Goal: Task Accomplishment & Management: Use online tool/utility

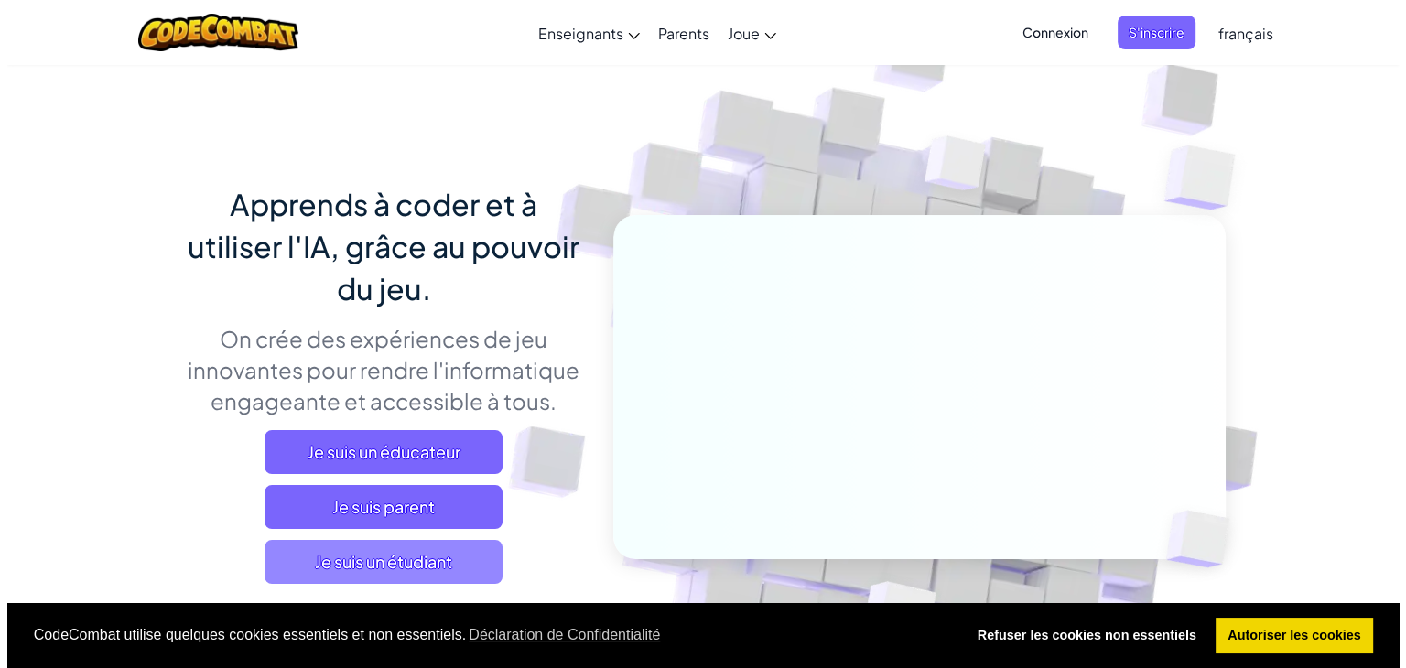
scroll to position [92, 0]
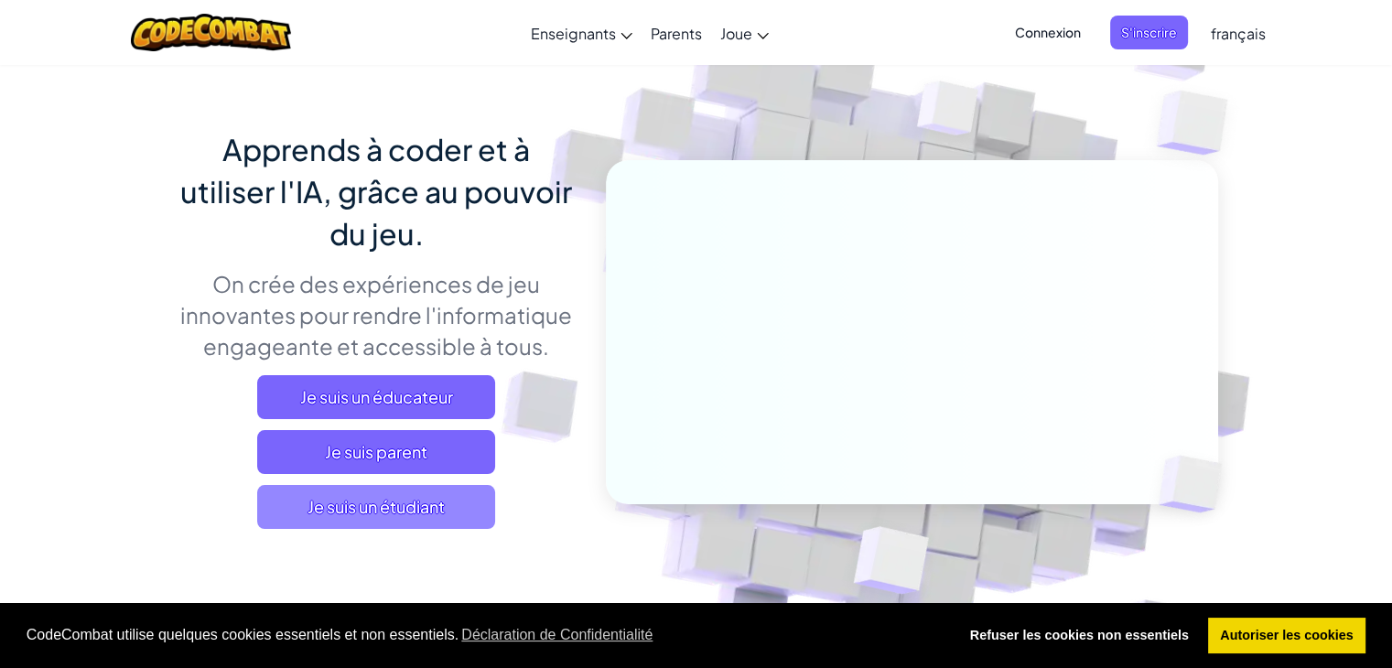
click at [458, 506] on span "Je suis un étudiant" at bounding box center [376, 507] width 238 height 44
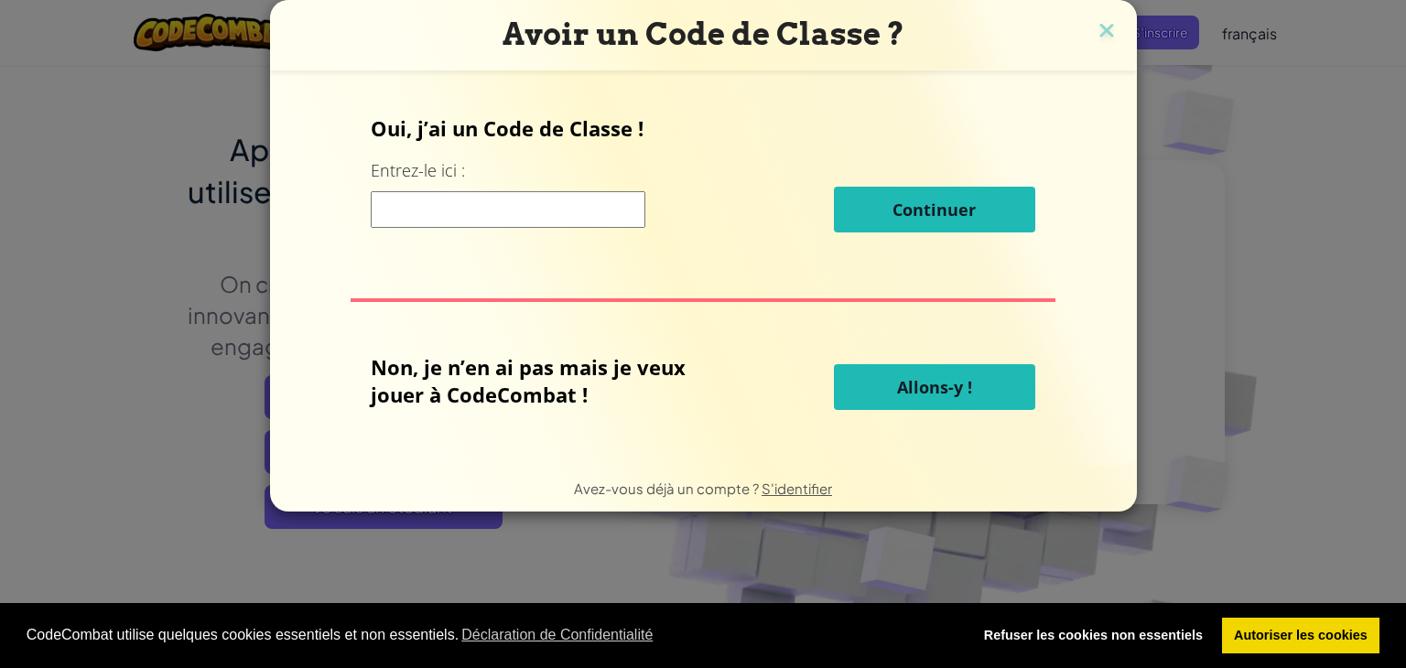
click at [890, 397] on button "Allons-y !" at bounding box center [934, 387] width 201 height 46
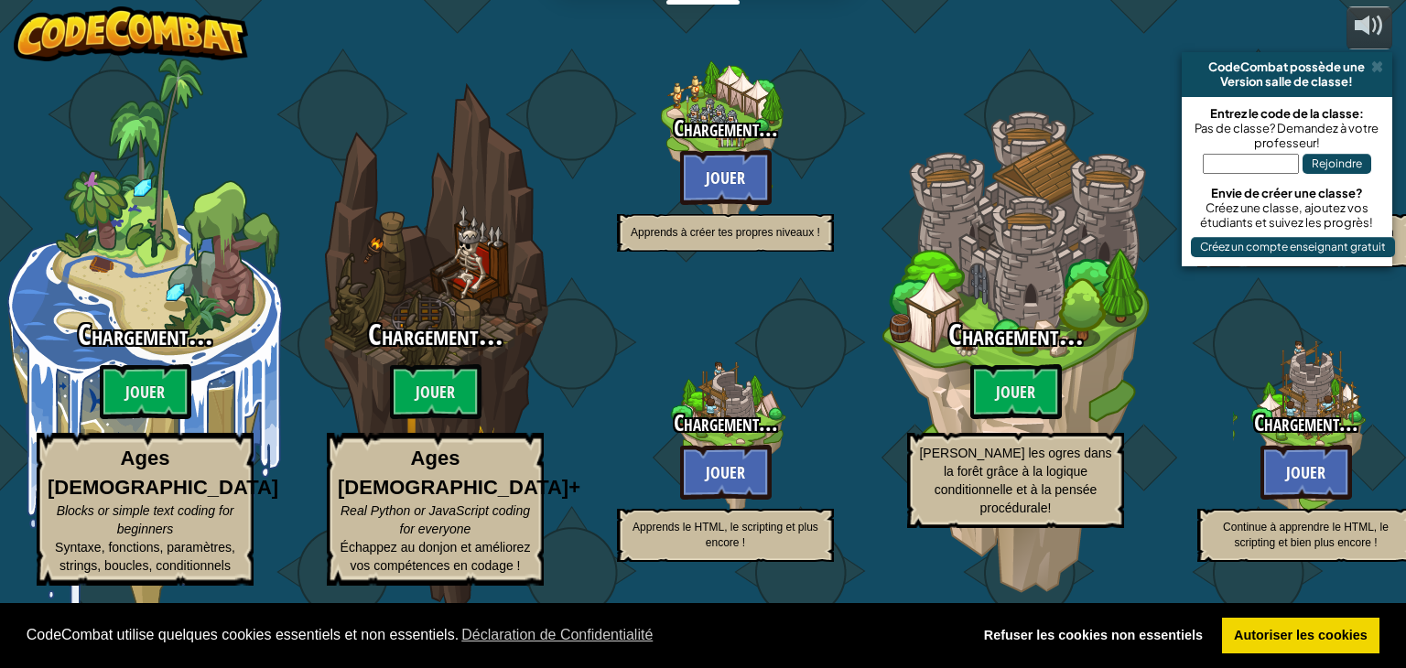
select select "fr"
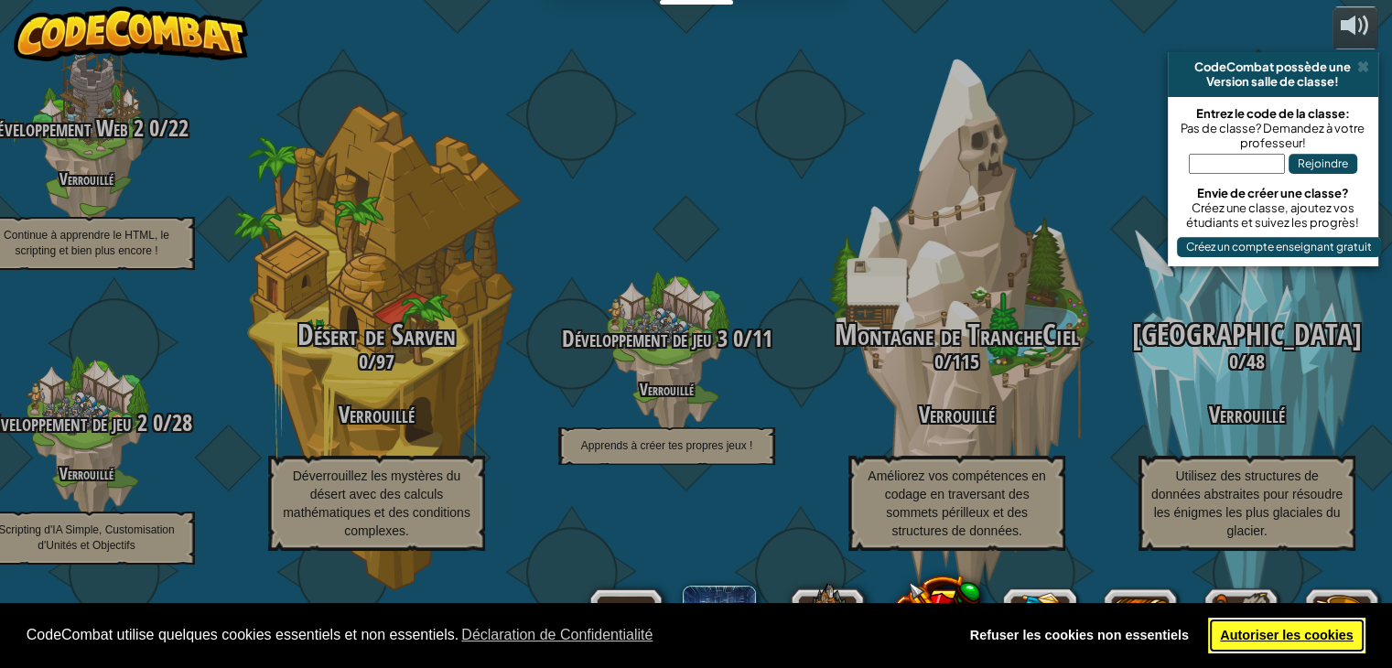
click at [1300, 645] on link "Autoriser les cookies" at bounding box center [1287, 636] width 158 height 37
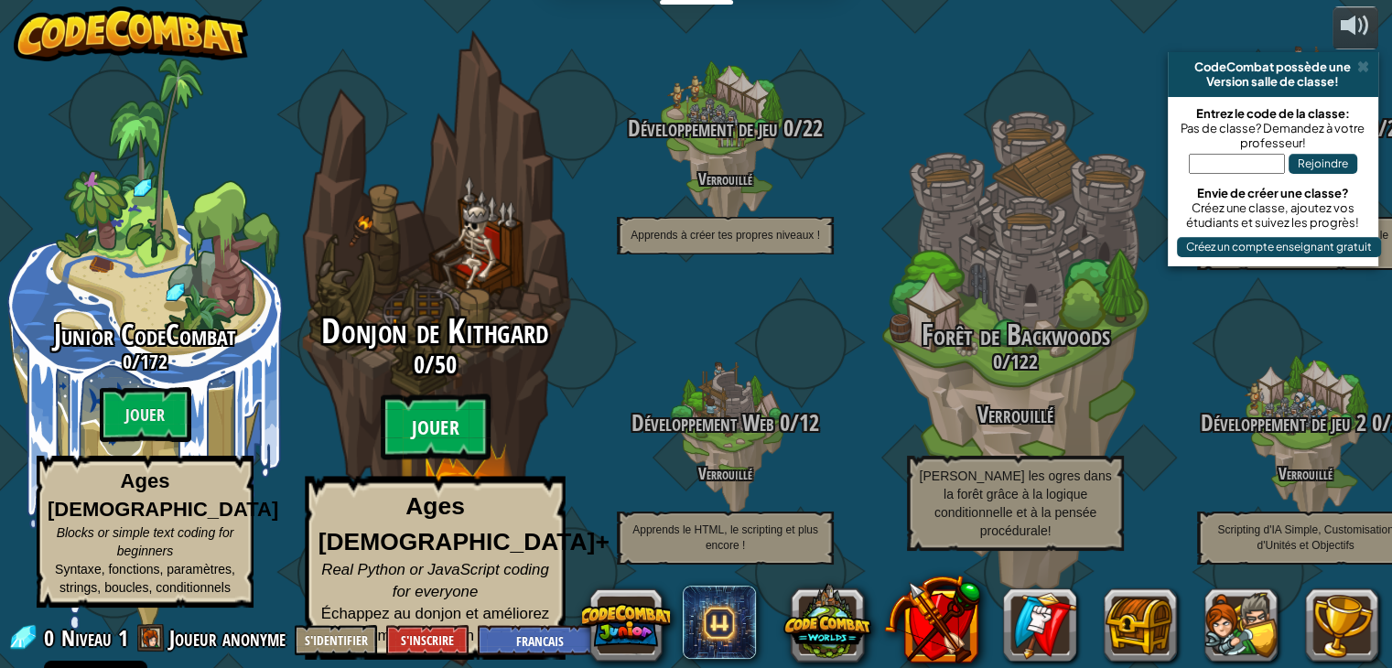
click at [460, 437] on btn "Jouer" at bounding box center [436, 428] width 110 height 66
select select "fr"
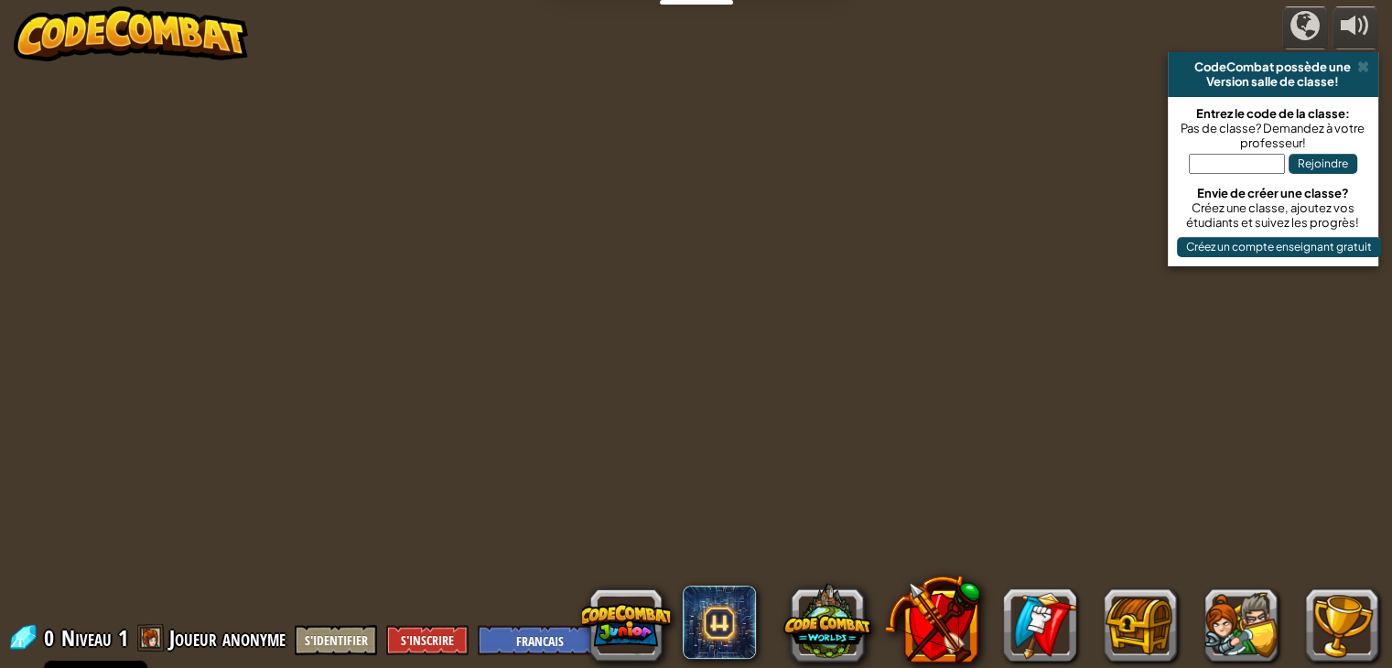
select select "fr"
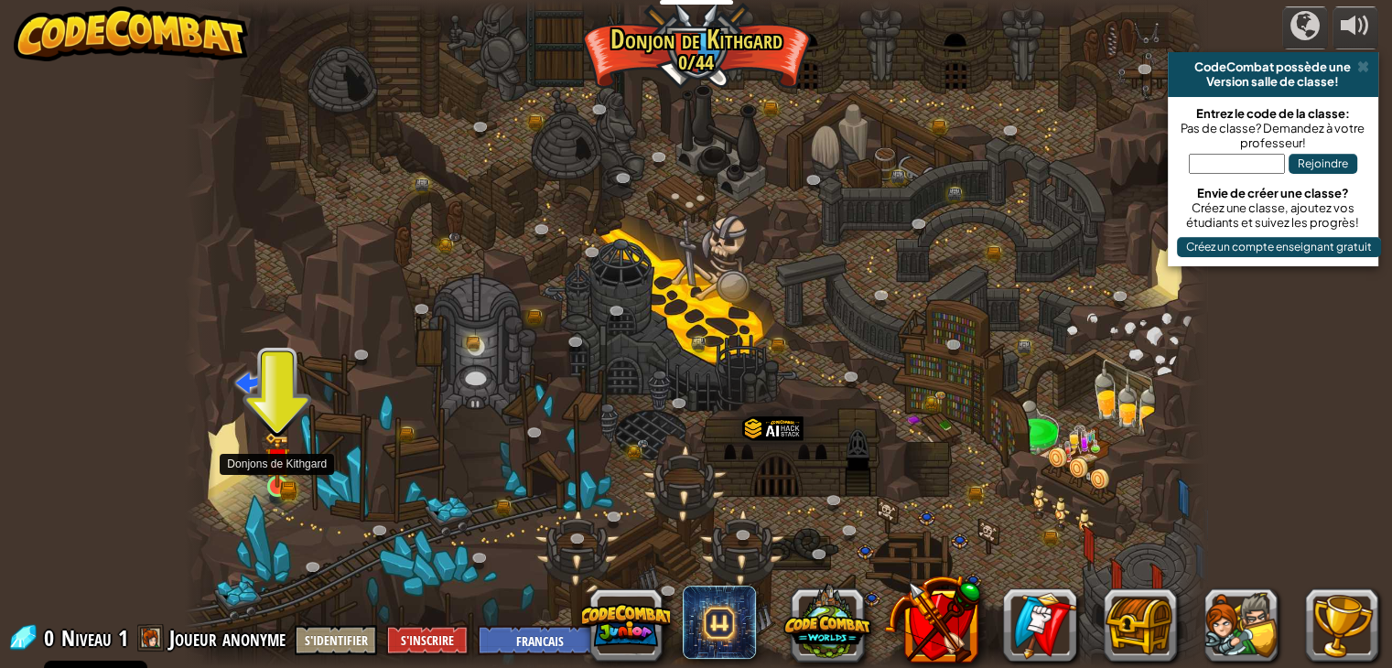
click at [272, 477] on img at bounding box center [278, 460] width 26 height 56
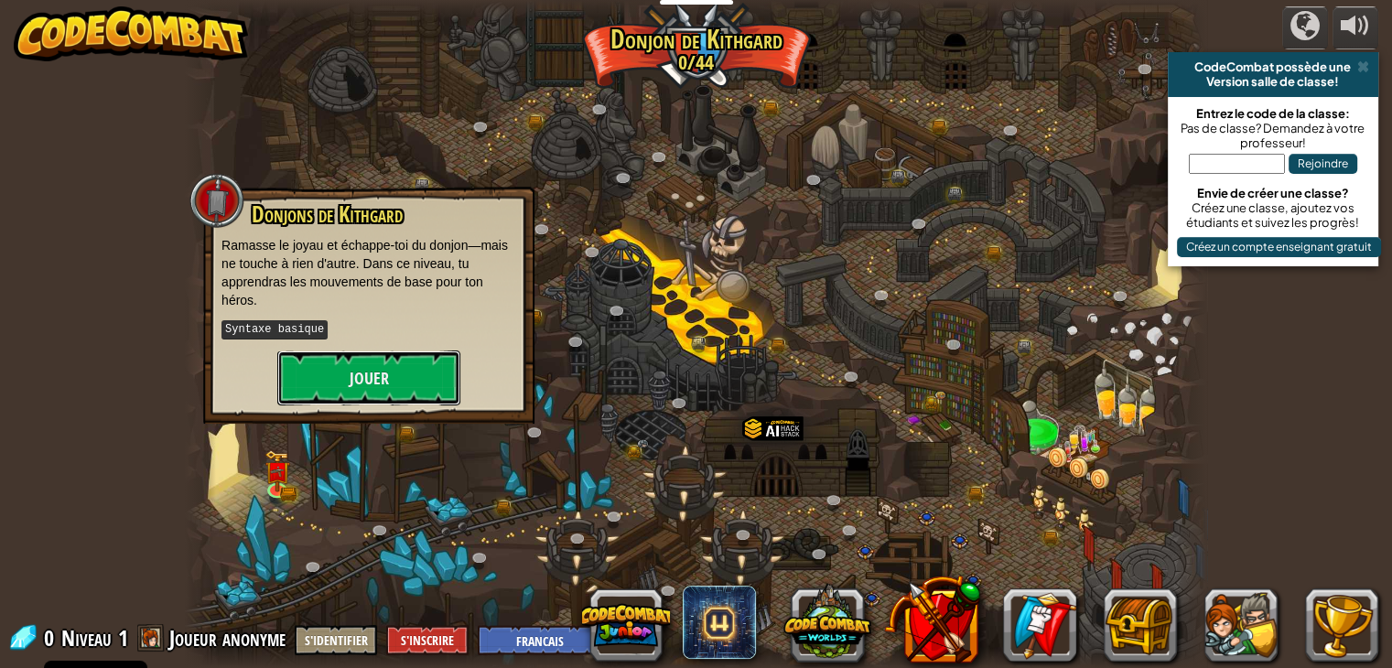
drag, startPoint x: 403, startPoint y: 349, endPoint x: 409, endPoint y: 324, distance: 25.5
click at [409, 324] on div "Donjons de Kithgard Ramasse le joyau et échappe-toi du donjon—mais ne touche à …" at bounding box center [369, 303] width 295 height 203
click at [439, 381] on button "Jouer" at bounding box center [368, 378] width 183 height 55
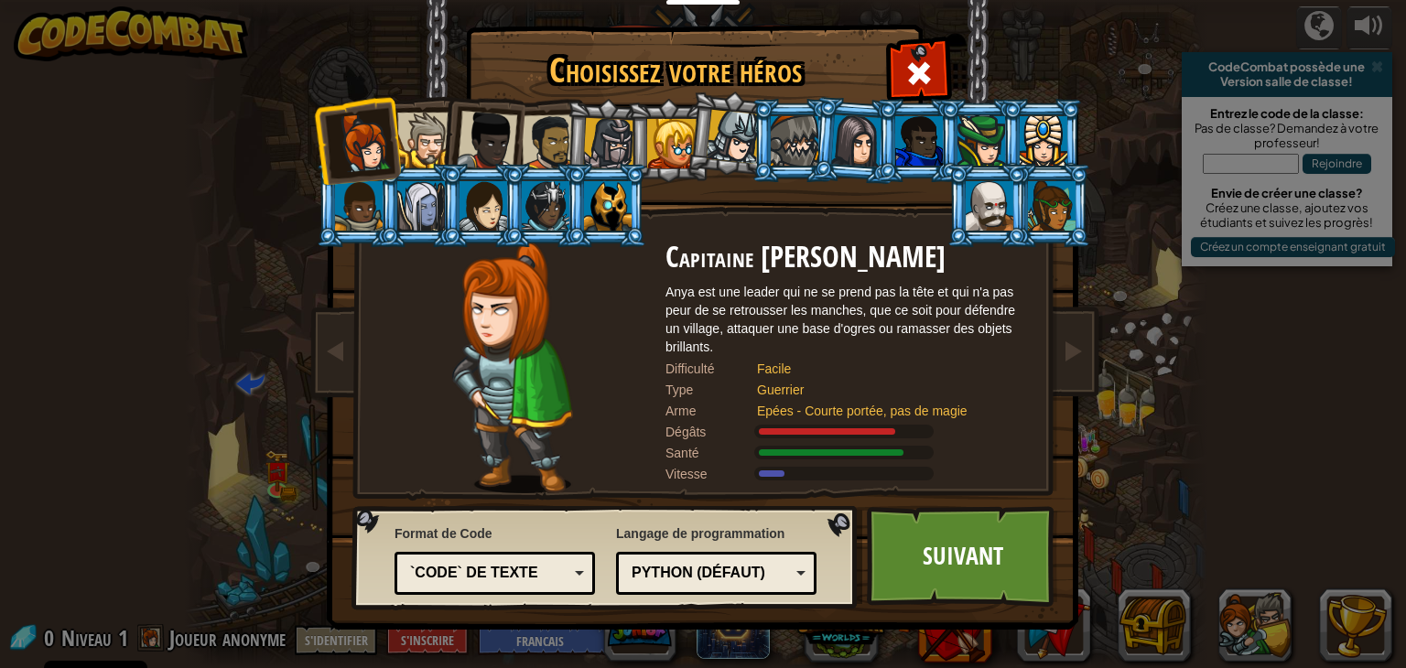
click at [608, 180] on li at bounding box center [606, 205] width 82 height 83
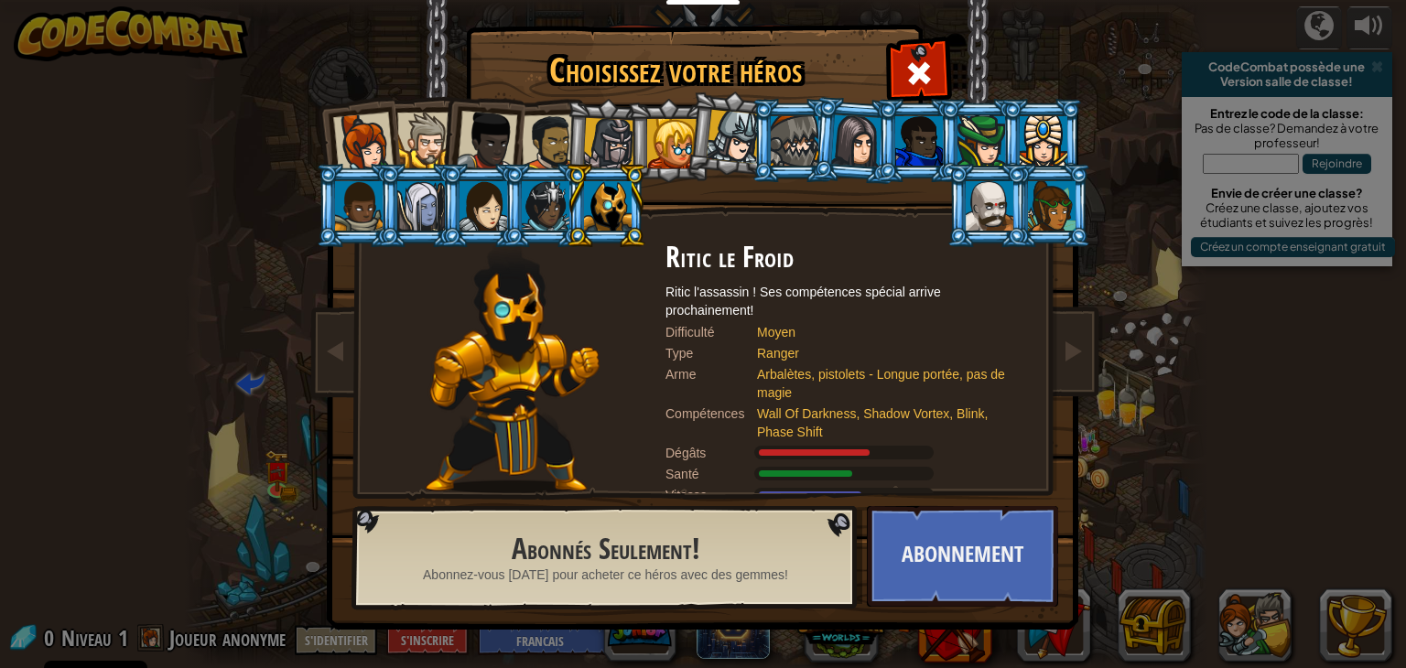
click at [525, 222] on div at bounding box center [546, 205] width 48 height 49
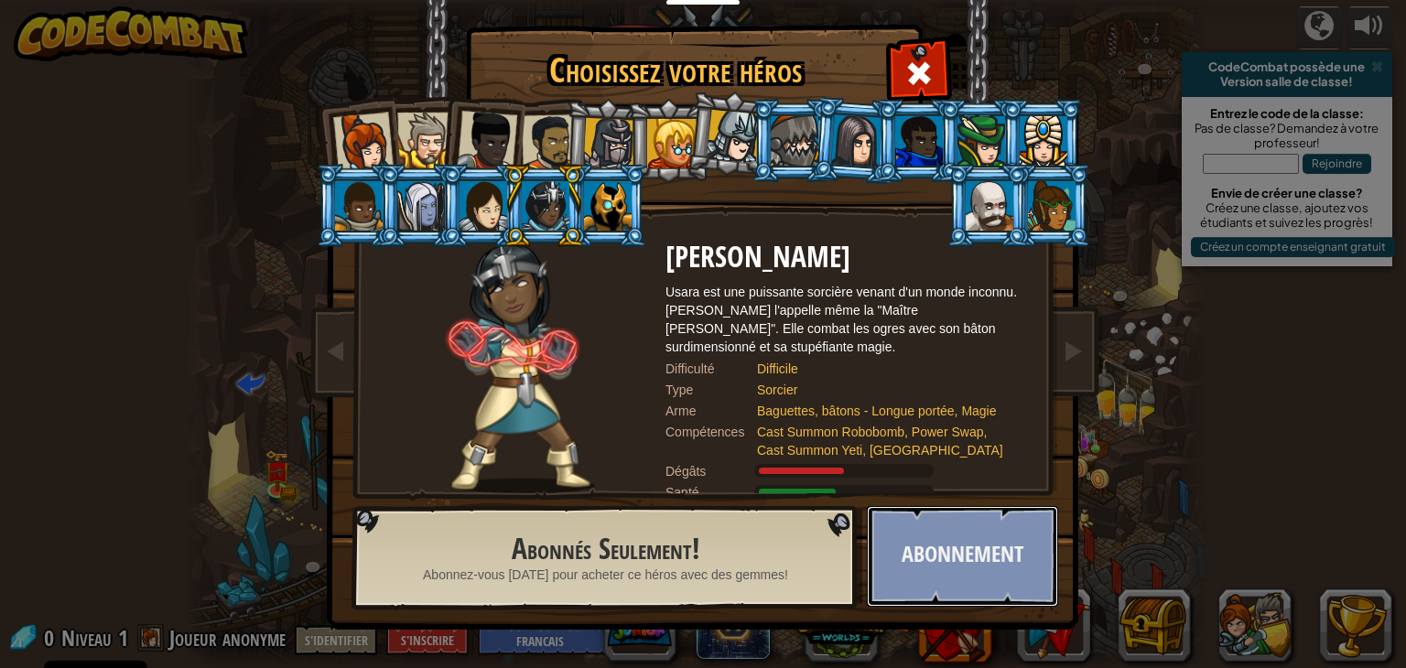
click at [967, 539] on button "Abonnement" at bounding box center [962, 556] width 191 height 101
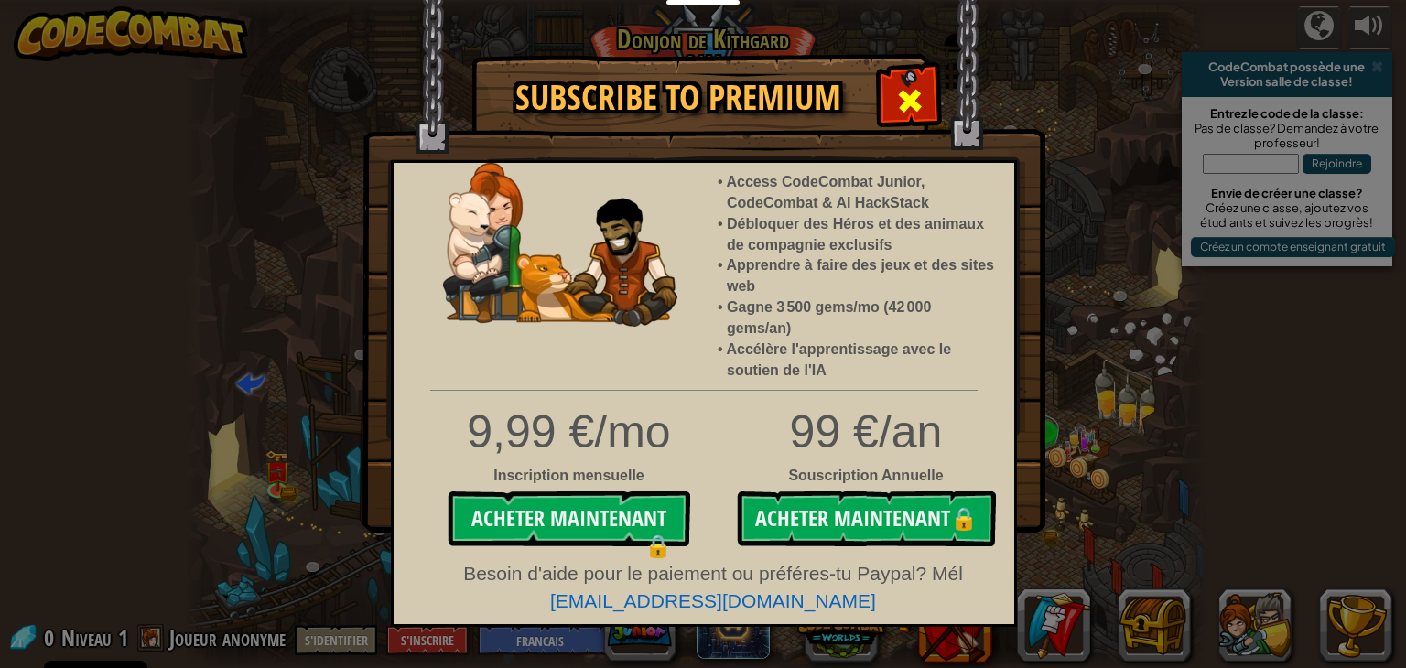
click at [908, 98] on span at bounding box center [909, 100] width 29 height 29
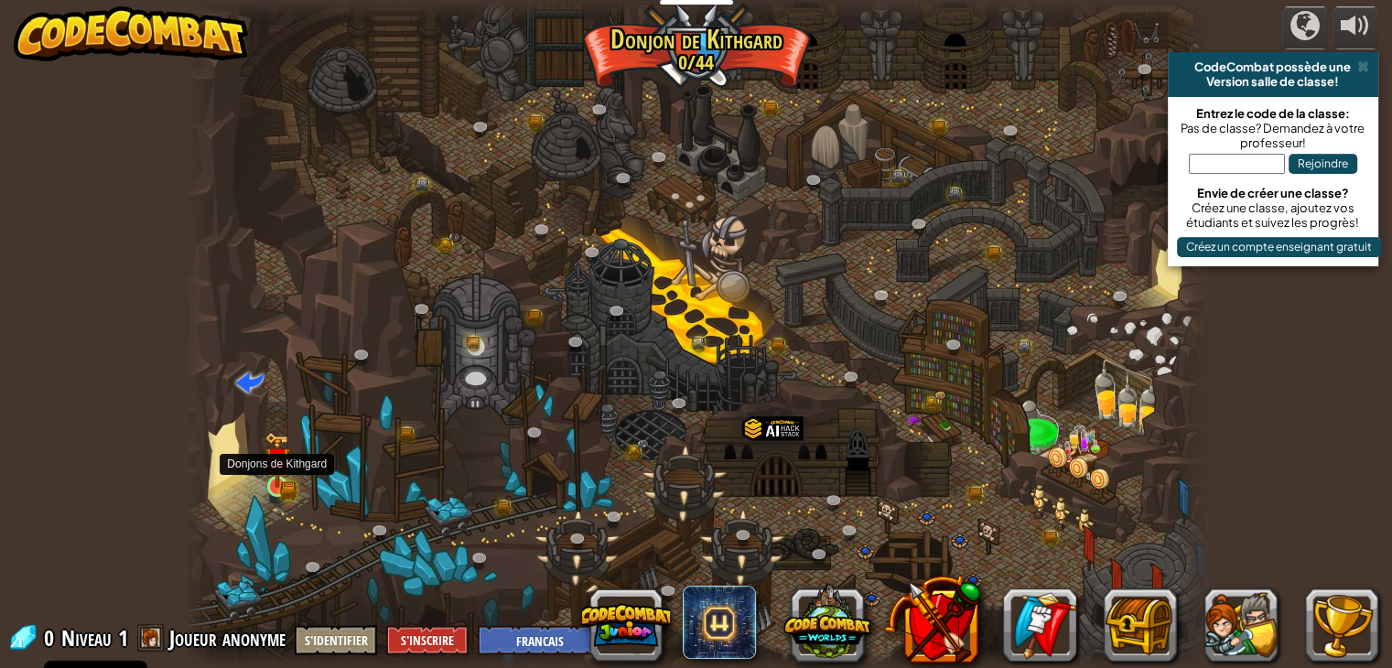
click at [282, 473] on img at bounding box center [278, 460] width 26 height 56
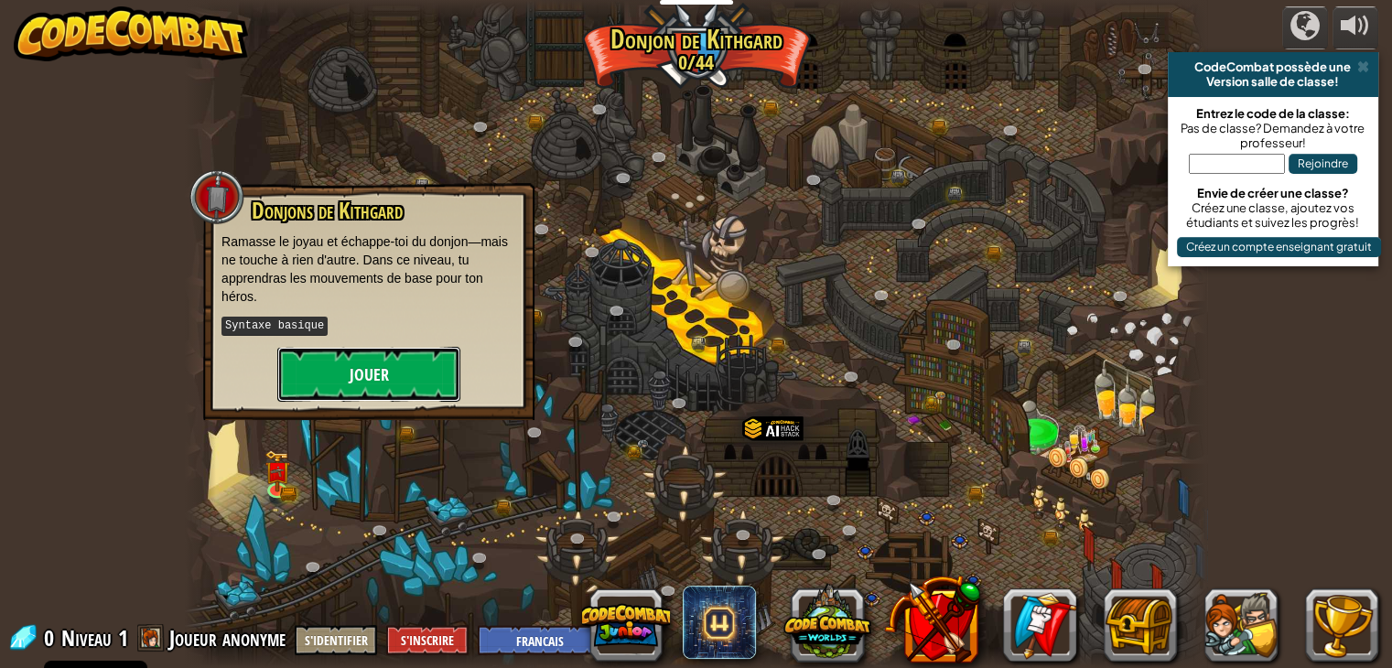
click at [422, 351] on button "Jouer" at bounding box center [368, 374] width 183 height 55
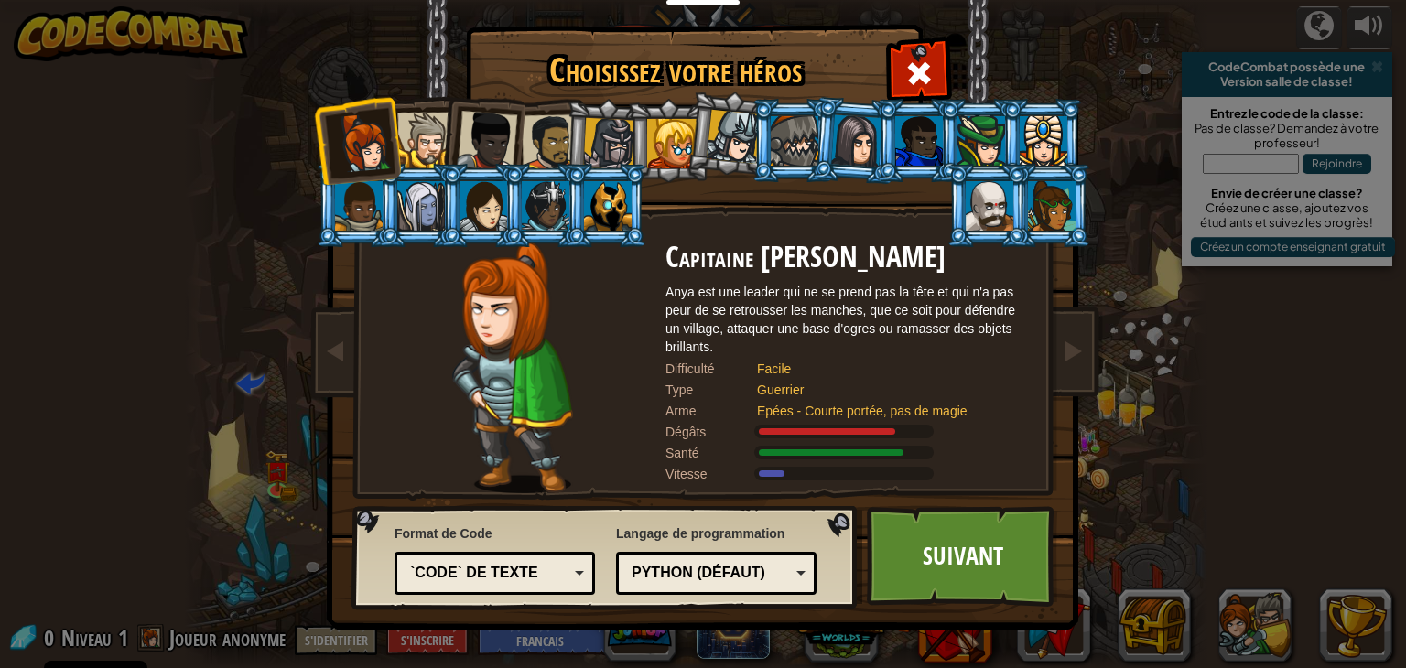
click at [453, 156] on li at bounding box center [482, 137] width 90 height 90
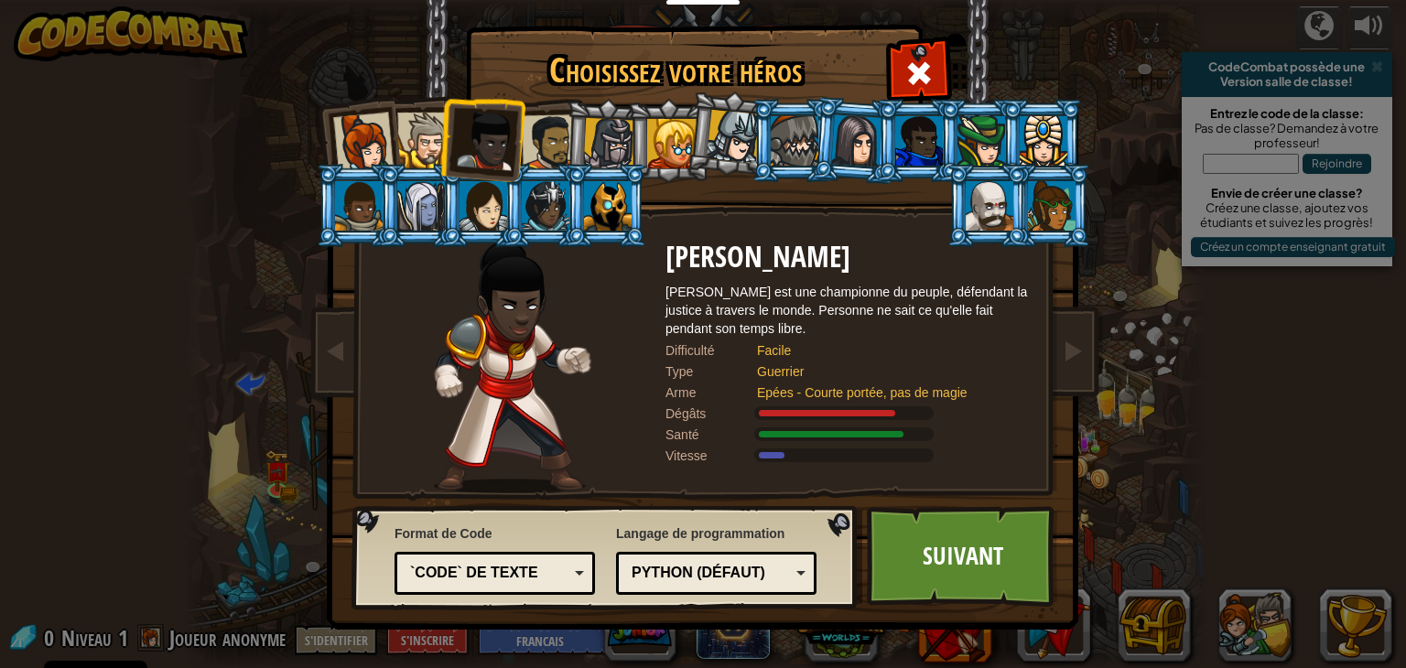
click at [548, 133] on div at bounding box center [550, 142] width 57 height 57
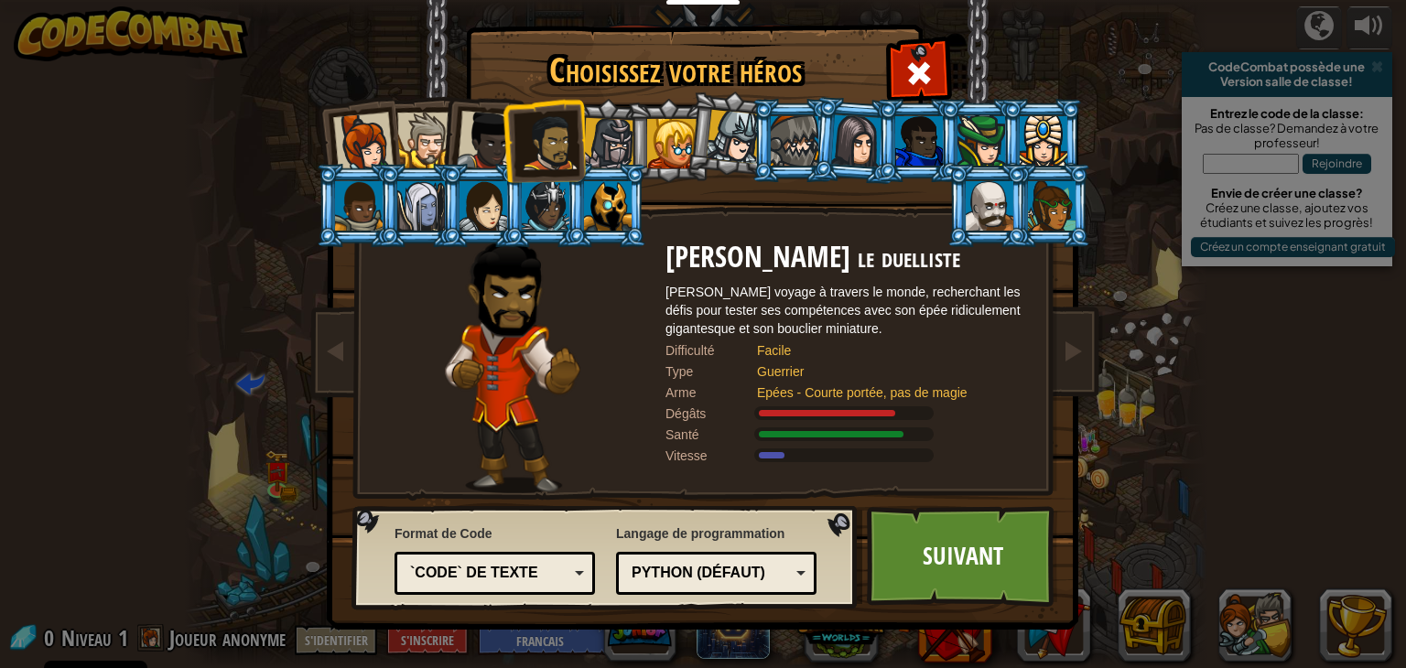
click at [453, 136] on li at bounding box center [482, 137] width 90 height 90
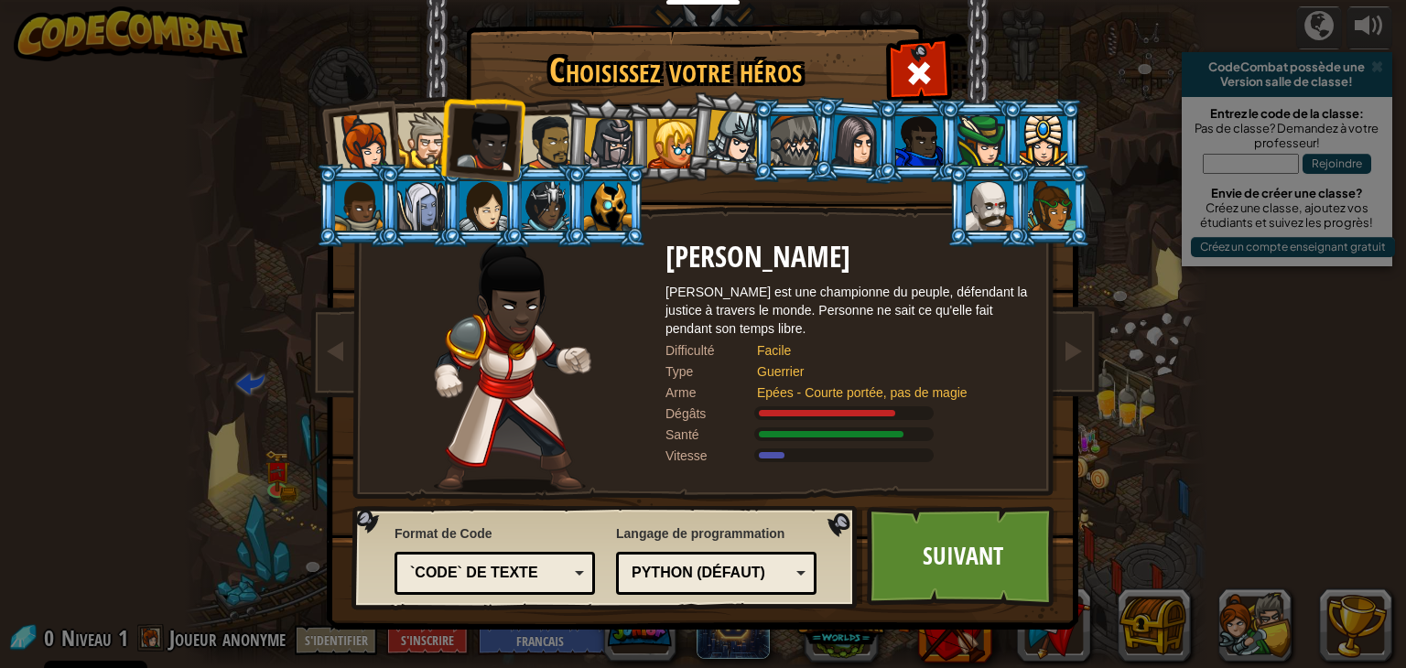
drag, startPoint x: 440, startPoint y: 142, endPoint x: 417, endPoint y: 140, distance: 23.9
click at [425, 99] on ol at bounding box center [703, 99] width 755 height 0
click at [392, 137] on li at bounding box center [357, 140] width 90 height 90
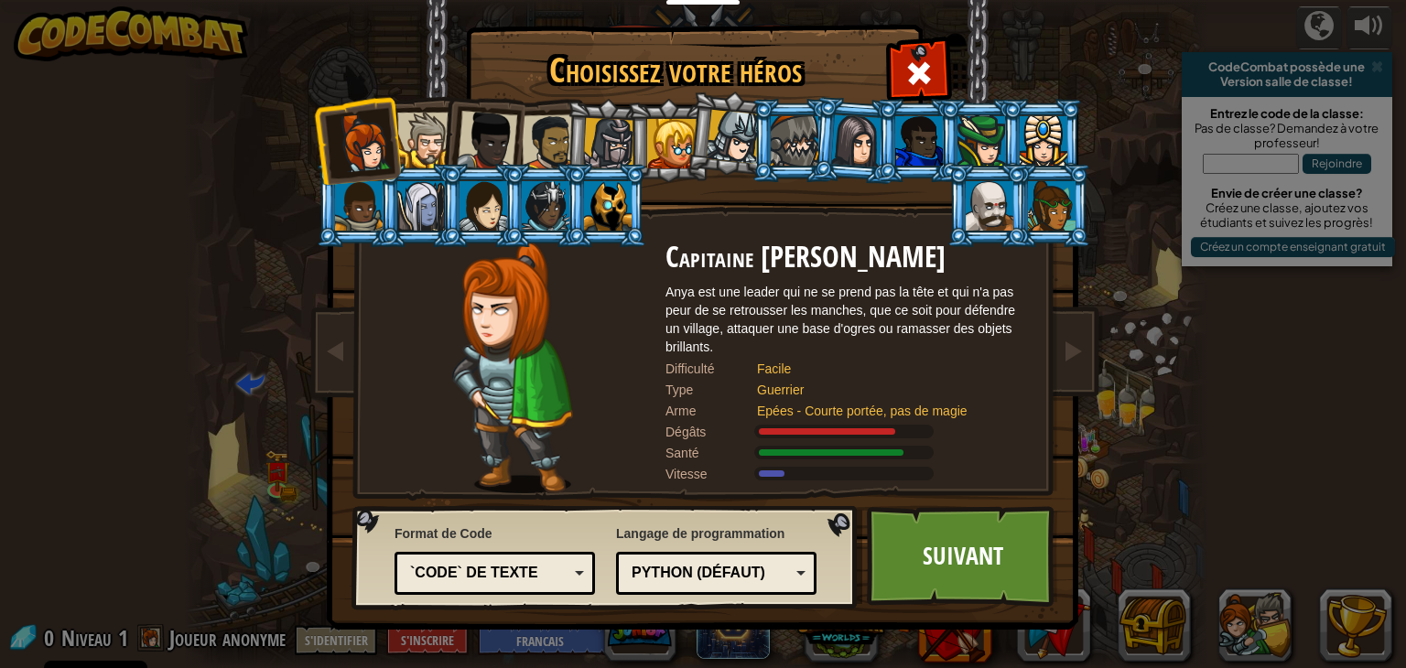
click at [525, 137] on div at bounding box center [550, 142] width 57 height 57
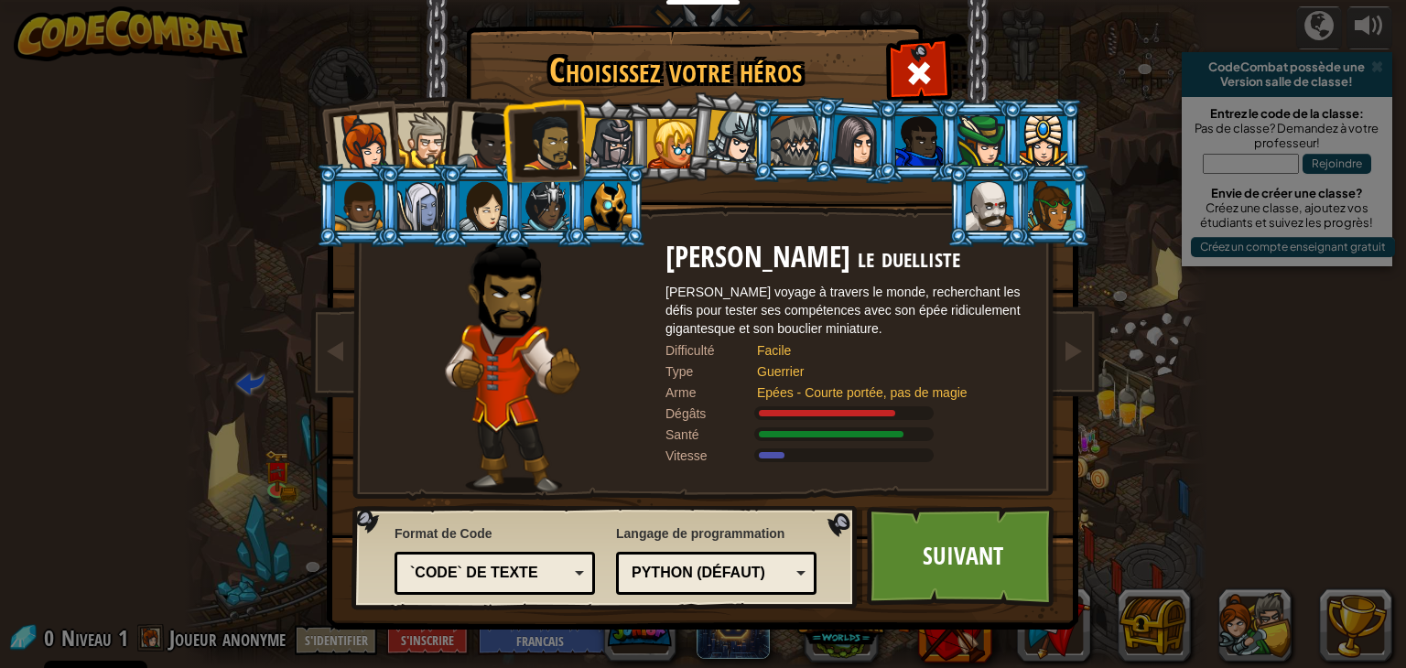
click at [490, 114] on div at bounding box center [487, 141] width 60 height 60
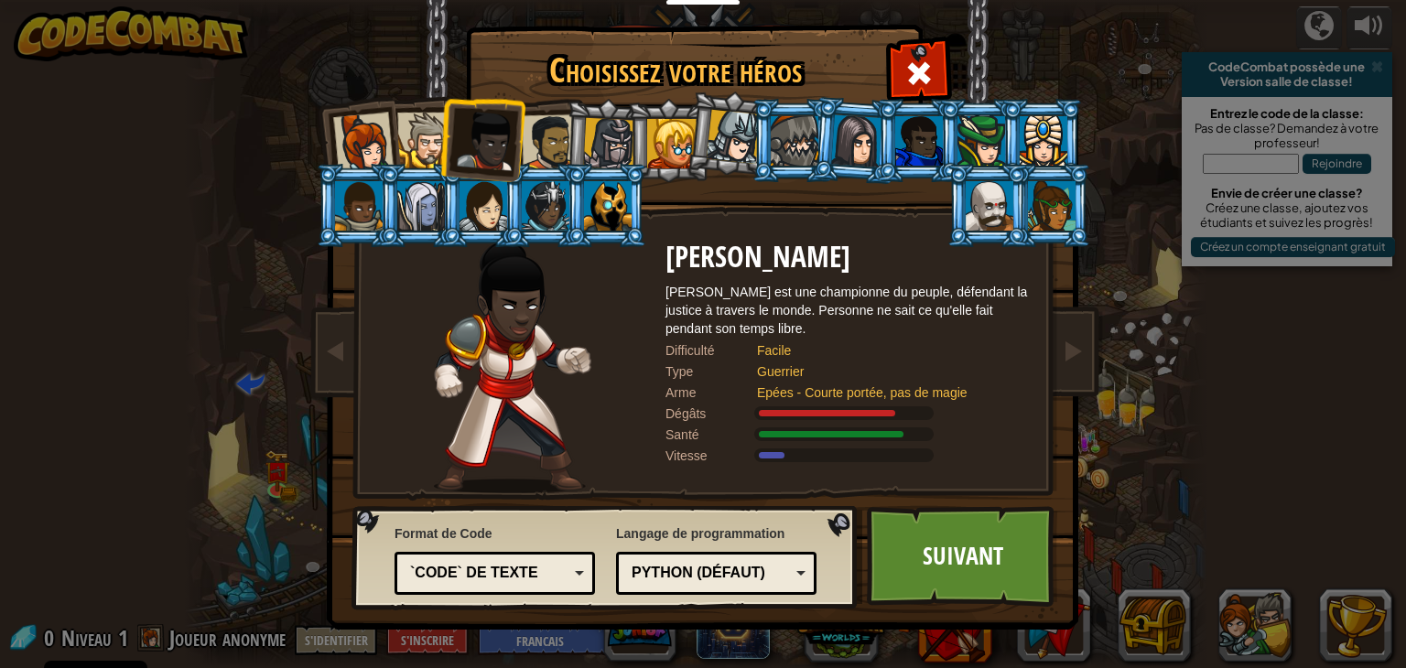
click at [441, 155] on li at bounding box center [482, 137] width 90 height 90
click at [400, 159] on div at bounding box center [425, 141] width 56 height 56
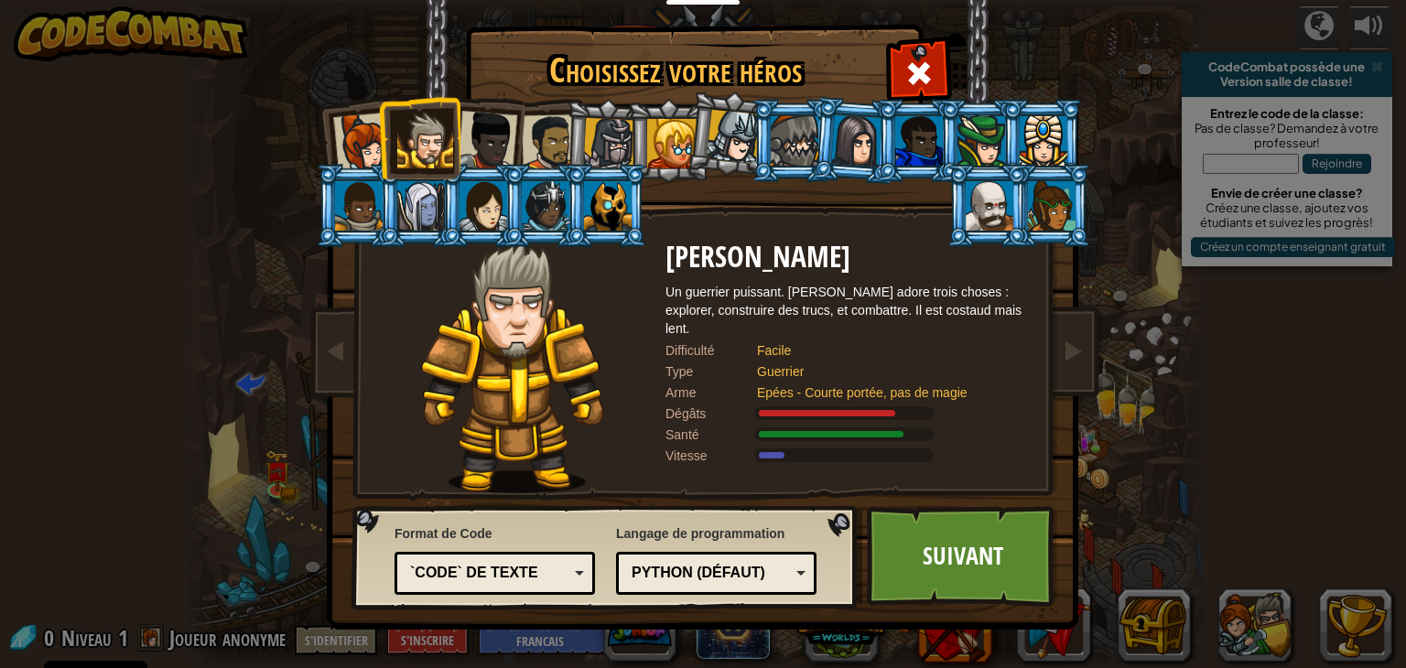
click at [388, 154] on li at bounding box center [419, 137] width 82 height 83
click at [343, 162] on div at bounding box center [363, 143] width 60 height 60
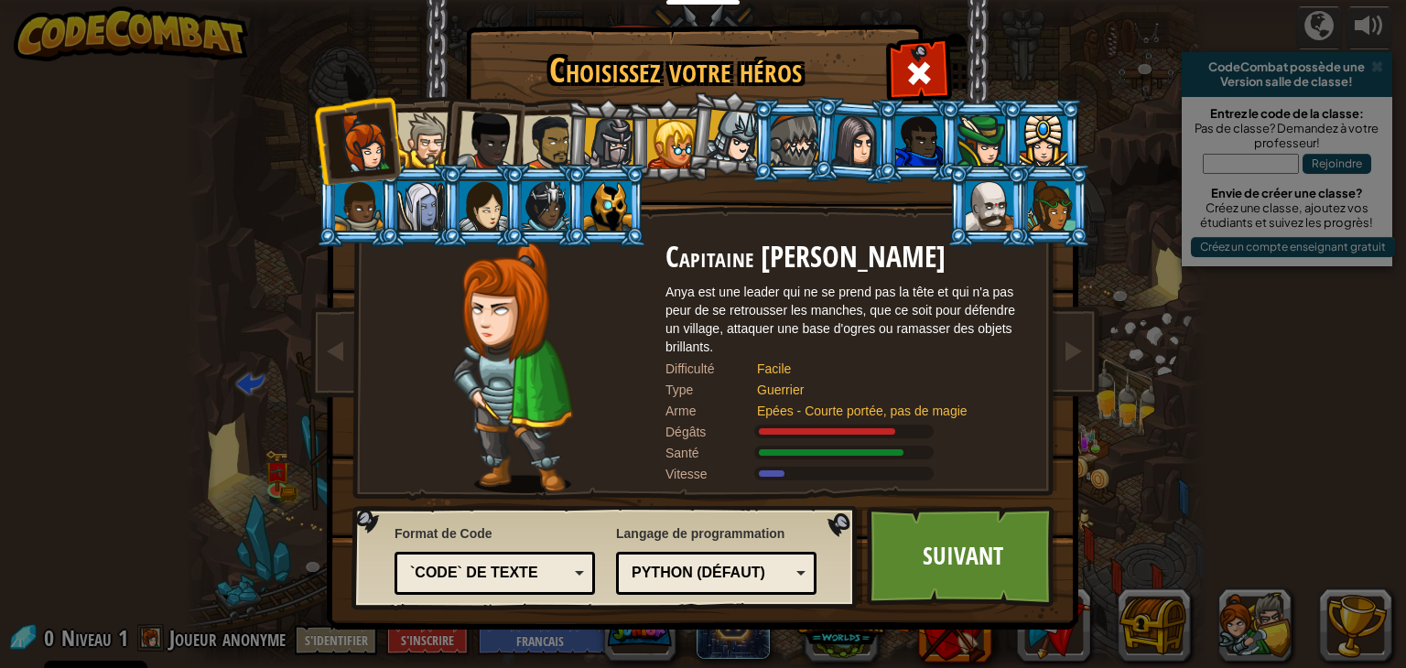
click at [571, 137] on li at bounding box center [606, 141] width 87 height 88
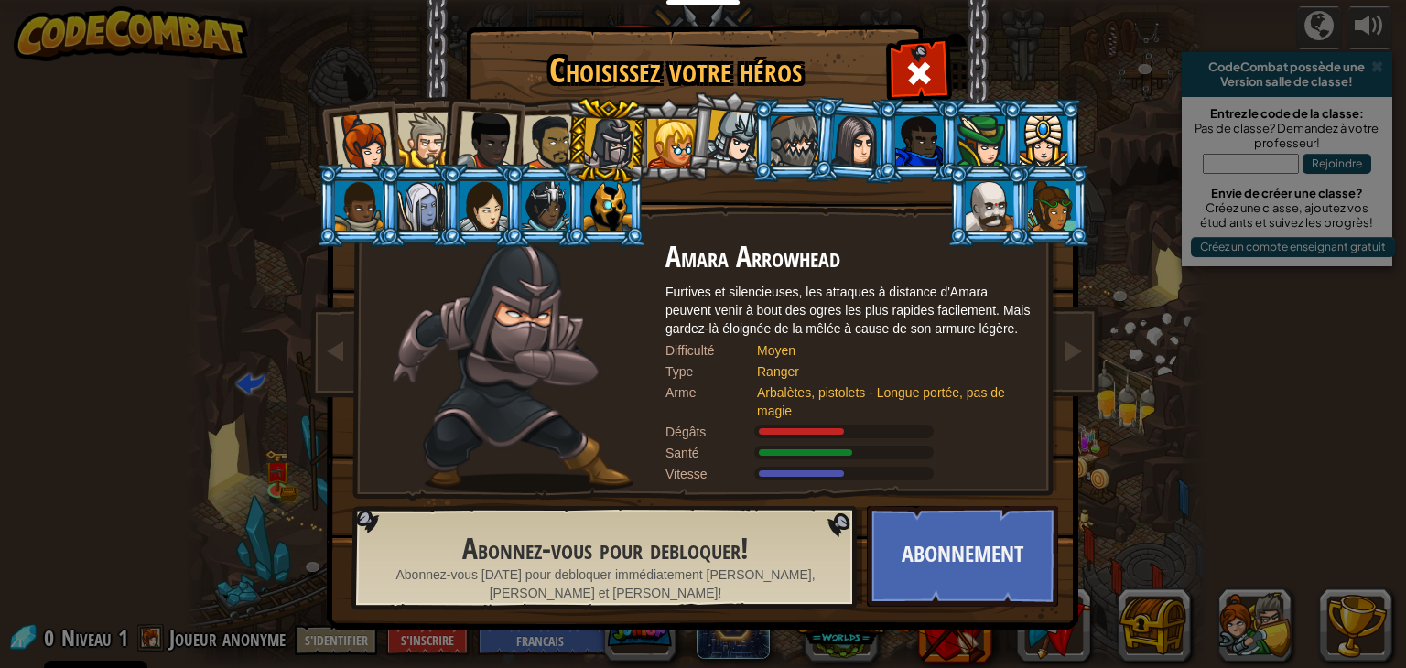
click at [636, 122] on li at bounding box center [606, 141] width 87 height 88
click at [725, 128] on div at bounding box center [734, 137] width 54 height 54
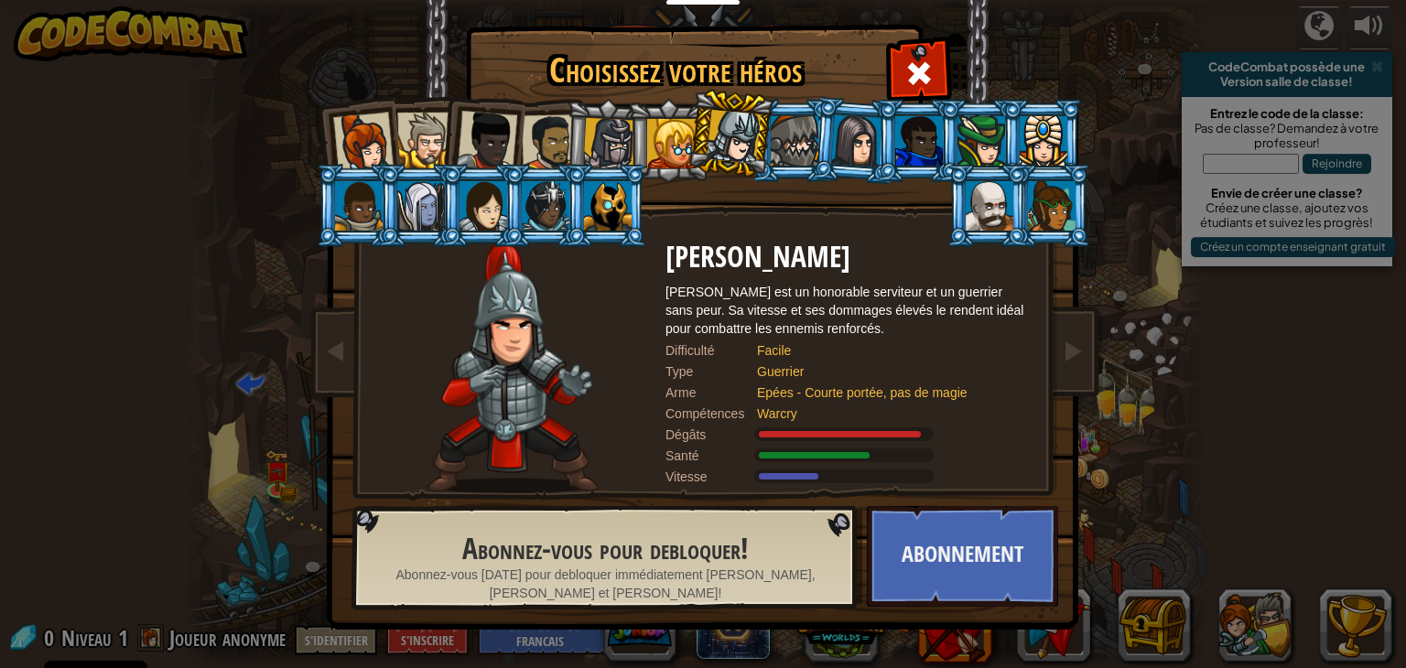
click at [791, 136] on div at bounding box center [795, 140] width 48 height 49
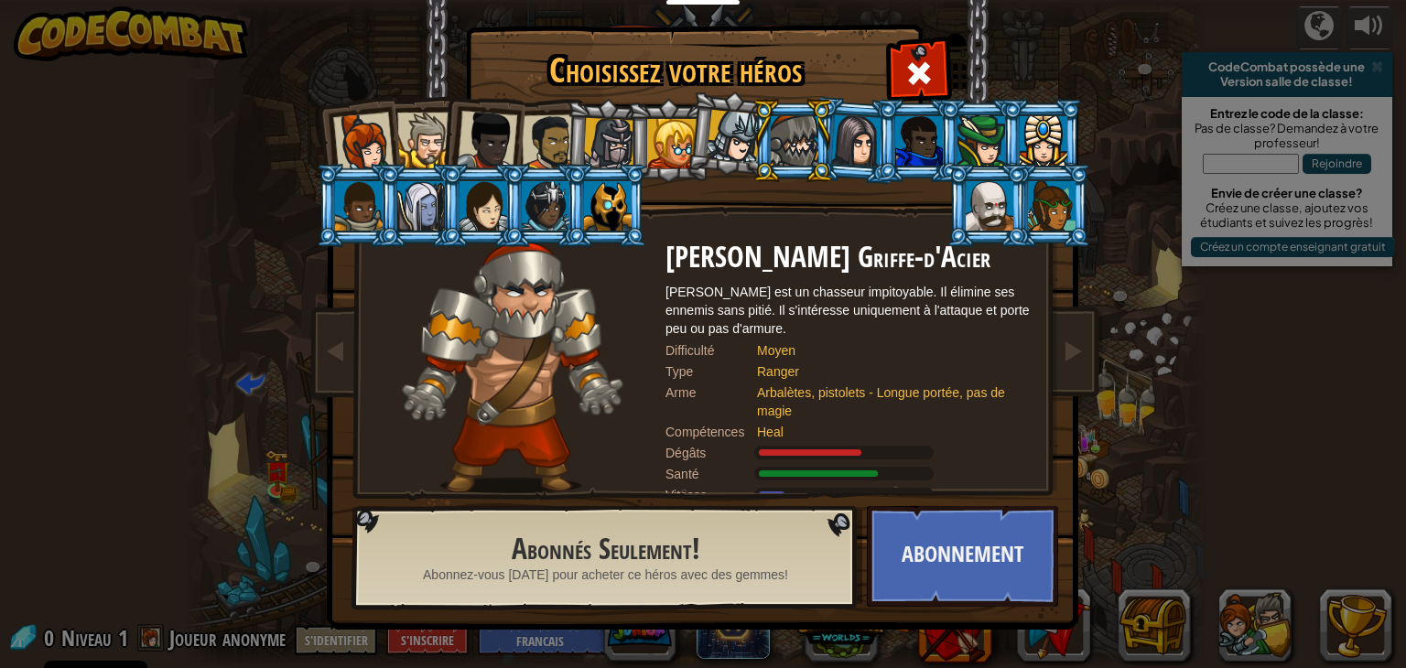
click at [933, 157] on div at bounding box center [919, 140] width 48 height 49
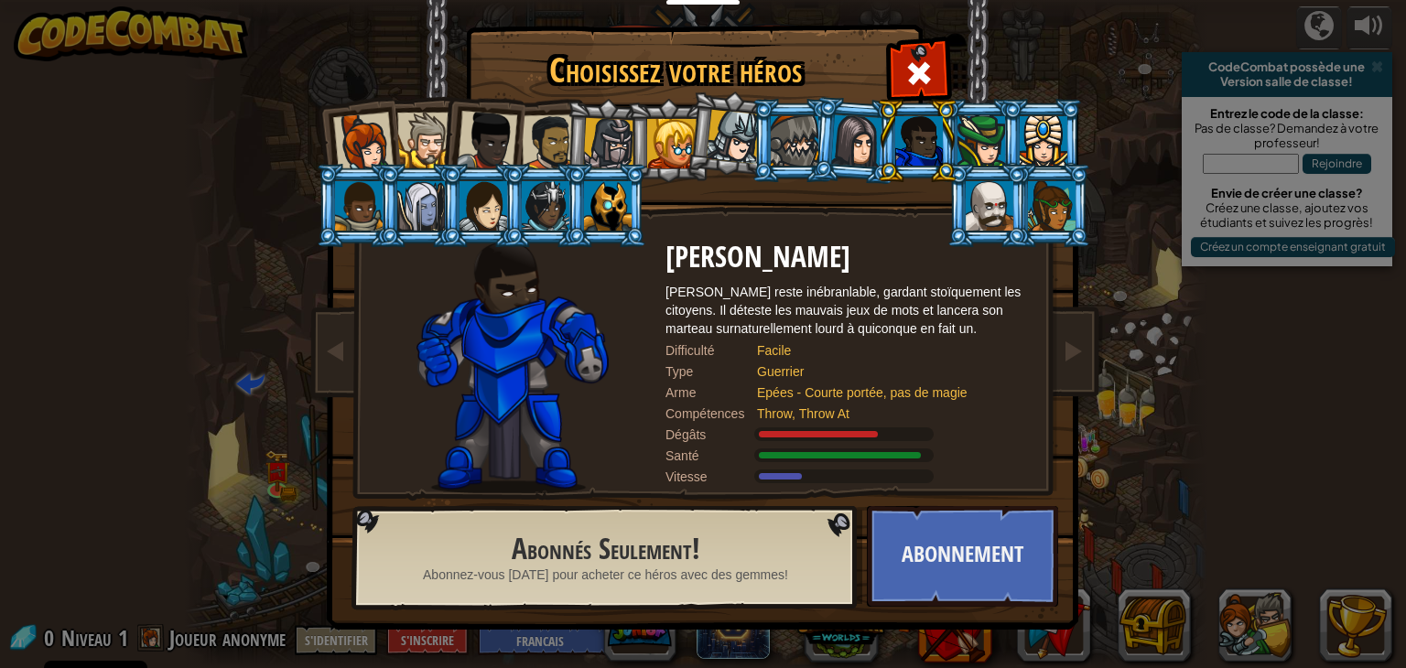
click at [718, 137] on div at bounding box center [734, 137] width 54 height 54
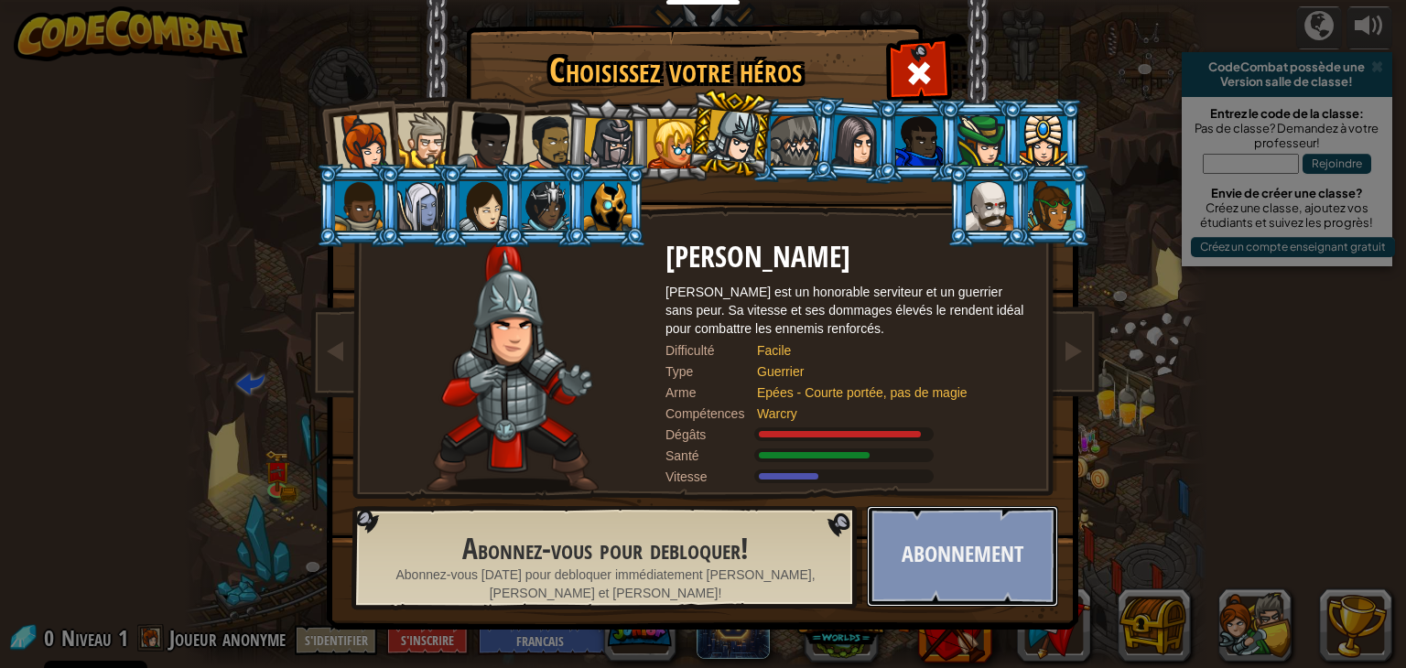
click at [1015, 547] on button "Abonnement" at bounding box center [962, 556] width 191 height 101
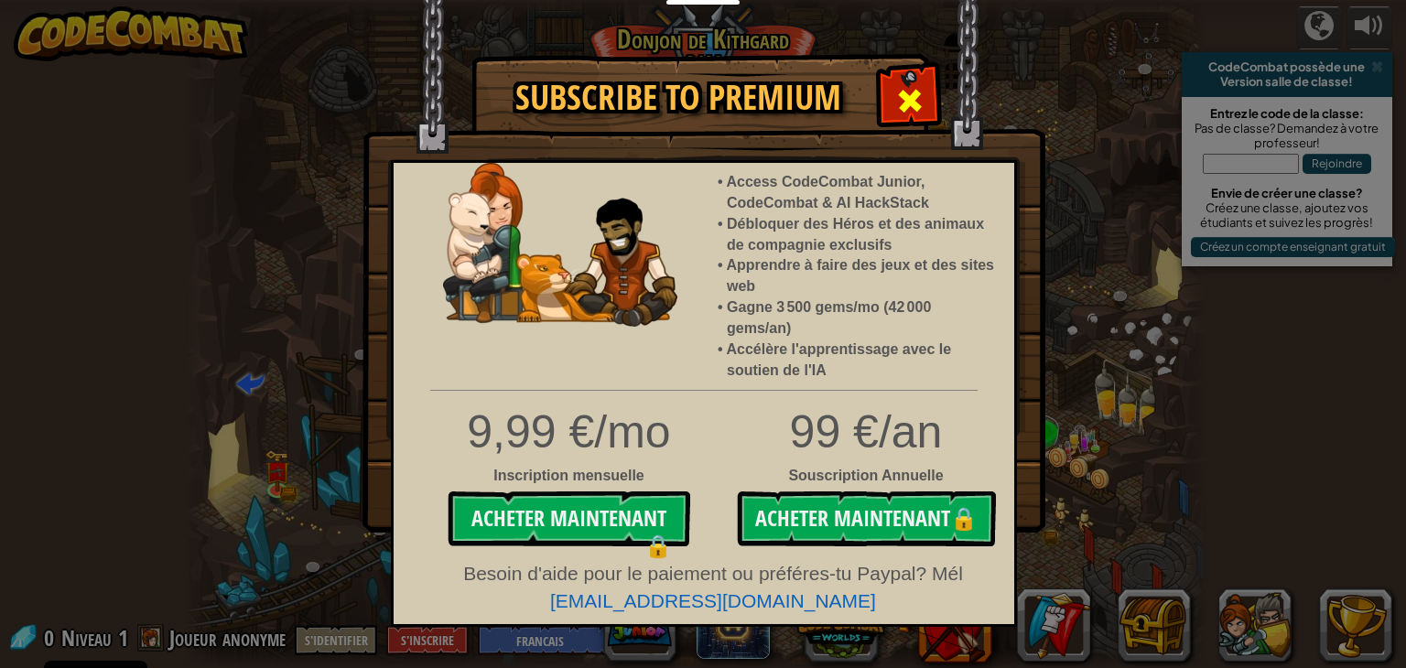
click at [899, 92] on span at bounding box center [909, 100] width 29 height 29
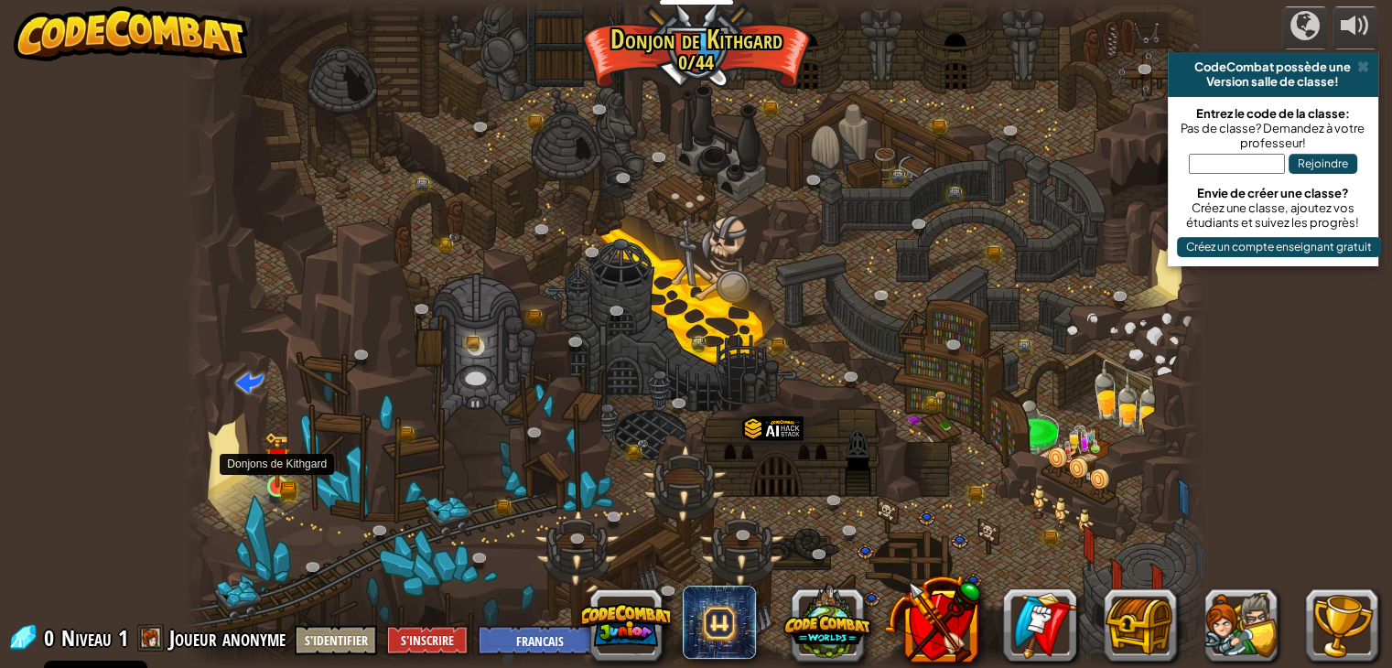
click at [272, 488] on div at bounding box center [277, 486] width 20 height 20
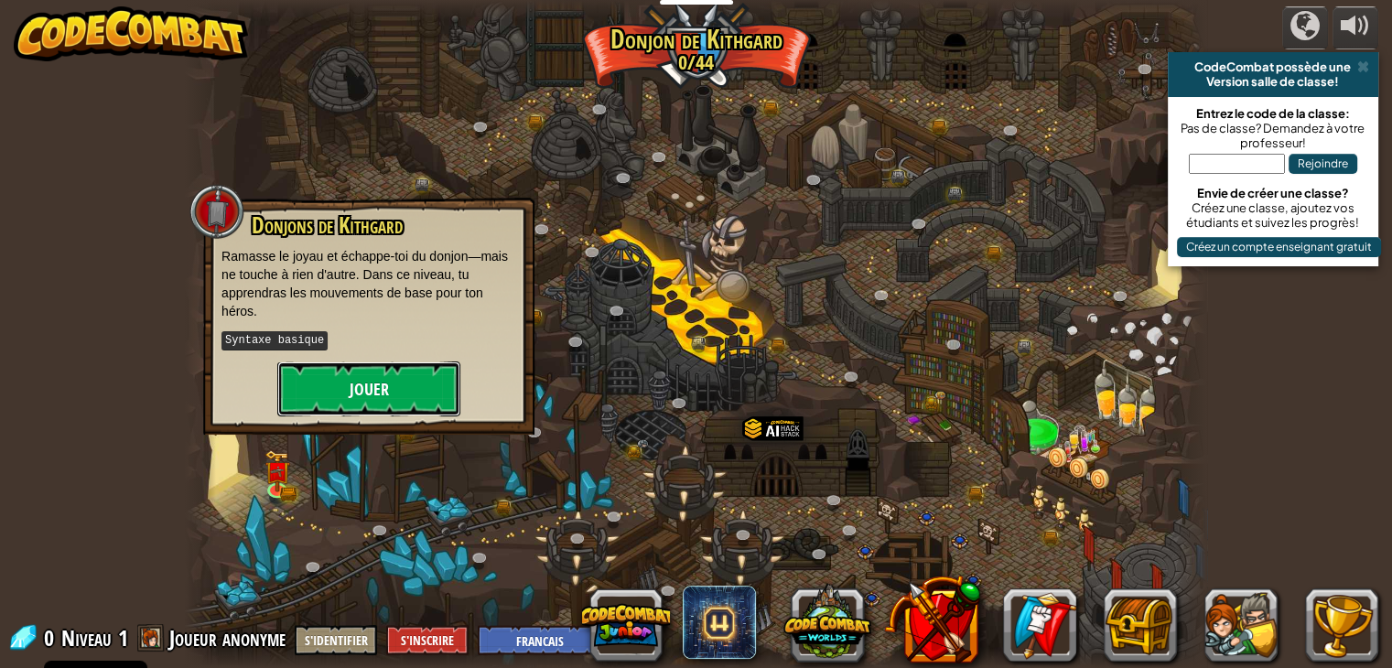
click at [341, 387] on button "Jouer" at bounding box center [368, 389] width 183 height 55
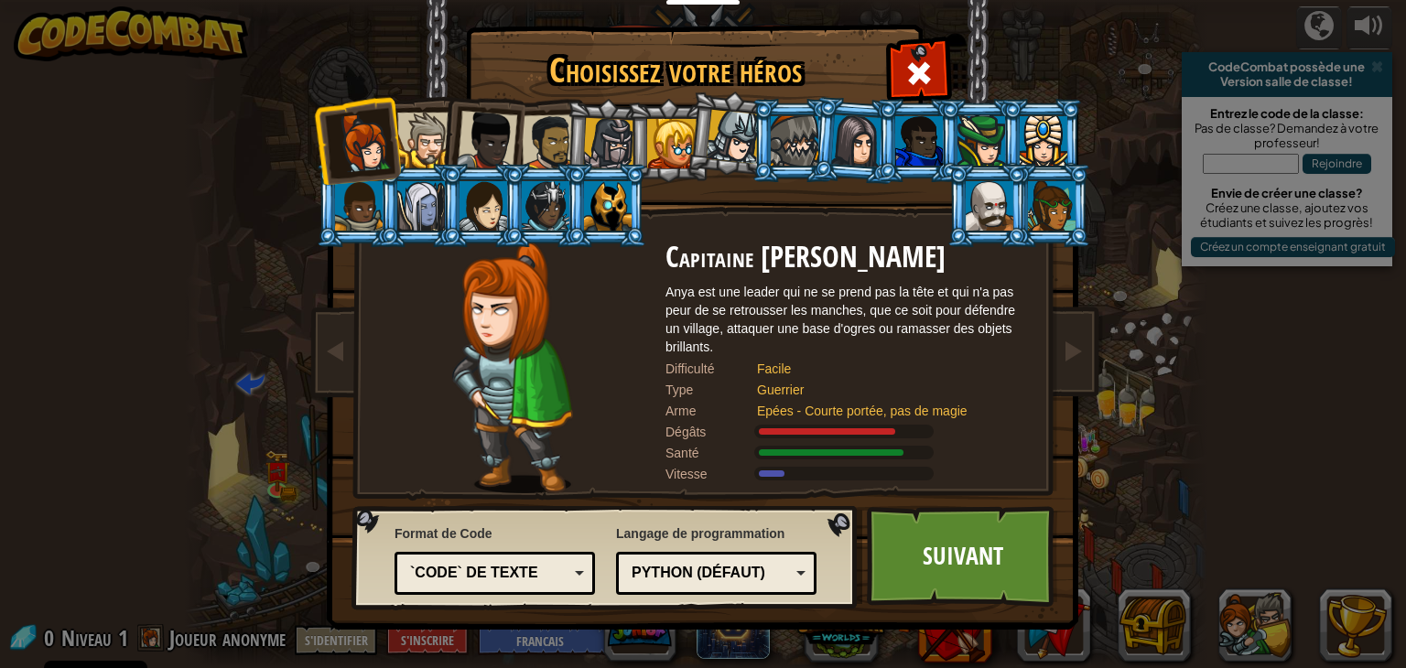
click at [1045, 197] on div at bounding box center [1052, 205] width 48 height 49
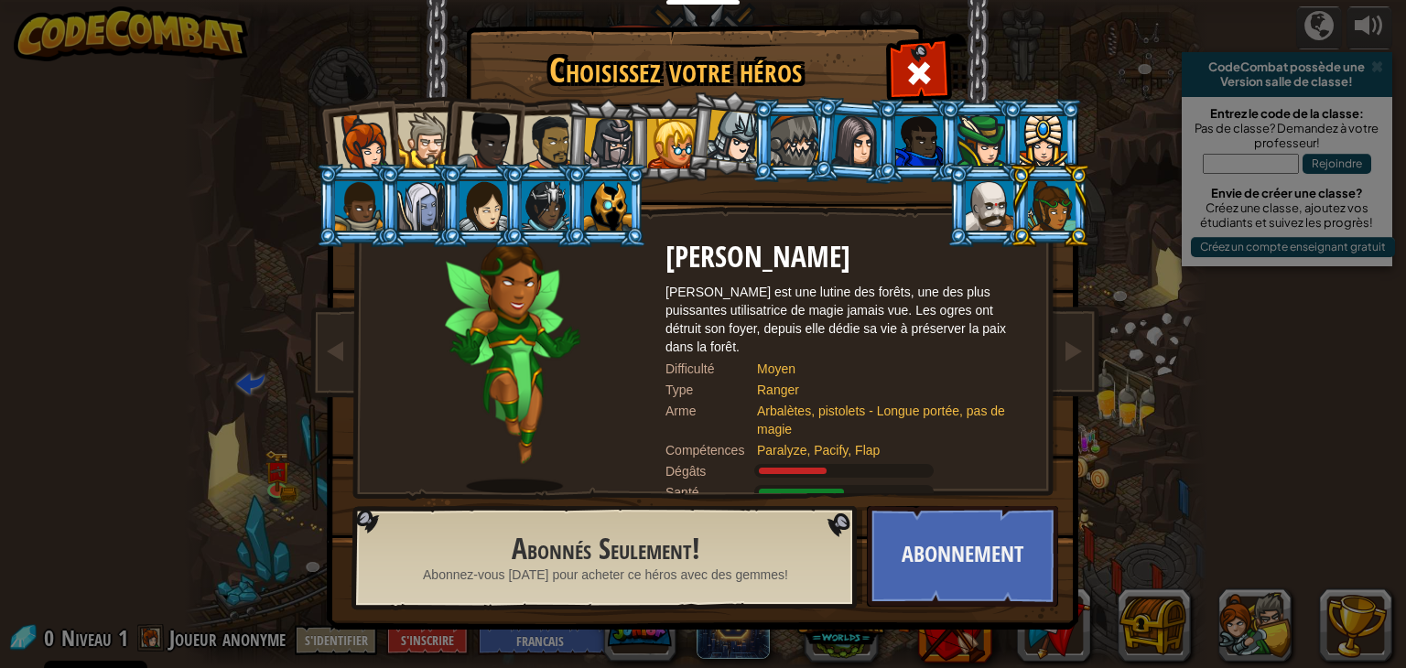
click at [923, 222] on div "Capitaine Anya Weston Anya est une leader qui ne se prend pas la tête et qui n'…" at bounding box center [703, 289] width 687 height 399
click at [985, 215] on div at bounding box center [990, 205] width 48 height 49
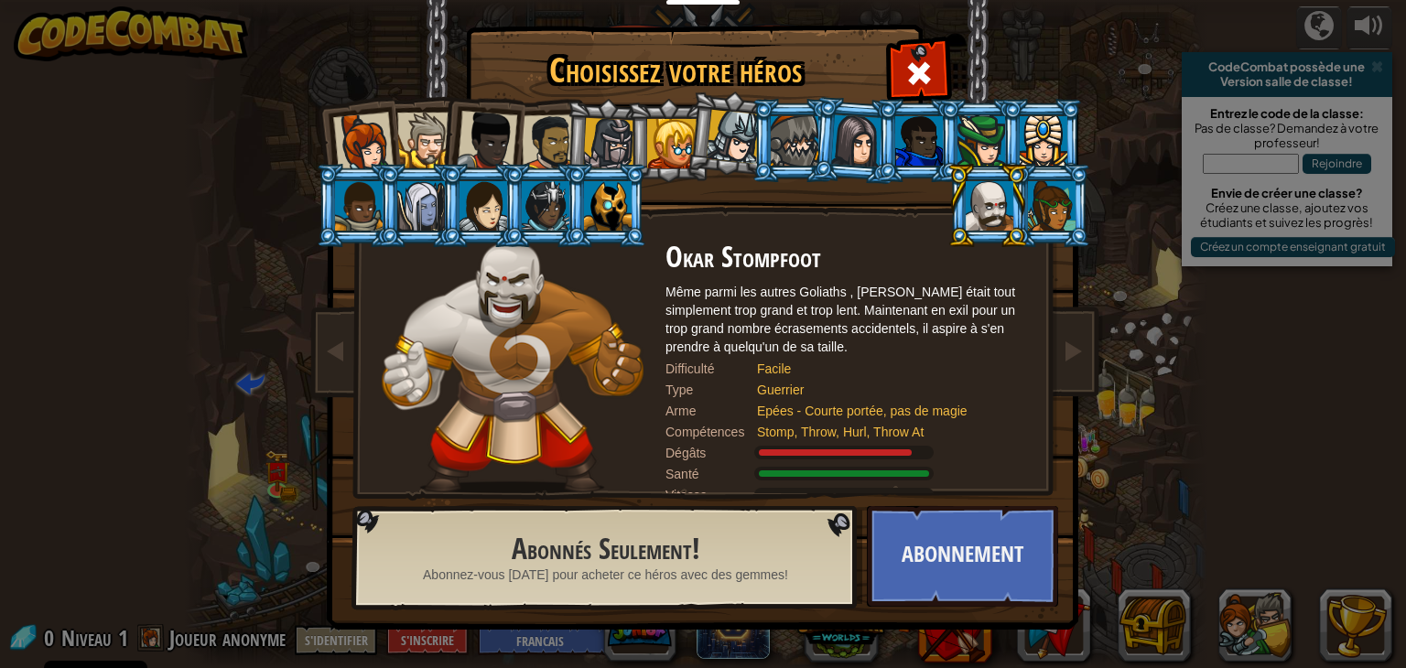
click at [366, 133] on div at bounding box center [363, 143] width 60 height 60
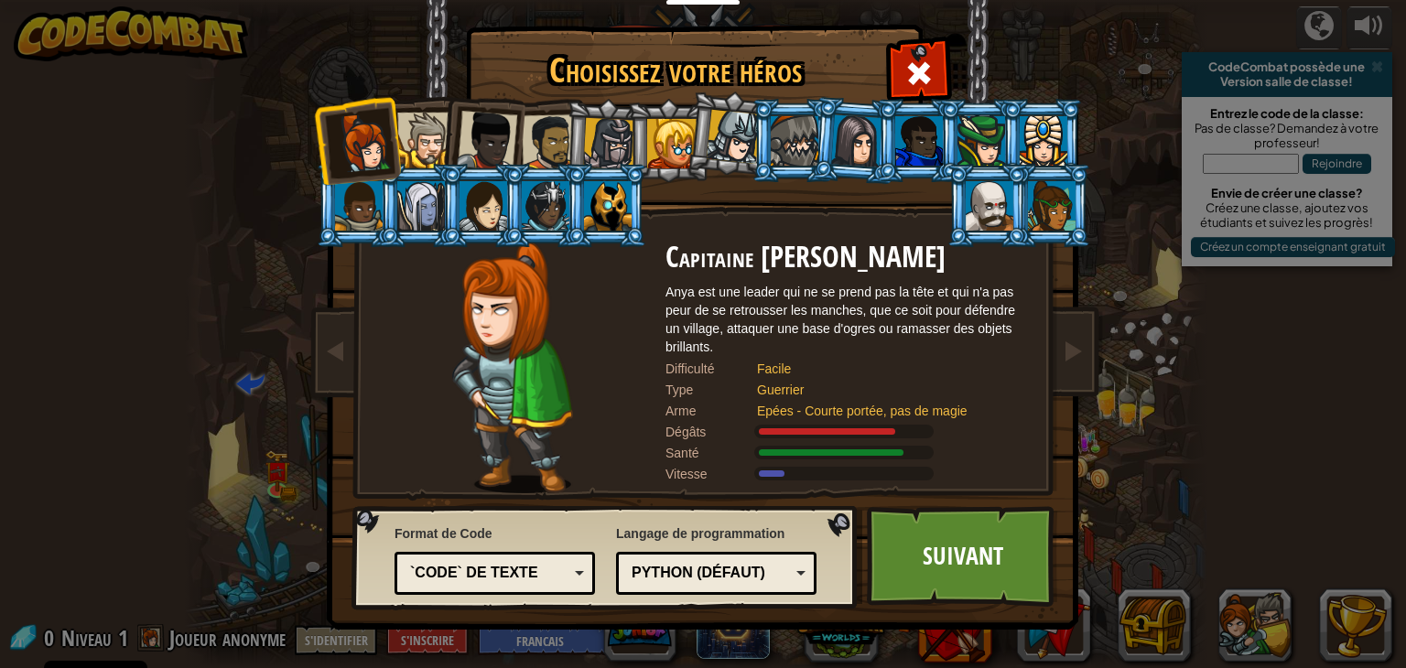
click at [434, 148] on div at bounding box center [425, 141] width 56 height 56
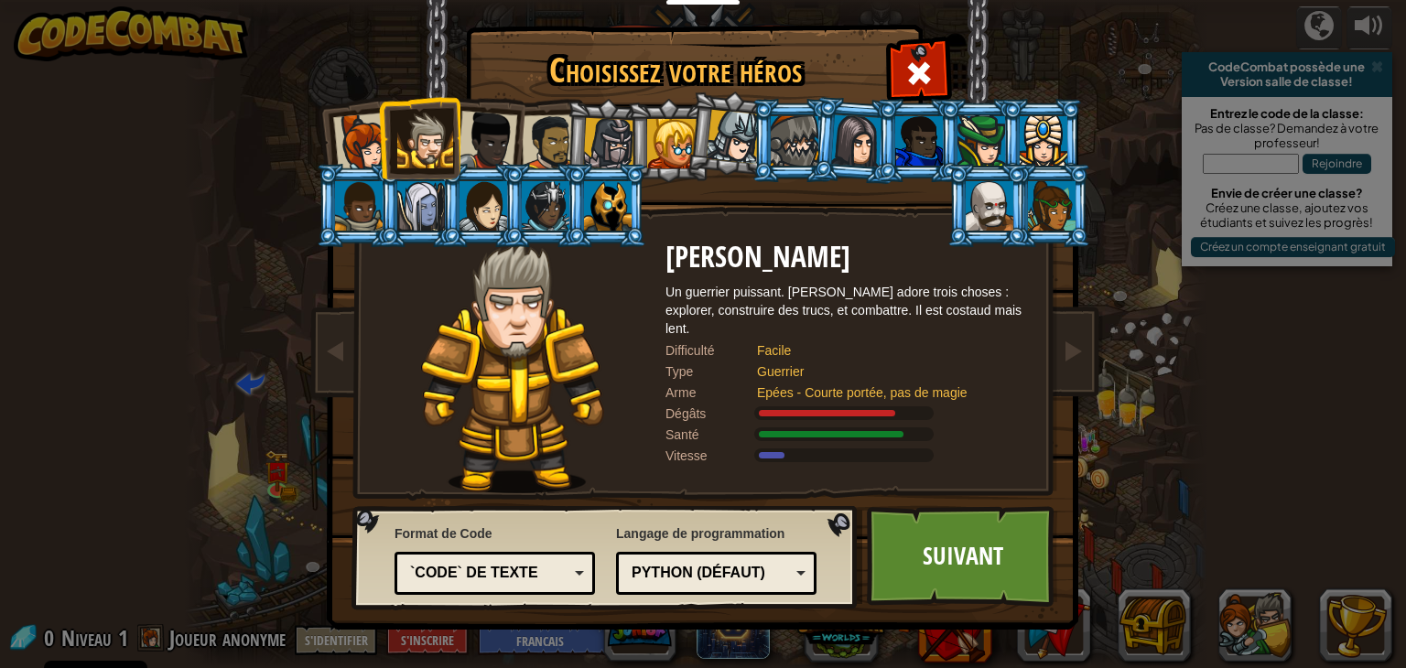
click at [471, 144] on div at bounding box center [487, 141] width 60 height 60
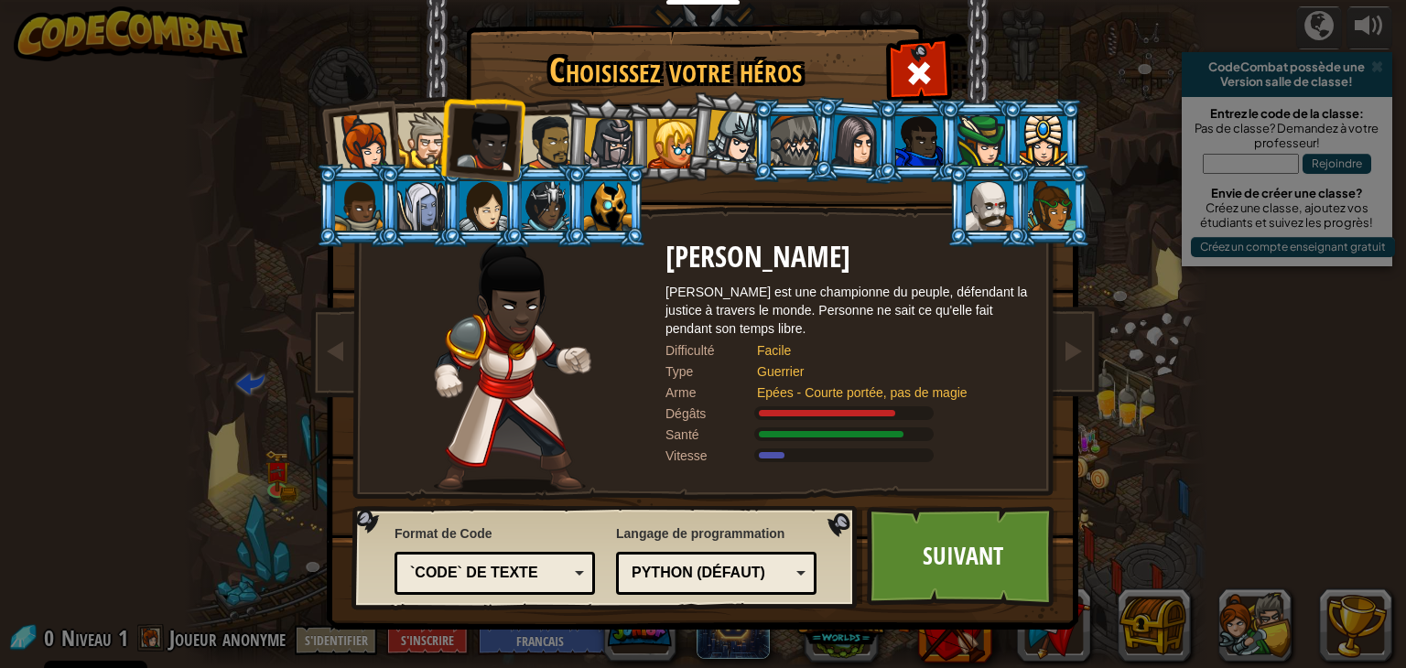
click at [524, 142] on div at bounding box center [550, 142] width 57 height 57
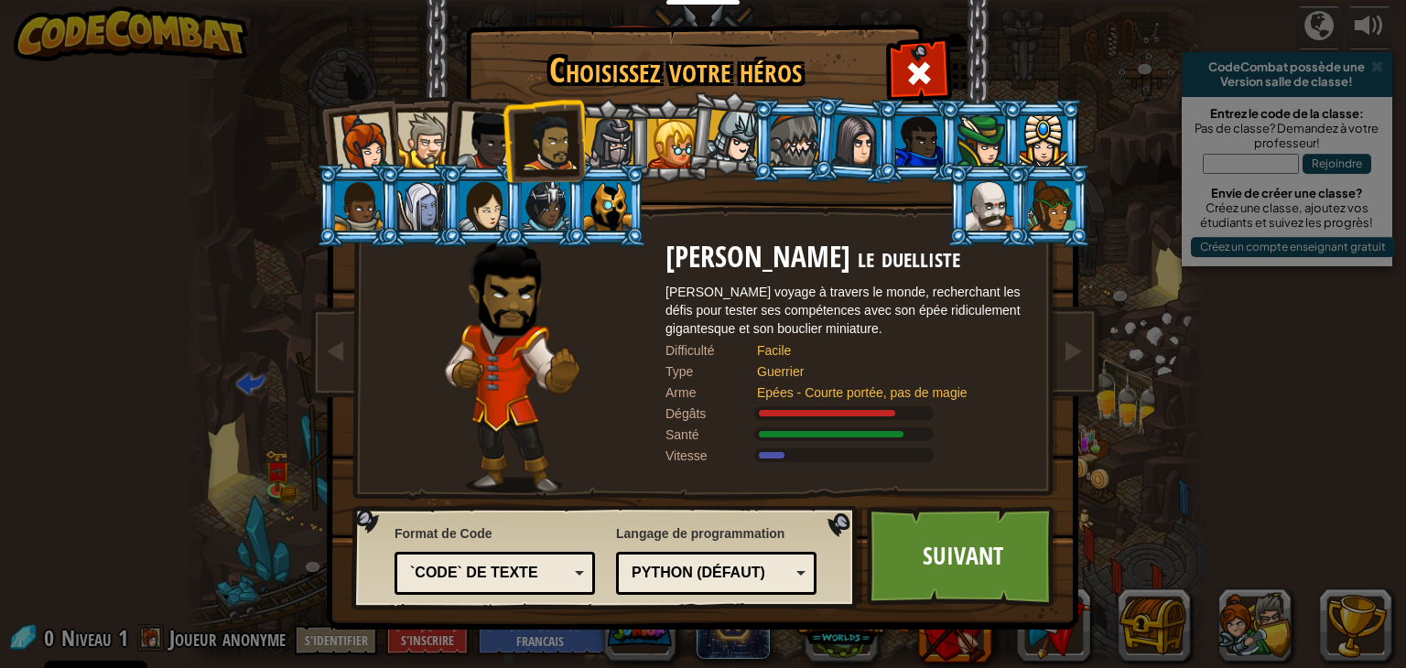
click at [421, 142] on div at bounding box center [425, 141] width 56 height 56
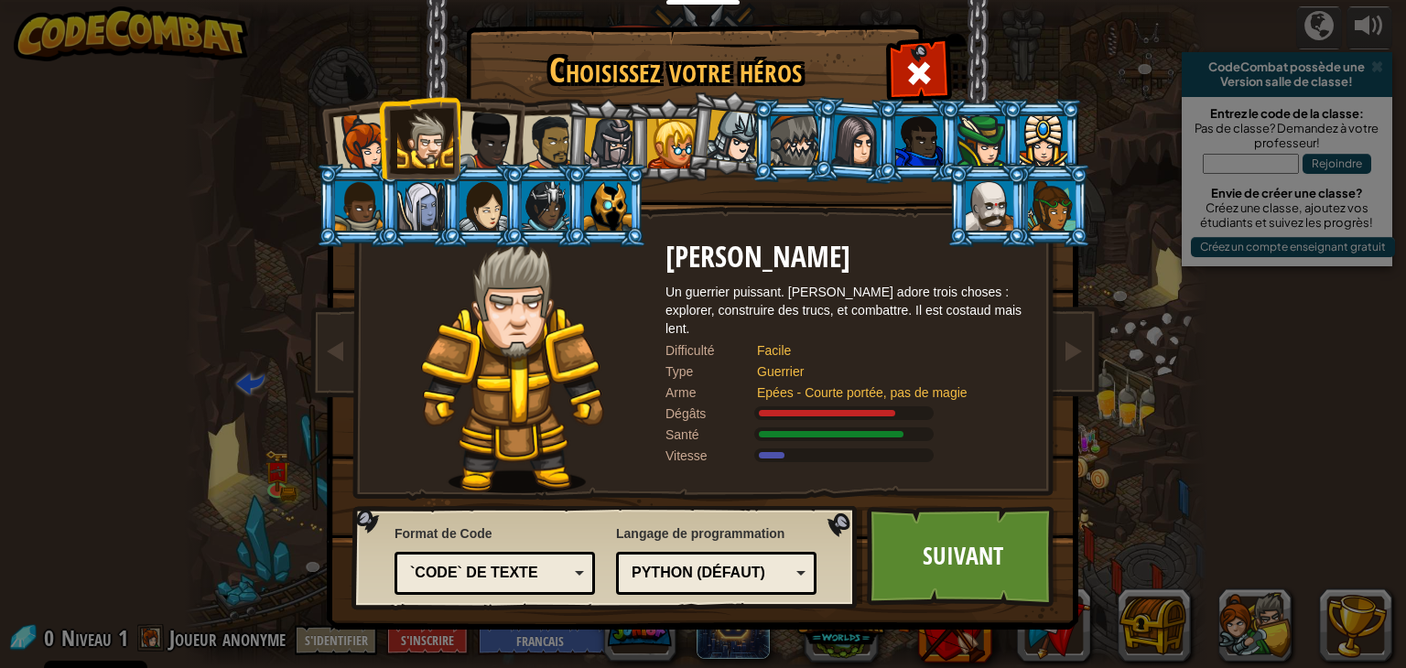
click at [525, 568] on div "`code` de texte" at bounding box center [489, 573] width 158 height 21
click at [933, 570] on link "Suivant" at bounding box center [962, 556] width 191 height 101
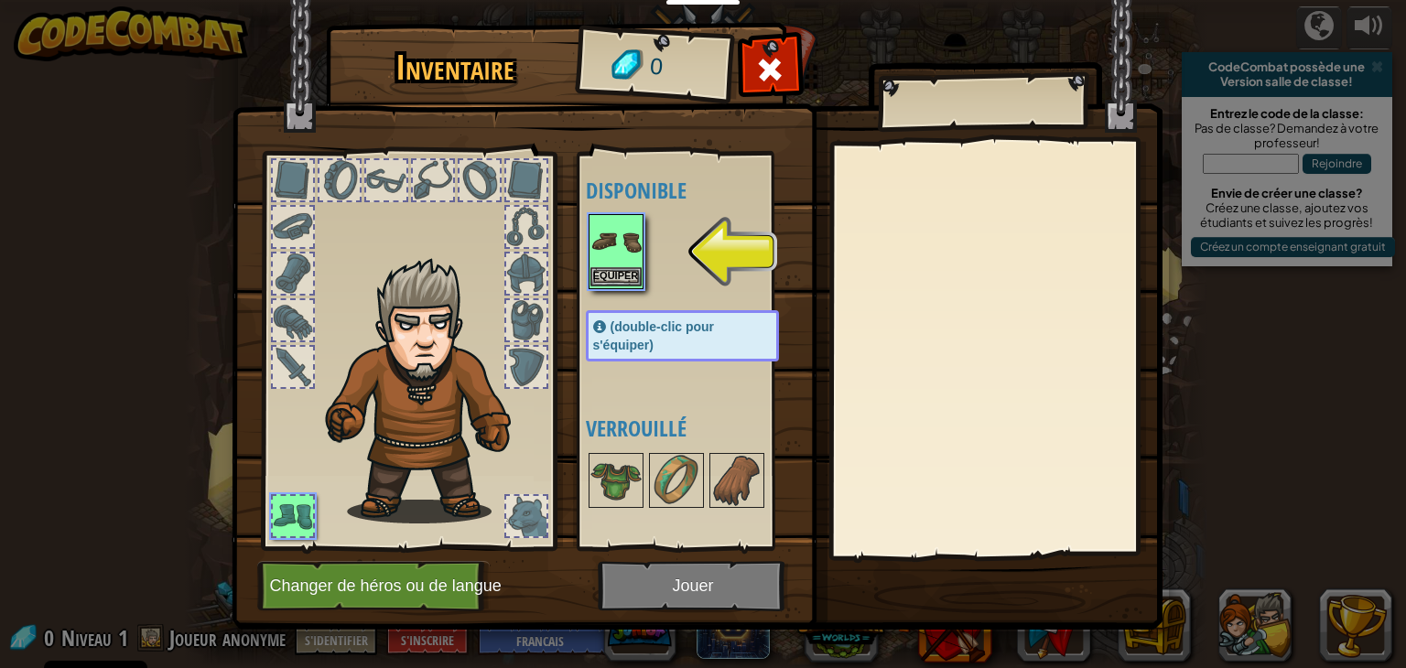
click at [590, 254] on img at bounding box center [615, 241] width 51 height 51
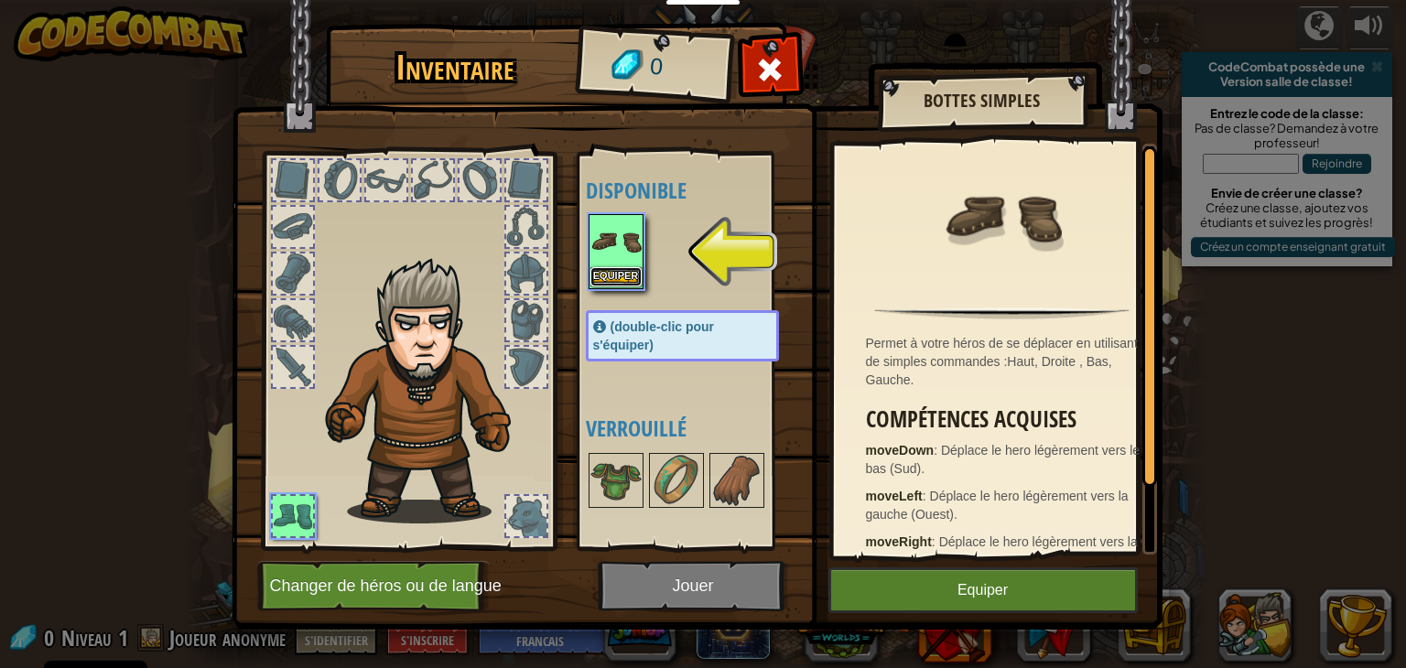
click at [615, 283] on button "Equiper" at bounding box center [615, 276] width 51 height 19
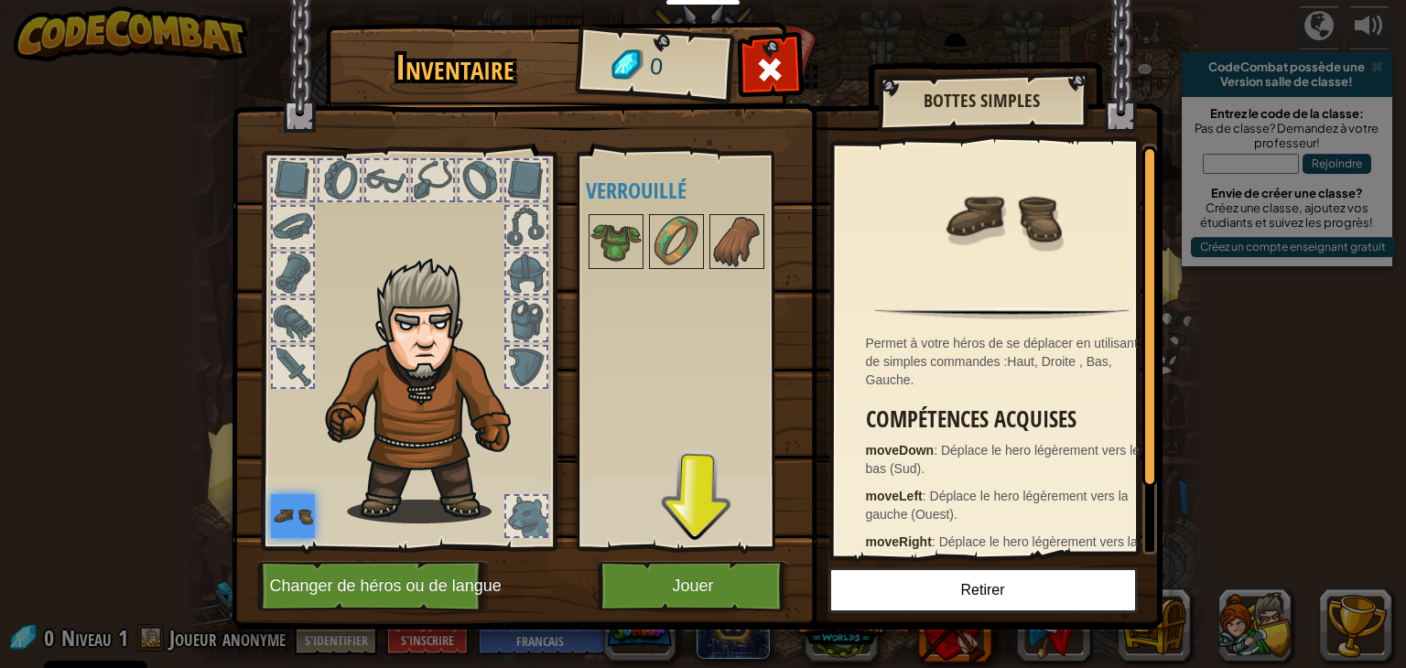
click at [736, 616] on img at bounding box center [697, 297] width 931 height 665
click at [736, 594] on button "Jouer" at bounding box center [693, 586] width 191 height 50
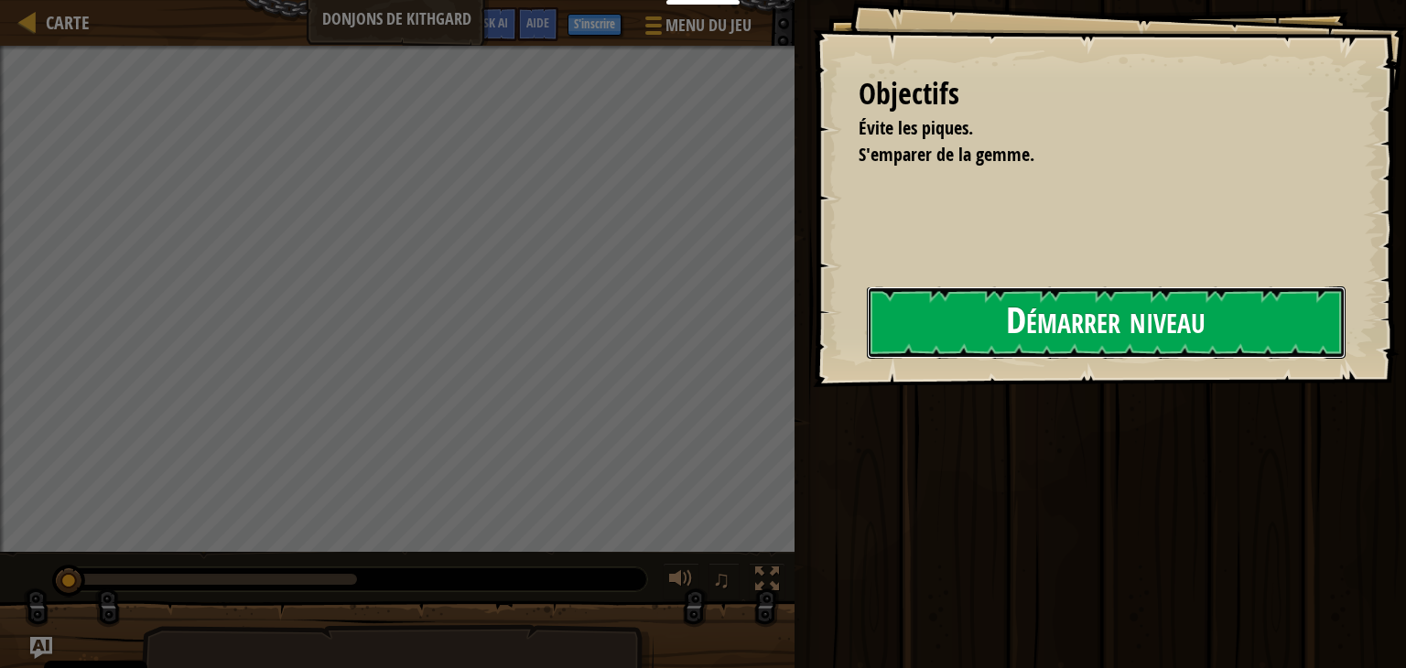
click at [1112, 323] on button "Démarrer niveau" at bounding box center [1106, 323] width 479 height 72
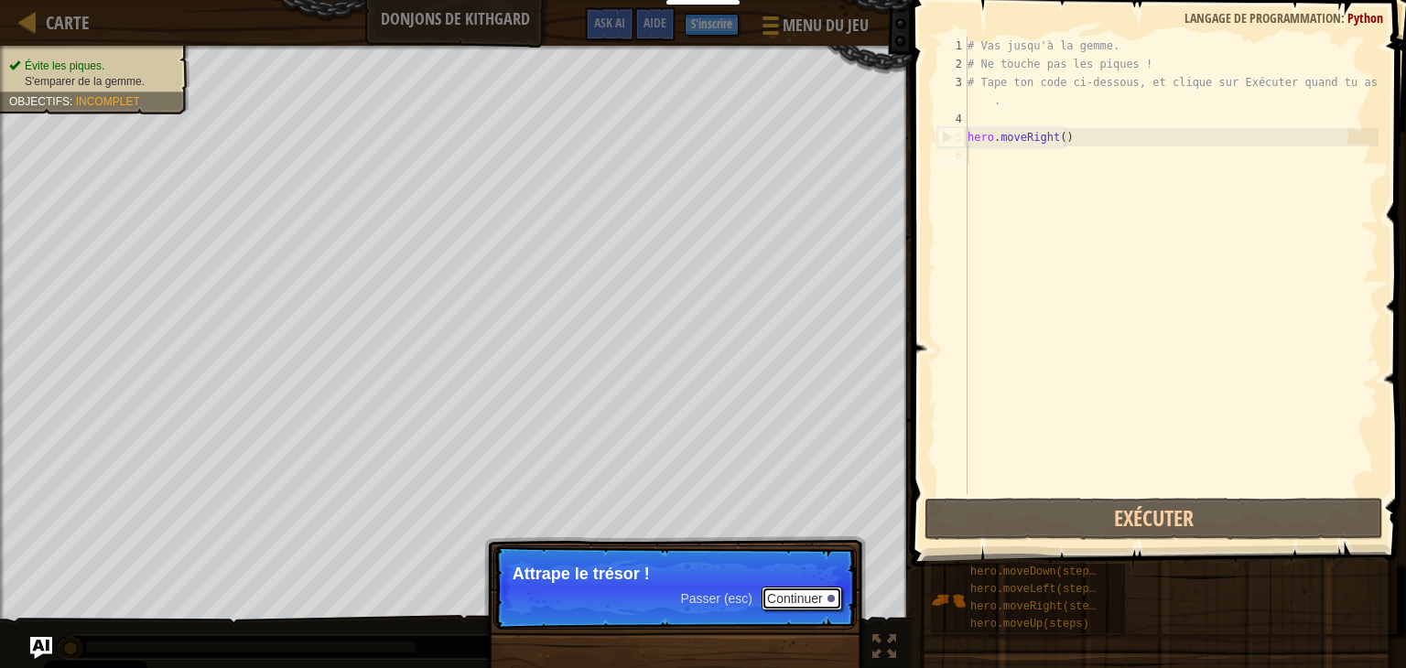
click at [802, 601] on button "Continuer" at bounding box center [802, 599] width 81 height 24
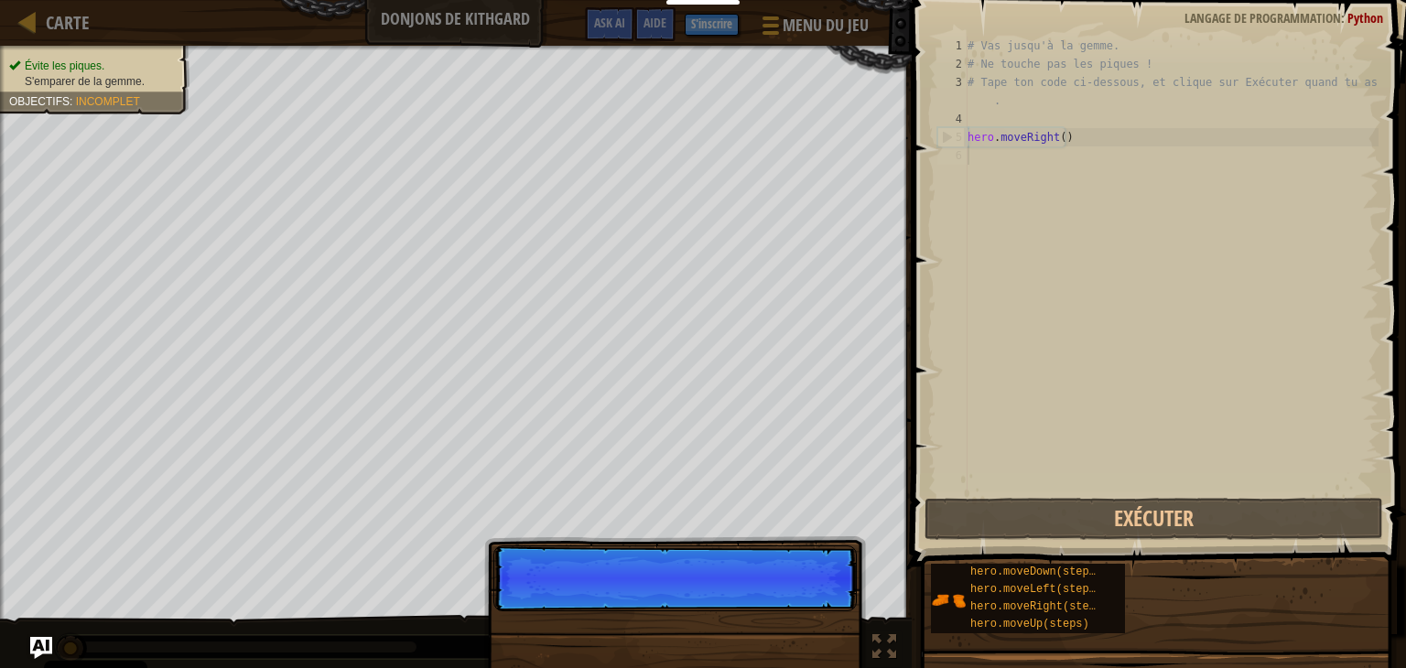
scroll to position [8, 0]
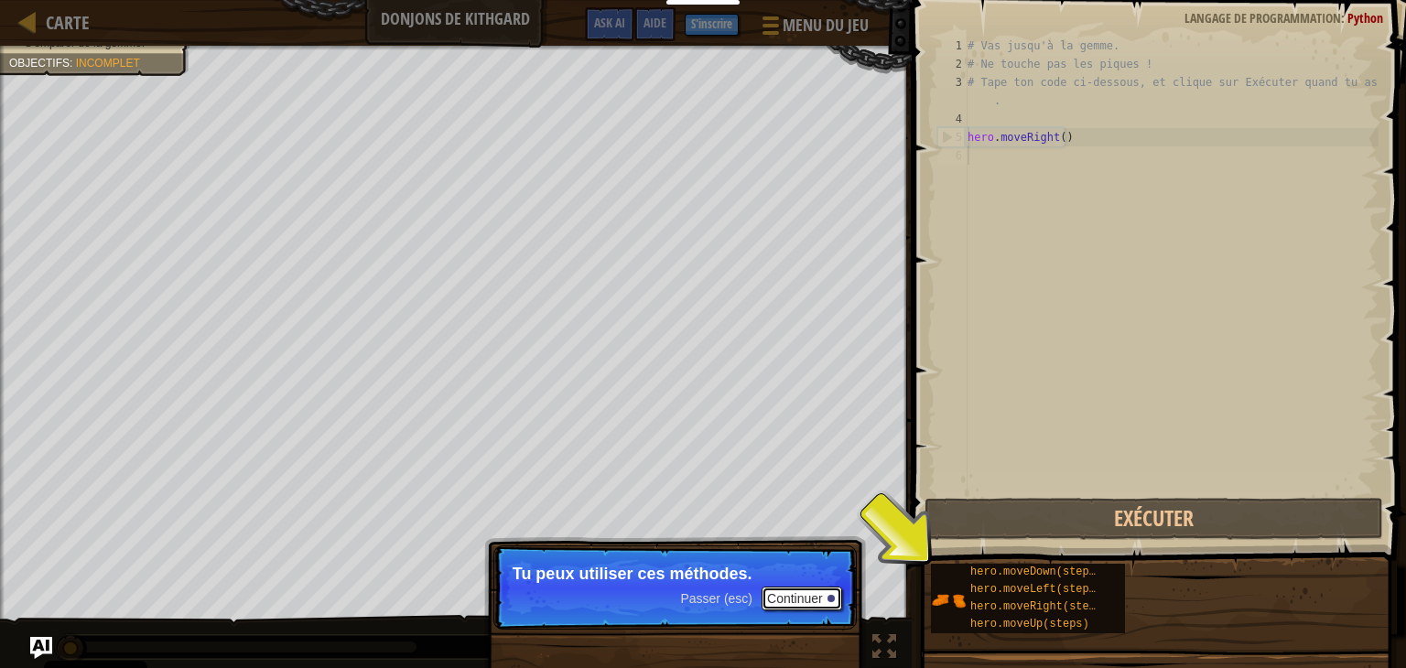
click at [806, 594] on button "Continuer" at bounding box center [802, 599] width 81 height 24
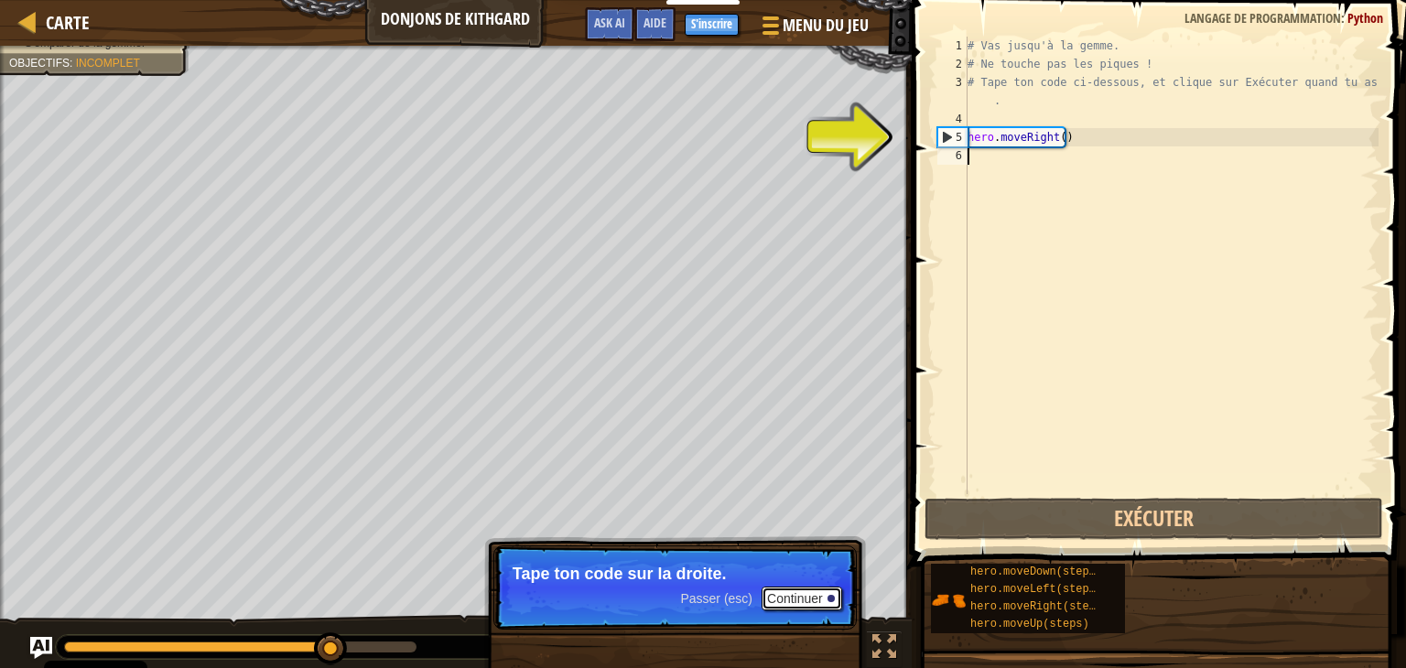
click at [819, 599] on button "Continuer" at bounding box center [802, 599] width 81 height 24
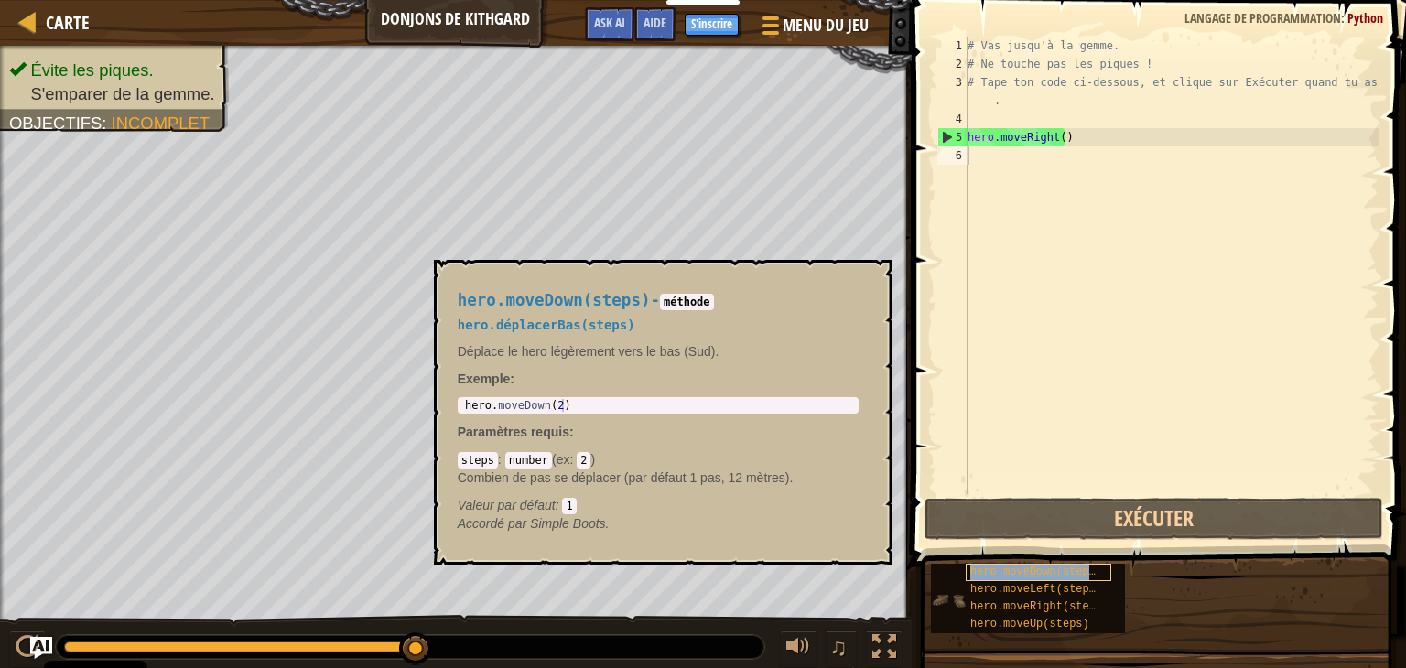
click at [1046, 568] on span "hero.moveDown(steps)" at bounding box center [1036, 572] width 132 height 13
click at [1000, 572] on span "hero.moveDown(steps)" at bounding box center [1036, 572] width 132 height 13
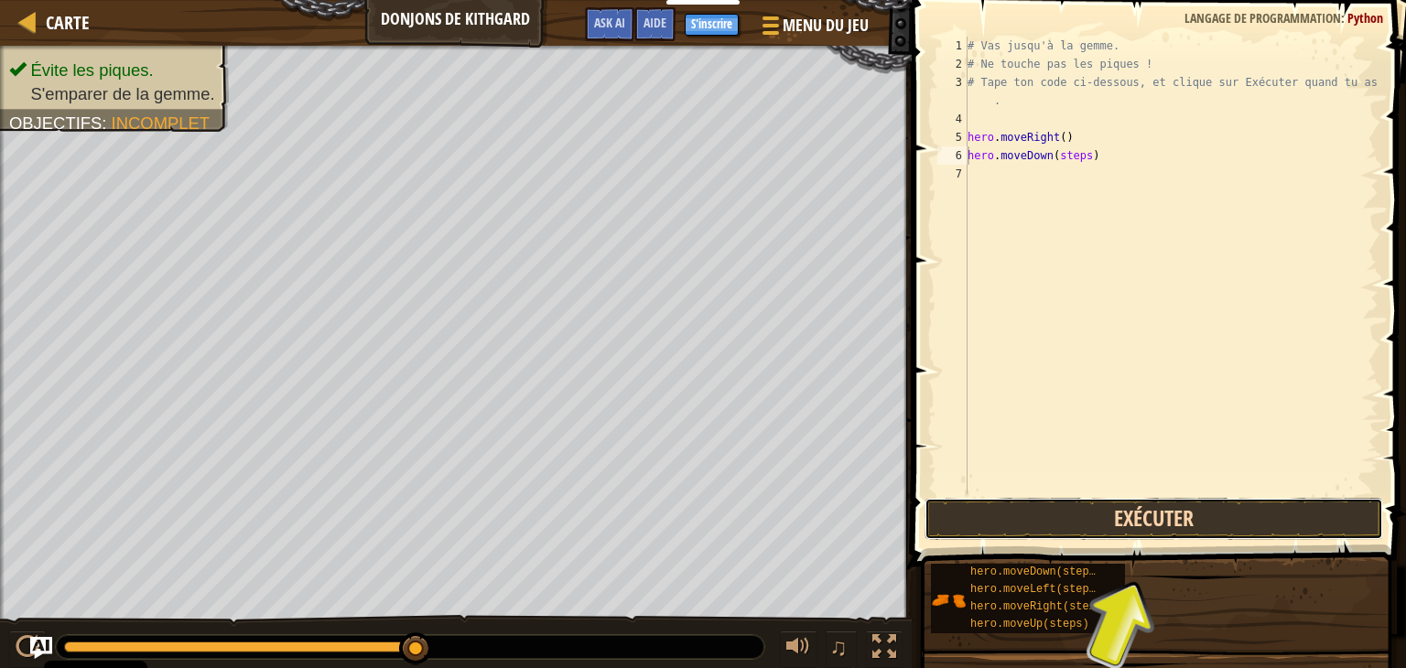
click at [1100, 506] on button "Exécuter" at bounding box center [1154, 519] width 459 height 42
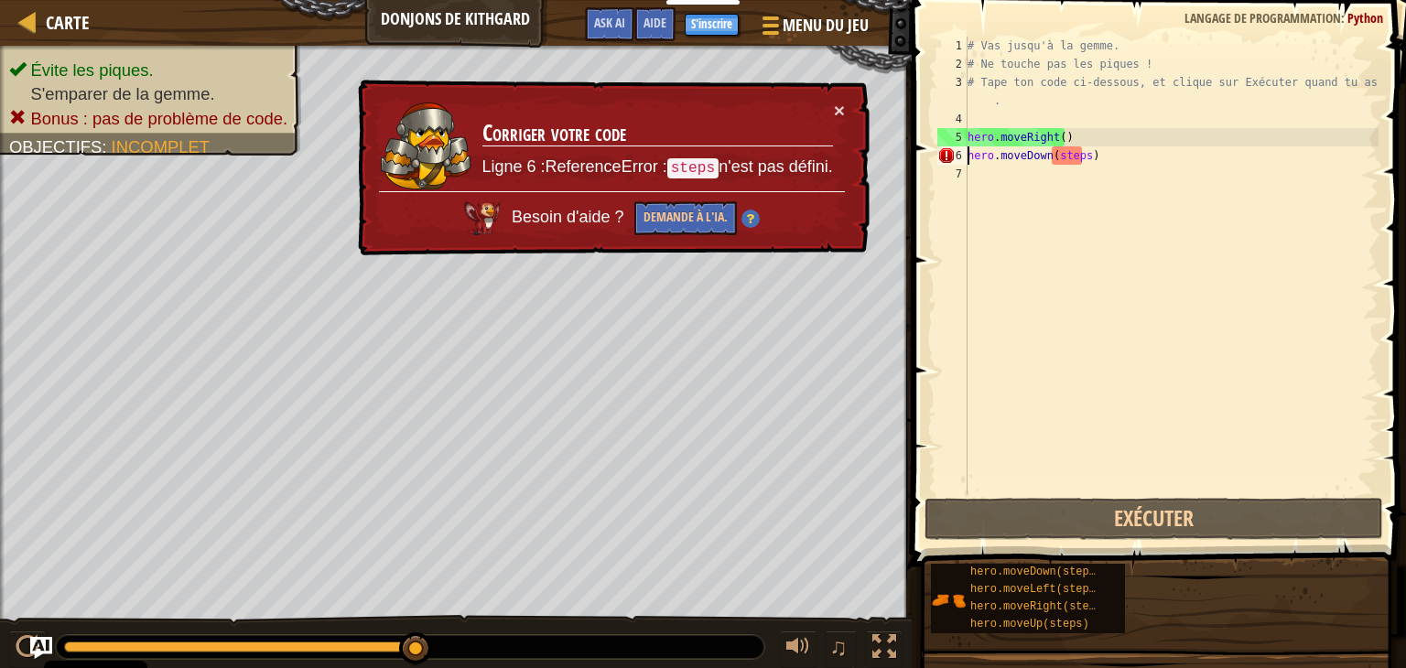
click at [849, 103] on div "× Corriger votre code Ligne 6 :ReferenceError : steps n'est pas défini. Besoin …" at bounding box center [611, 168] width 515 height 177
click at [835, 107] on button "×" at bounding box center [839, 110] width 11 height 19
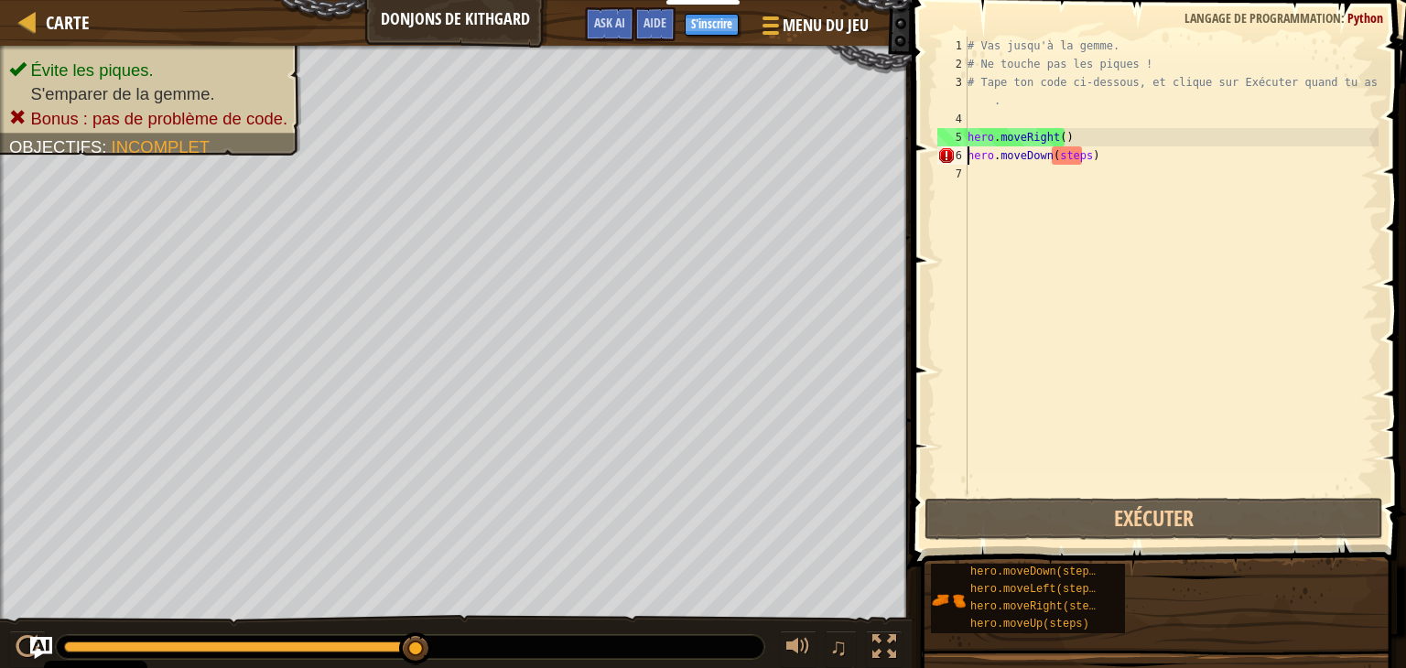
click at [1076, 157] on div "# Vas jusqu'à la gemme. # Ne touche pas les piques ! # Tape ton code ci-dessous…" at bounding box center [1171, 284] width 415 height 494
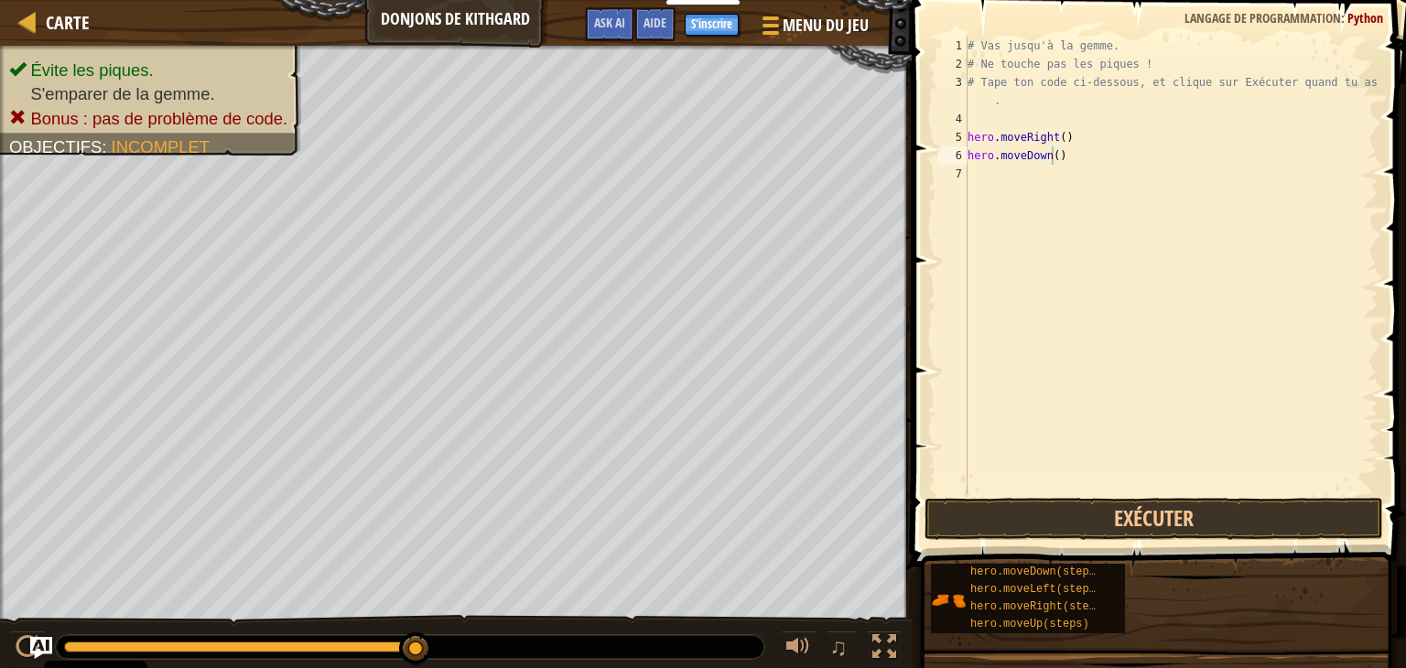
click at [1083, 495] on span at bounding box center [1160, 257] width 509 height 621
click at [1085, 504] on button "Exécuter" at bounding box center [1154, 519] width 459 height 42
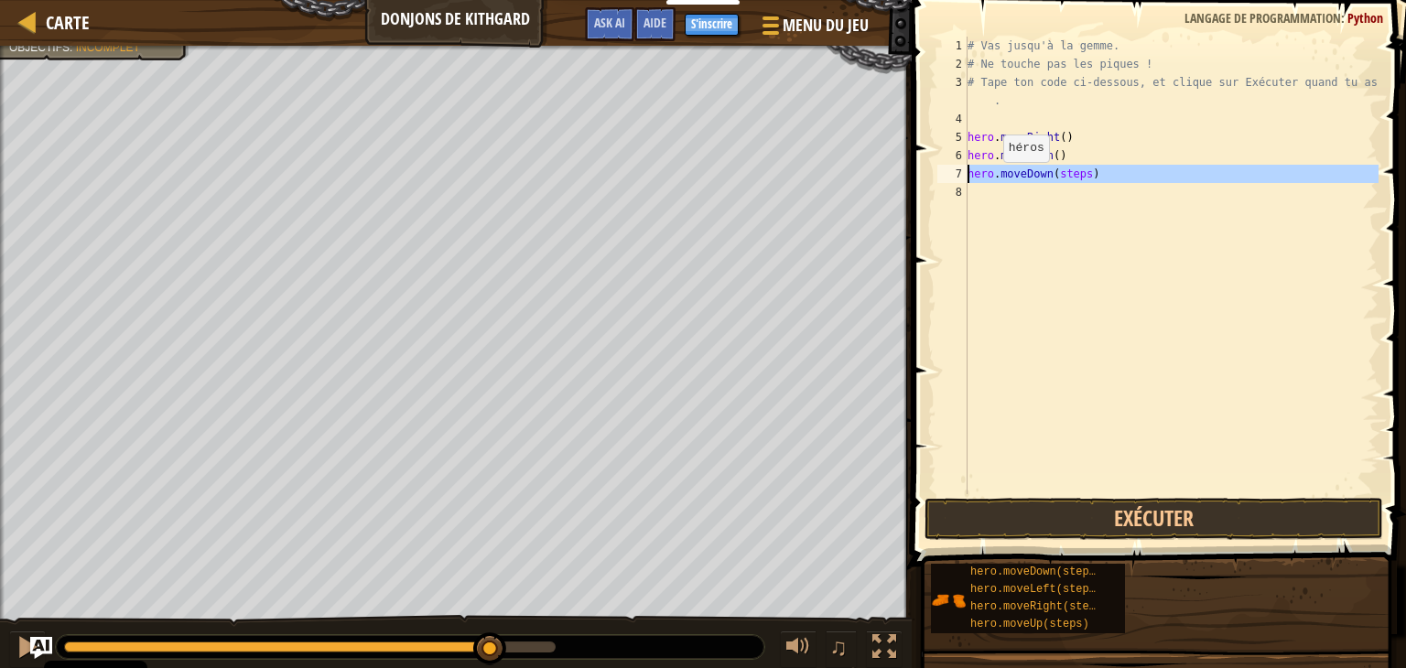
click at [872, 178] on div "Carte Donjons de Kithgard Menu du jeu Terminé S'inscrire Aide Ask AI 1 הההההההה…" at bounding box center [703, 334] width 1406 height 668
type textarea "hero.moveDown(steps)"
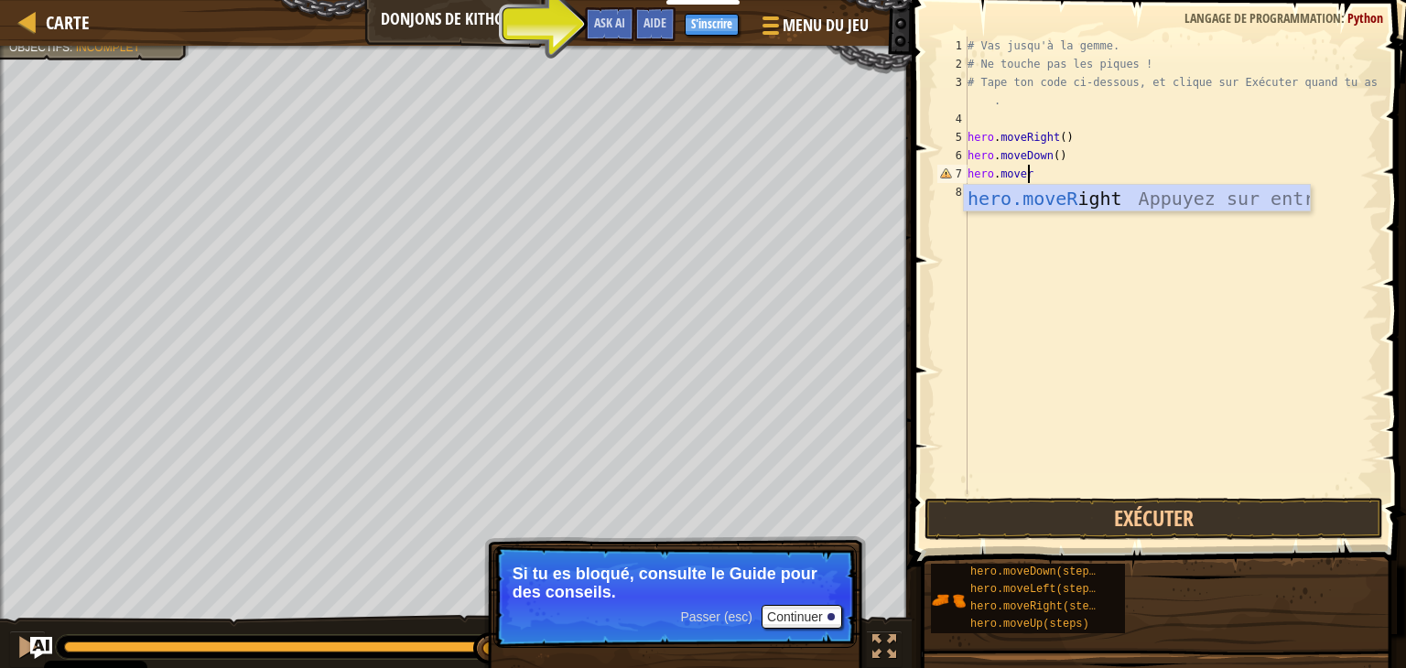
scroll to position [8, 4]
click at [1240, 170] on div "# Vas jusqu'à la gemme. # Ne touche pas les piques ! # Tape ton code ci-dessous…" at bounding box center [1171, 284] width 415 height 494
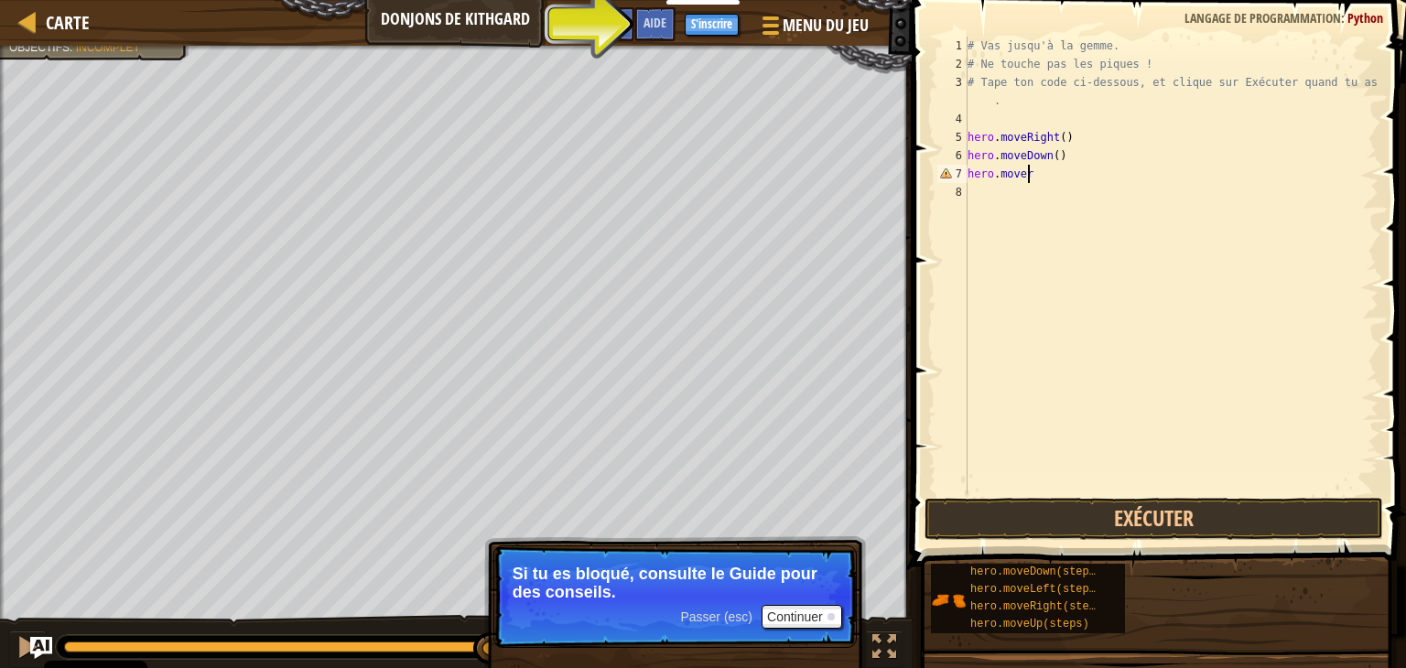
click at [1036, 179] on div "# Vas jusqu'à la gemme. # Ne touche pas les piques ! # Tape ton code ci-dessous…" at bounding box center [1171, 284] width 415 height 494
type textarea "hero.mover"
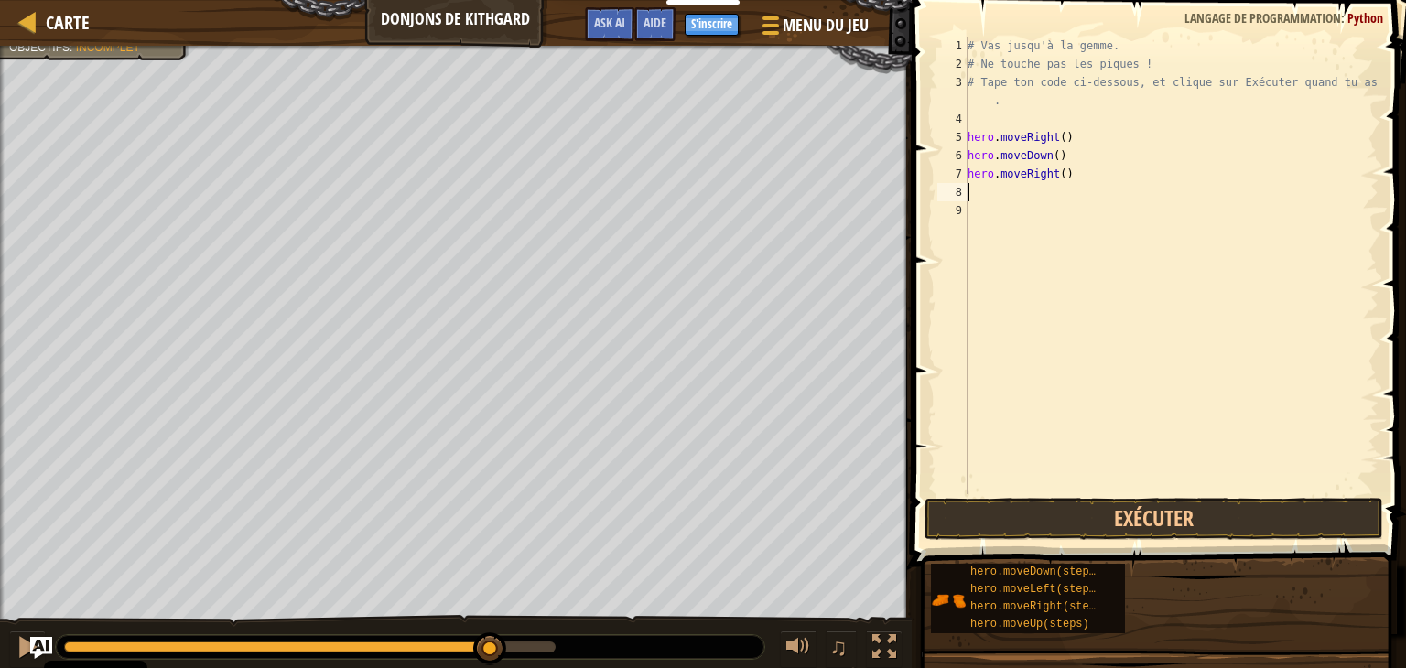
scroll to position [8, 0]
click at [1042, 504] on button "Exécuter" at bounding box center [1154, 519] width 459 height 42
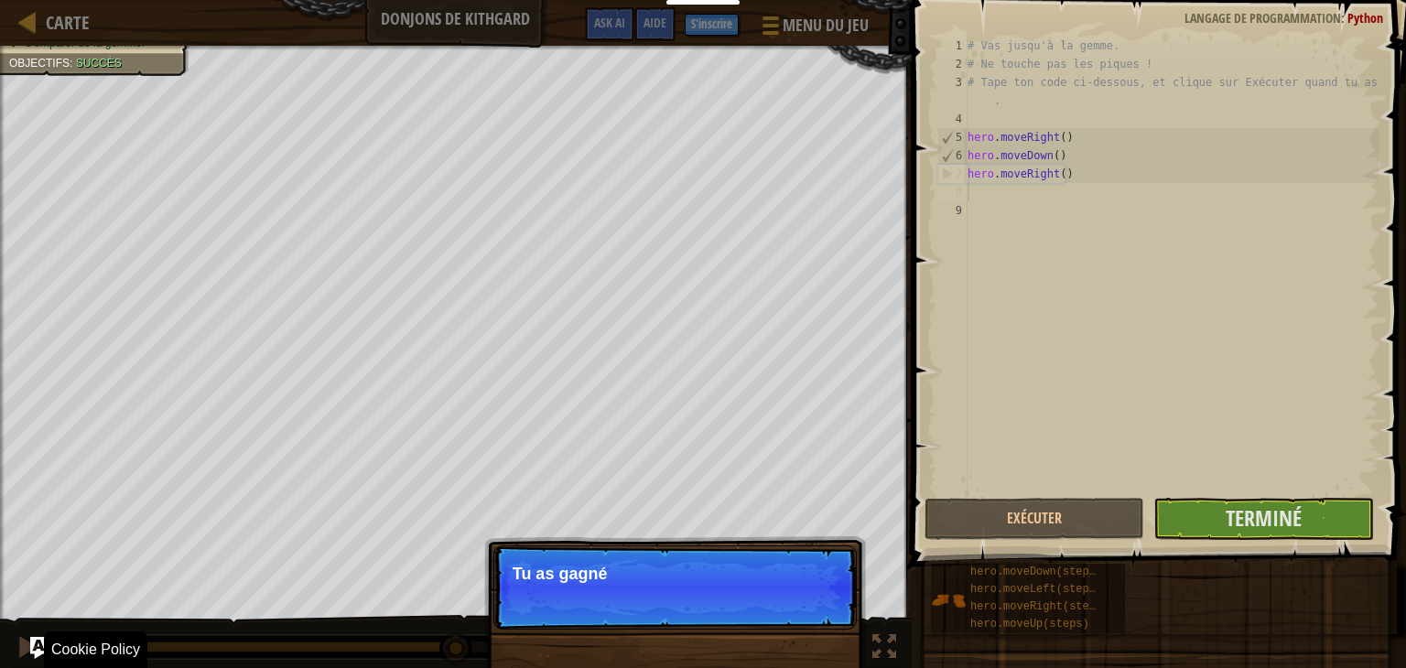
drag, startPoint x: 607, startPoint y: 655, endPoint x: 542, endPoint y: 642, distance: 66.4
click at [542, 644] on div "Évite les piques. S'emparer de la gemme. Objectifs : Succès ♫ Tharin 11 x: 28 y…" at bounding box center [703, 358] width 1406 height 624
click at [586, 559] on p "Tu as gagné ! Clique sur le bou" at bounding box center [674, 588] width 363 height 84
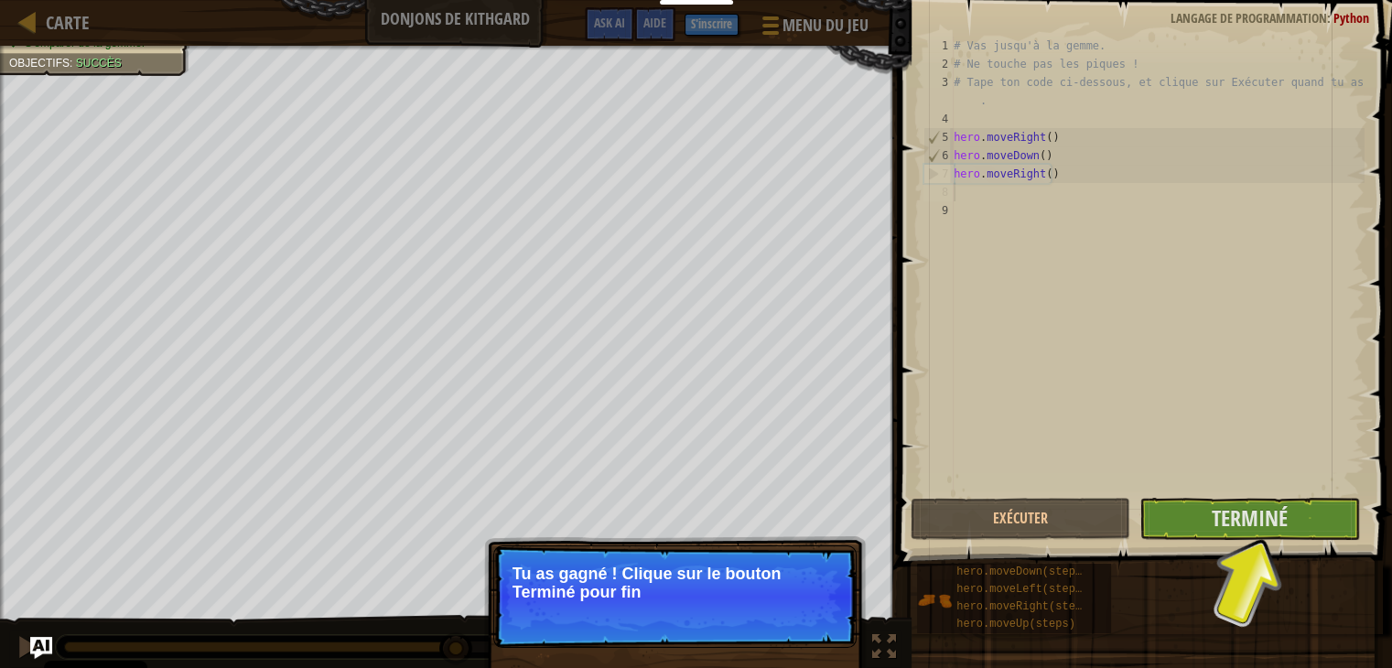
click at [1310, 563] on div "hero.moveDown(steps) hero.moveLeft(steps) hero.moveRight(steps) hero.moveUp(ste…" at bounding box center [1147, 598] width 463 height 71
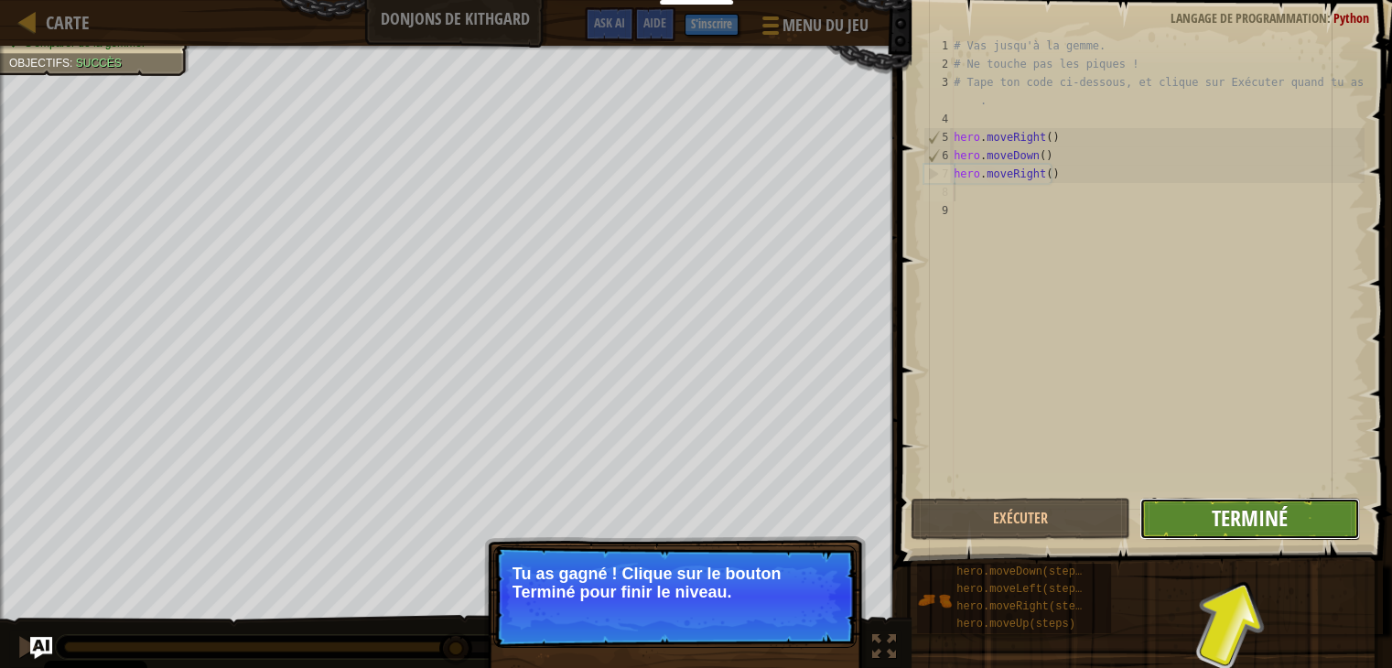
click at [1263, 509] on span "Terminé" at bounding box center [1250, 517] width 76 height 29
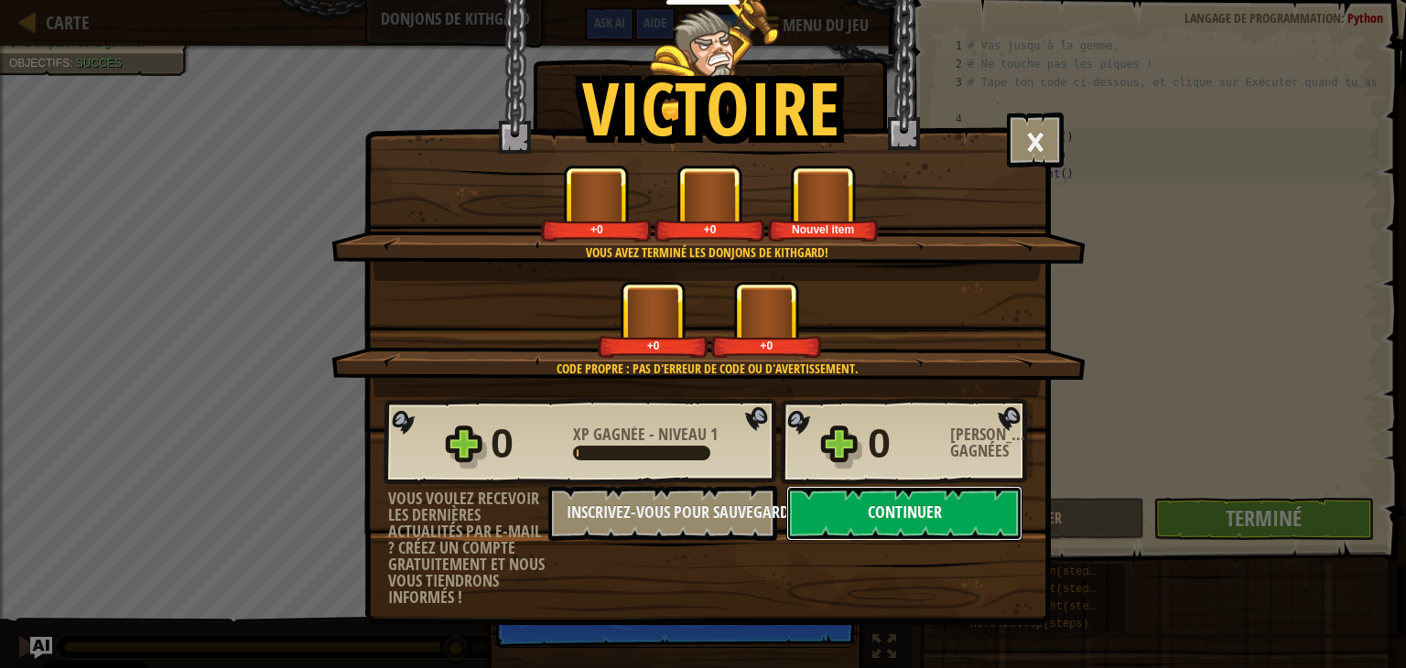
click at [879, 504] on button "Continuer" at bounding box center [904, 513] width 236 height 55
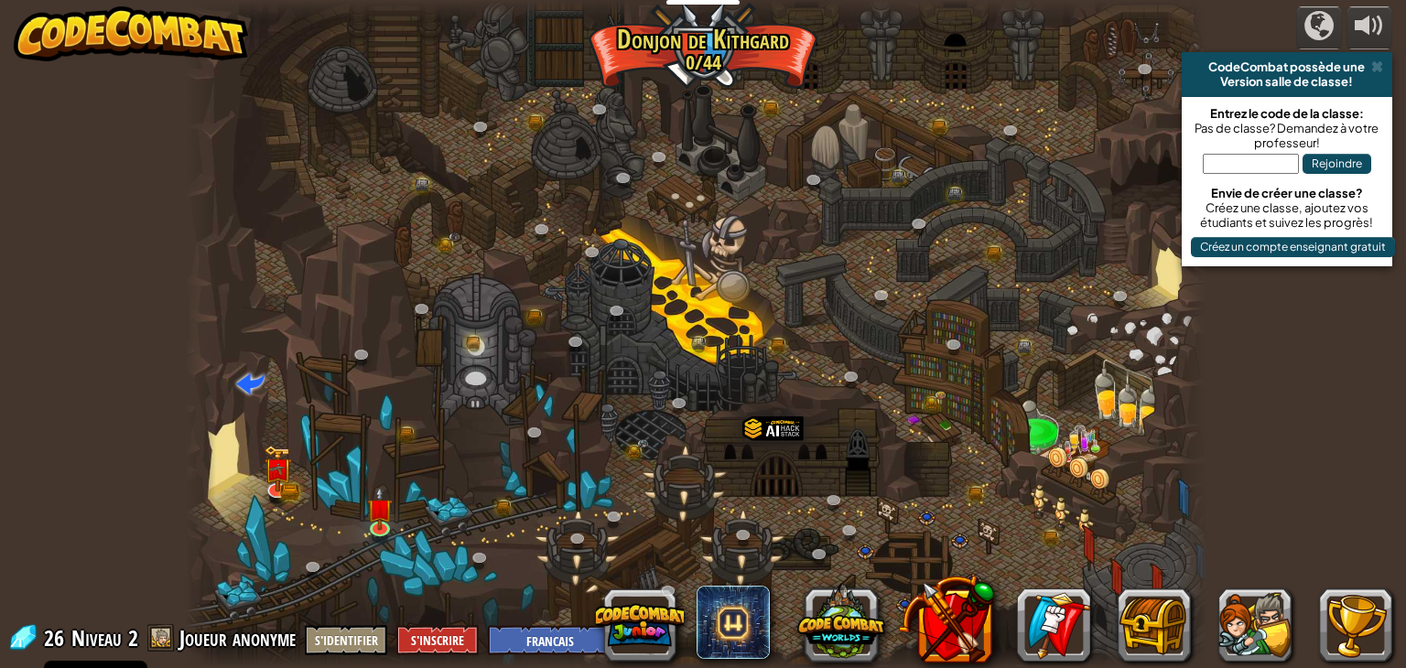
select select "fr"
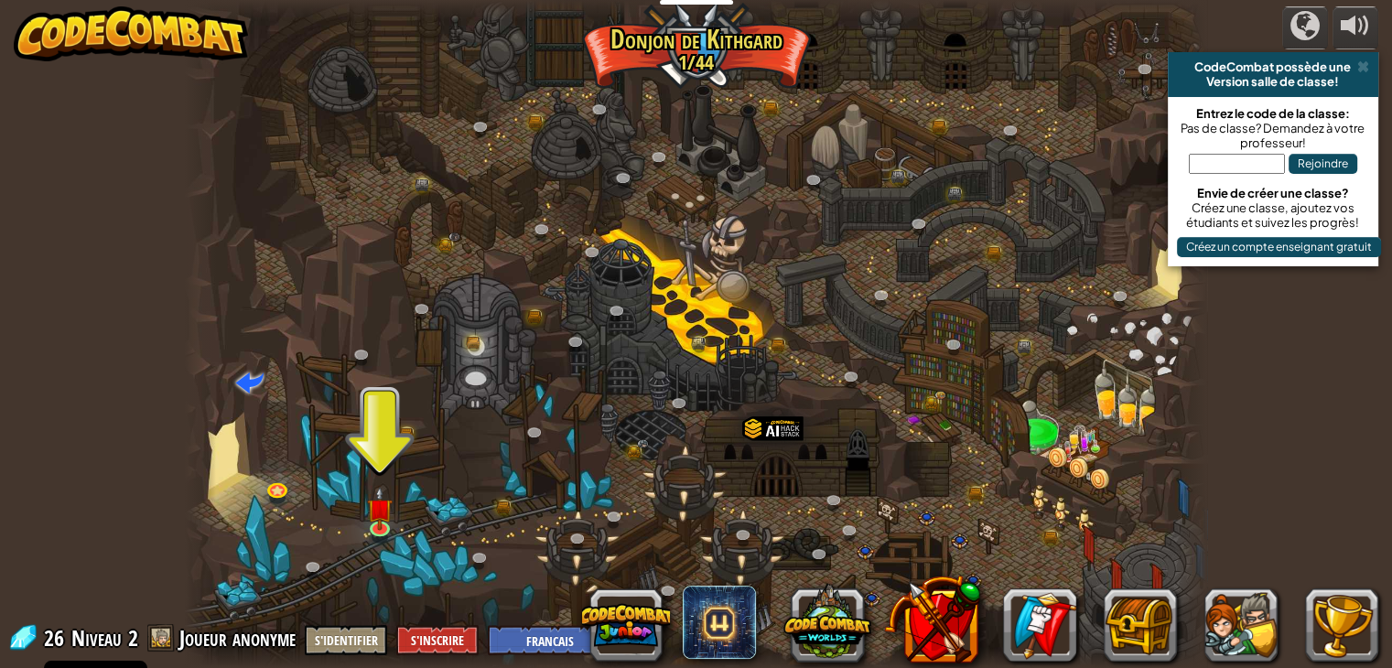
drag, startPoint x: 440, startPoint y: 517, endPoint x: 417, endPoint y: 504, distance: 27.0
click at [432, 514] on div at bounding box center [696, 334] width 1023 height 668
drag, startPoint x: 417, startPoint y: 504, endPoint x: 350, endPoint y: 511, distance: 67.1
click at [391, 509] on div "Canyon Tortueux (Verrouillé) Défi : collecte le plus d'or possible en utilisant…" at bounding box center [696, 334] width 1023 height 668
drag, startPoint x: 350, startPoint y: 511, endPoint x: 384, endPoint y: 520, distance: 35.1
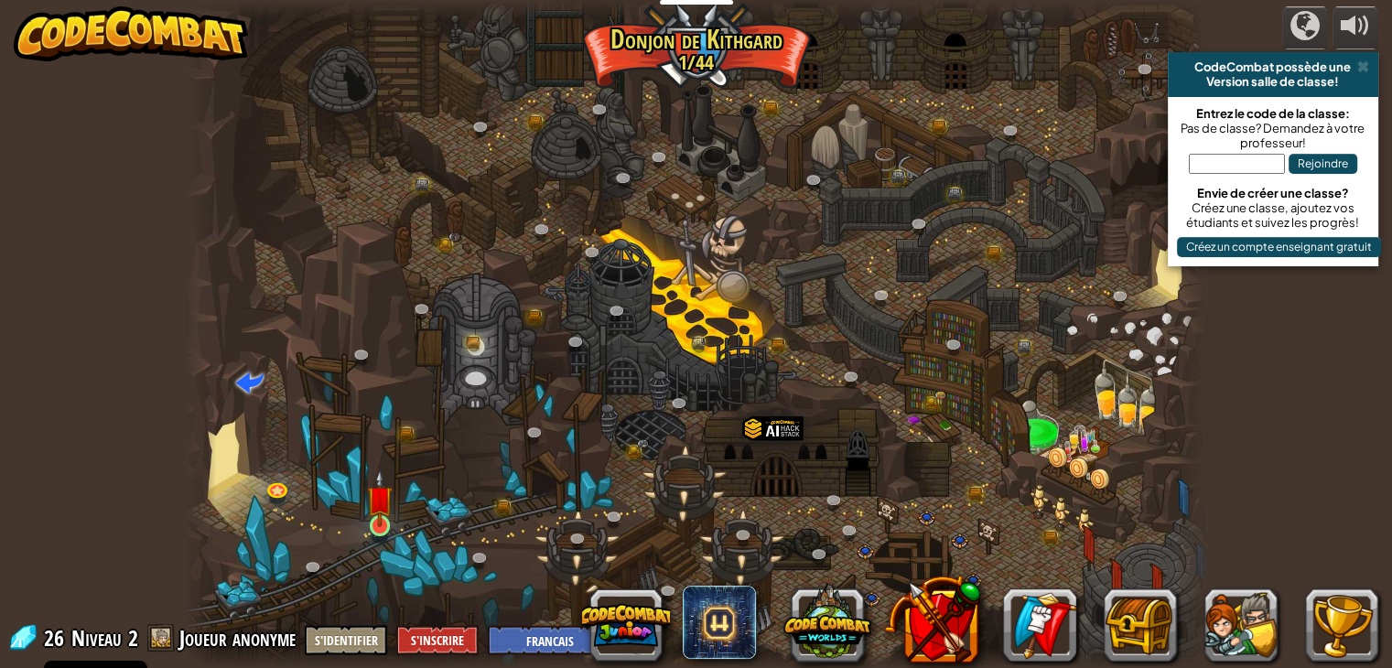
click at [365, 517] on div at bounding box center [696, 334] width 1023 height 668
click at [384, 520] on img at bounding box center [380, 499] width 26 height 59
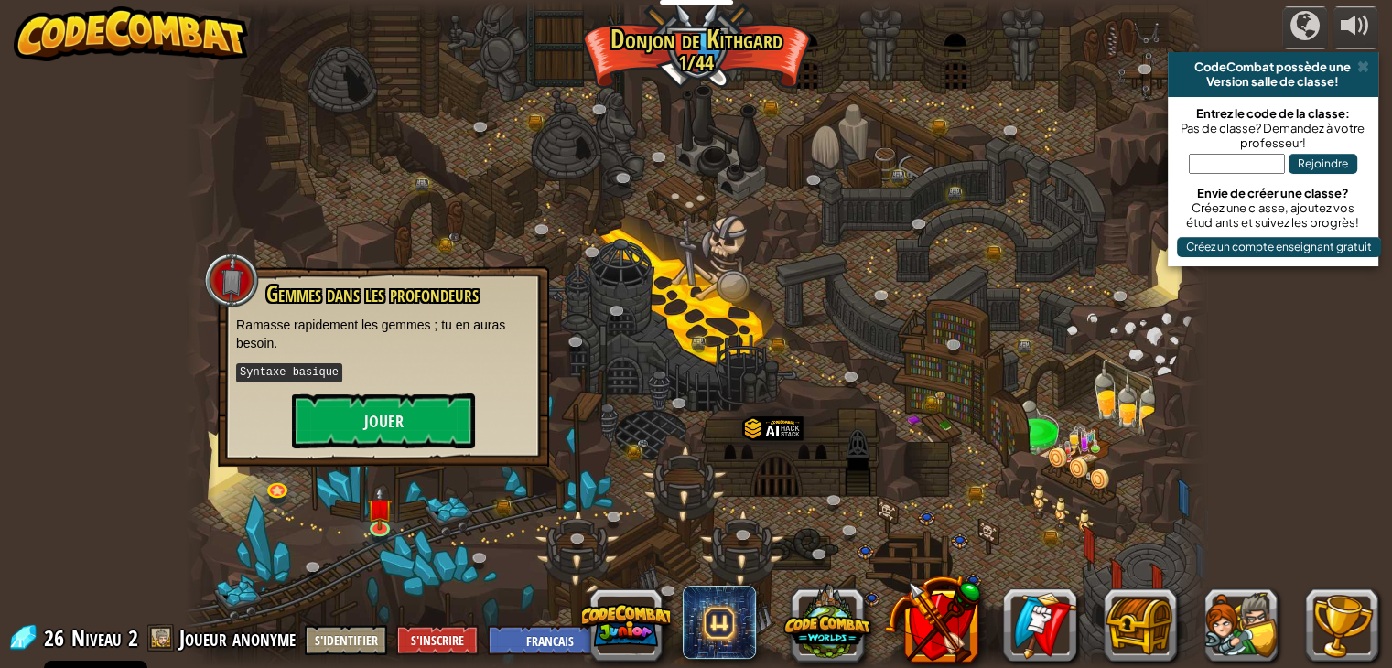
click at [519, 436] on div "Gemmes dans les profondeurs Ramasse rapidement les gemmes ; tu en auras besoin.…" at bounding box center [383, 365] width 295 height 167
click at [458, 427] on button "Jouer" at bounding box center [383, 421] width 183 height 55
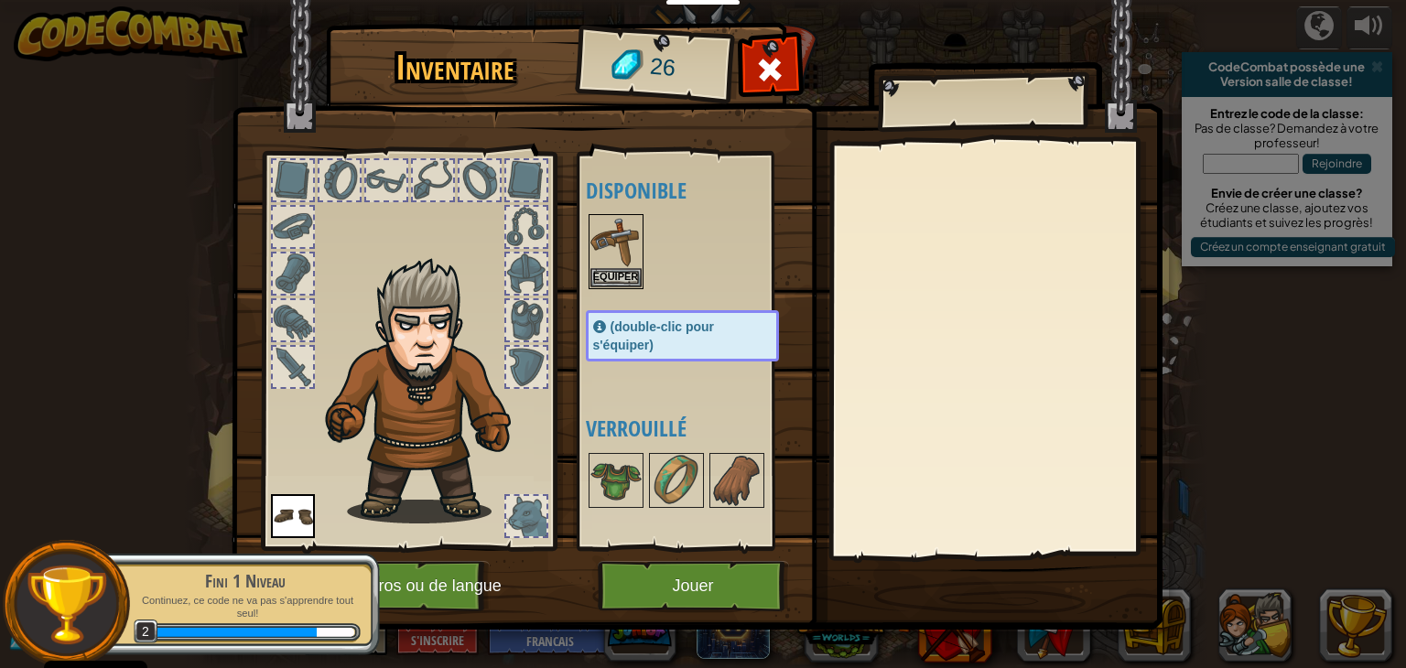
drag, startPoint x: 605, startPoint y: 473, endPoint x: 514, endPoint y: 433, distance: 99.2
click at [514, 433] on div "Inventaire 26 Disponible Equiper Equiper (double-clic pour s'équiper) Verrouill…" at bounding box center [703, 329] width 931 height 604
click at [633, 482] on img at bounding box center [615, 480] width 51 height 51
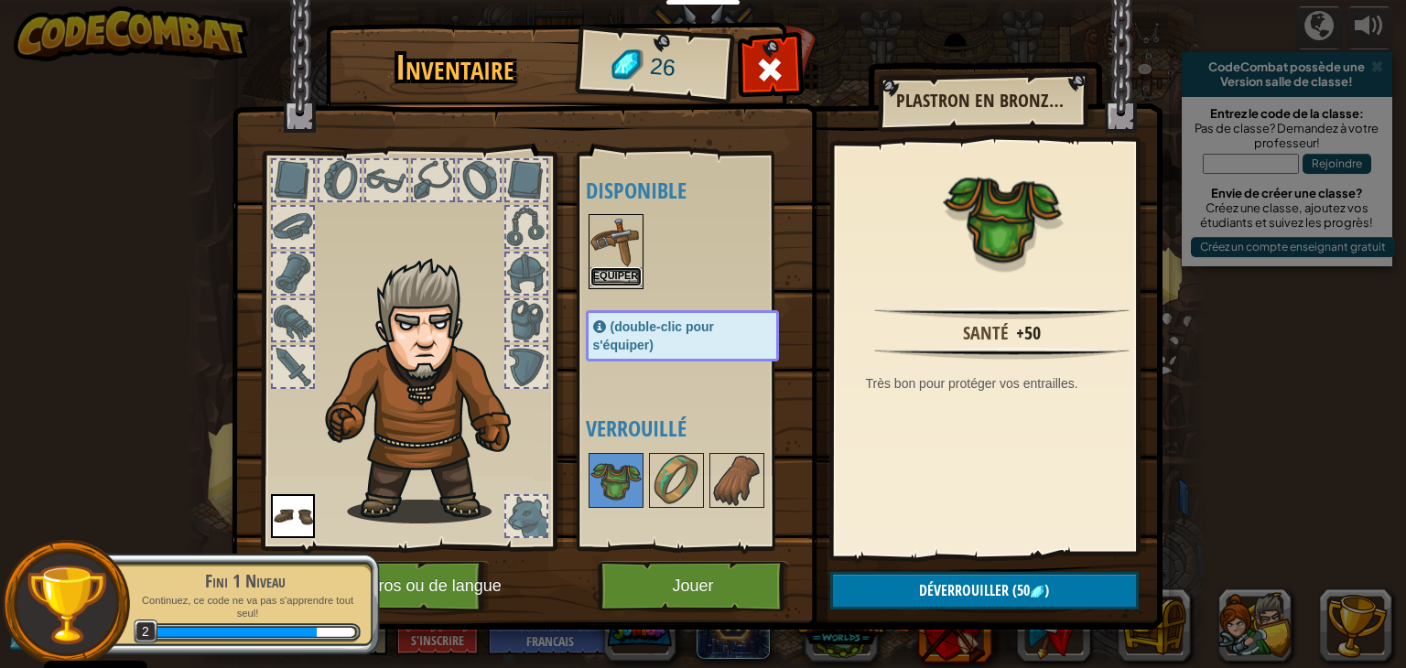
click at [623, 275] on button "Equiper" at bounding box center [615, 276] width 51 height 19
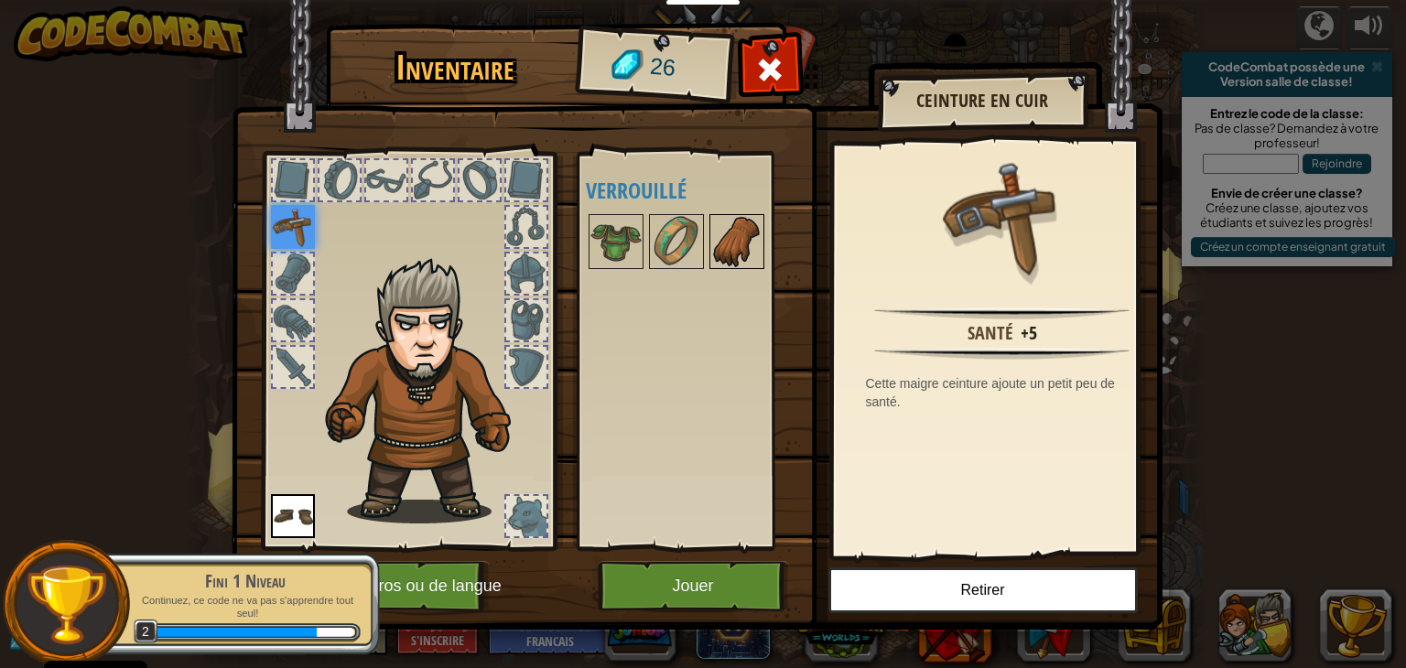
click at [712, 245] on img at bounding box center [736, 241] width 51 height 51
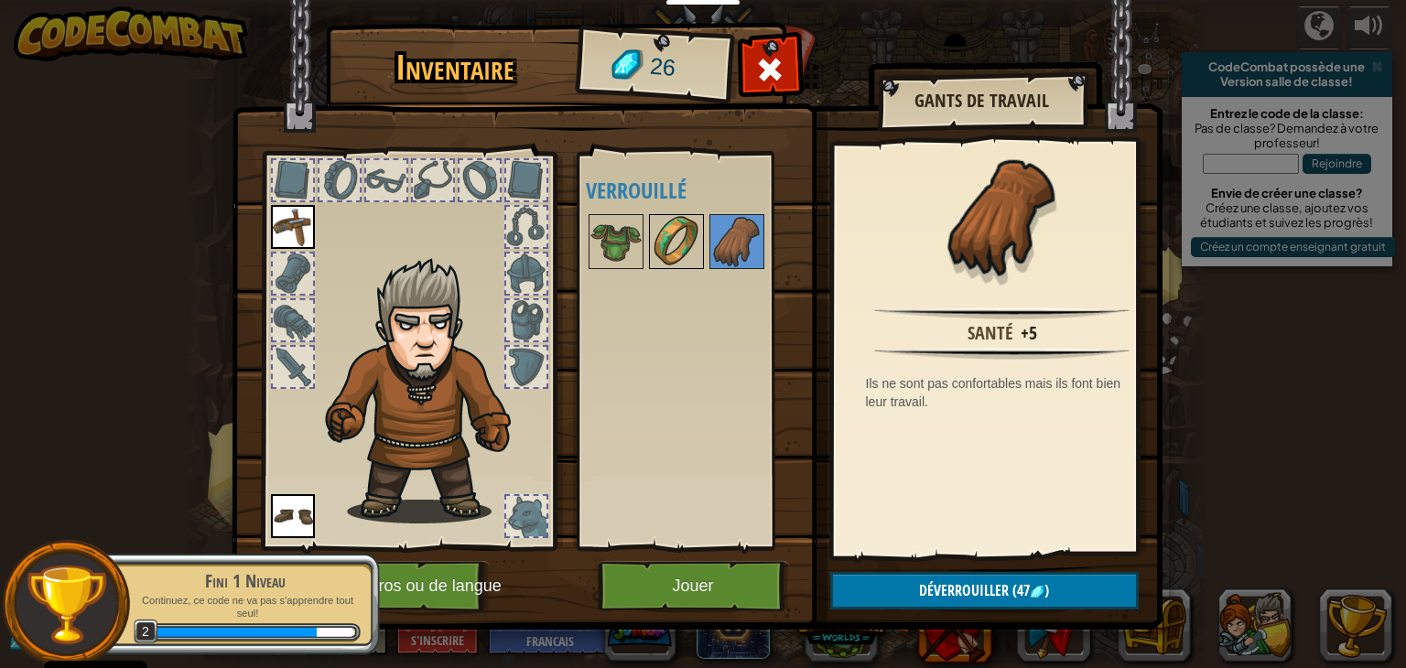
click at [700, 245] on img at bounding box center [676, 241] width 51 height 51
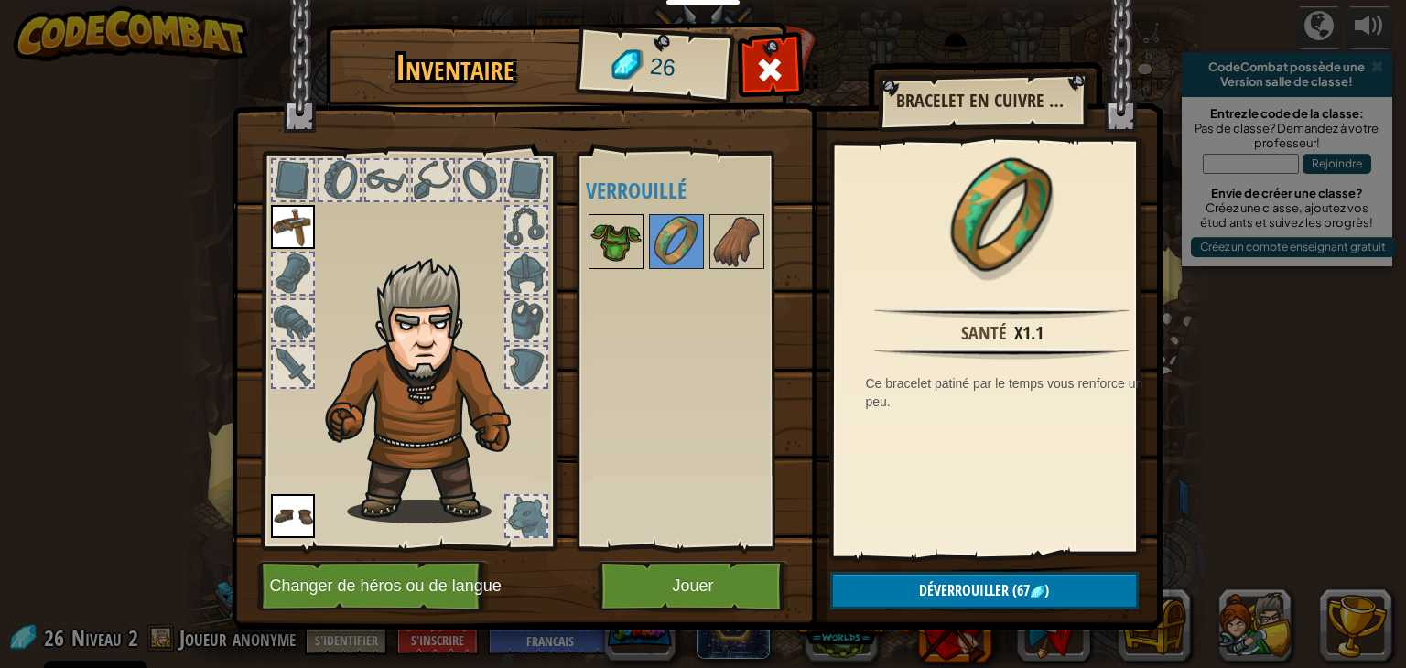
click at [590, 265] on img at bounding box center [615, 241] width 51 height 51
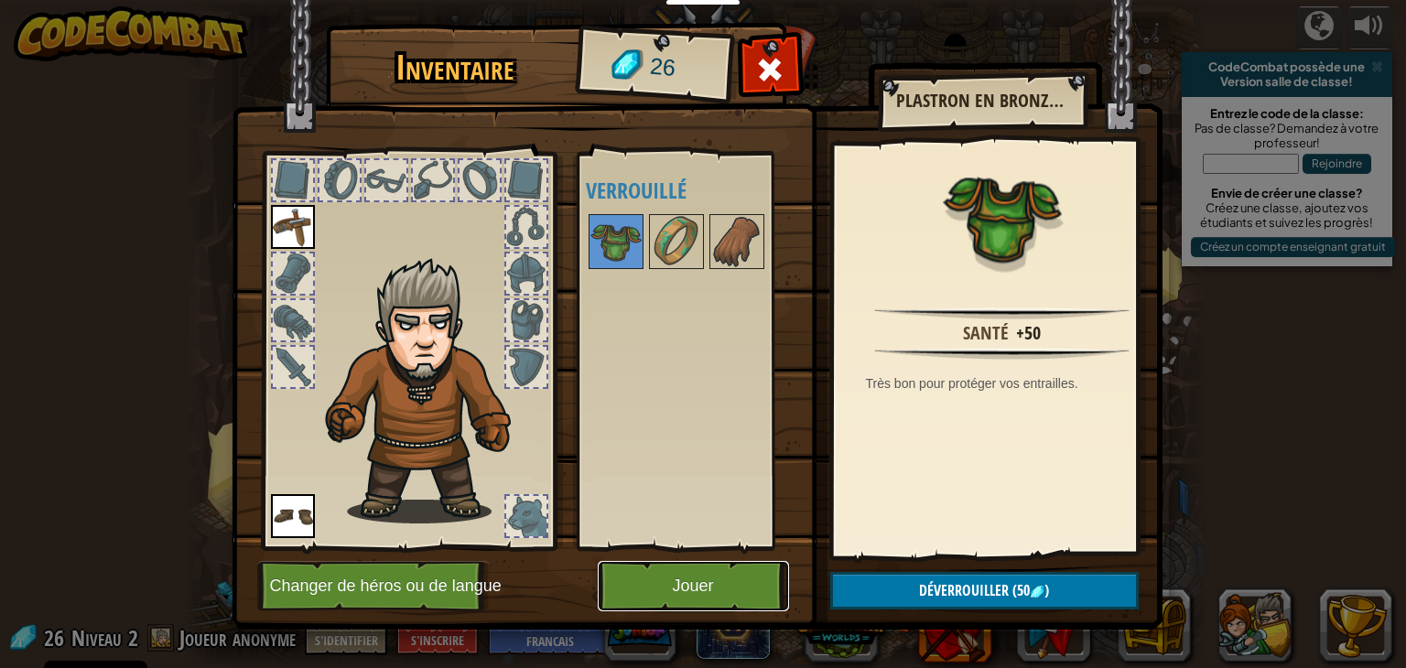
click at [656, 593] on button "Jouer" at bounding box center [693, 586] width 191 height 50
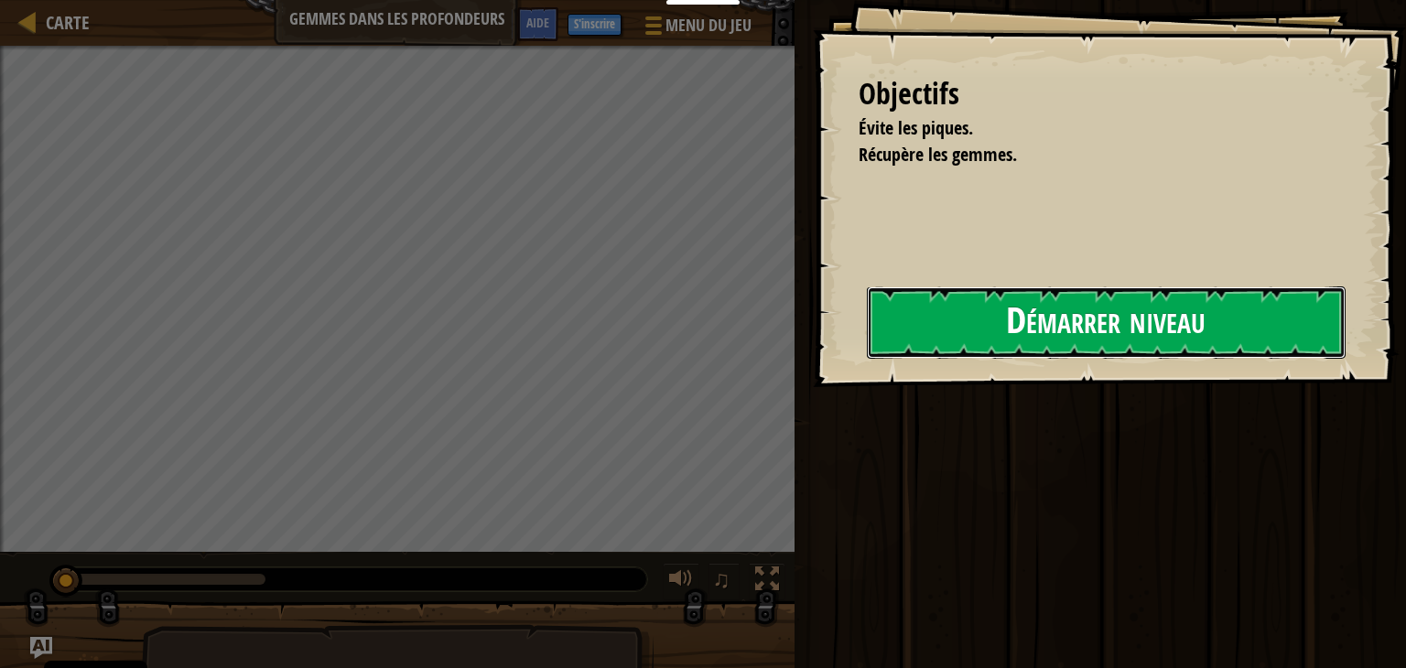
click at [1283, 316] on button "Démarrer niveau" at bounding box center [1106, 323] width 479 height 72
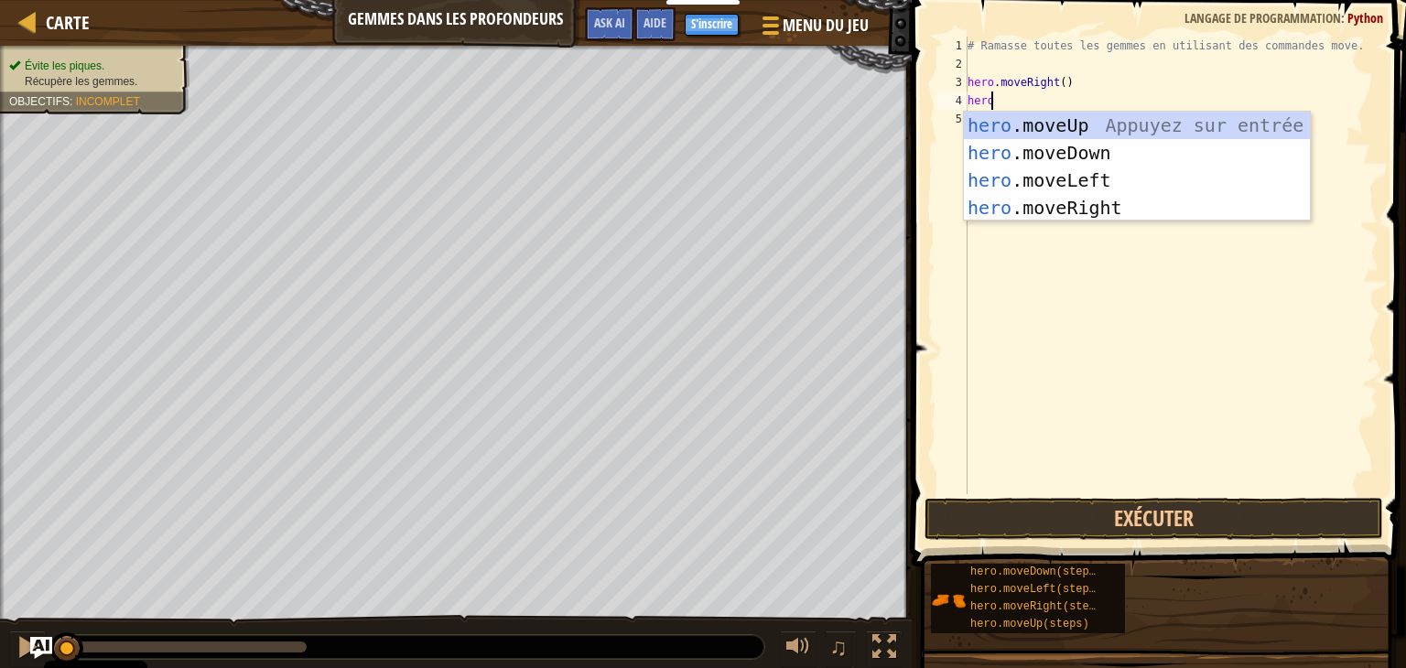
scroll to position [8, 1]
type textarea "hero.mo"
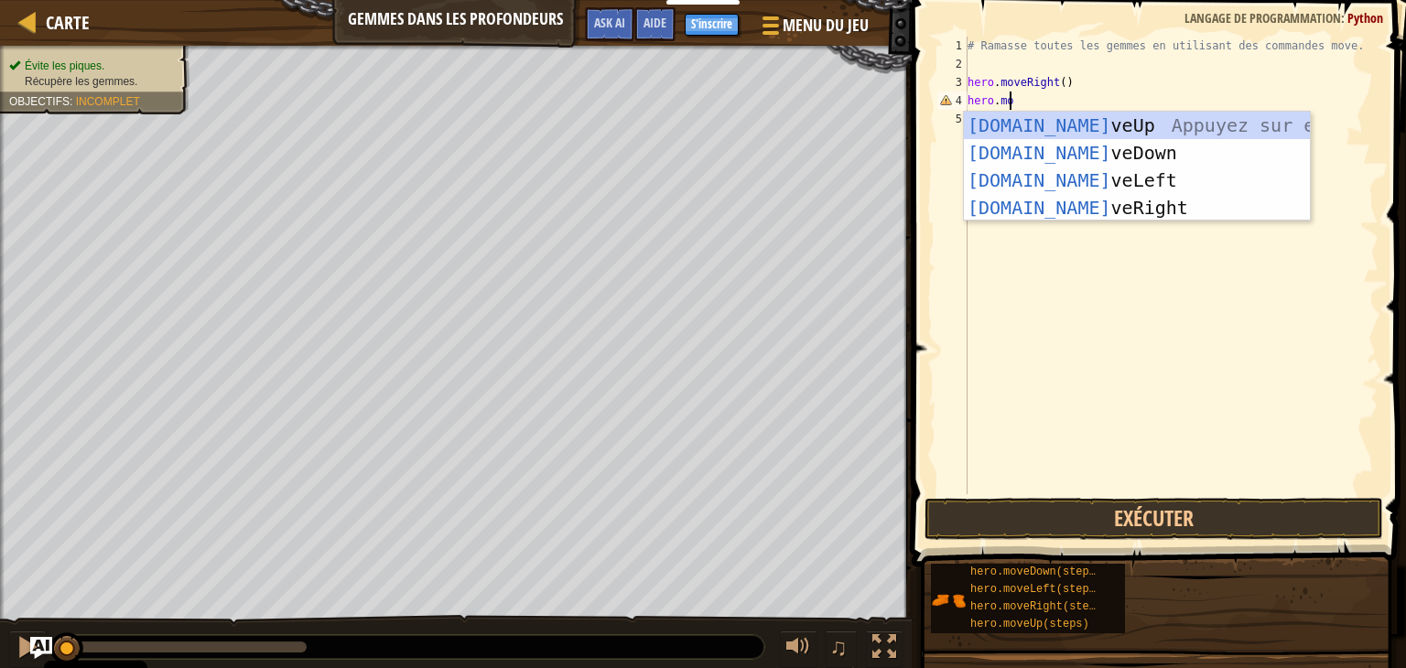
scroll to position [8, 2]
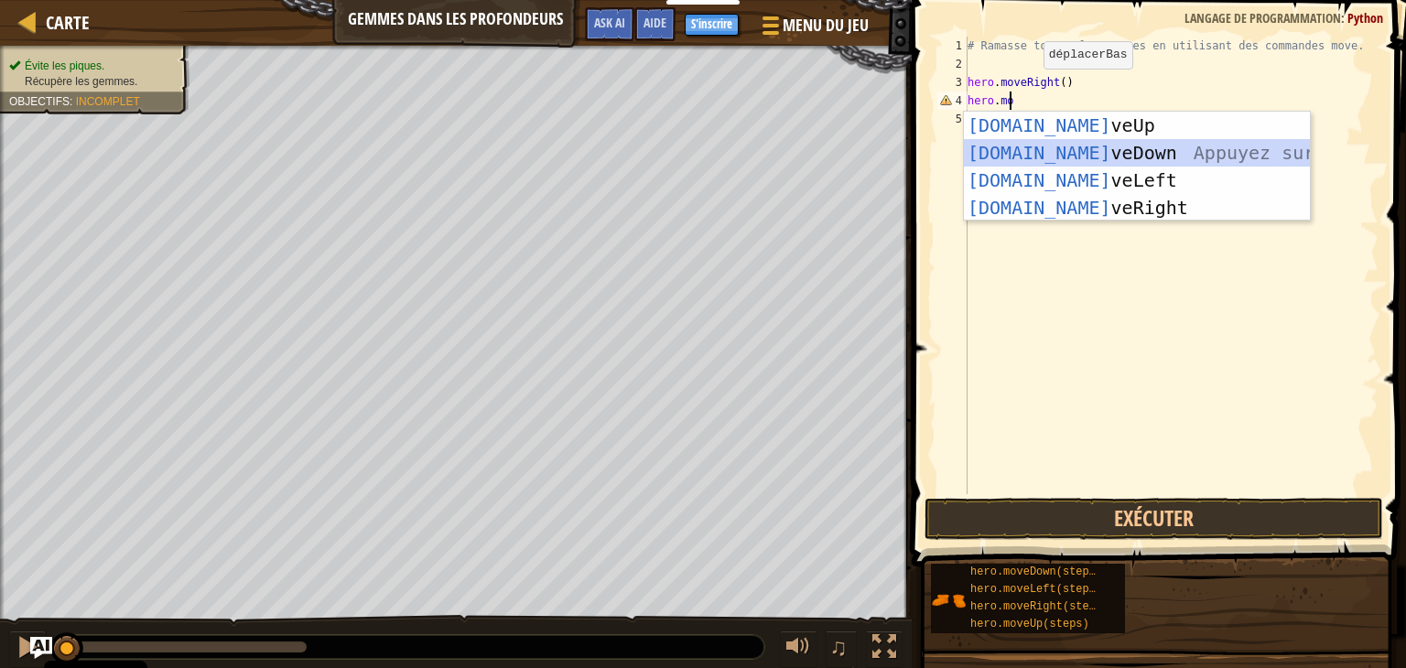
click at [1144, 158] on div "hero.mo veUp Appuyez sur entrée hero.mo veDown Appuyez sur entrée hero.mo veLef…" at bounding box center [1137, 194] width 346 height 165
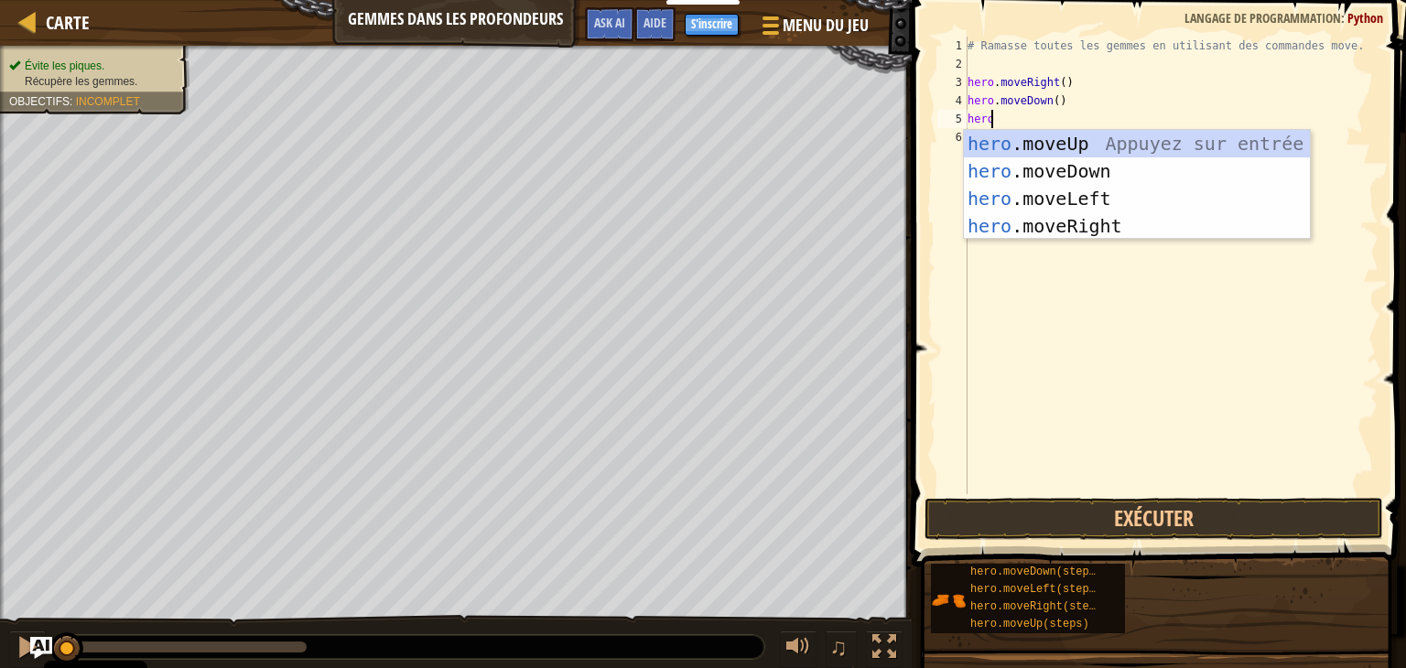
scroll to position [8, 1]
type textarea "heromove"
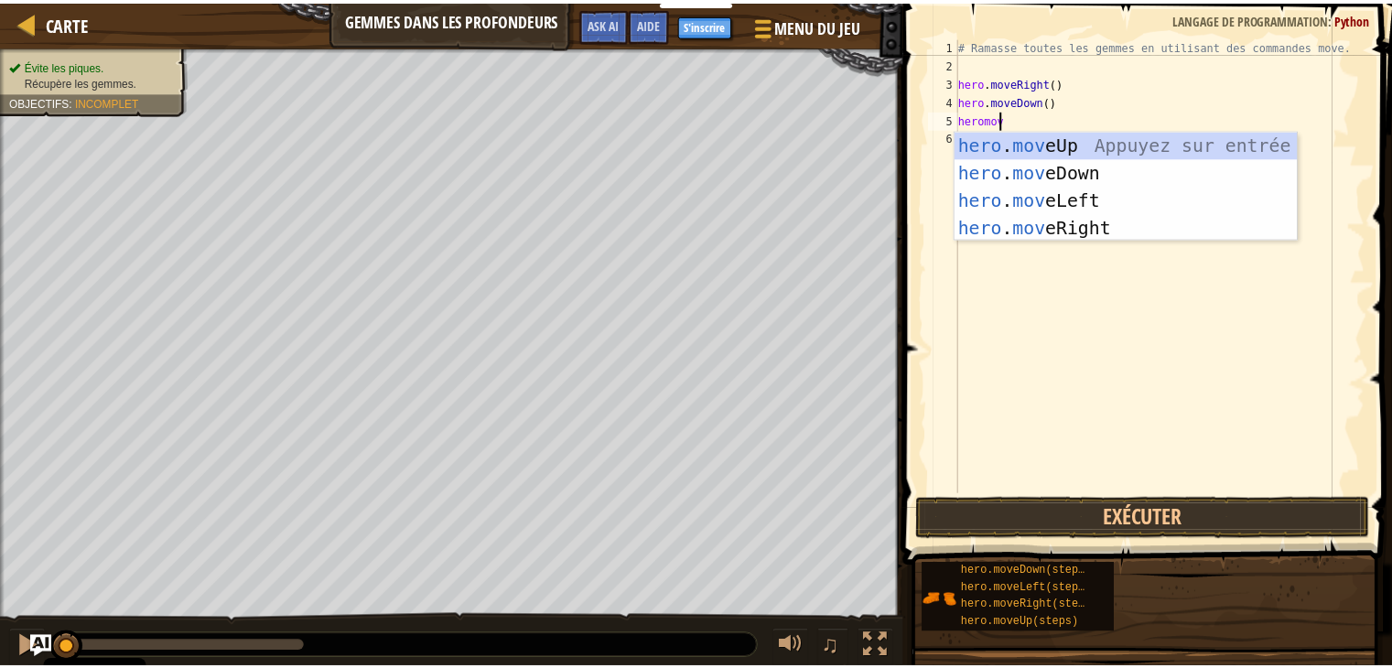
scroll to position [8, 3]
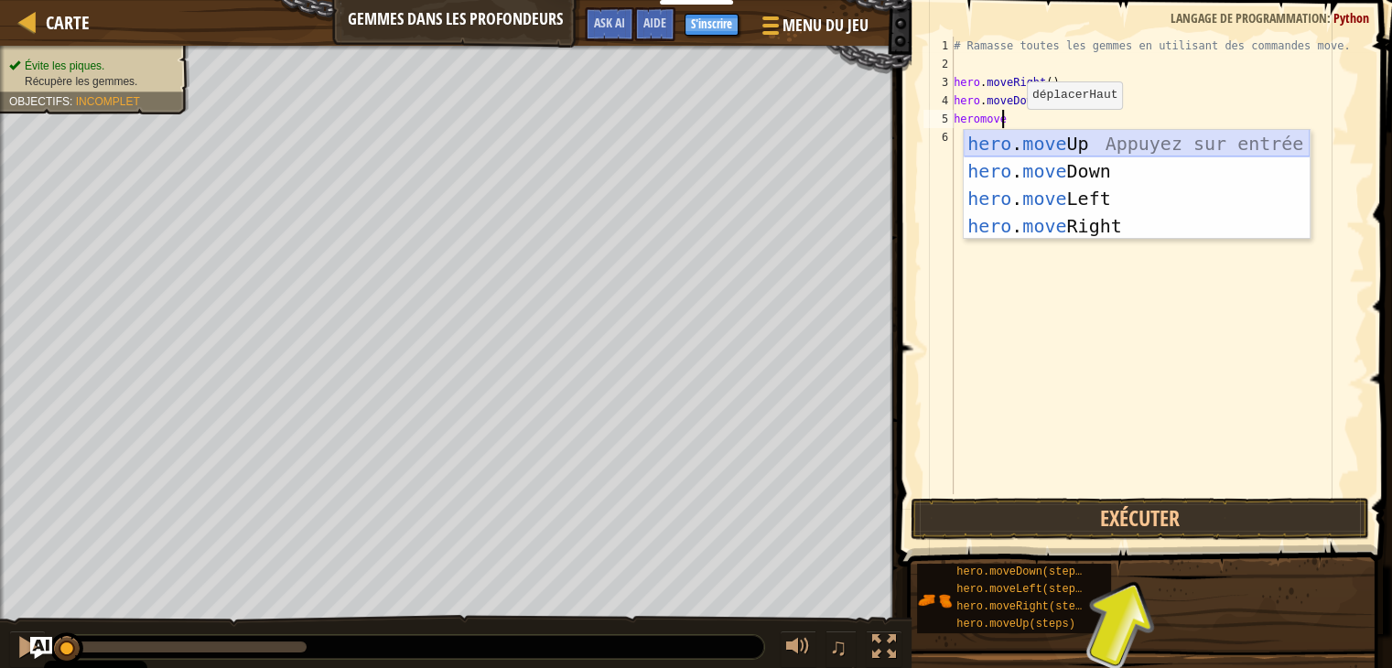
click at [1057, 135] on div "hero . move Up Appuyez sur entrée hero . move Down Appuyez sur entrée hero . mo…" at bounding box center [1137, 212] width 346 height 165
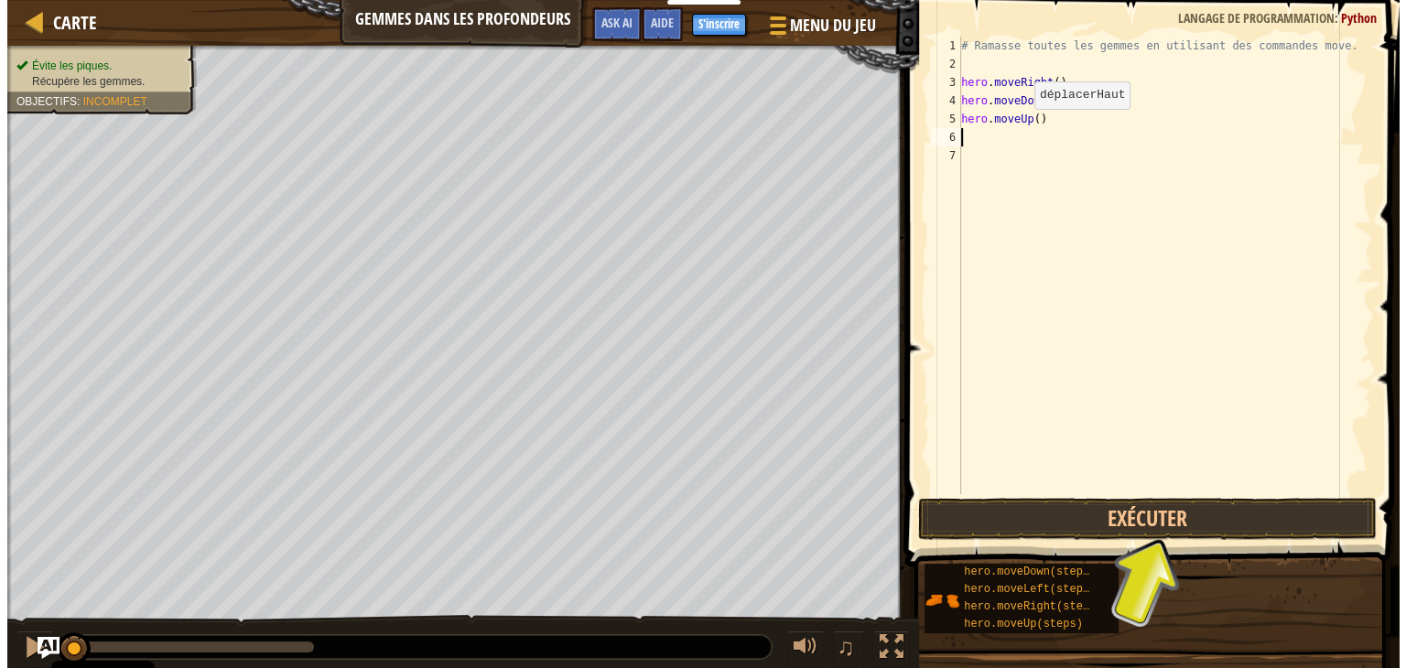
scroll to position [8, 0]
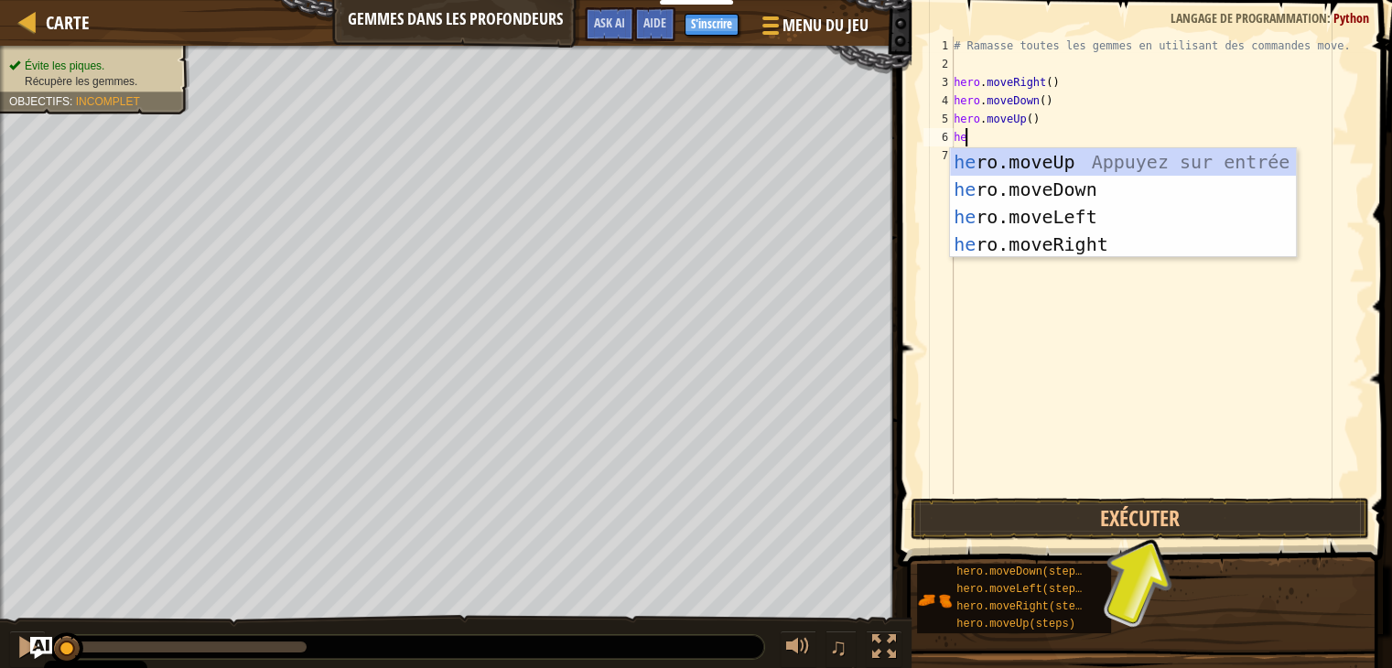
type textarea "her"
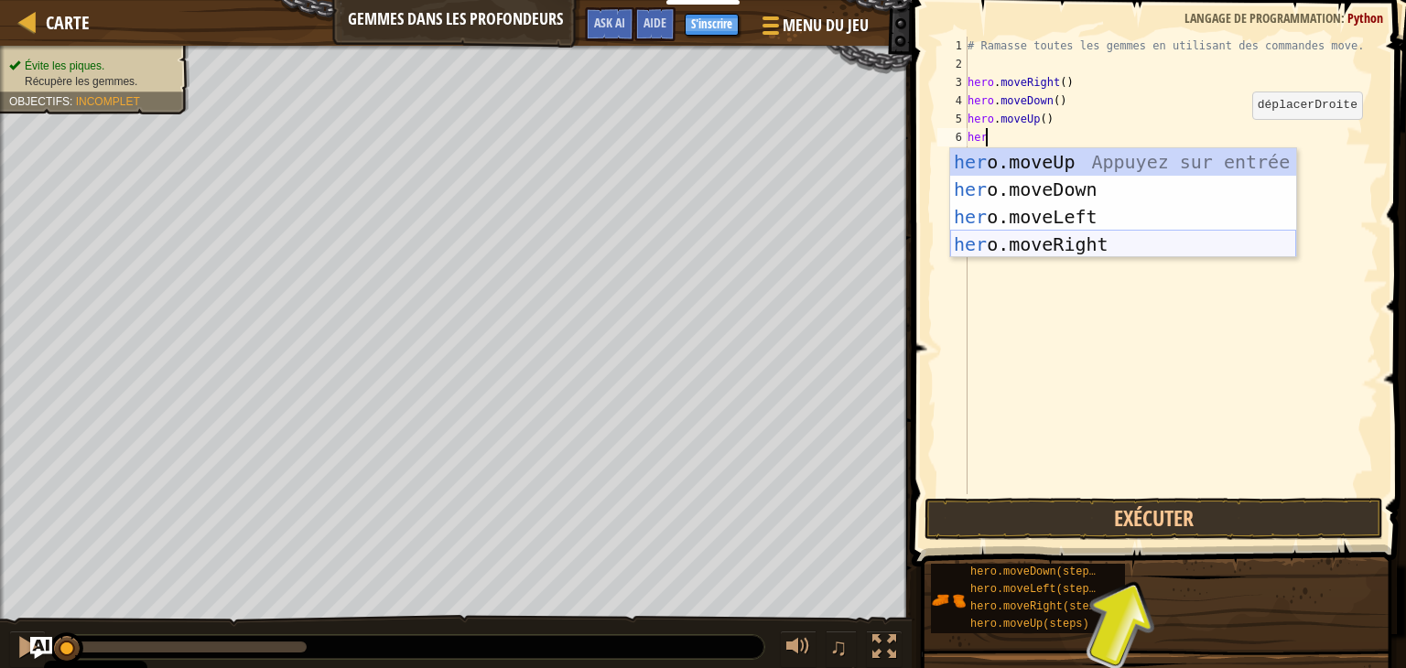
click at [1035, 243] on div "her o.moveUp Appuyez sur entrée her o.moveDown Appuyez sur entrée her o.moveLef…" at bounding box center [1123, 230] width 346 height 165
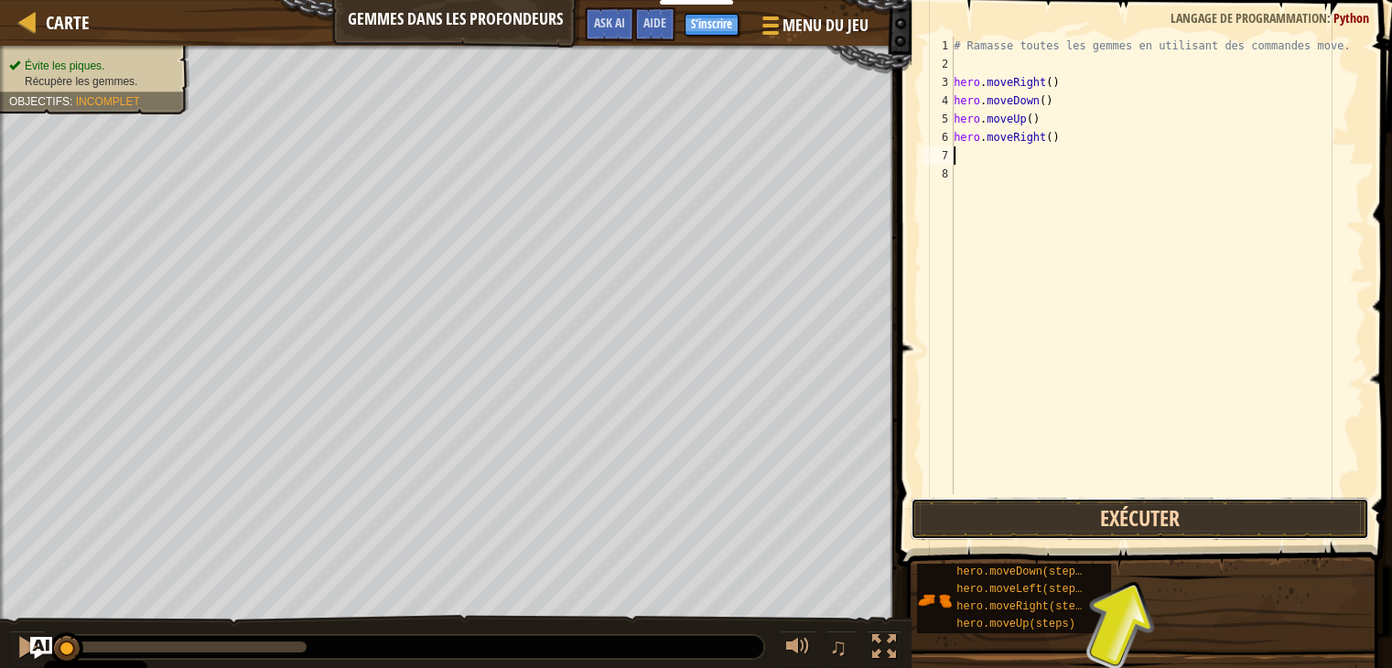
click at [1045, 503] on button "Exécuter" at bounding box center [1140, 519] width 459 height 42
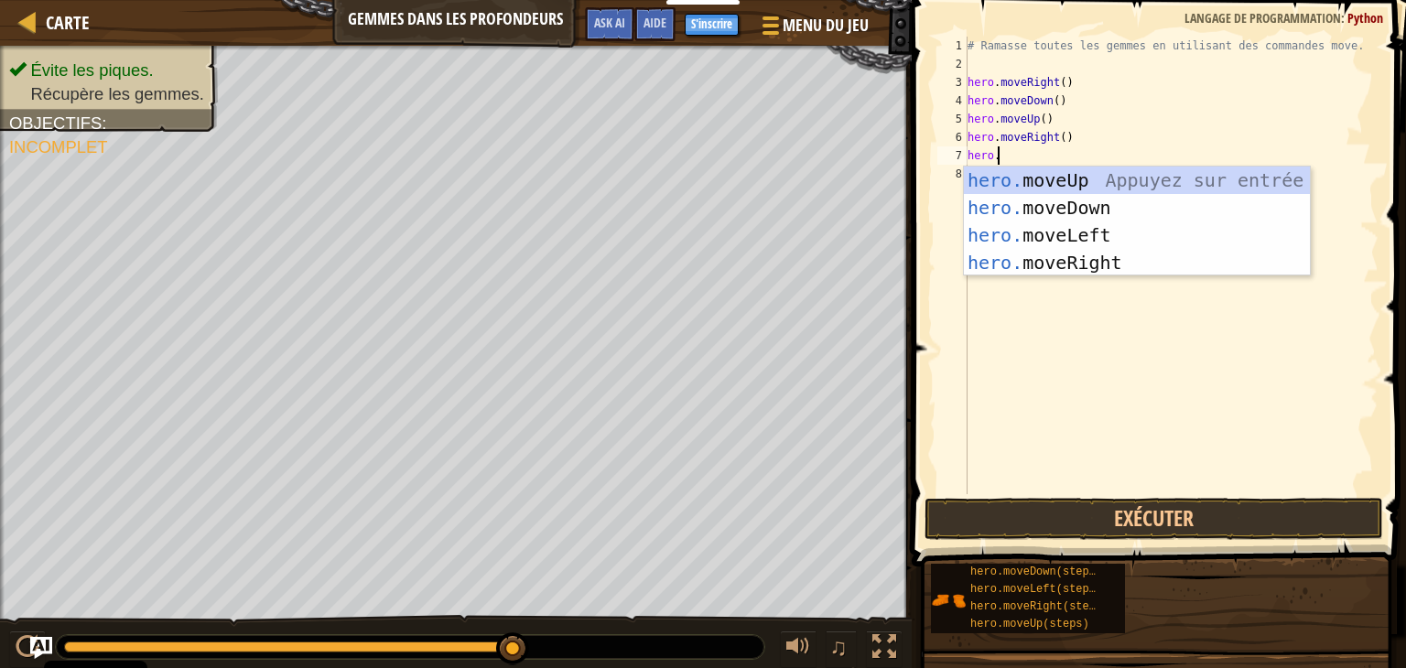
scroll to position [8, 1]
type textarea "hero.m"
click at [1042, 182] on div "hero.m oveUp Appuyez sur entrée hero.m oveDown Appuyez sur entrée hero.m oveLef…" at bounding box center [1137, 249] width 346 height 165
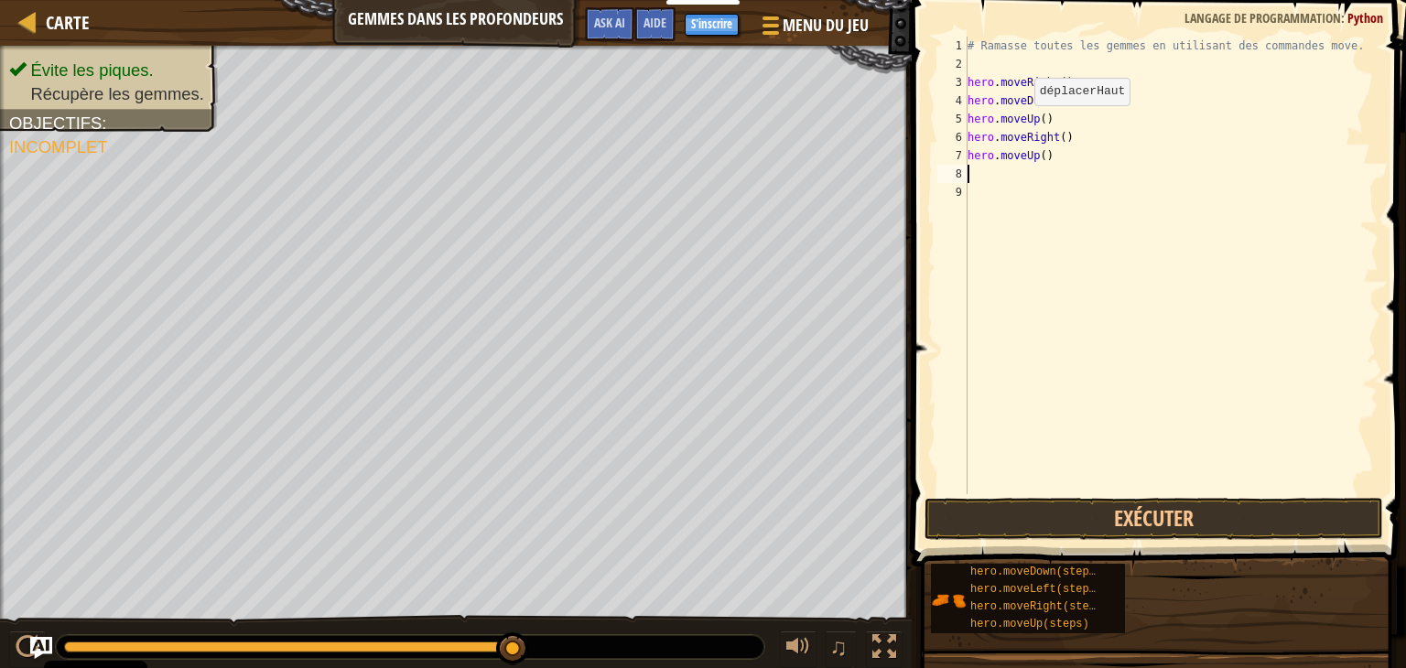
scroll to position [8, 0]
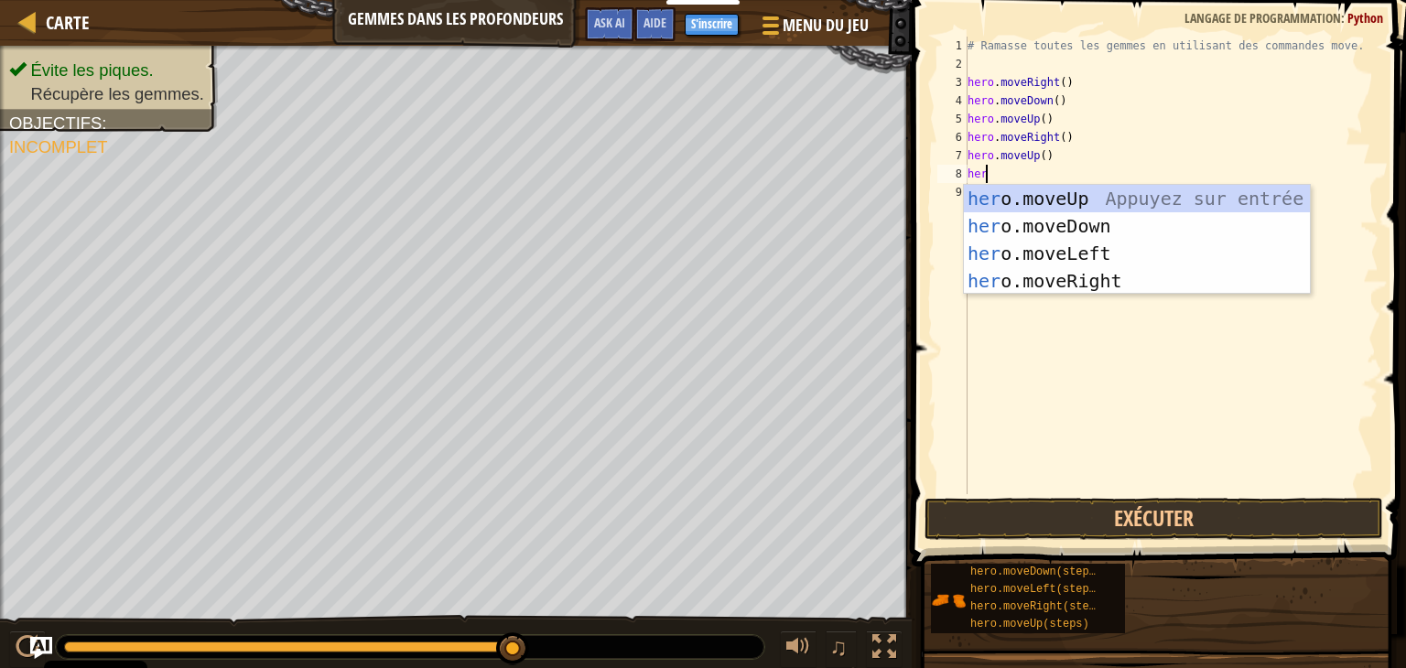
type textarea "hero"
click at [1060, 254] on div "hero .moveUp Appuyez sur entrée hero .moveDown Appuyez sur entrée hero .moveLef…" at bounding box center [1137, 267] width 346 height 165
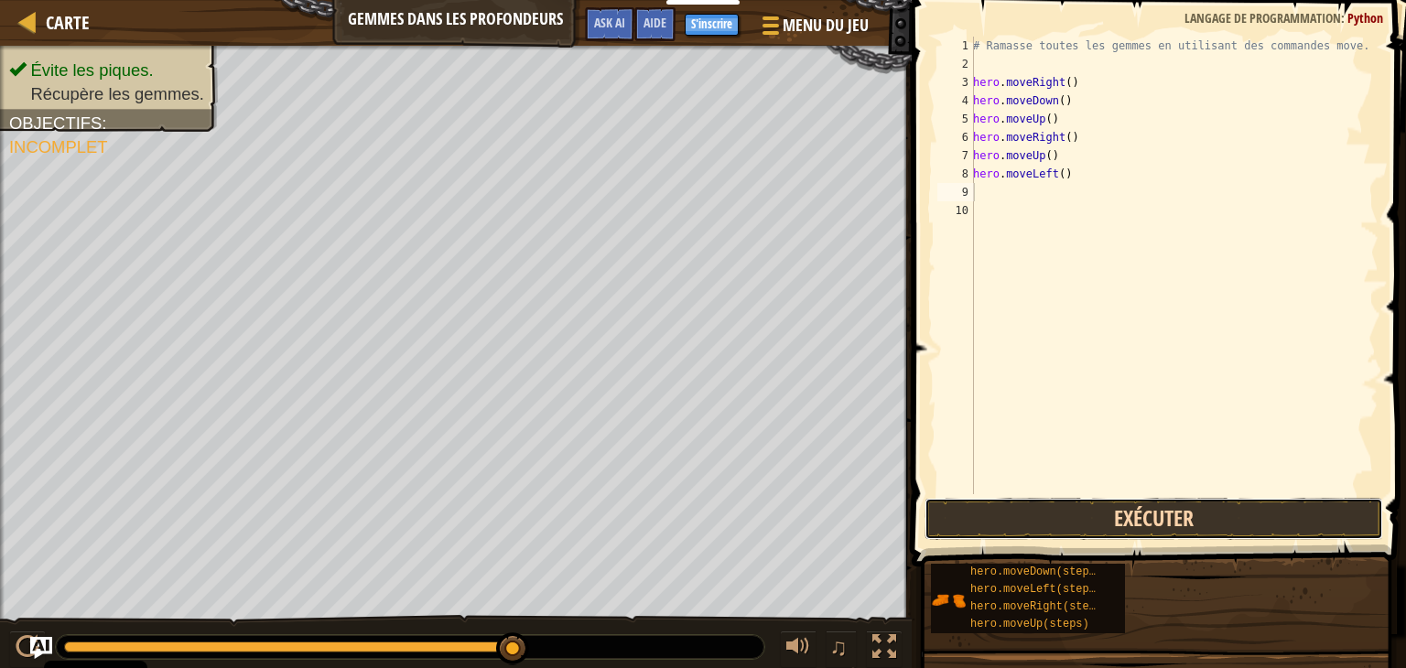
click at [1028, 514] on button "Exécuter" at bounding box center [1154, 519] width 459 height 42
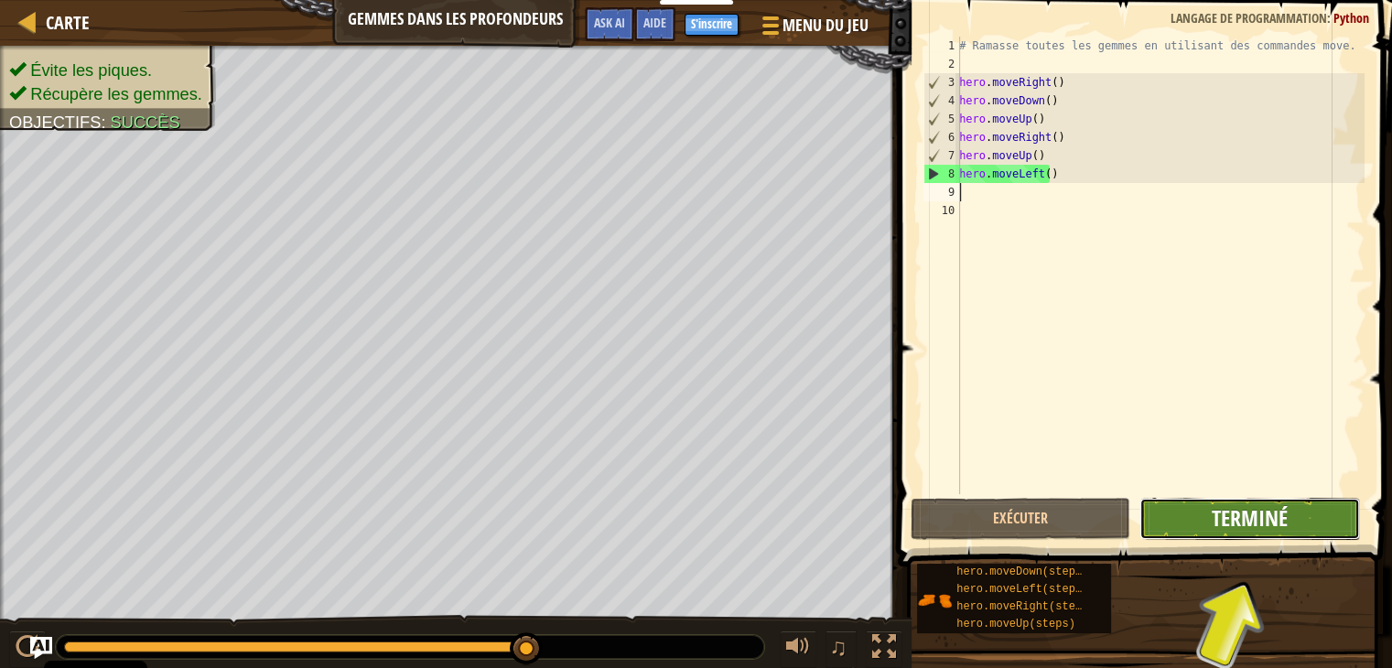
click at [1231, 528] on span "Terminé" at bounding box center [1250, 517] width 76 height 29
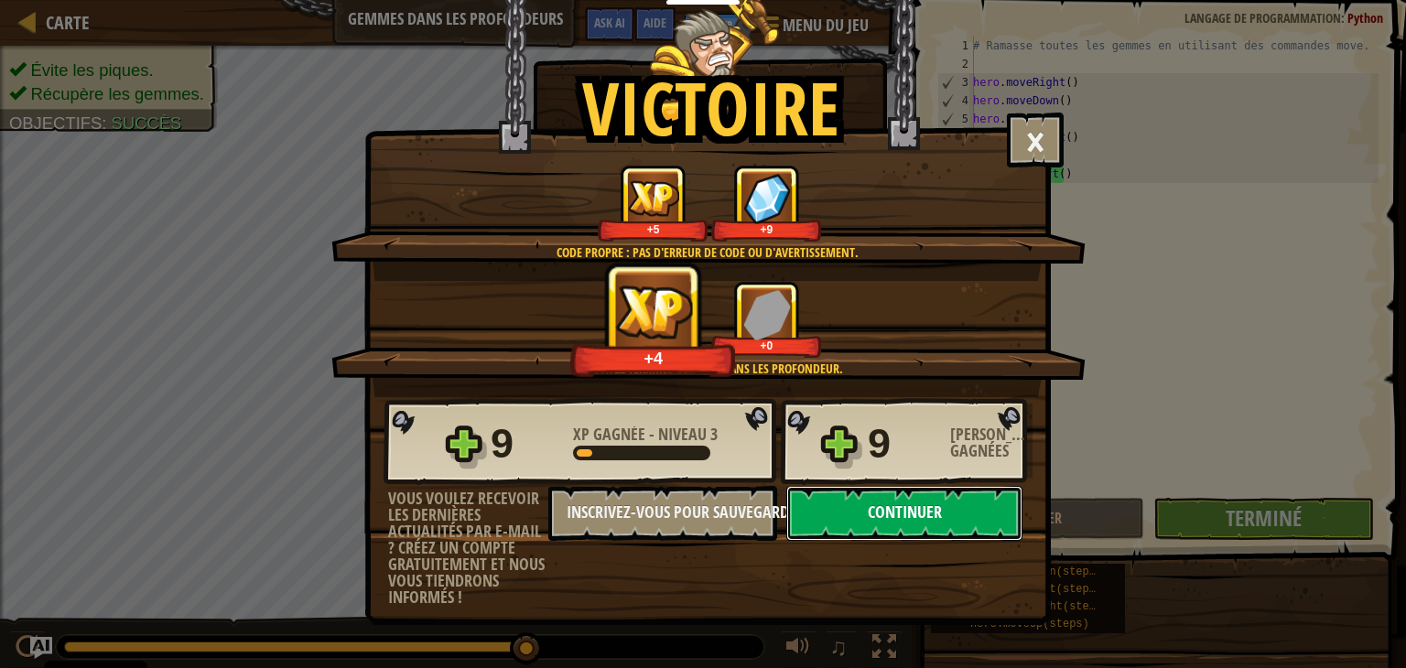
click at [962, 535] on button "Continuer" at bounding box center [904, 513] width 236 height 55
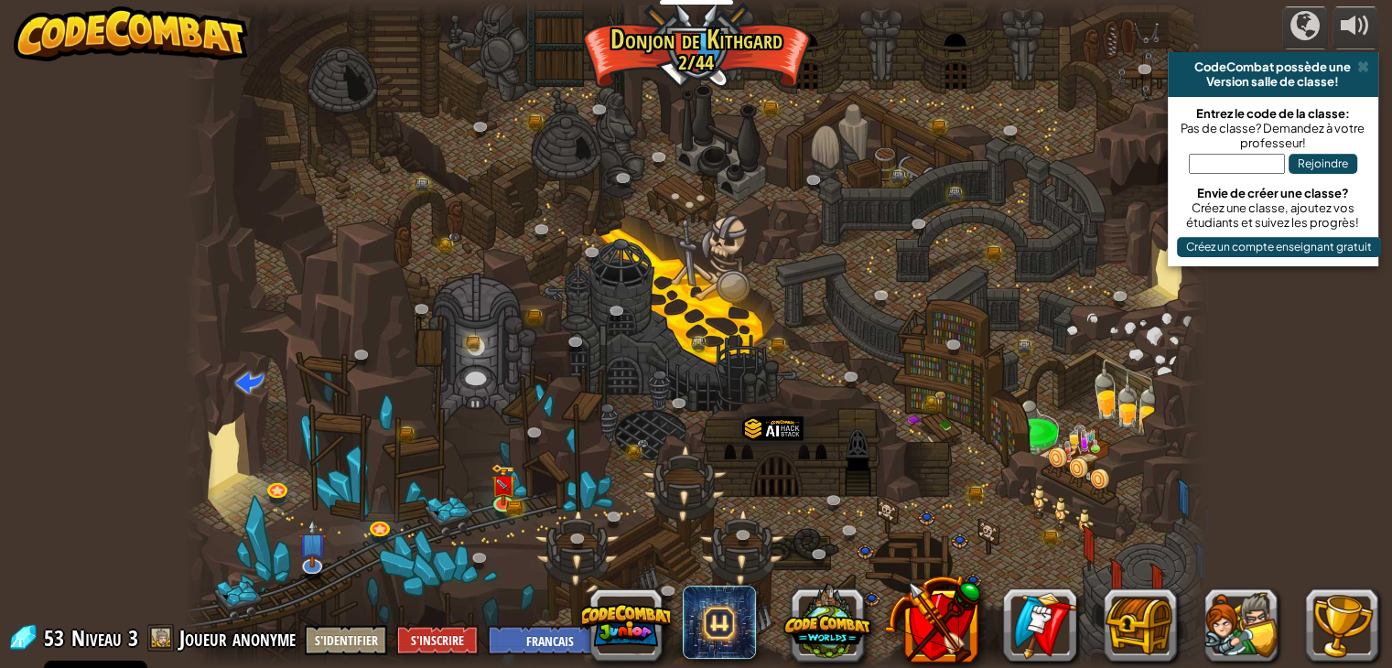
select select "fr"
click at [497, 482] on img at bounding box center [503, 475] width 15 height 15
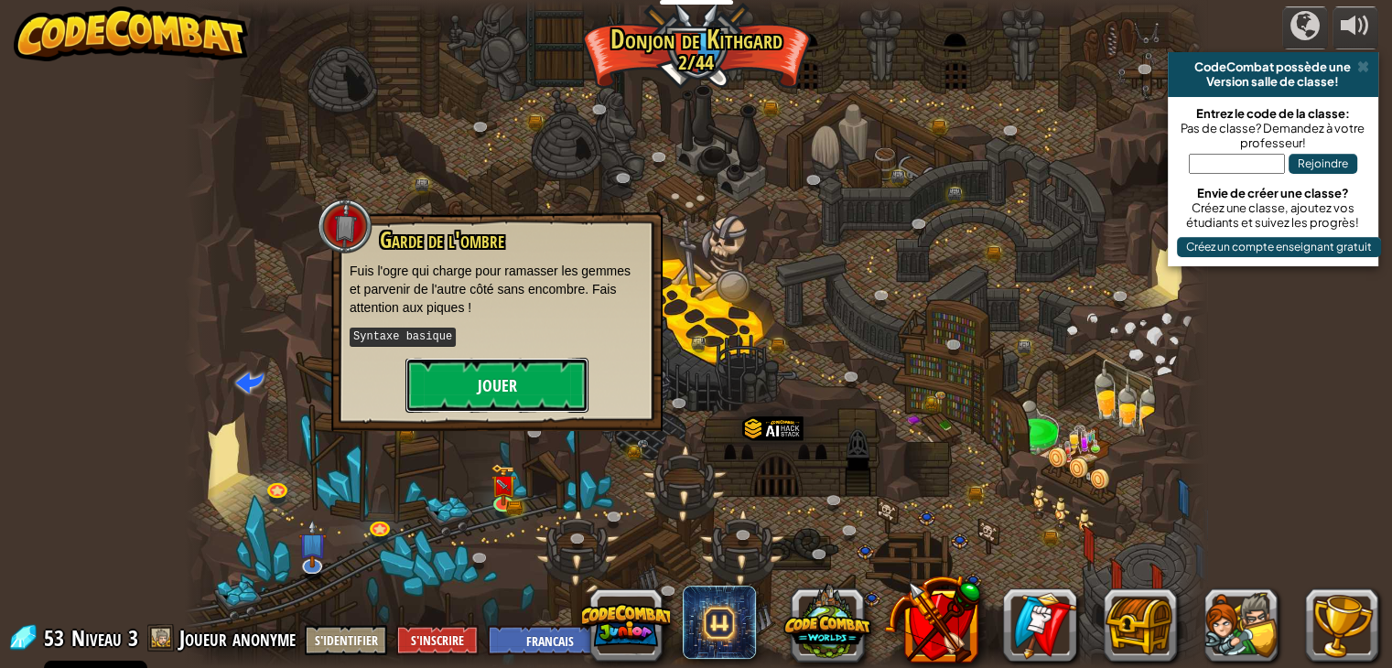
click at [522, 398] on button "Jouer" at bounding box center [497, 385] width 183 height 55
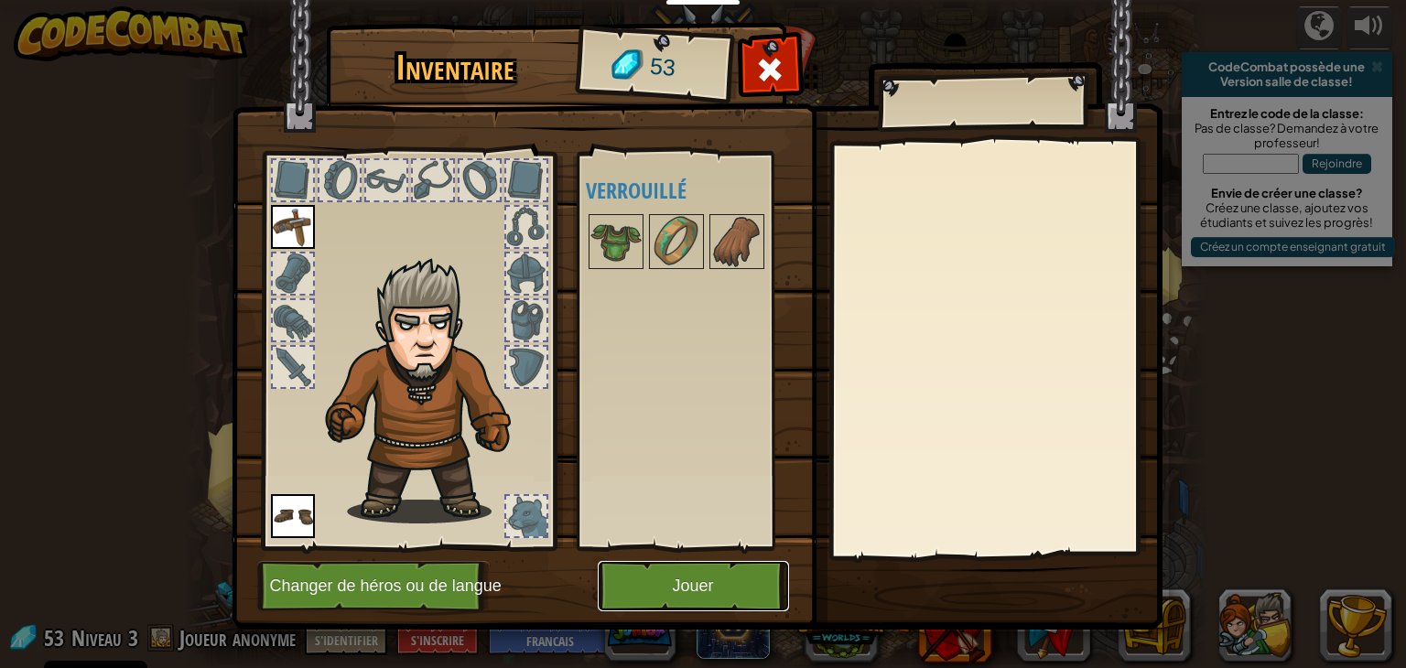
click at [698, 608] on button "Jouer" at bounding box center [693, 586] width 191 height 50
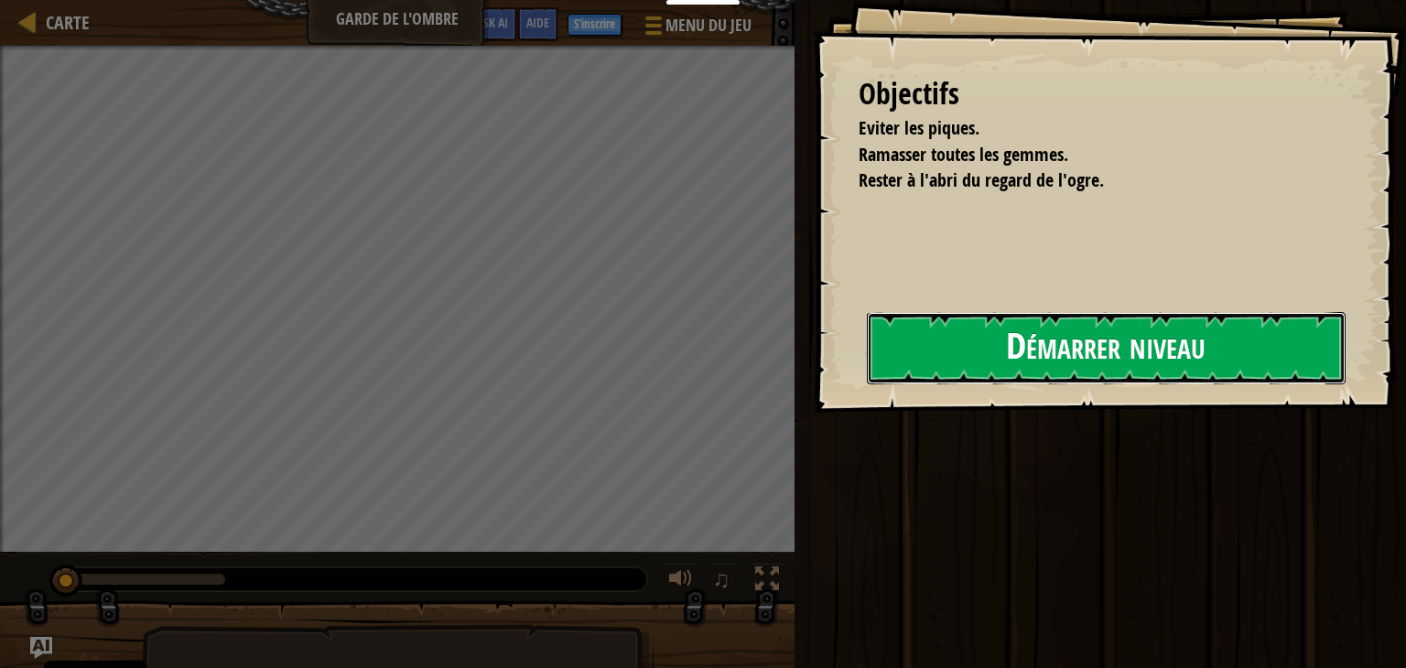
click at [1011, 331] on button "Démarrer niveau" at bounding box center [1106, 348] width 479 height 72
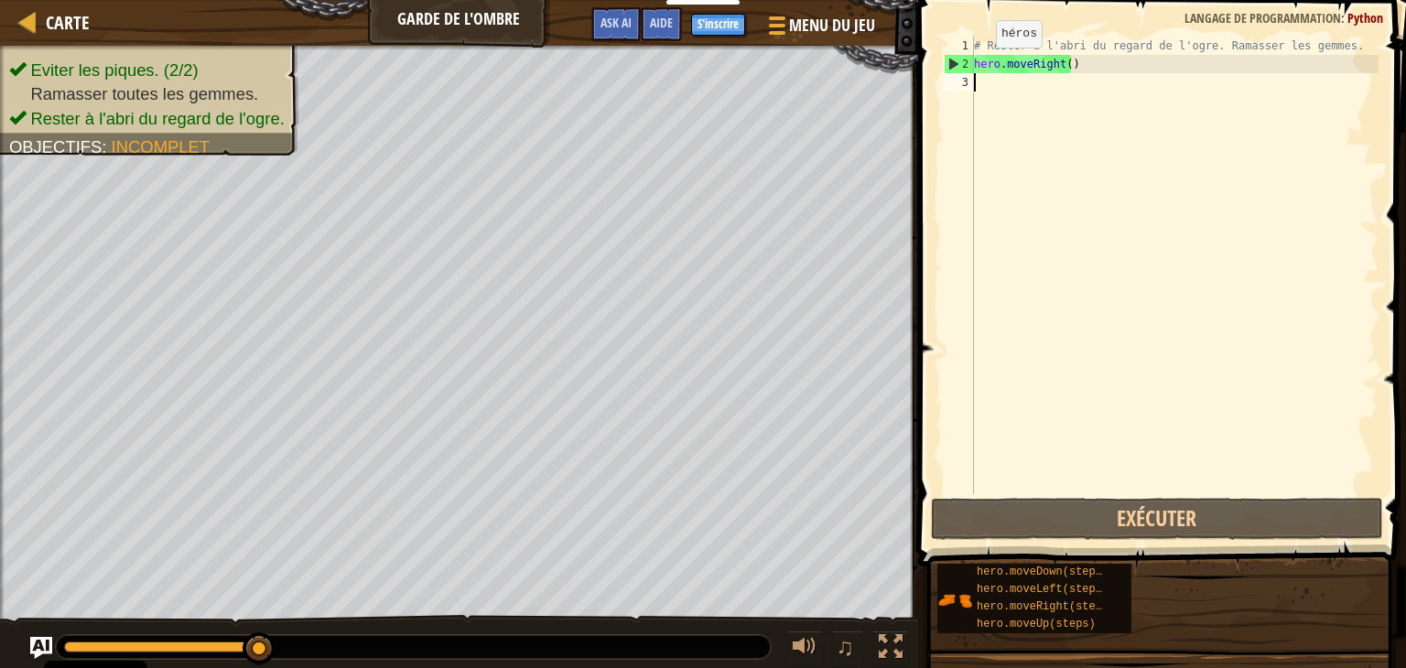
type textarea "o"
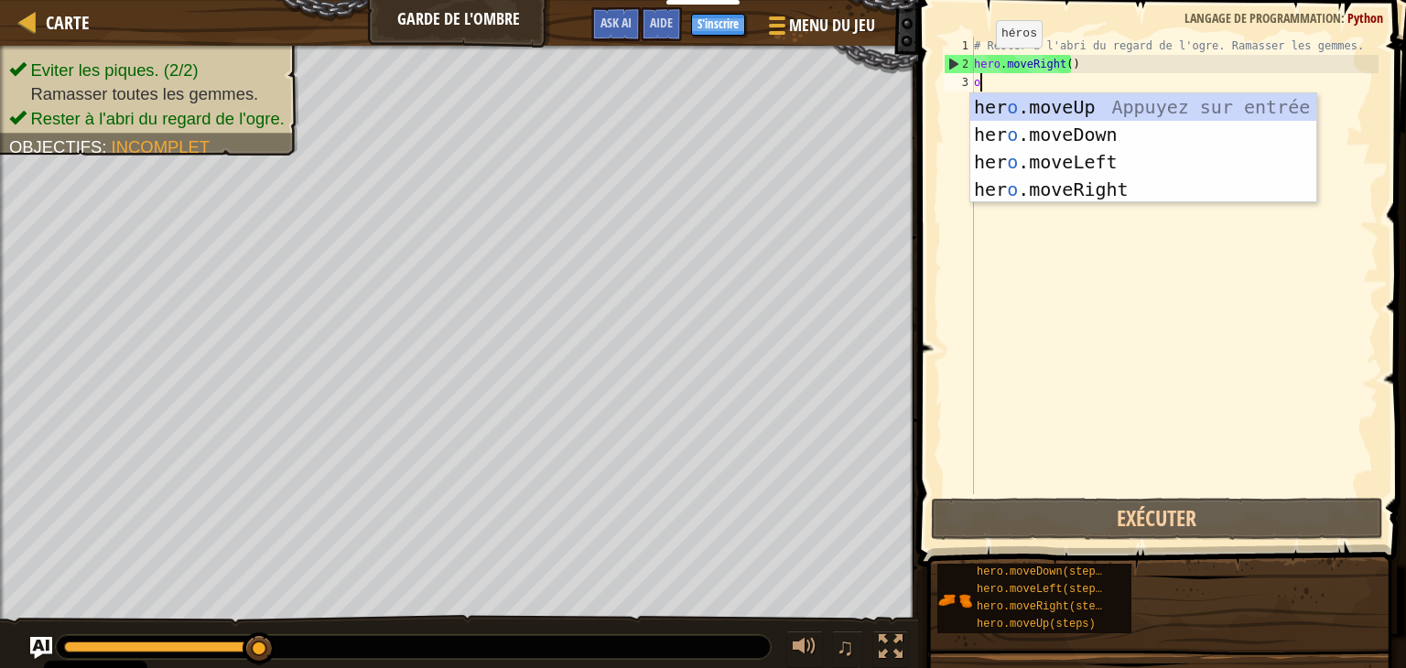
scroll to position [8, 0]
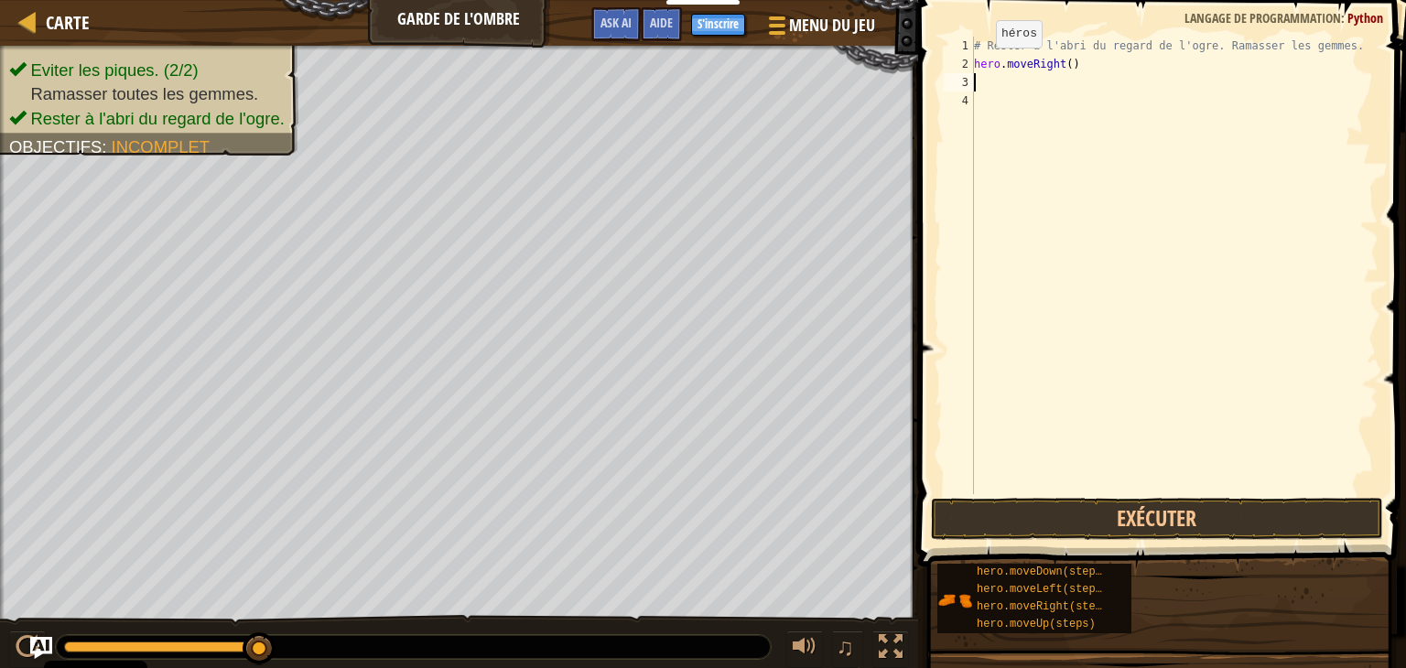
type textarea "h"
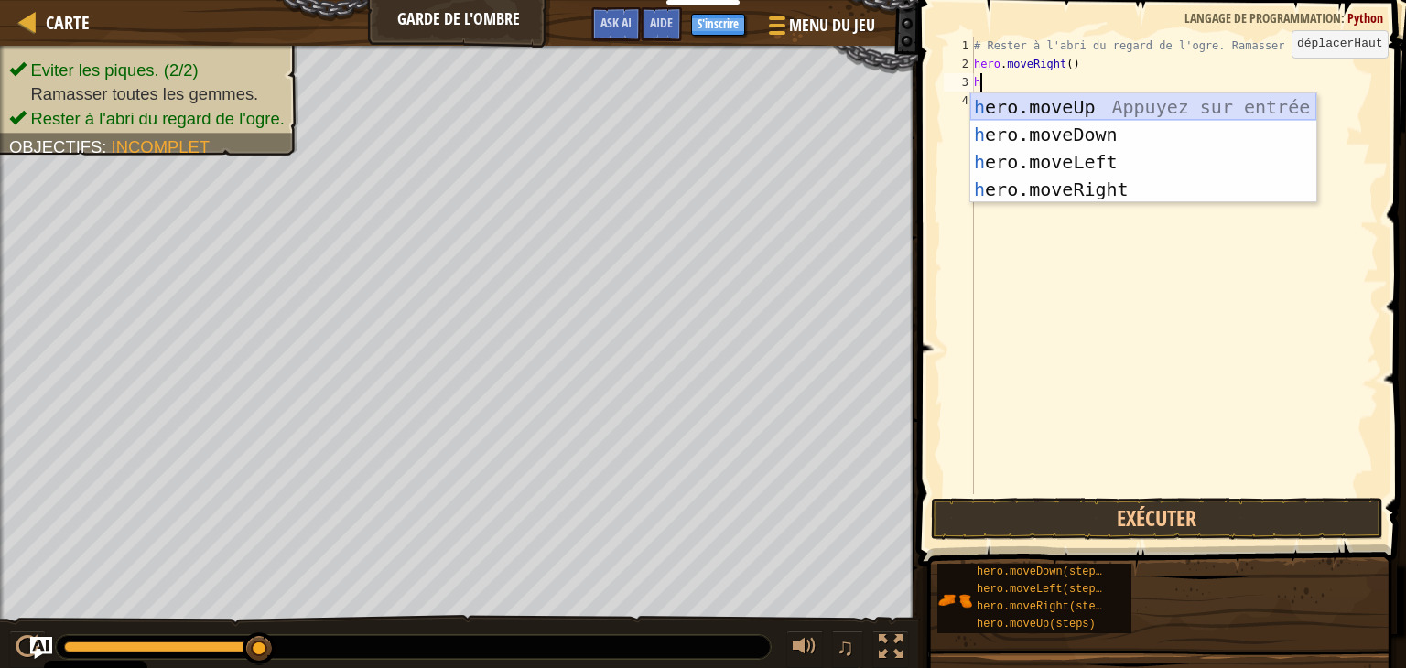
click at [1142, 99] on div "h ero.moveUp Appuyez sur entrée h ero.moveDown Appuyez sur entrée h ero.moveLef…" at bounding box center [1143, 175] width 346 height 165
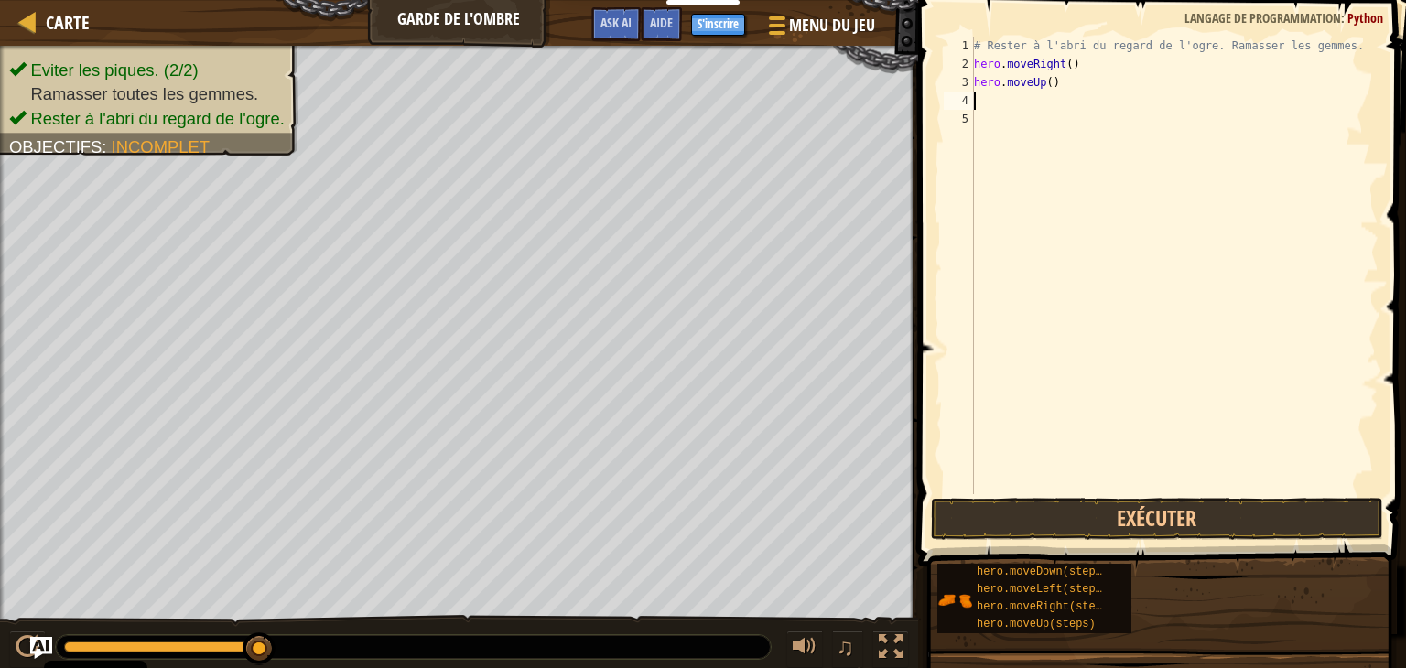
type textarea "h"
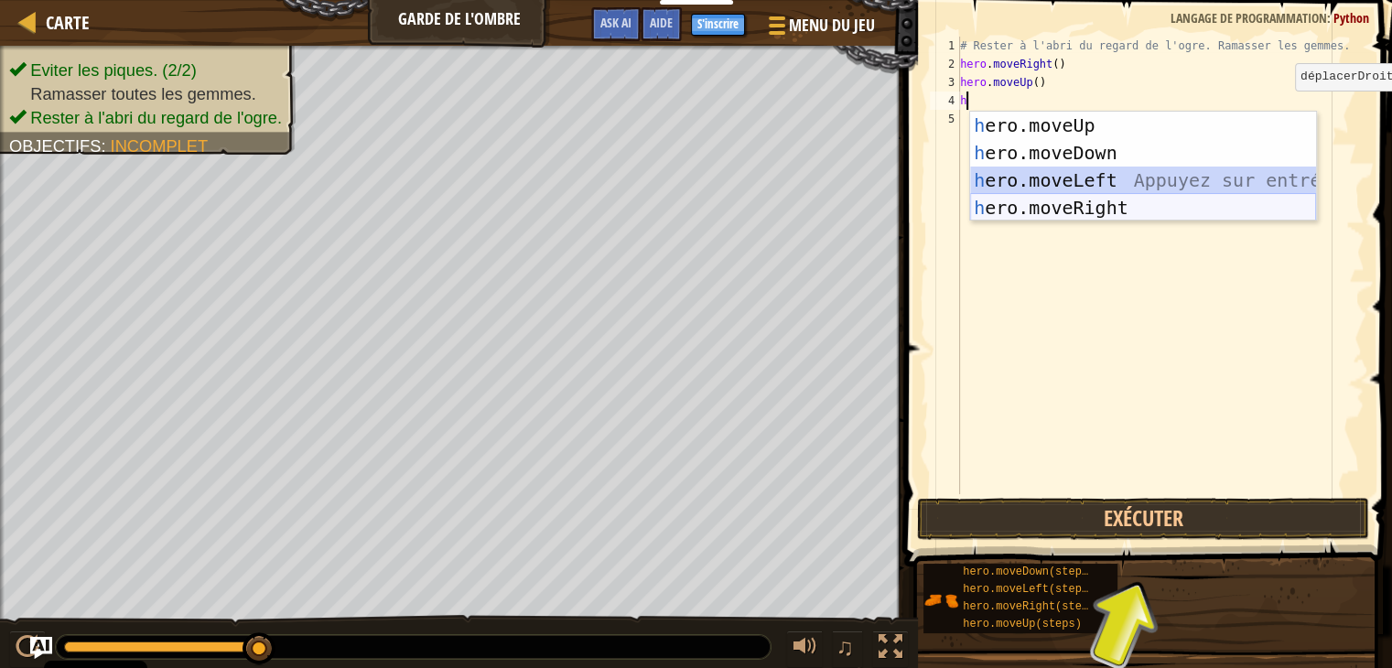
drag, startPoint x: 1164, startPoint y: 182, endPoint x: 1141, endPoint y: 210, distance: 35.7
click at [1141, 210] on div "h ero.moveUp Appuyez sur entrée h ero.moveDown Appuyez sur entrée h ero.moveLef…" at bounding box center [1143, 194] width 346 height 165
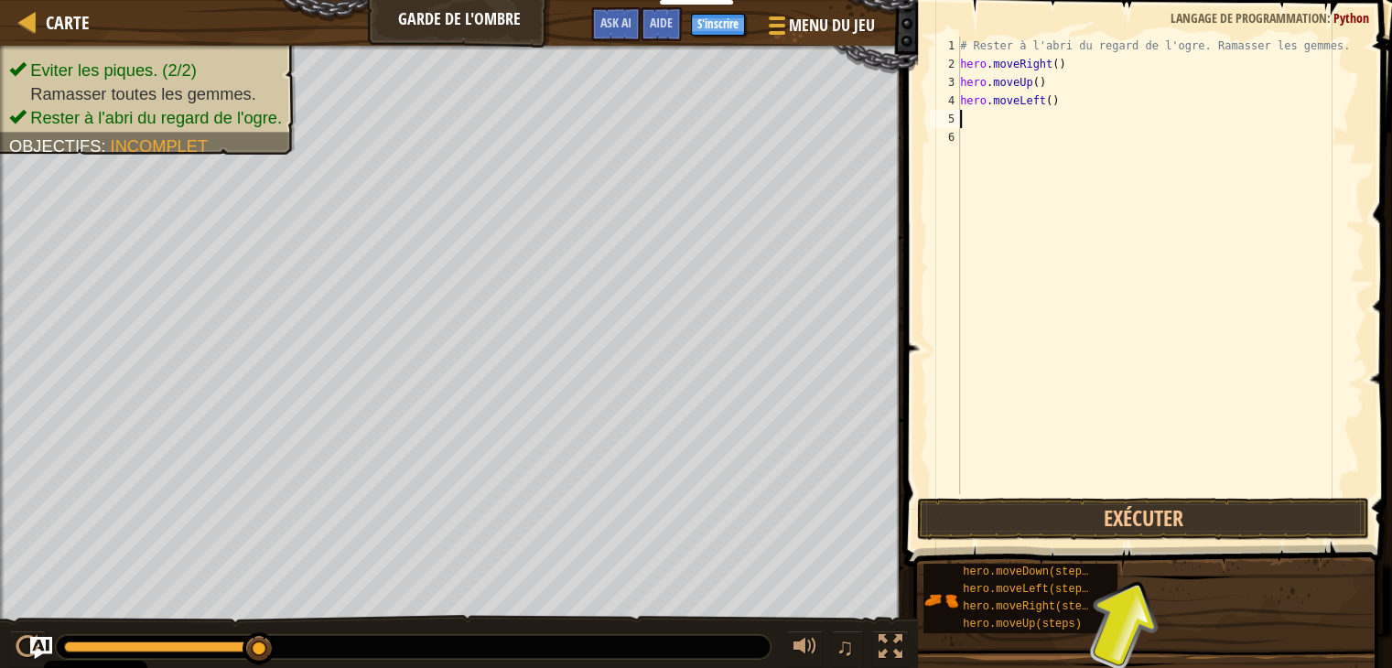
click at [1141, 210] on div "# Rester à l'abri du regard de l'ogre. Ramasser les gemmes. hero . moveRight ( …" at bounding box center [1161, 284] width 408 height 494
click at [975, 114] on div "# Rester à l'abri du regard de l'ogre. Ramasser les gemmes. hero . moveRight ( …" at bounding box center [1161, 284] width 408 height 494
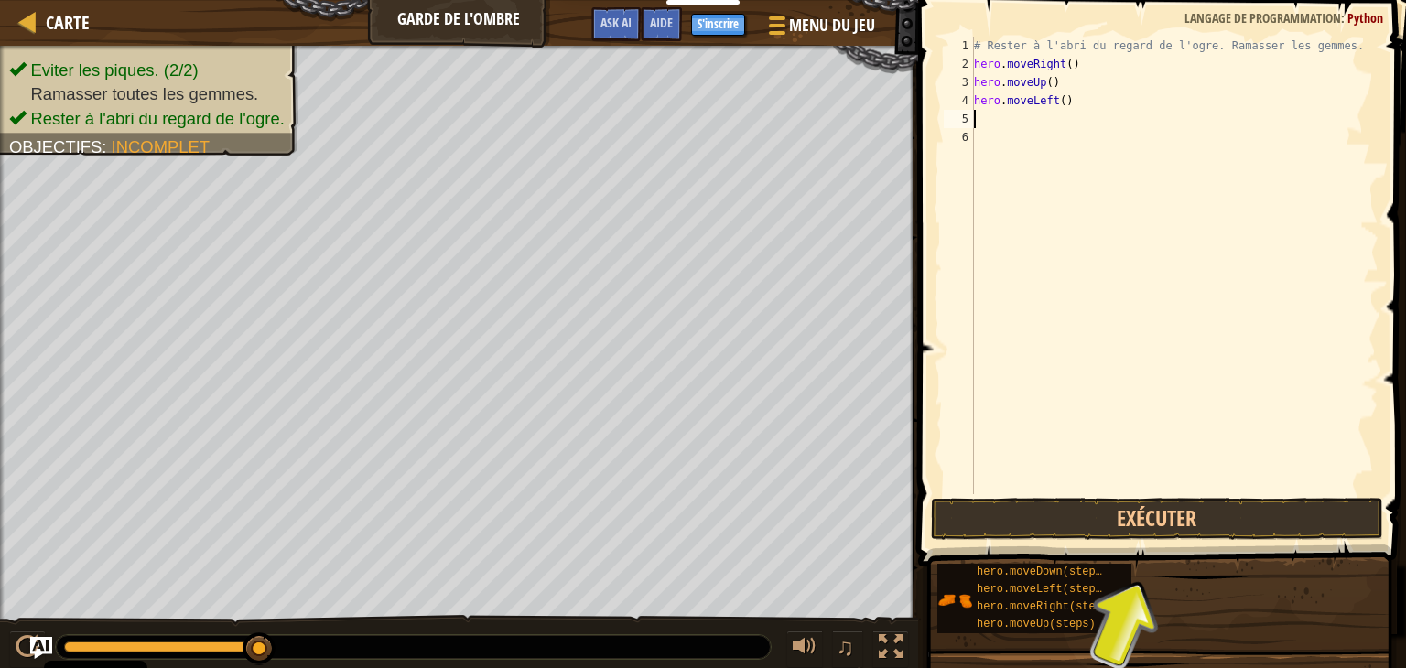
type textarea "h"
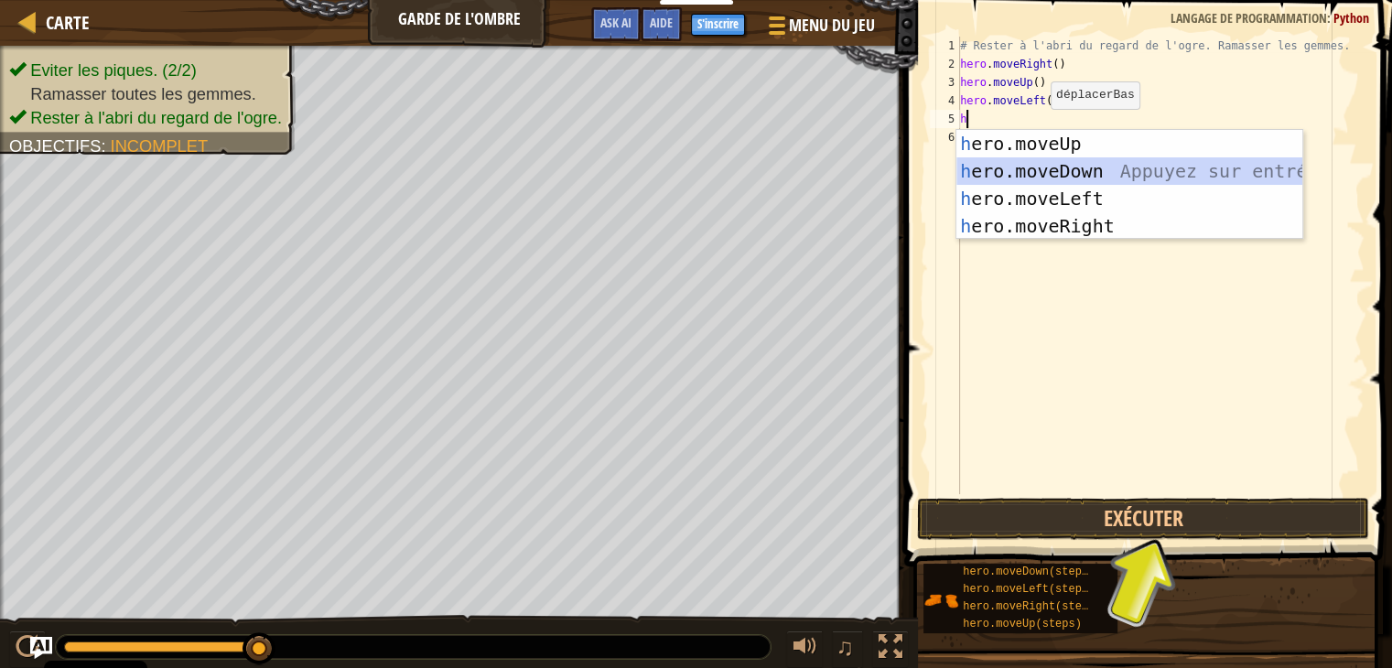
click at [1096, 167] on div "h ero.moveUp Appuyez sur entrée h ero.moveDown Appuyez sur entrée h ero.moveLef…" at bounding box center [1130, 212] width 346 height 165
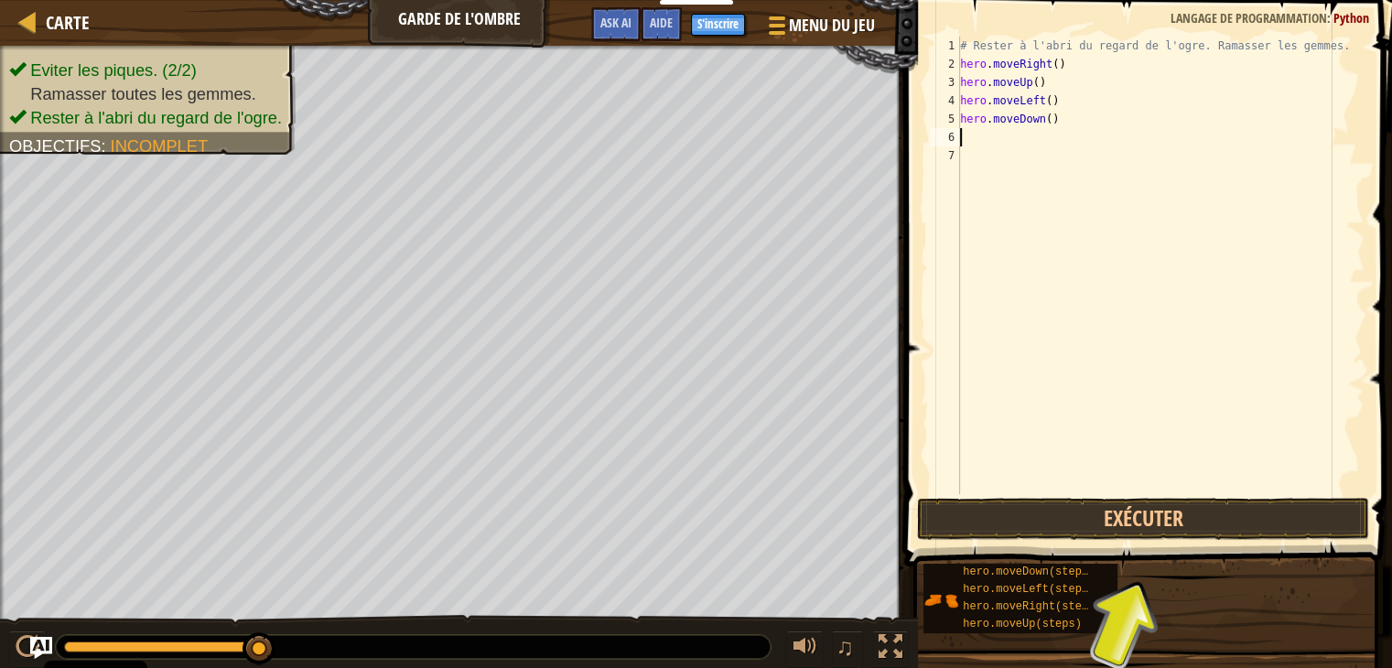
type textarea "h"
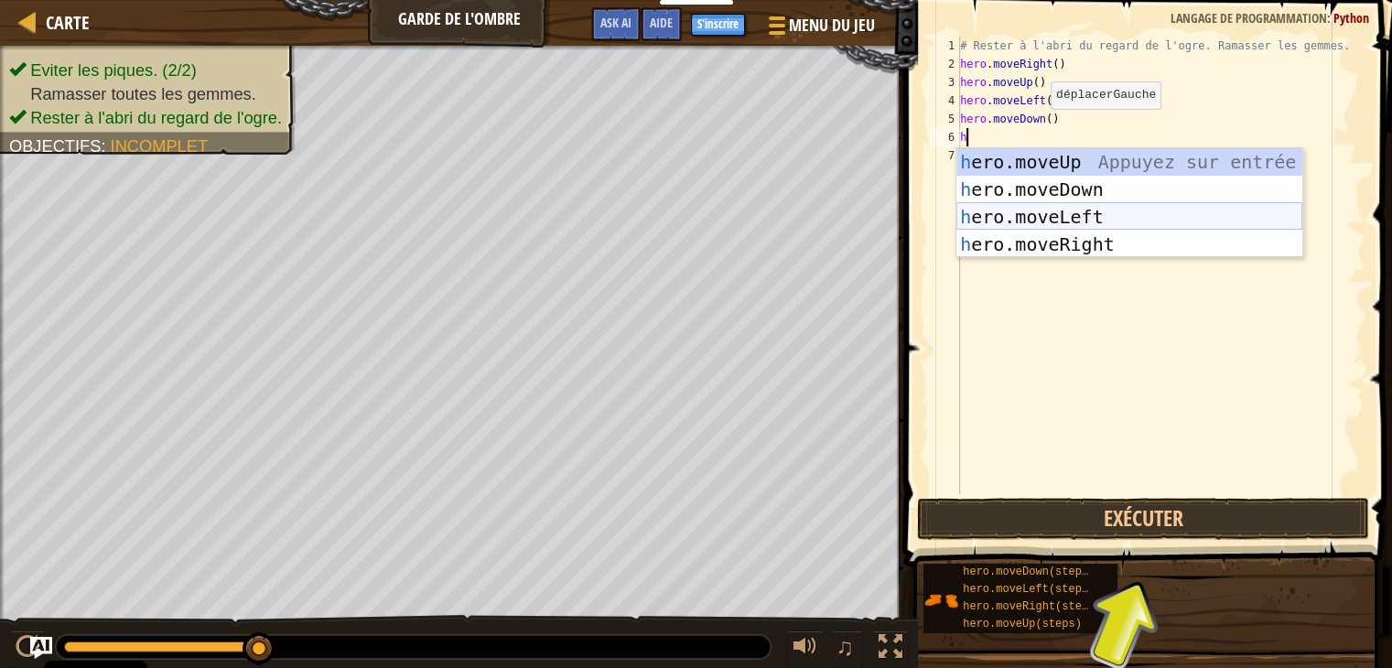
click at [1085, 213] on div "h ero.moveUp Appuyez sur entrée h ero.moveDown Appuyez sur entrée h ero.moveLef…" at bounding box center [1130, 230] width 346 height 165
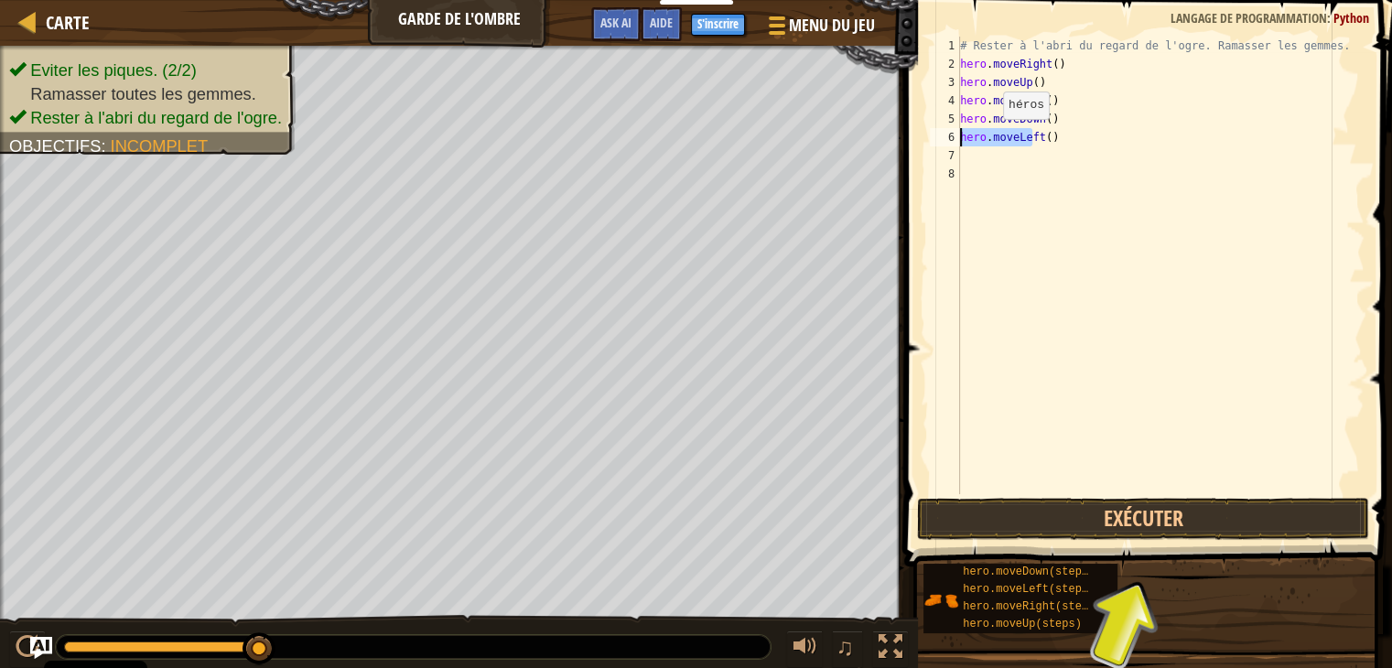
drag, startPoint x: 1046, startPoint y: 136, endPoint x: 950, endPoint y: 136, distance: 96.1
click at [950, 136] on div "1 2 3 4 5 6 7 8 # Rester à l'abri du regard de l'ogre. Ramasser les gemmes. her…" at bounding box center [1145, 266] width 438 height 458
type textarea "t()"
type textarea "t"
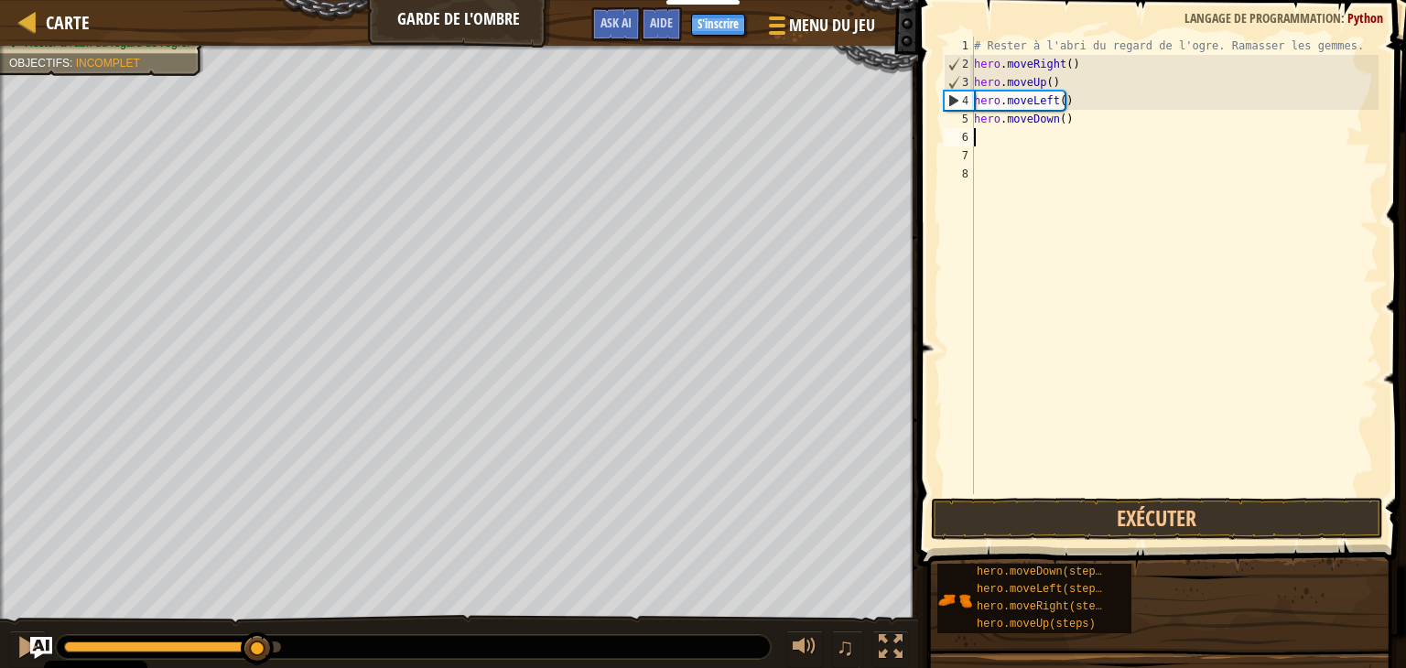
type textarea "h"
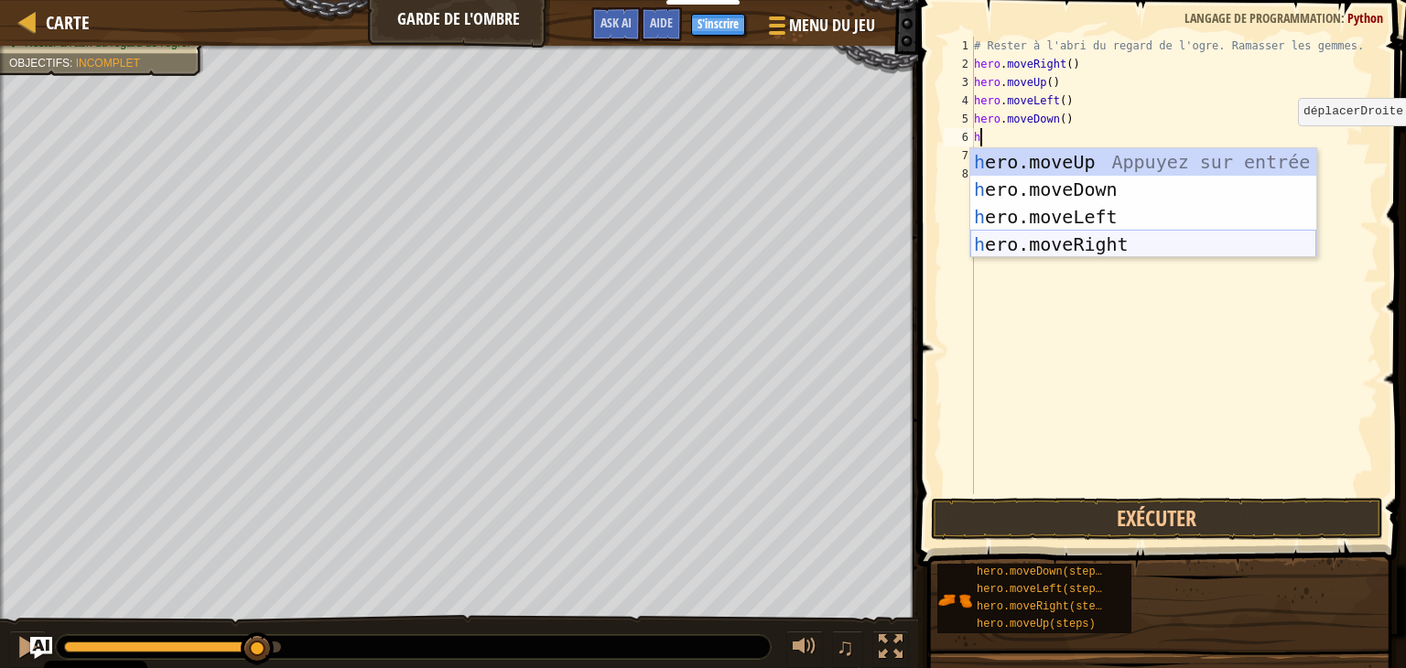
click at [1077, 244] on div "h ero.moveUp Appuyez sur entrée h ero.moveDown Appuyez sur entrée h ero.moveLef…" at bounding box center [1143, 230] width 346 height 165
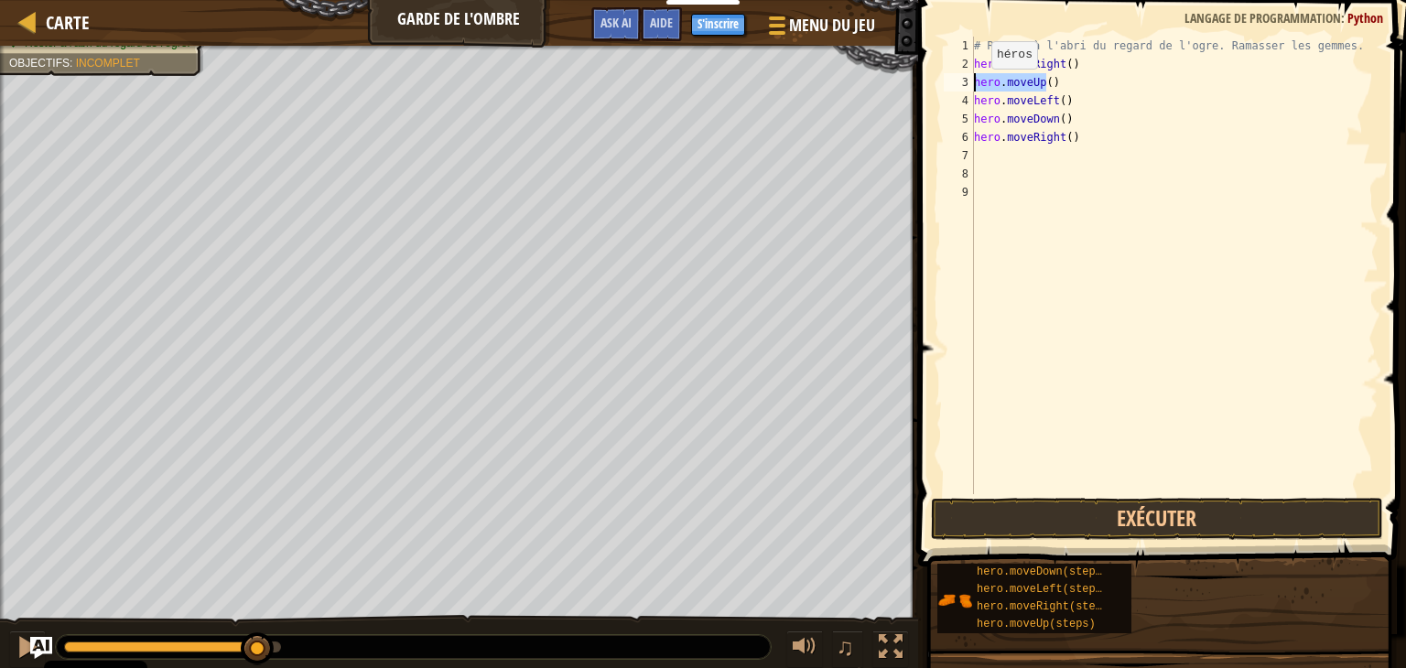
drag, startPoint x: 1048, startPoint y: 75, endPoint x: 964, endPoint y: 86, distance: 84.9
click at [964, 86] on div "1 2 3 4 5 6 7 8 9 # Rester à l'abri du regard de l'ogre. Ramasser les gemmes. h…" at bounding box center [1159, 266] width 438 height 458
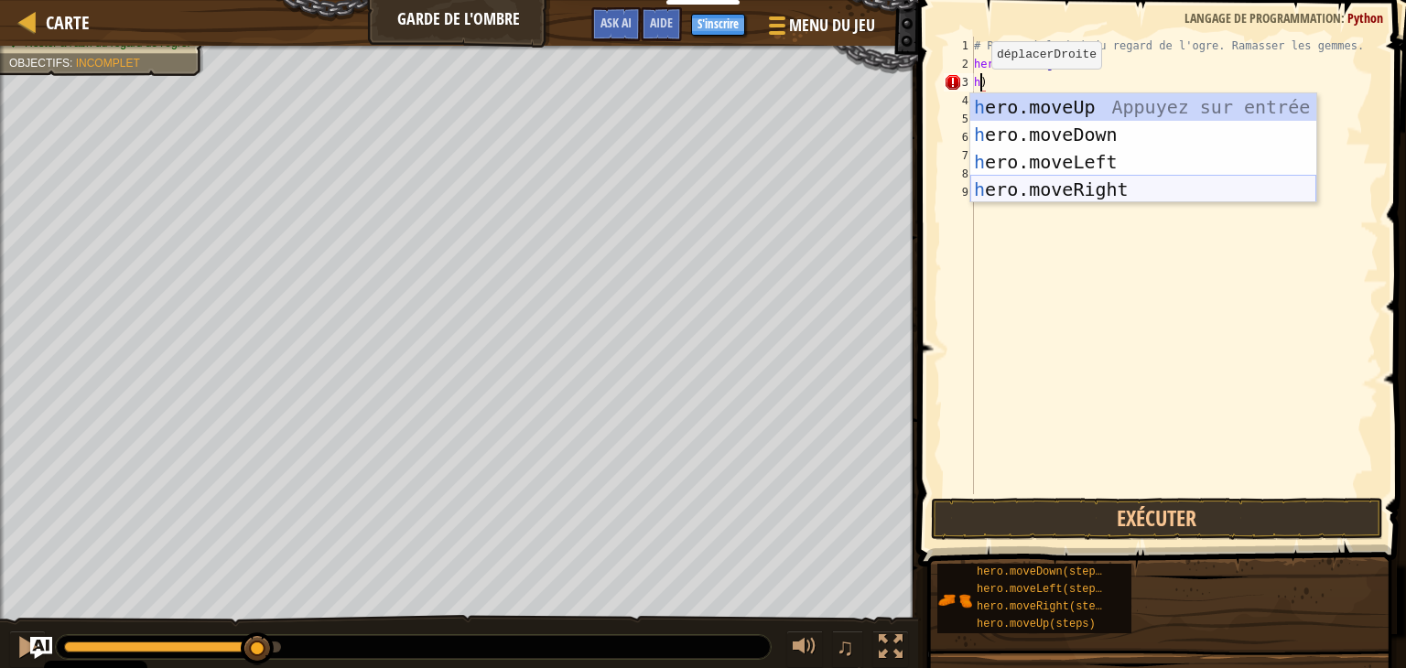
click at [1097, 184] on div "h ero.moveUp Appuyez sur entrée h ero.moveDown Appuyez sur entrée h ero.moveLef…" at bounding box center [1143, 175] width 346 height 165
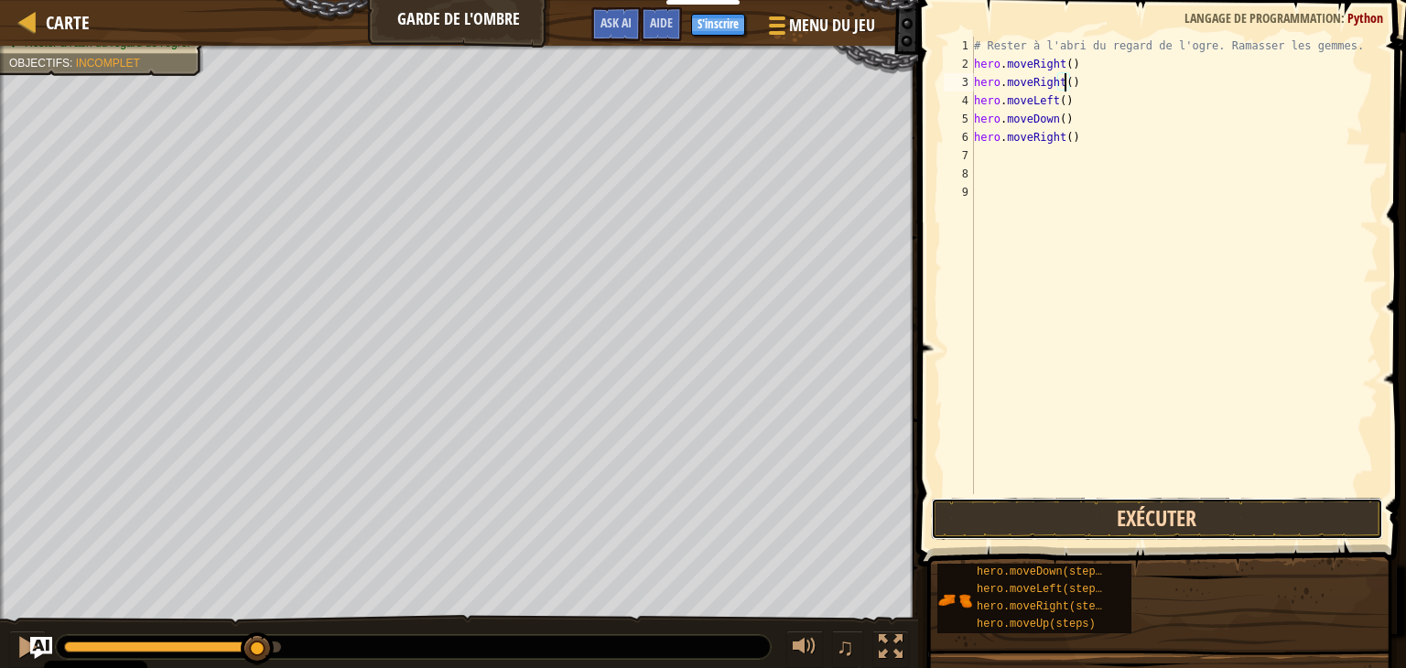
click at [1002, 519] on button "Exécuter" at bounding box center [1157, 519] width 452 height 42
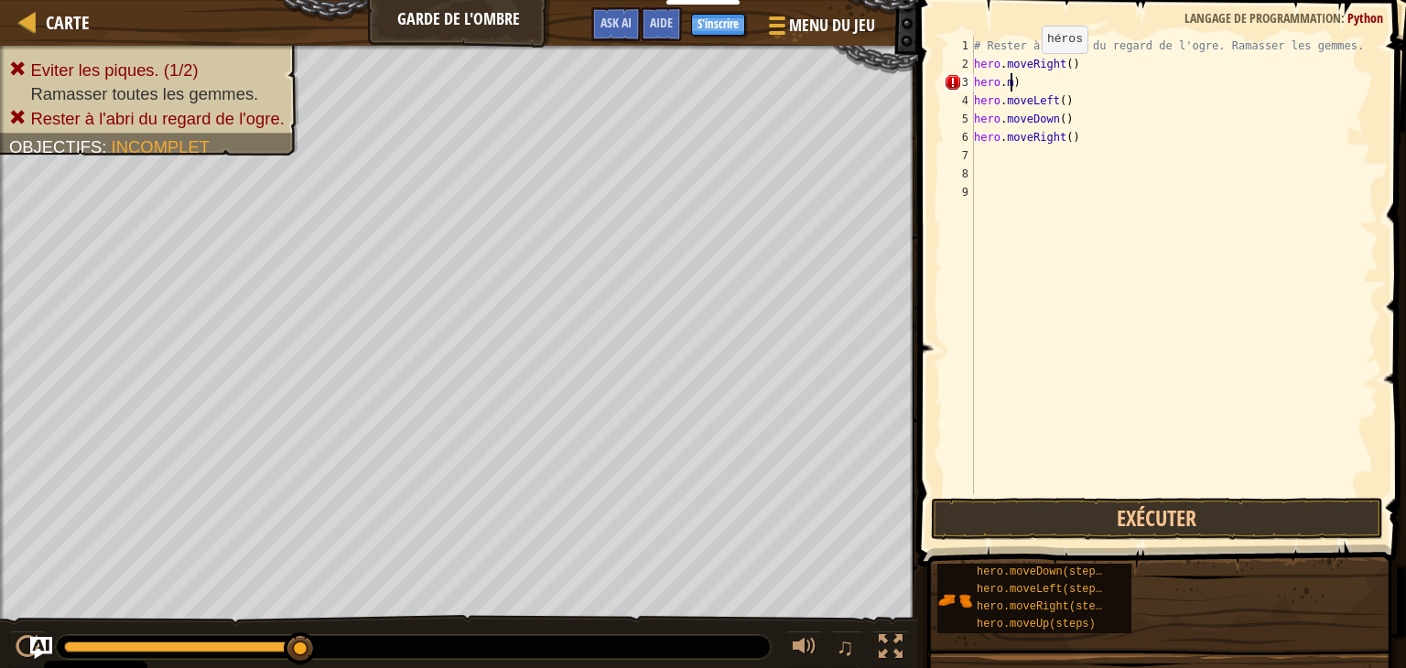
type textarea ")"
type textarea "h"
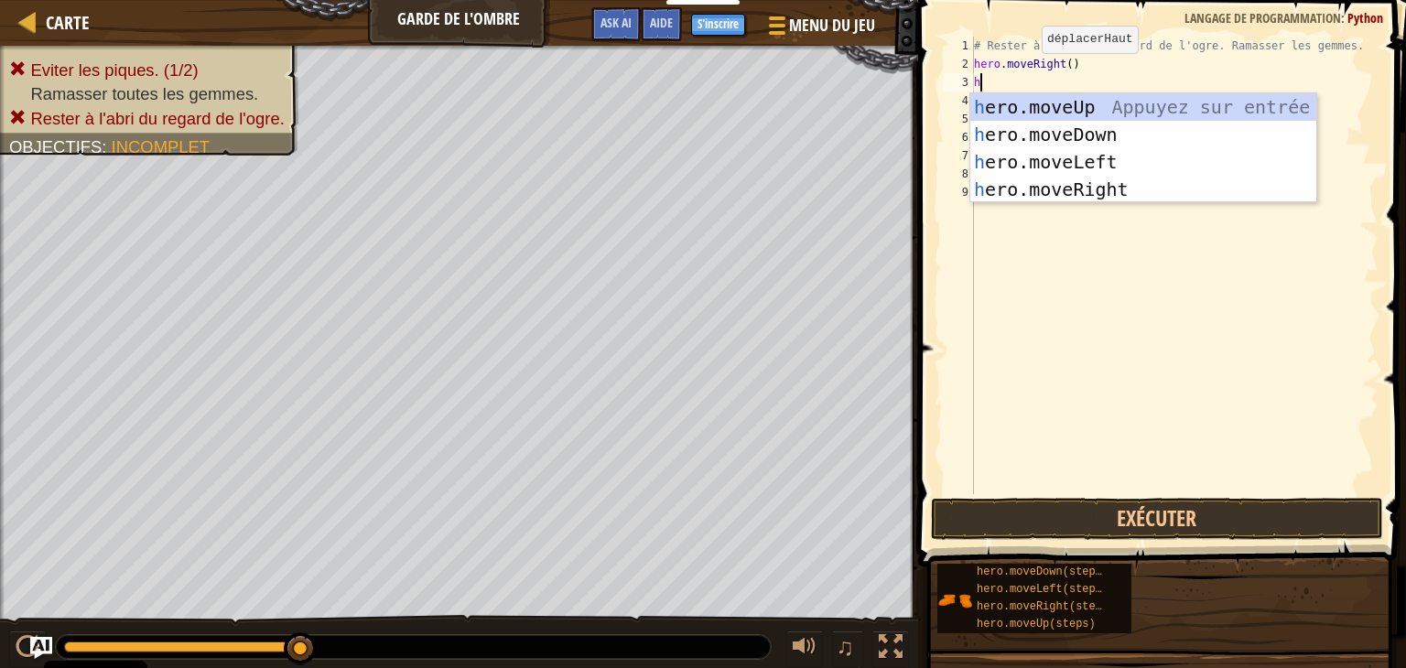
click at [1065, 114] on div "h ero.moveUp Appuyez sur entrée h ero.moveDown Appuyez sur entrée h ero.moveLef…" at bounding box center [1143, 175] width 346 height 165
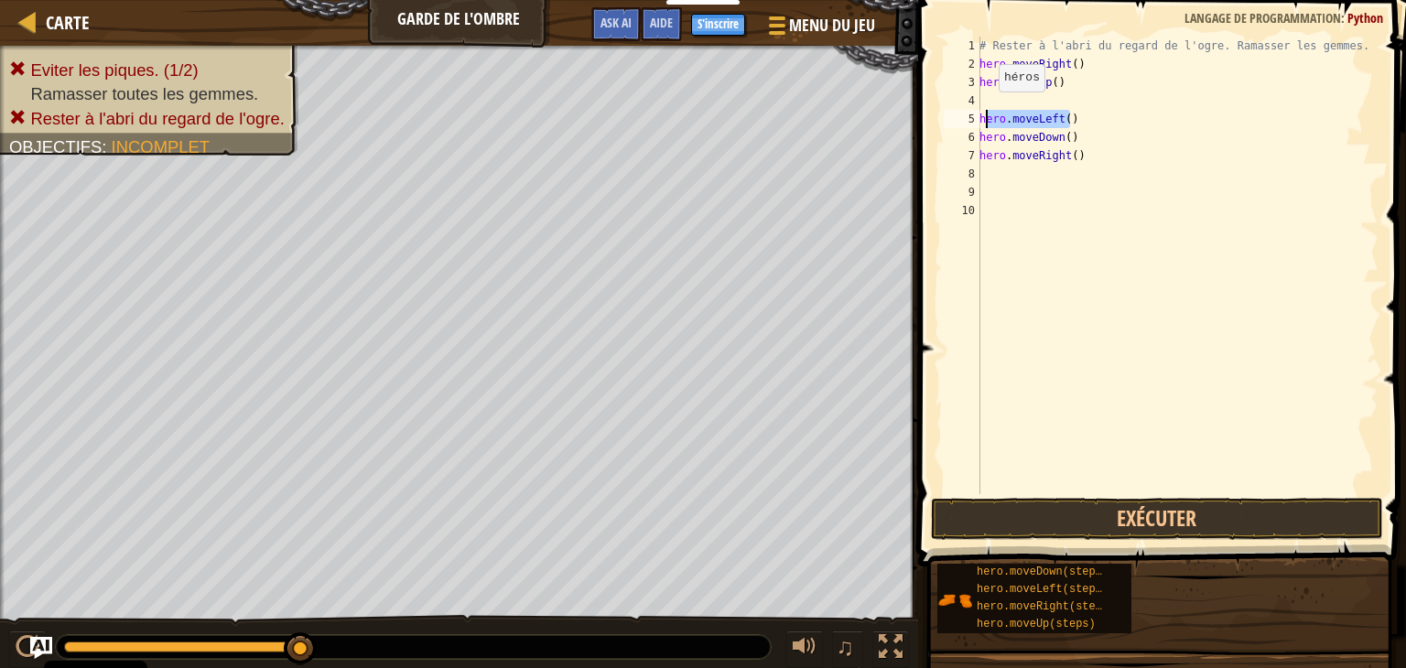
drag, startPoint x: 1119, startPoint y: 116, endPoint x: 989, endPoint y: 110, distance: 130.2
click at [989, 110] on div "# Rester à l'abri du regard de l'ogre. Ramasser les gemmes. hero . moveRight ( …" at bounding box center [1177, 284] width 403 height 494
type textarea "h"
type textarea "hero.moveUp()"
type textarea "j"
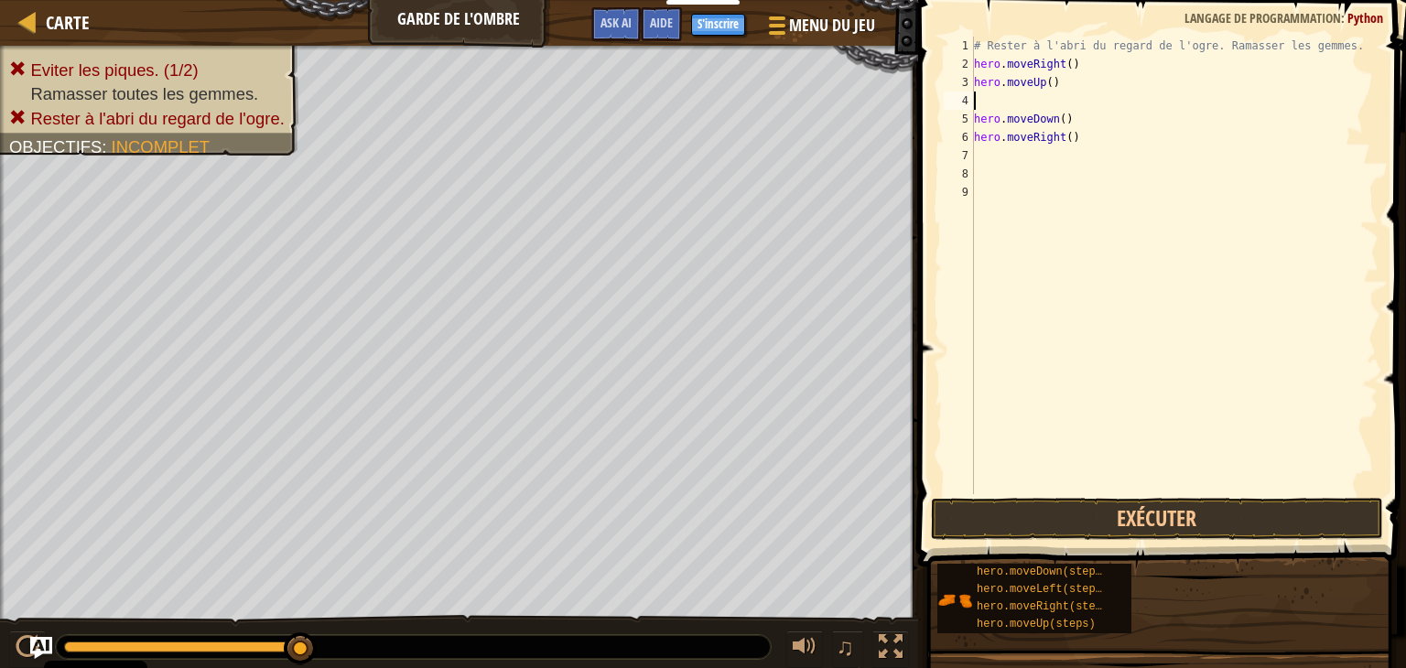
type textarea "h"
click at [1106, 224] on div "# Rester à l'abri du regard de l'ogre. Ramasser les gemmes. hero . moveRight ( …" at bounding box center [1174, 284] width 408 height 494
click at [1028, 103] on div "# Rester à l'abri du regard de l'ogre. Ramasser les gemmes. hero . moveRight ( …" at bounding box center [1174, 284] width 408 height 494
type textarea "he"
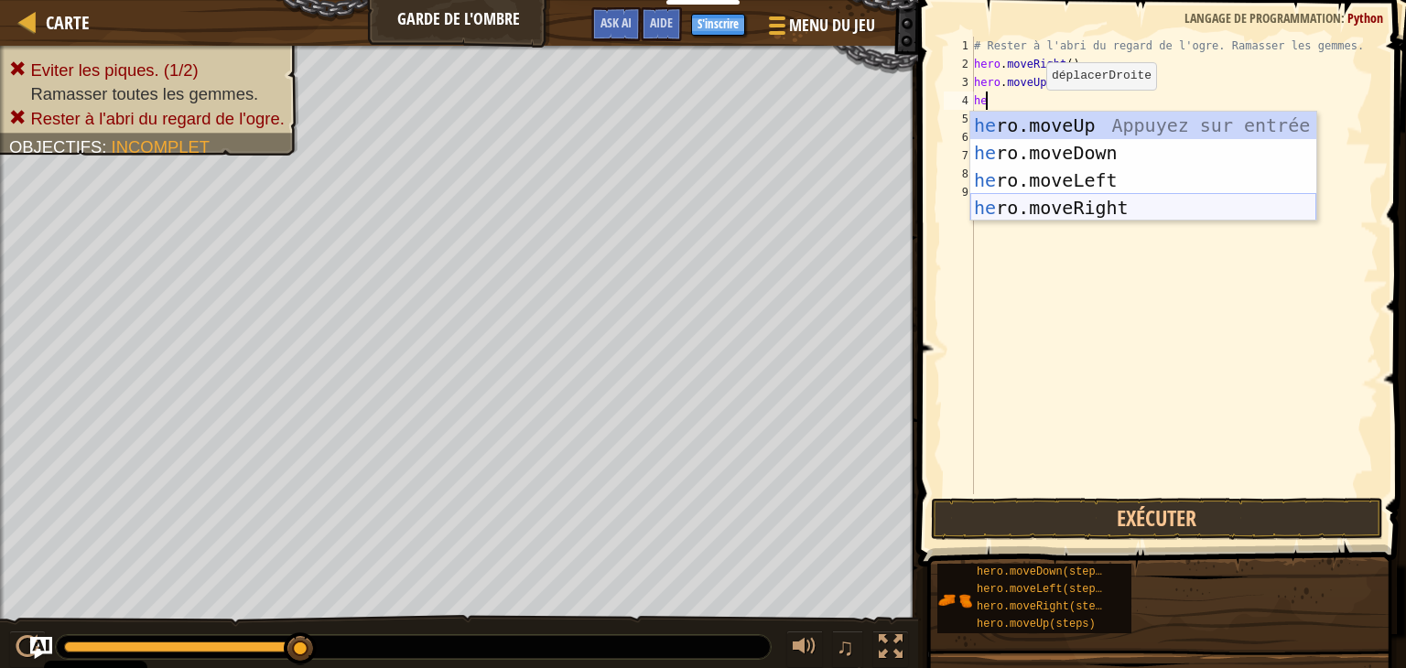
click at [1113, 217] on div "he ro.moveUp Appuyez sur entrée he ro.moveDown Appuyez sur entrée he ro.moveLef…" at bounding box center [1143, 194] width 346 height 165
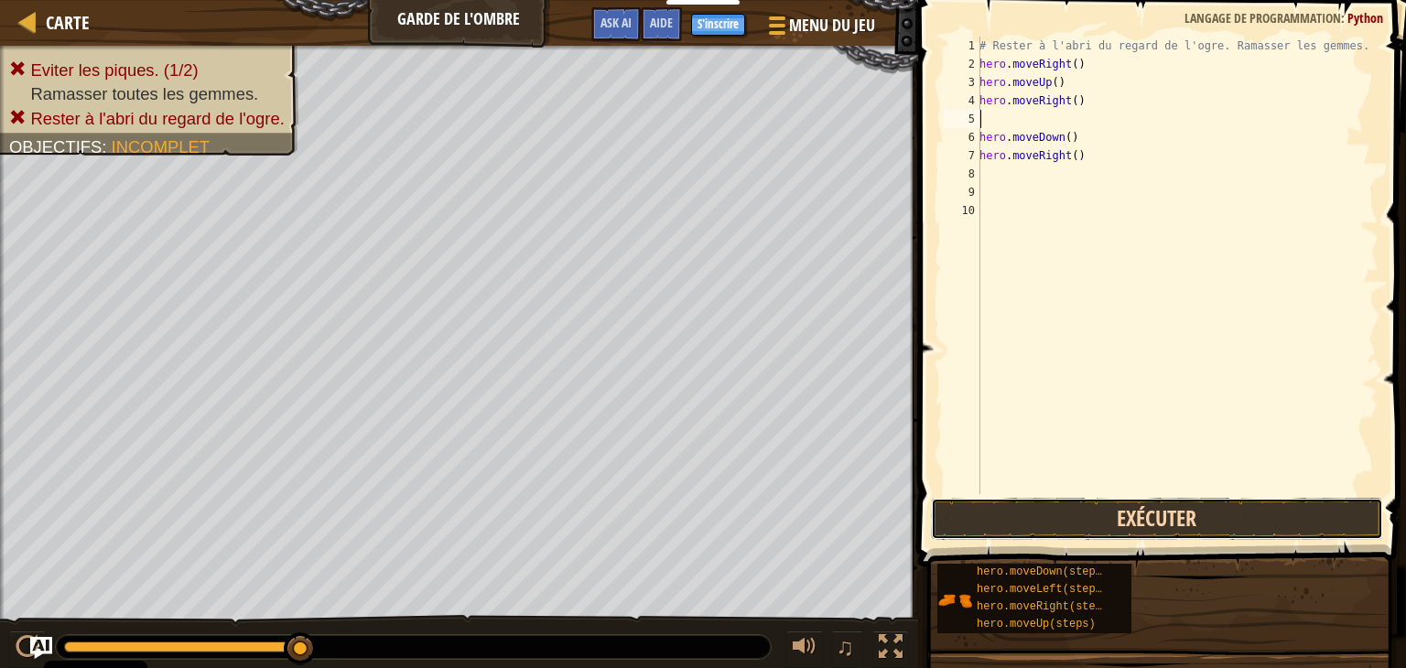
click at [1200, 515] on button "Exécuter" at bounding box center [1157, 519] width 452 height 42
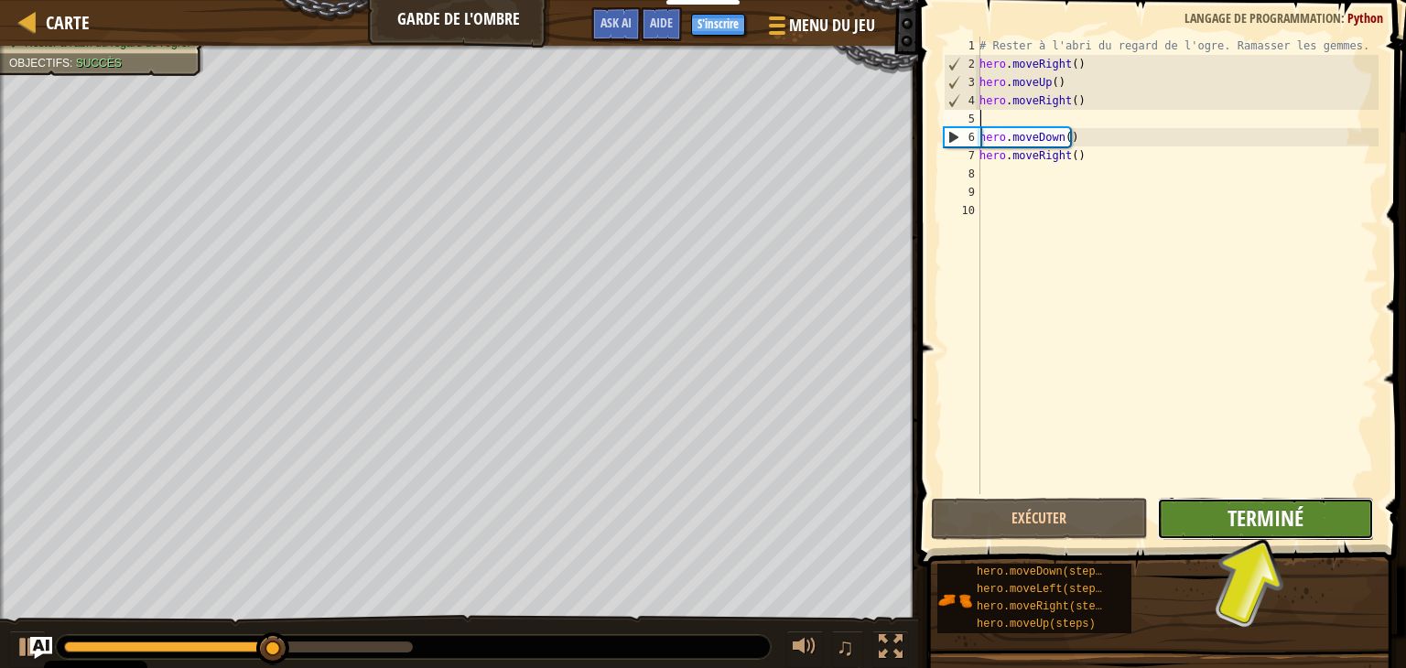
click at [1289, 509] on span "Terminé" at bounding box center [1266, 517] width 76 height 29
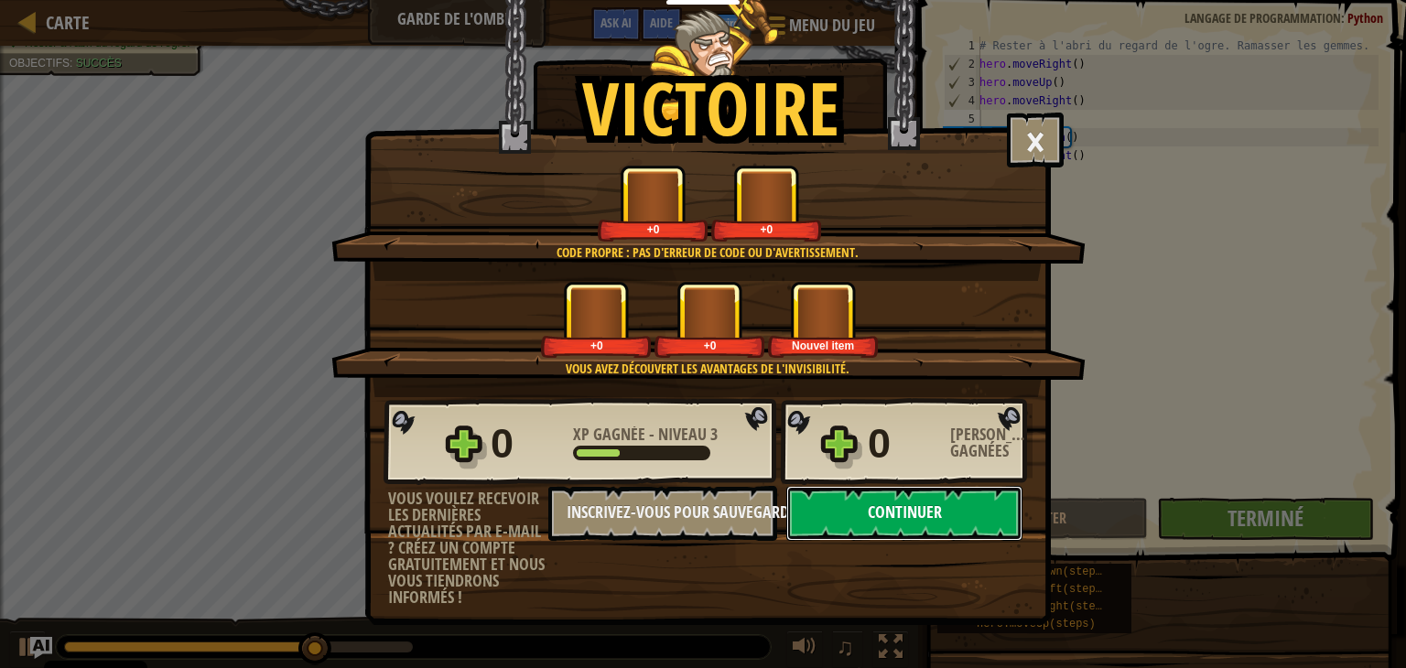
click at [952, 521] on button "Continuer" at bounding box center [904, 513] width 236 height 55
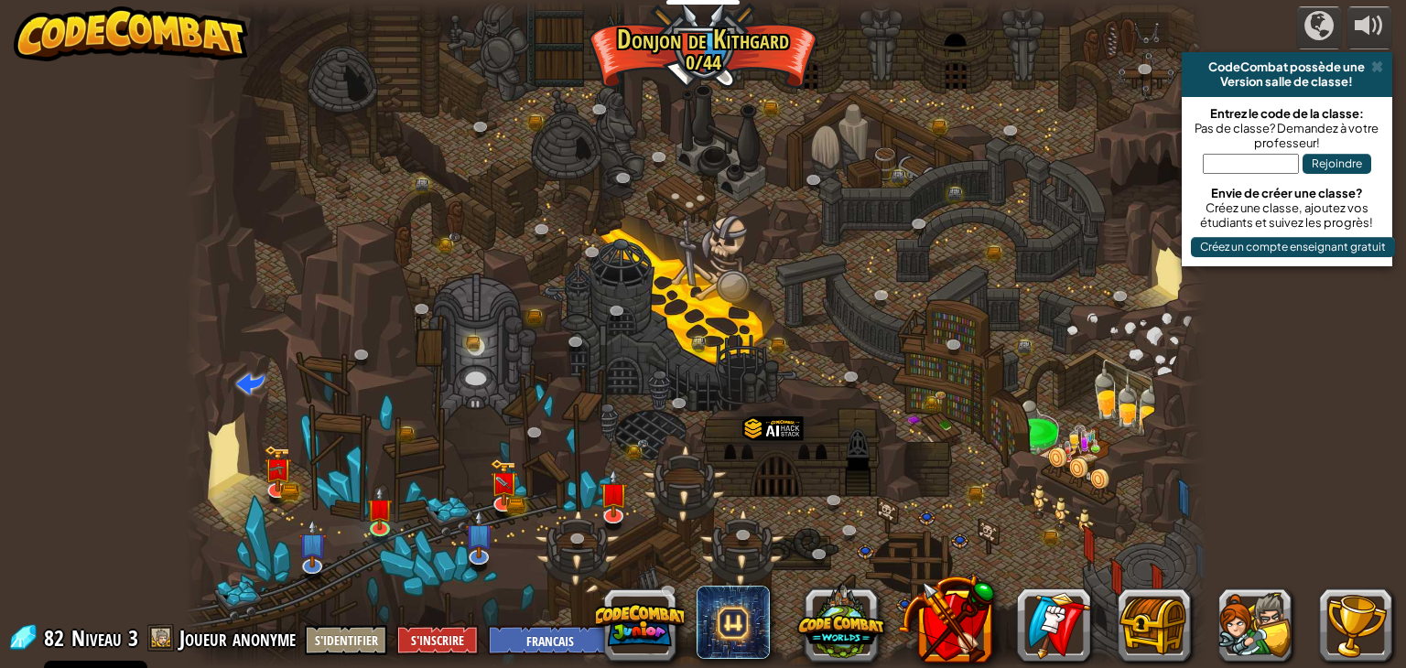
select select "fr"
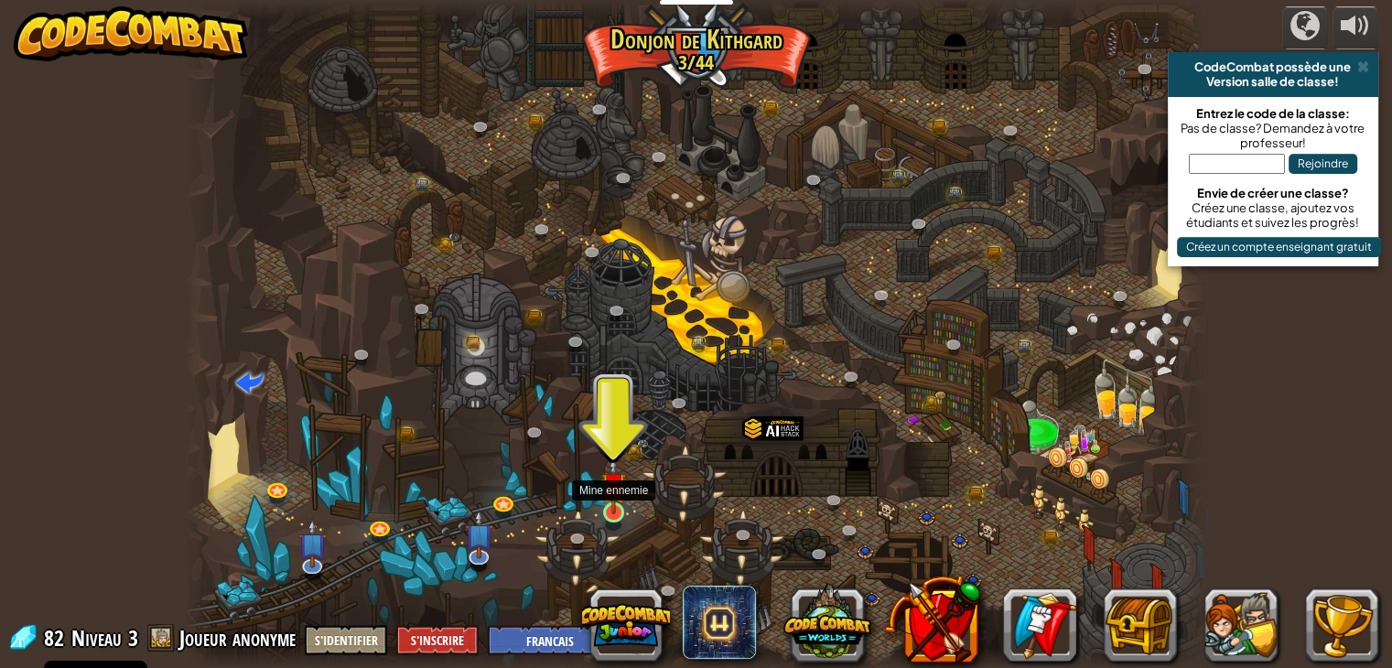
click at [625, 494] on img at bounding box center [614, 485] width 26 height 59
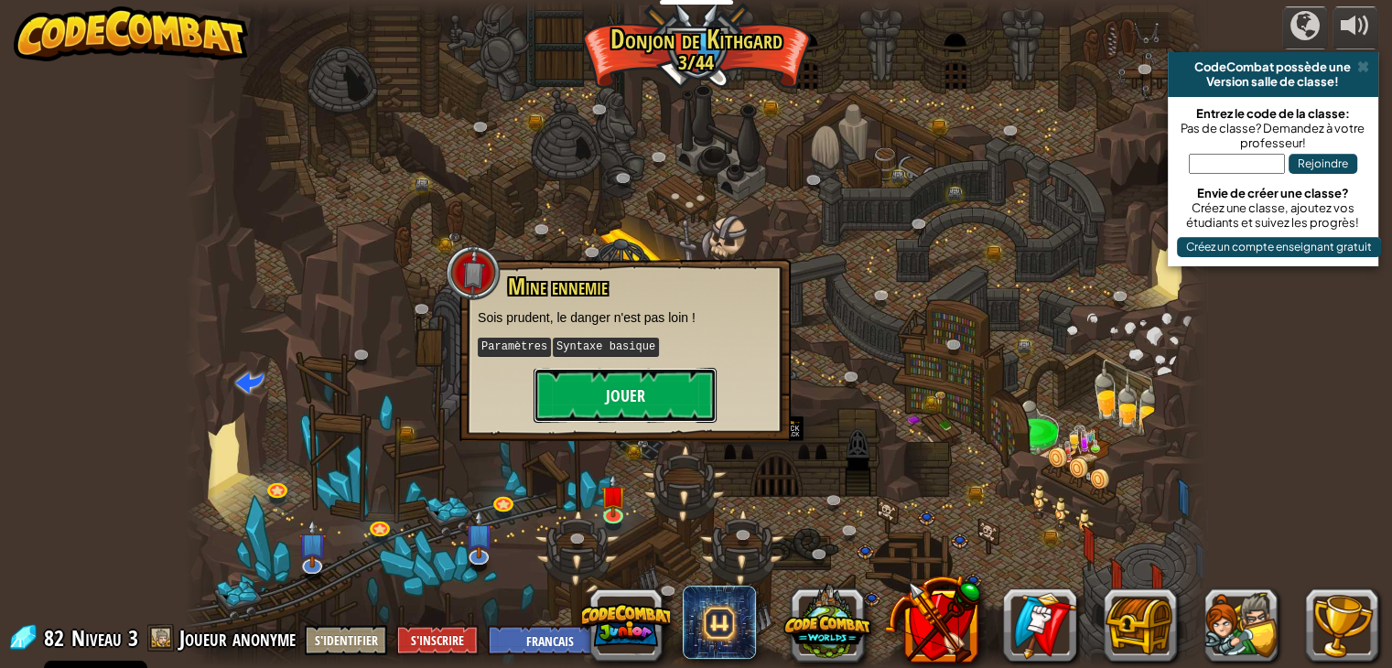
click at [666, 392] on button "Jouer" at bounding box center [625, 395] width 183 height 55
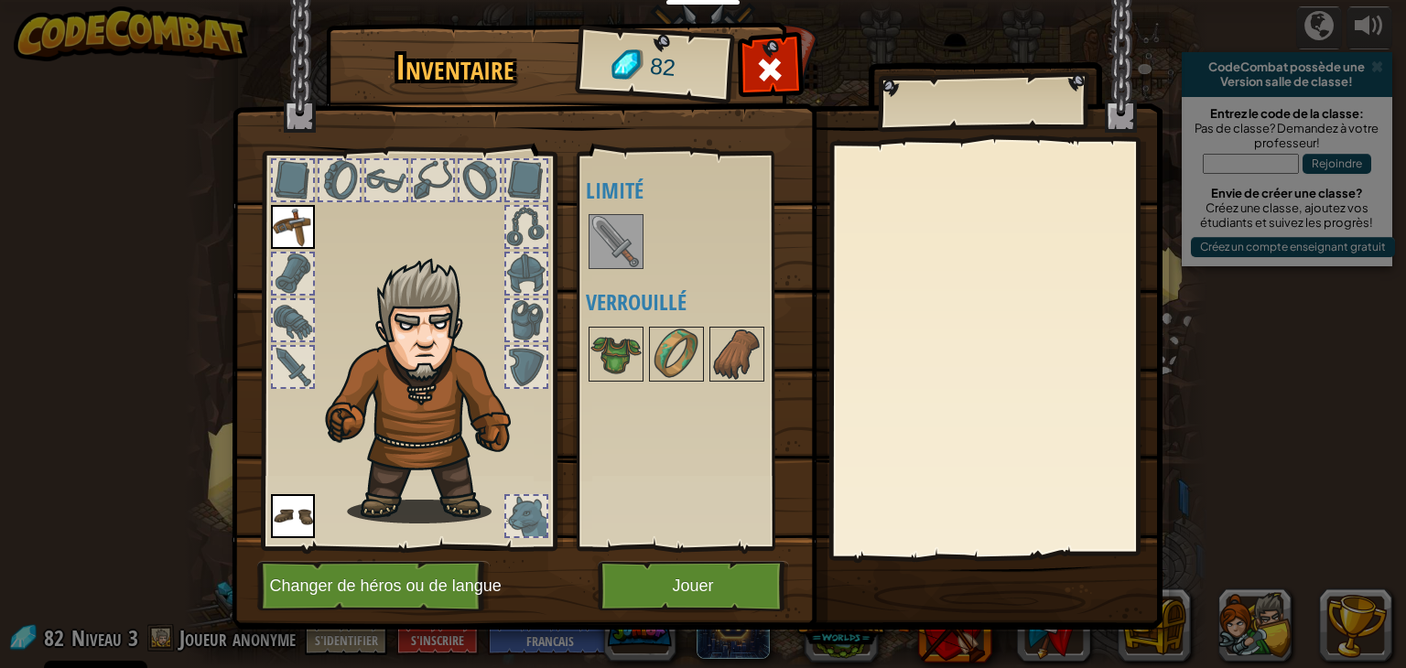
click at [612, 224] on img at bounding box center [615, 241] width 51 height 51
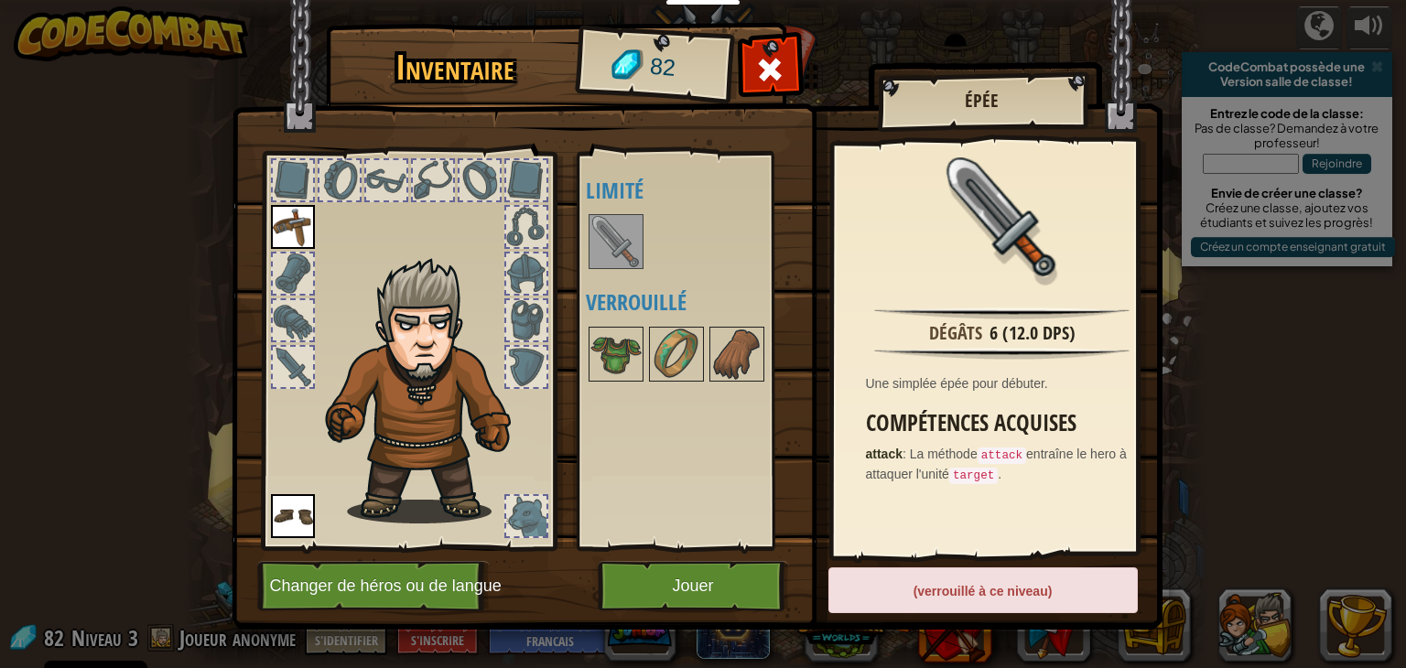
drag, startPoint x: 612, startPoint y: 224, endPoint x: 428, endPoint y: 336, distance: 214.5
click at [428, 336] on div "Inventaire 82 Disponible Equiper Equiper (double-clic pour s'équiper) Limité Ve…" at bounding box center [703, 329] width 931 height 604
click at [287, 345] on div at bounding box center [293, 367] width 44 height 44
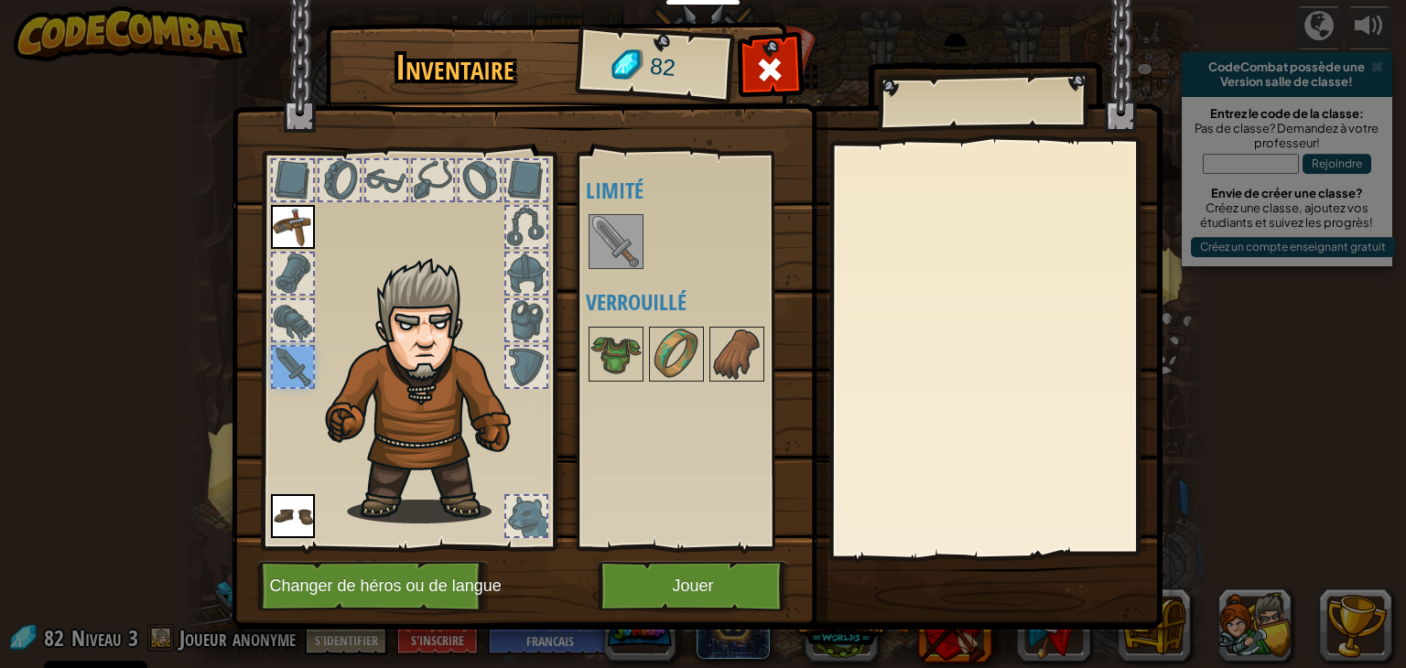
click at [619, 243] on img at bounding box center [615, 241] width 51 height 51
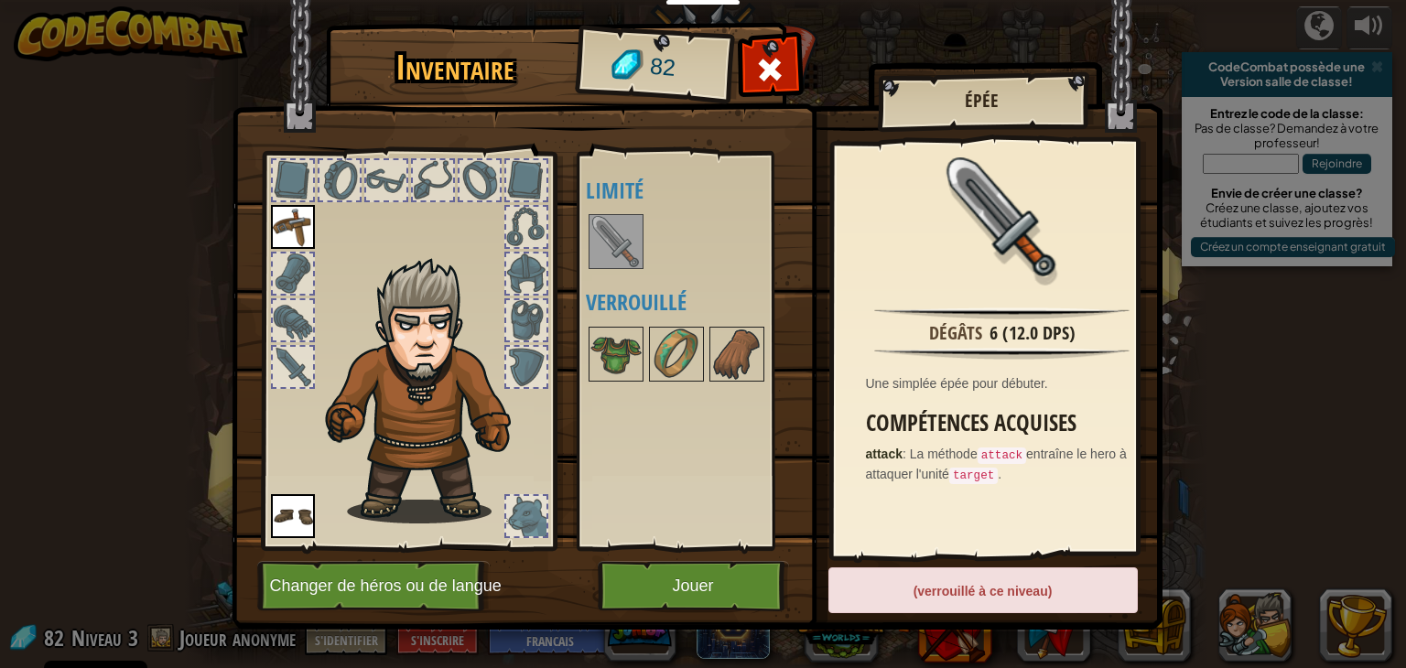
click at [703, 245] on div at bounding box center [701, 241] width 230 height 60
click at [671, 241] on div at bounding box center [701, 241] width 230 height 60
click at [614, 218] on img at bounding box center [615, 241] width 51 height 51
click at [700, 598] on button "Jouer" at bounding box center [693, 586] width 191 height 50
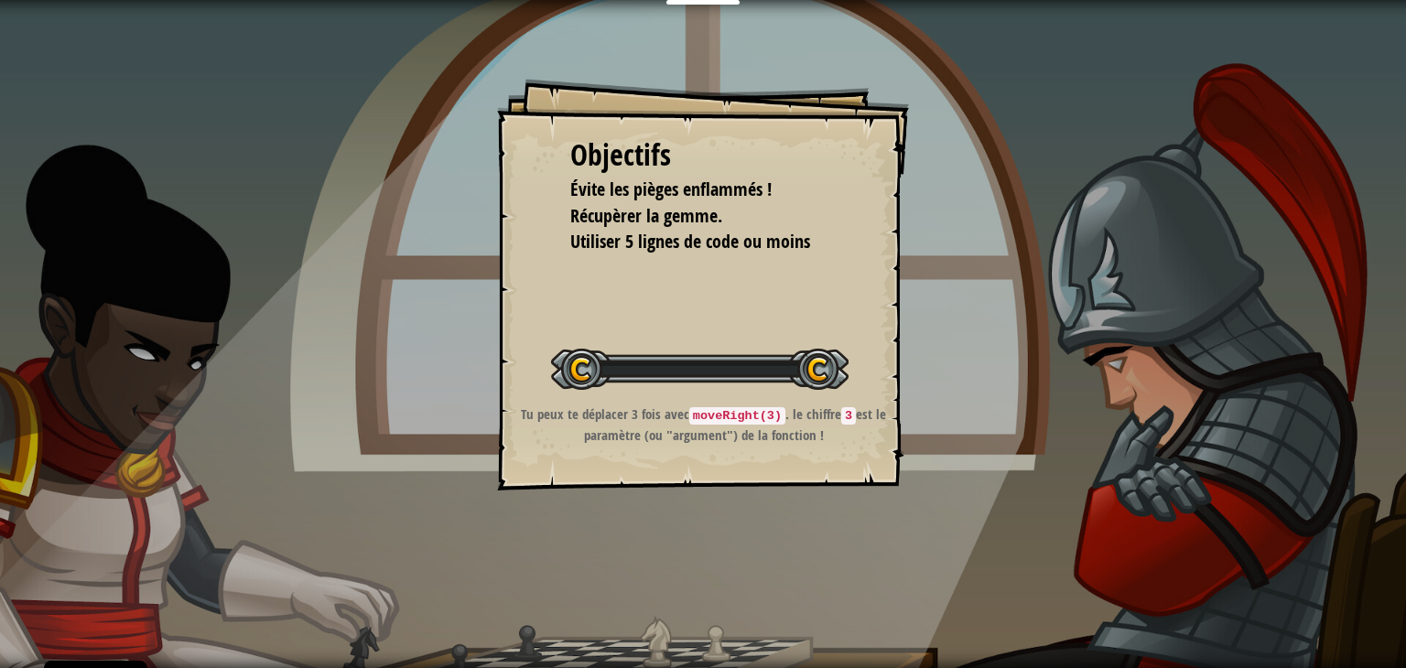
click at [700, 579] on div "Objectifs Évite les pièges enflammés ! Récupèrer la gemme. Utiliser 5 lignes de…" at bounding box center [703, 334] width 1406 height 668
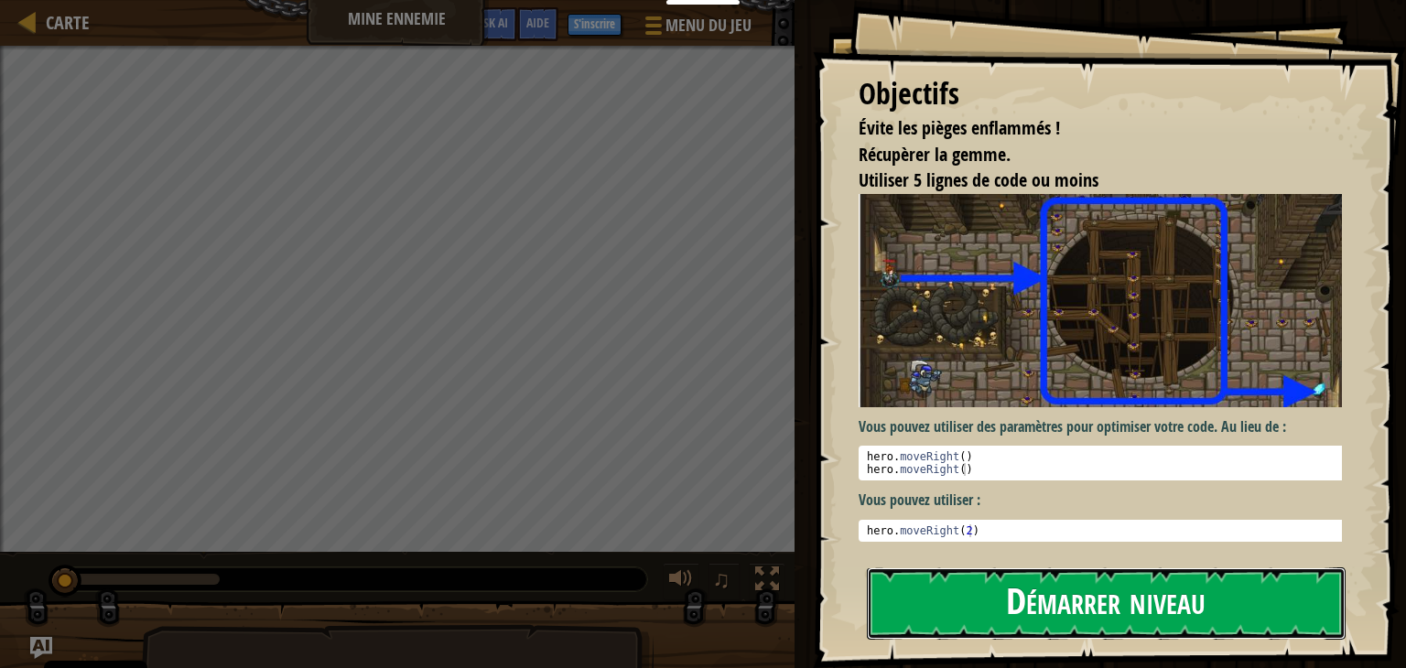
click at [1153, 598] on button "Démarrer niveau" at bounding box center [1106, 604] width 479 height 72
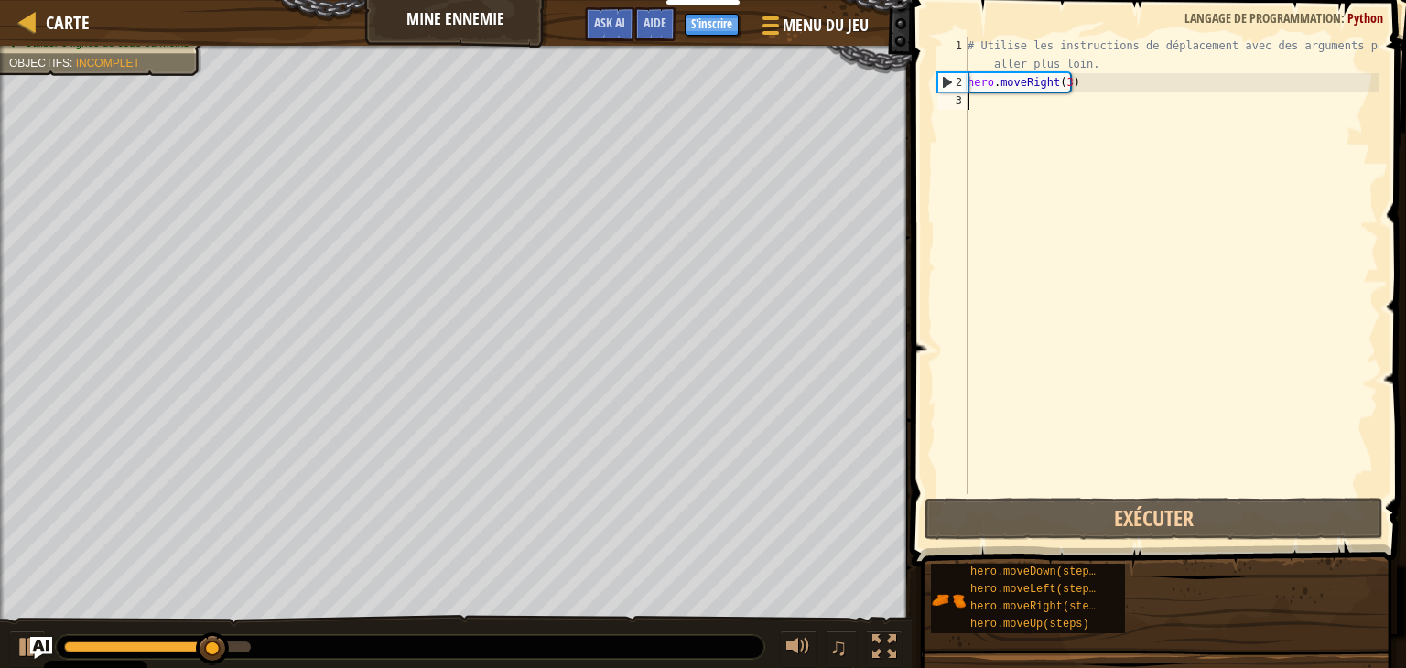
click at [1039, 114] on div "# Utilise les instructions de déplacement avec des arguments pour aller plus lo…" at bounding box center [1171, 293] width 415 height 513
type textarea "h"
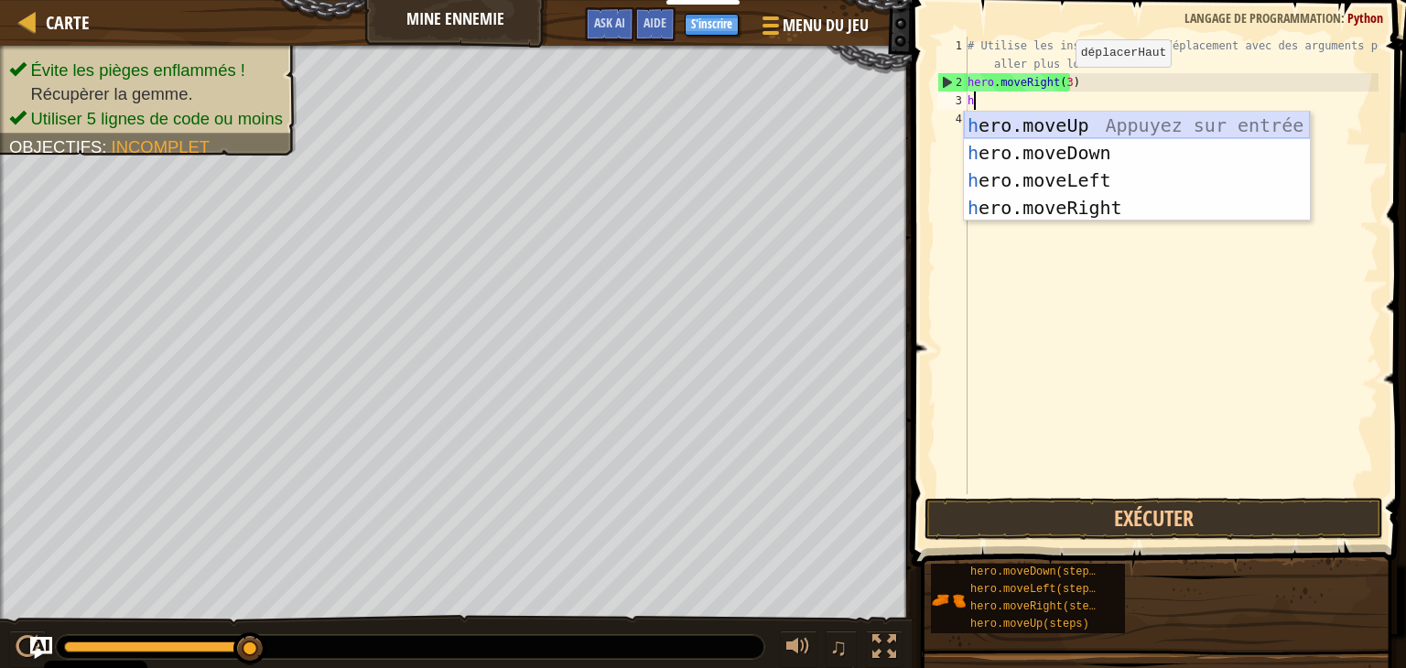
click at [1088, 114] on div "h ero.moveUp Appuyez sur entrée h ero.moveDown Appuyez sur entrée h ero.moveLef…" at bounding box center [1137, 194] width 346 height 165
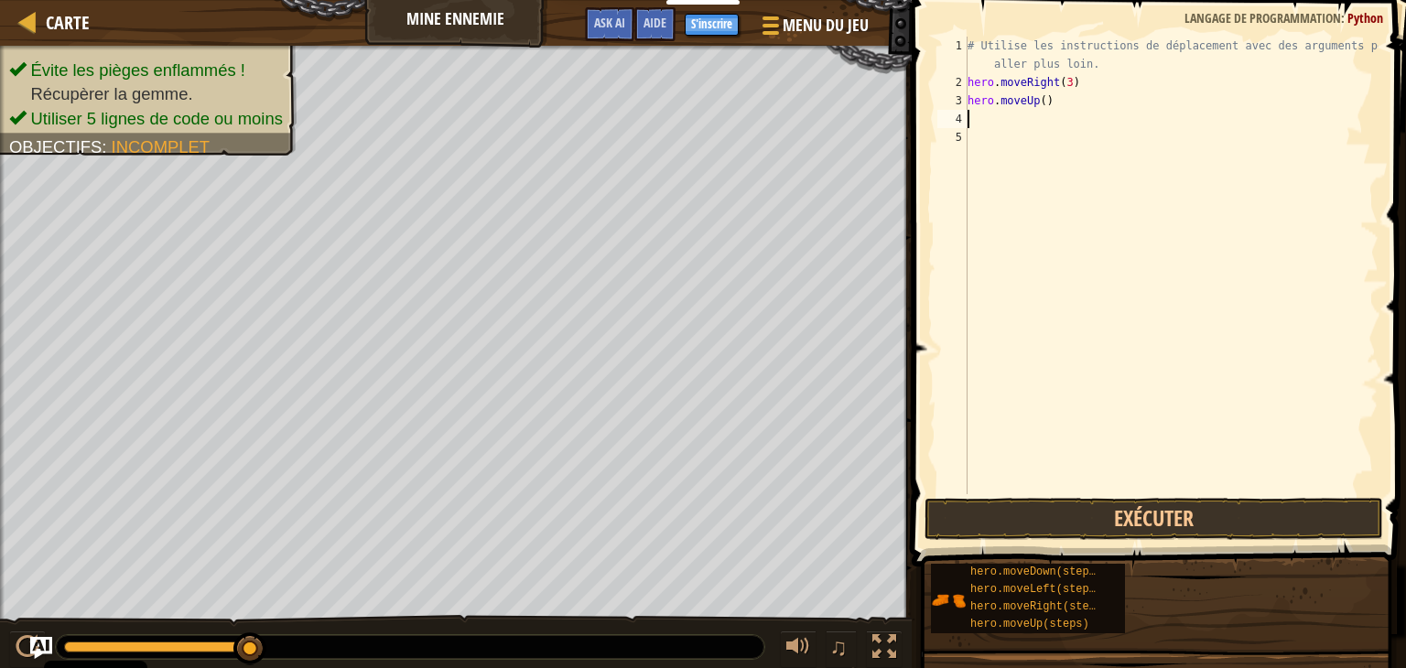
type textarea "h"
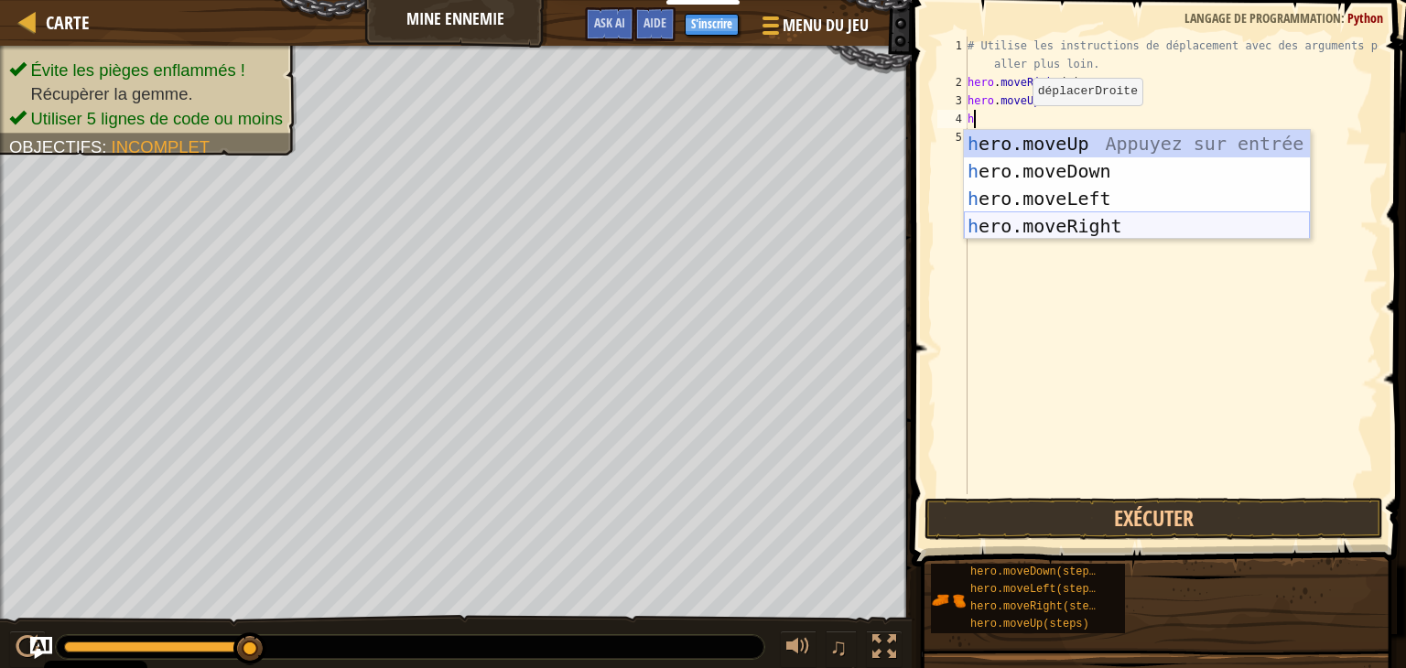
click at [1077, 224] on div "h ero.moveUp Appuyez sur entrée h ero.moveDown Appuyez sur entrée h ero.moveLef…" at bounding box center [1137, 212] width 346 height 165
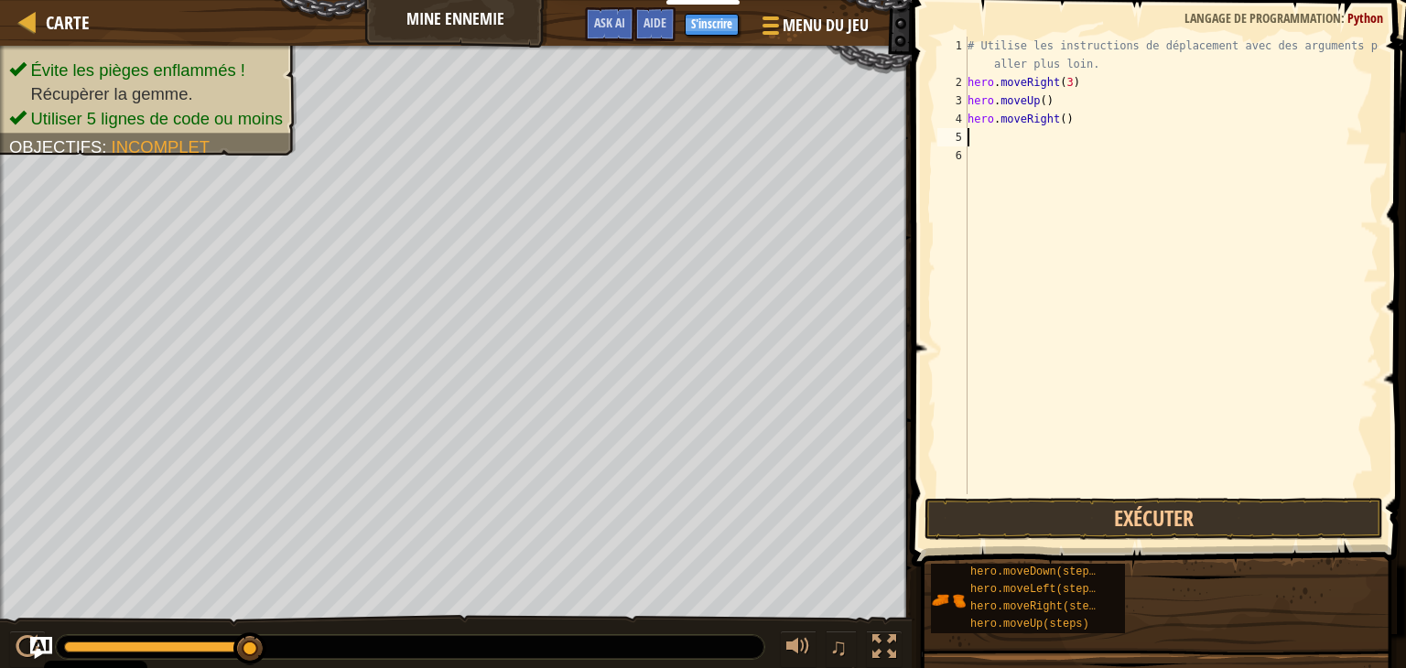
type textarea "h"
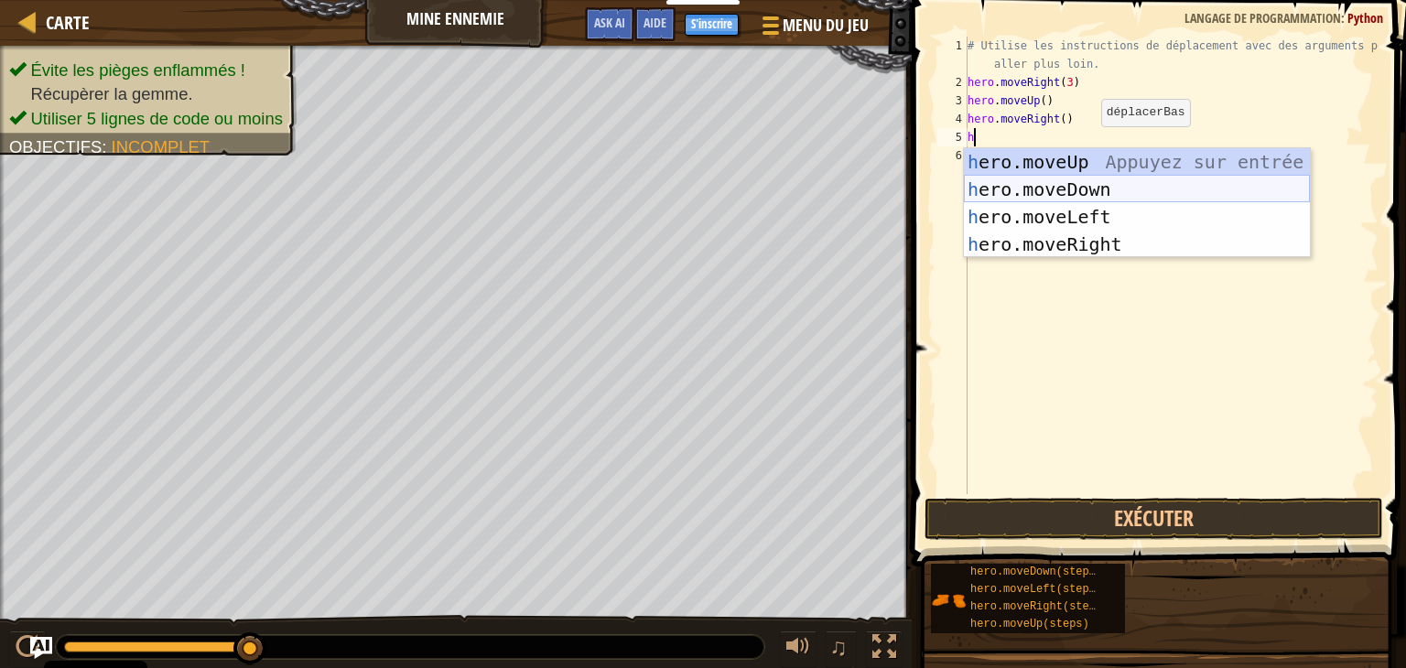
click at [964, 177] on div "h ero.moveUp Appuyez sur entrée h ero.moveDown Appuyez sur entrée h ero.moveLef…" at bounding box center [1137, 230] width 346 height 165
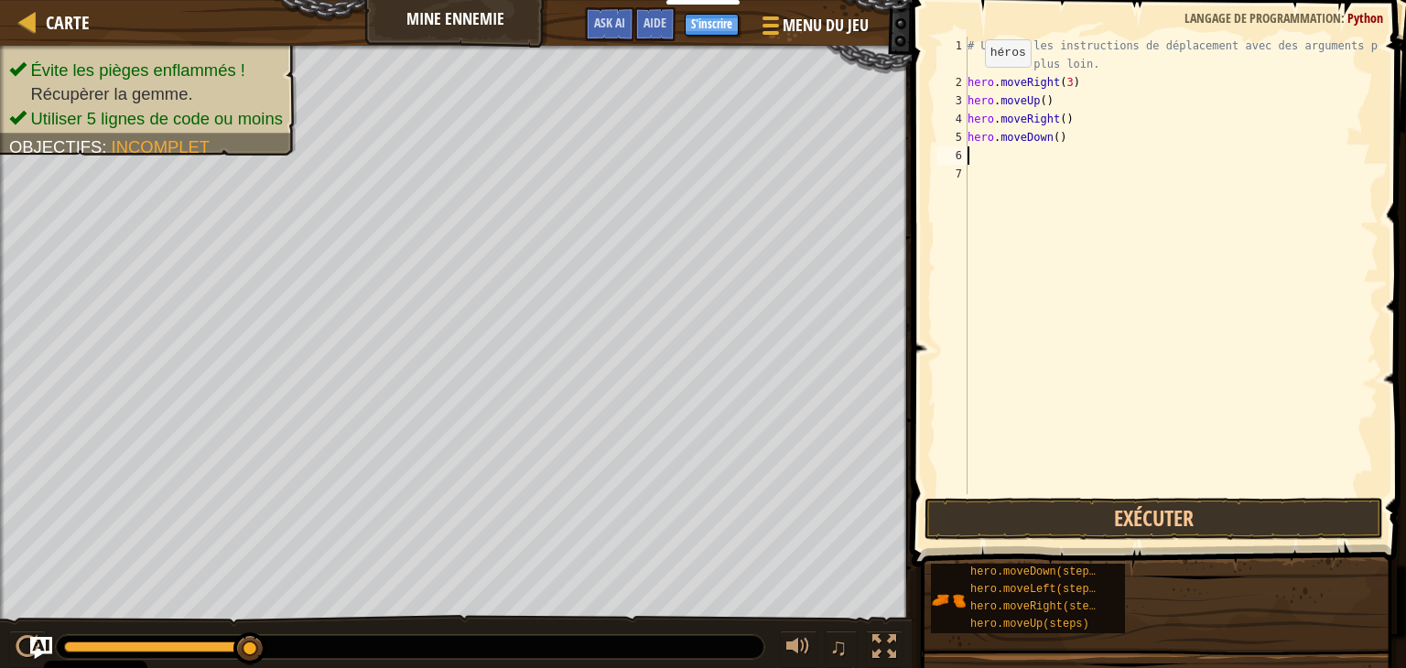
type textarea "h"
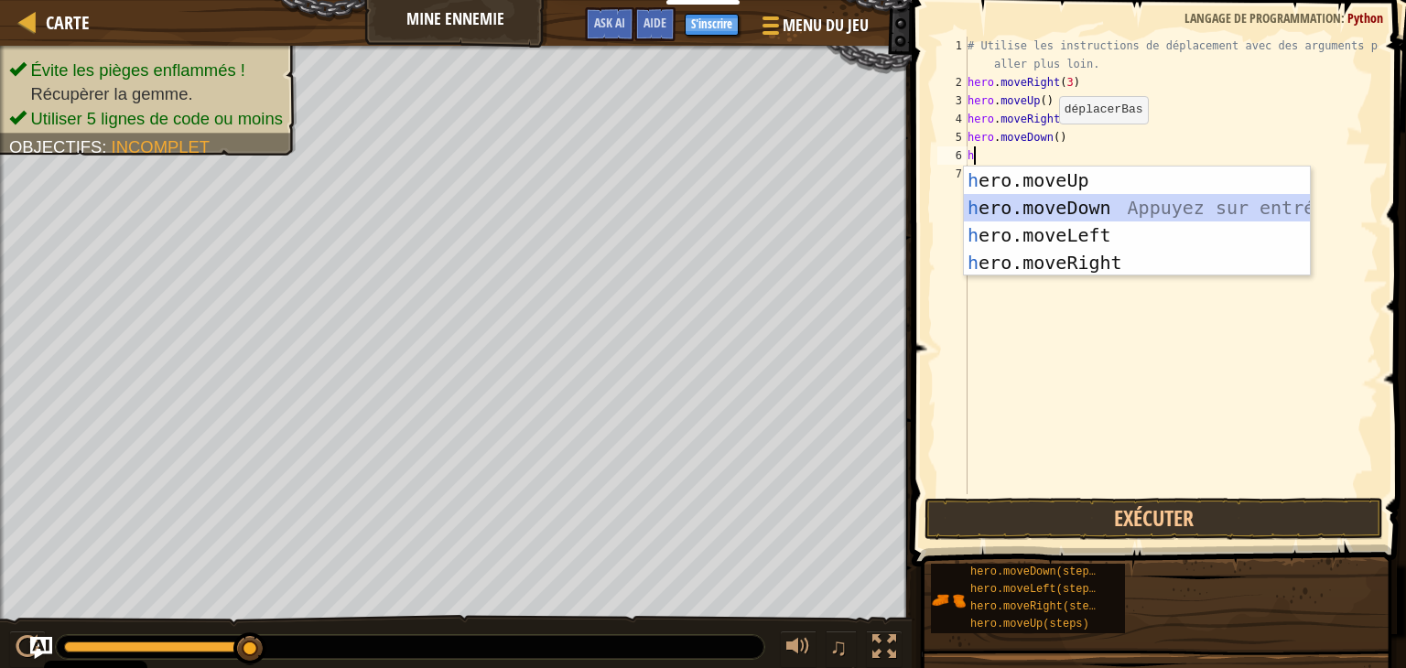
click at [1041, 206] on div "h ero.moveUp Appuyez sur entrée h ero.moveDown Appuyez sur entrée h ero.moveLef…" at bounding box center [1137, 249] width 346 height 165
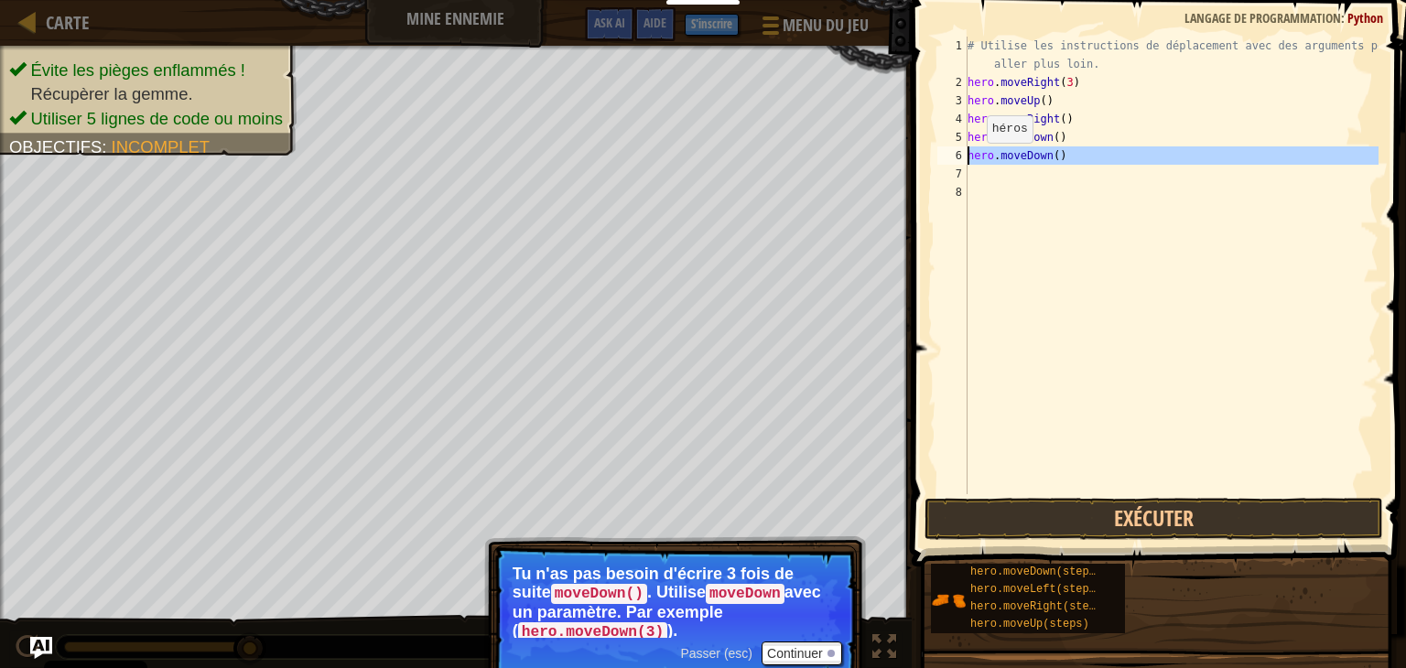
drag, startPoint x: 1055, startPoint y: 165, endPoint x: 945, endPoint y: 161, distance: 109.9
click at [945, 161] on div "1 2 3 4 5 6 7 8 # Utilise les instructions de déplacement avec des arguments po…" at bounding box center [1156, 266] width 445 height 458
type textarea "hero.moveDown()"
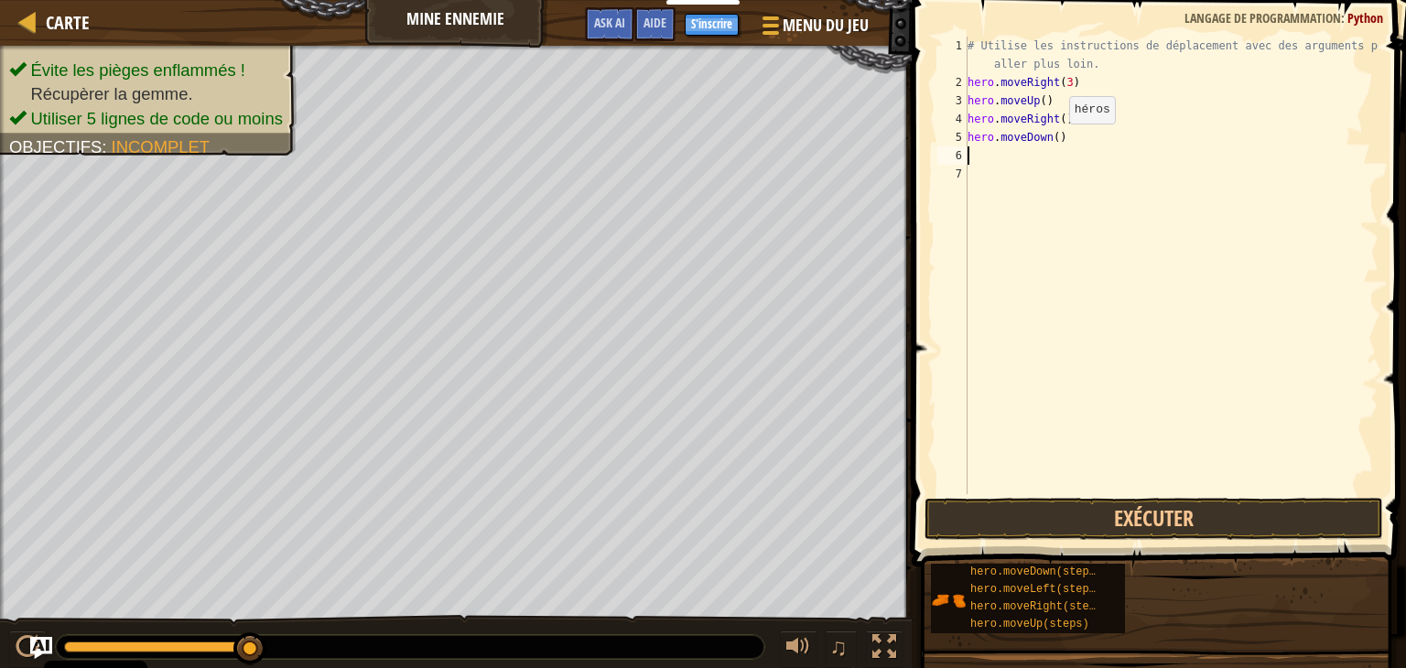
click at [1053, 141] on div "# Utilise les instructions de déplacement avec des arguments pour aller plus lo…" at bounding box center [1171, 293] width 415 height 513
type textarea "hero.moveDown(2)"
click at [984, 162] on div "# Utilise les instructions de déplacement avec des arguments pour aller plus lo…" at bounding box center [1171, 293] width 415 height 513
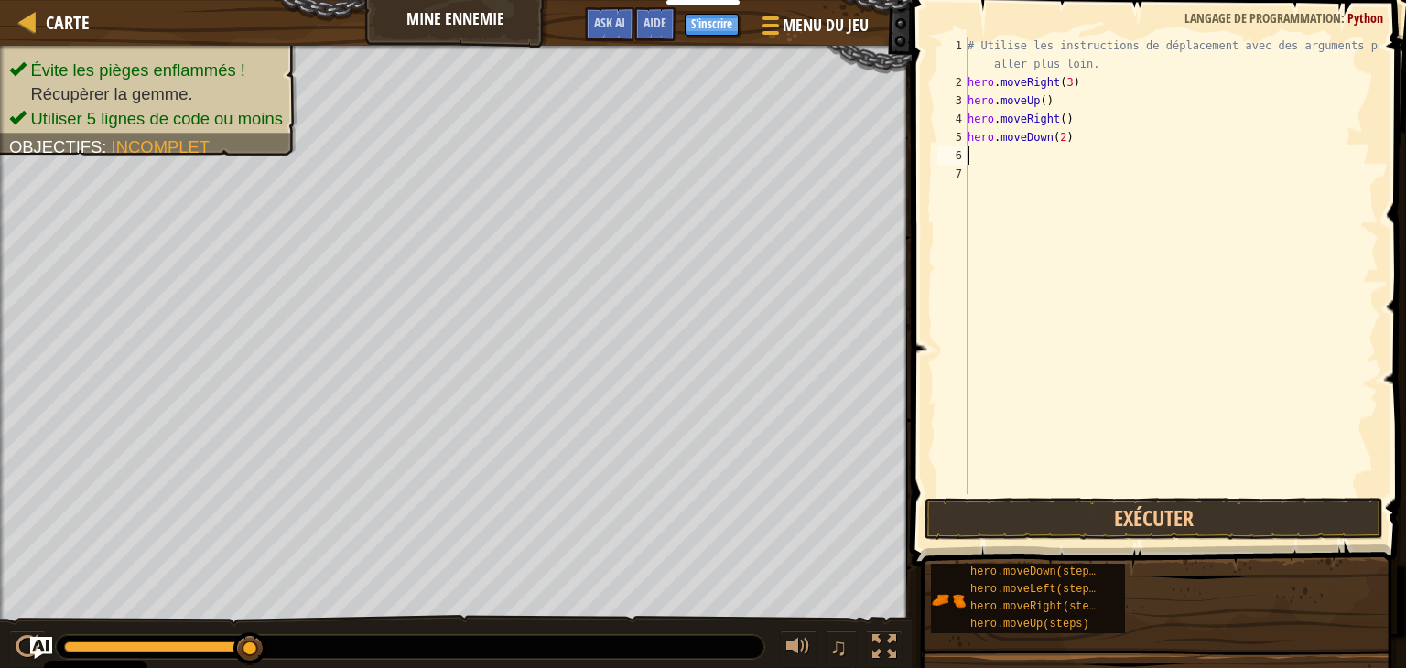
type textarea "h"
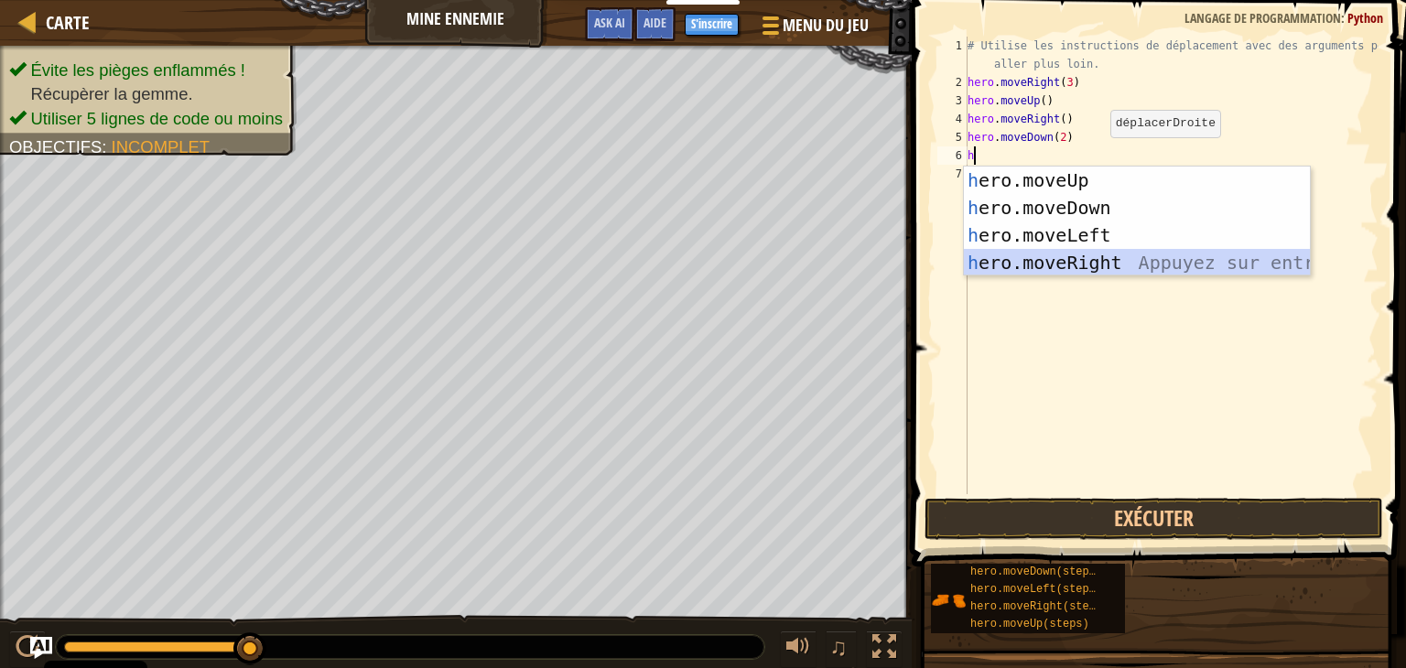
click at [1048, 261] on div "h ero.moveUp Appuyez sur entrée h ero.moveDown Appuyez sur entrée h ero.moveLef…" at bounding box center [1137, 249] width 346 height 165
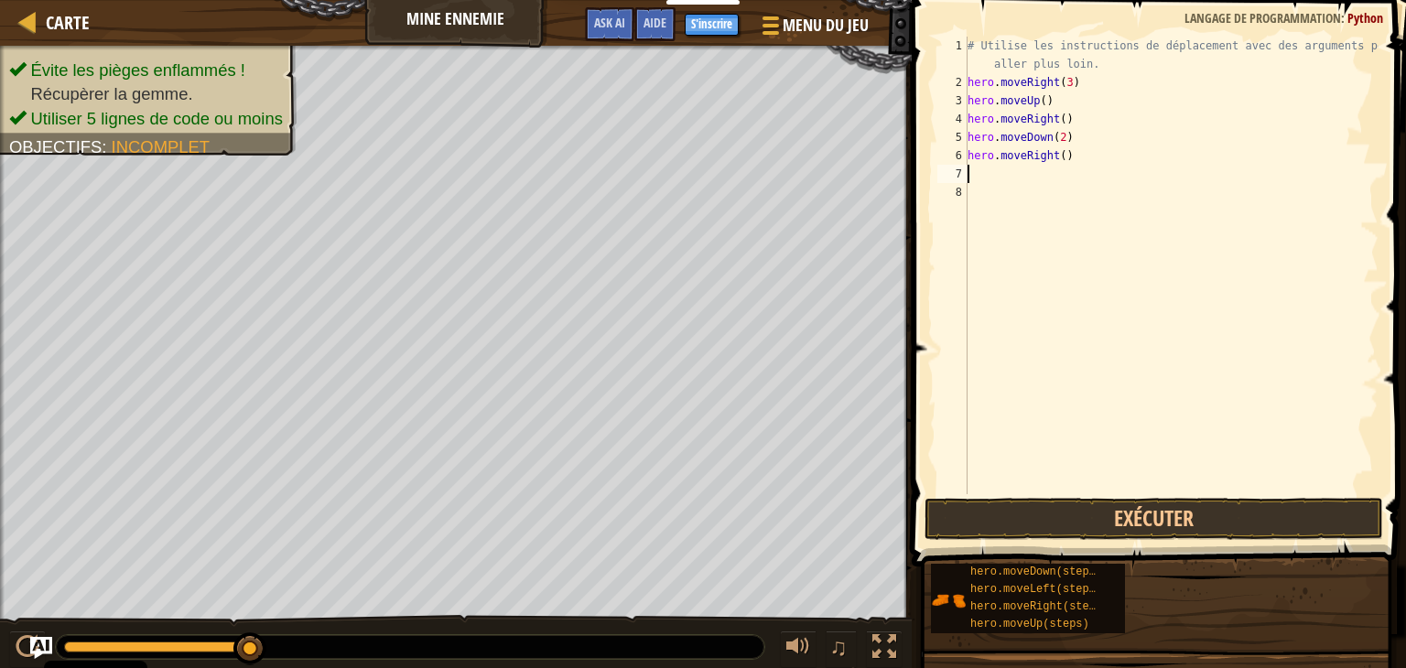
click at [1056, 171] on div "# Utilise les instructions de déplacement avec des arguments pour aller plus lo…" at bounding box center [1171, 293] width 415 height 513
click at [1056, 160] on div "# Utilise les instructions de déplacement avec des arguments pour aller plus lo…" at bounding box center [1171, 293] width 415 height 513
click at [974, 514] on button "Exécuter" at bounding box center [1154, 519] width 459 height 42
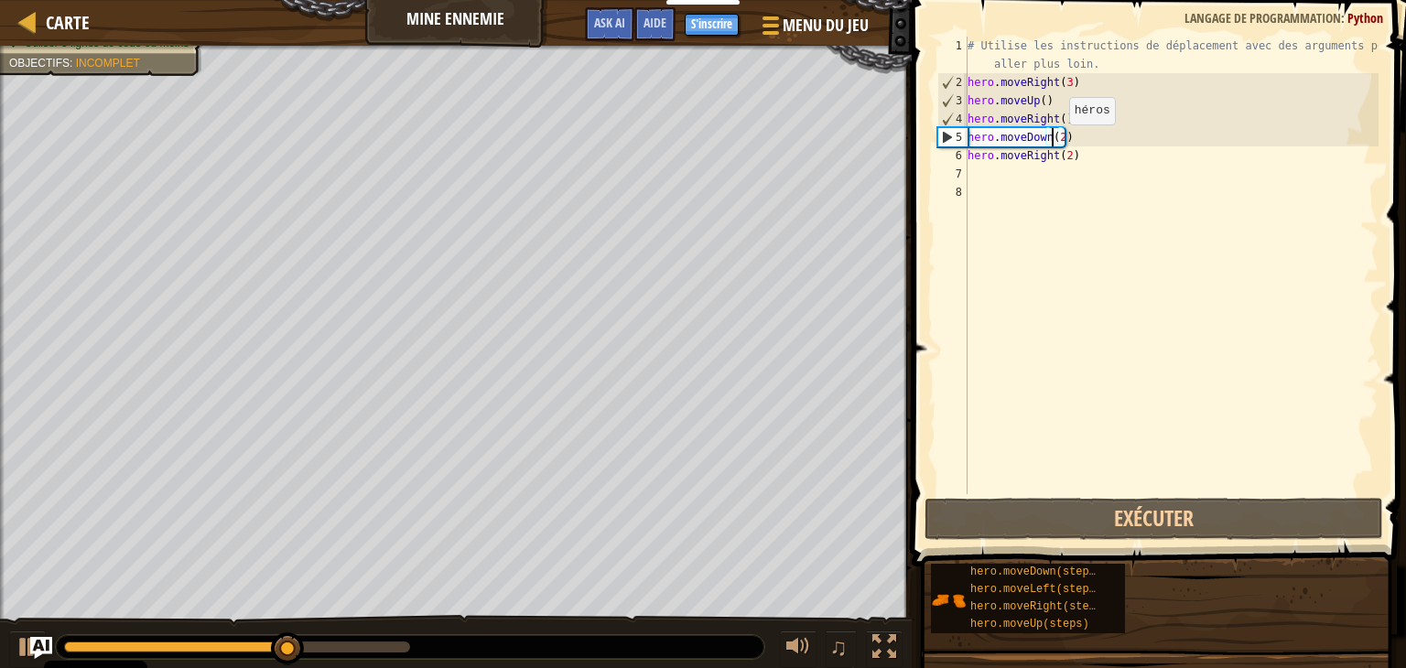
click at [1053, 143] on div "# Utilise les instructions de déplacement avec des arguments pour aller plus lo…" at bounding box center [1171, 293] width 415 height 513
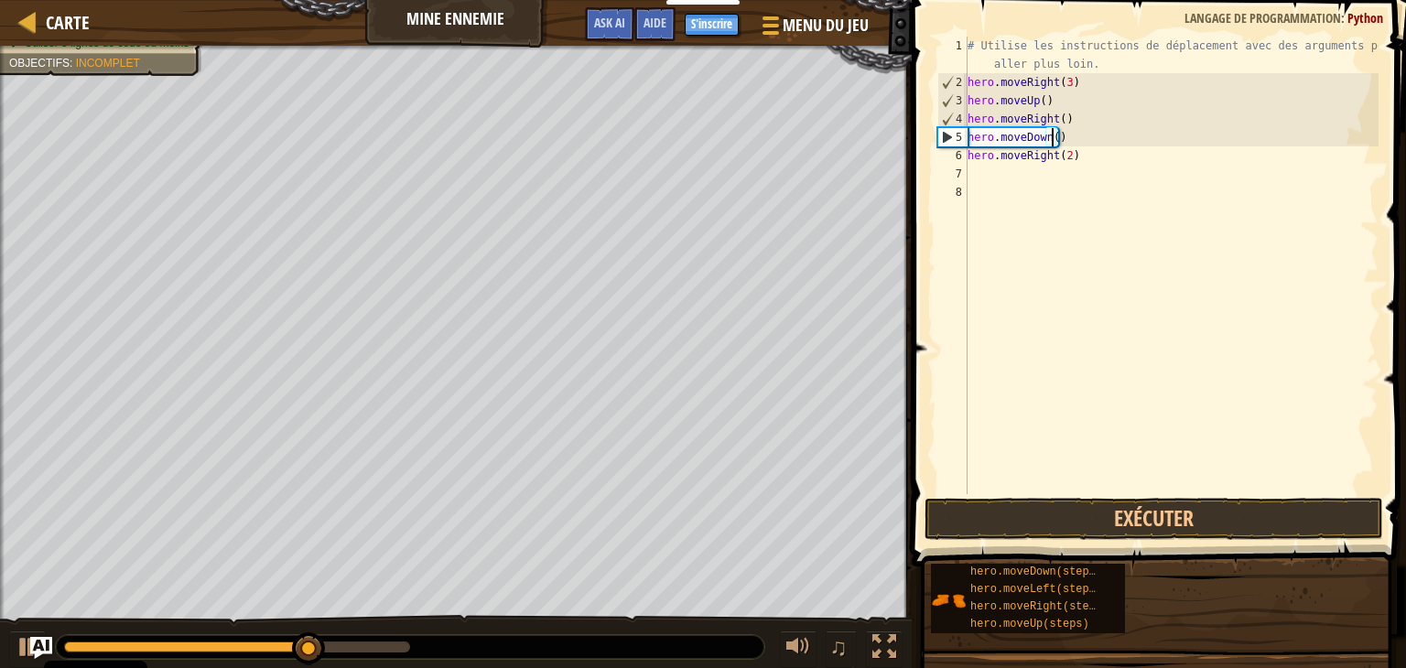
type textarea "hero.moveDown(3)"
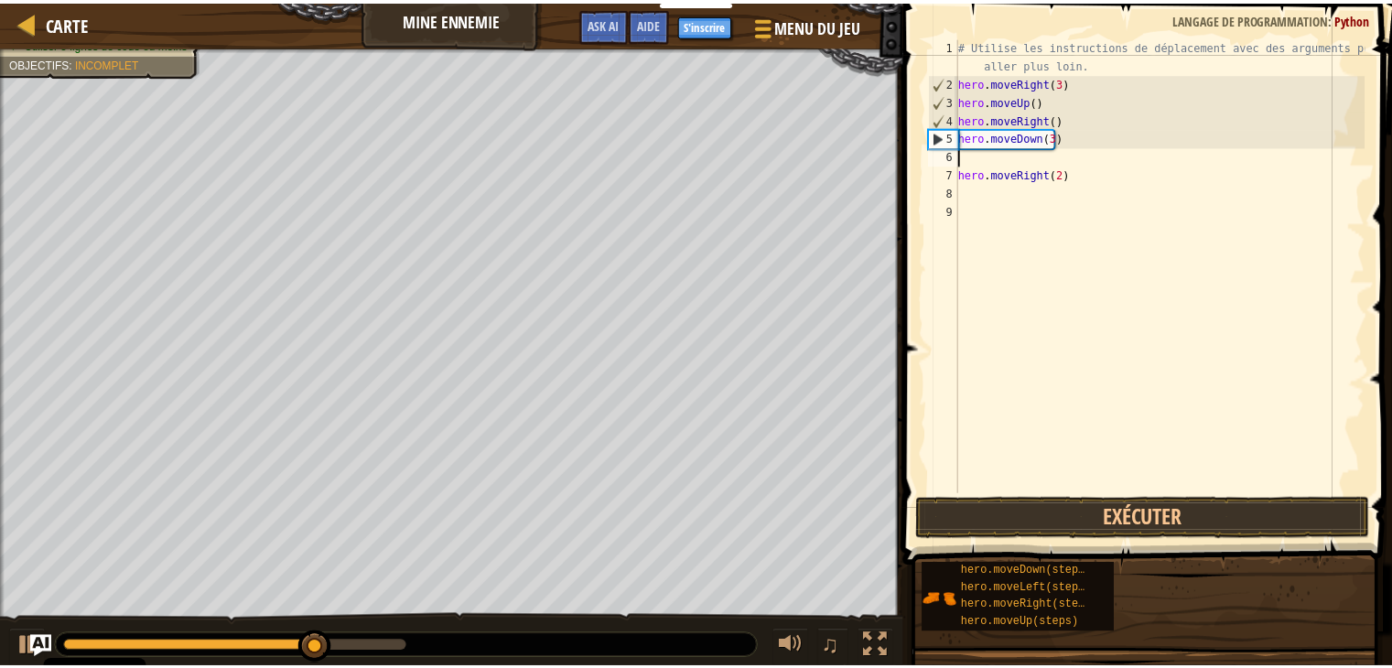
scroll to position [8, 0]
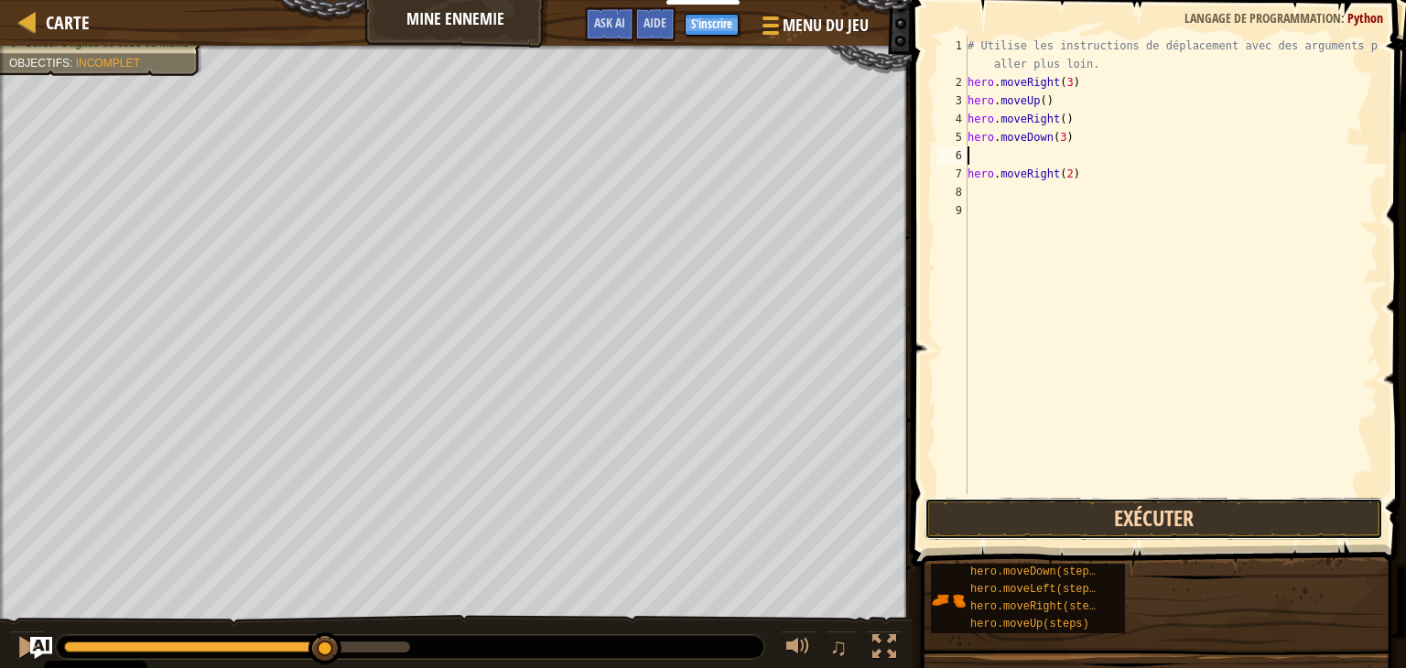
click at [1050, 515] on button "Exécuter" at bounding box center [1154, 519] width 459 height 42
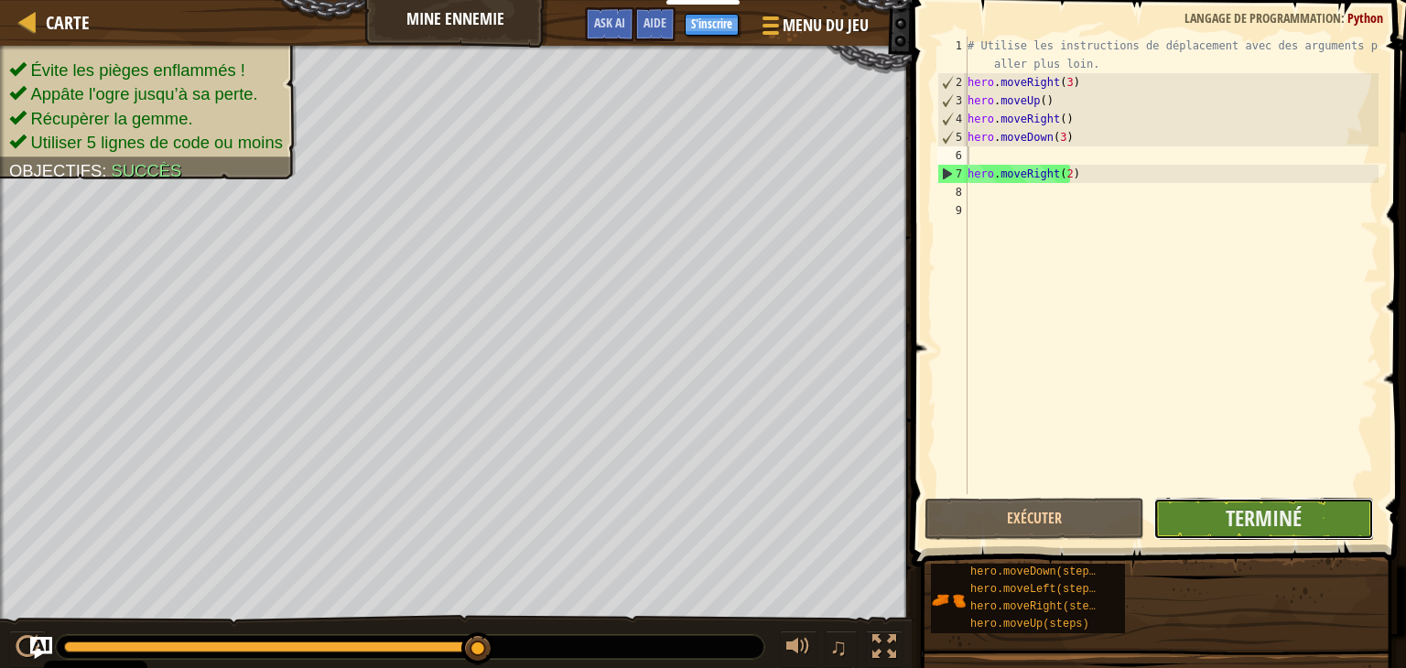
click at [1197, 532] on button "Terminé" at bounding box center [1263, 519] width 220 height 42
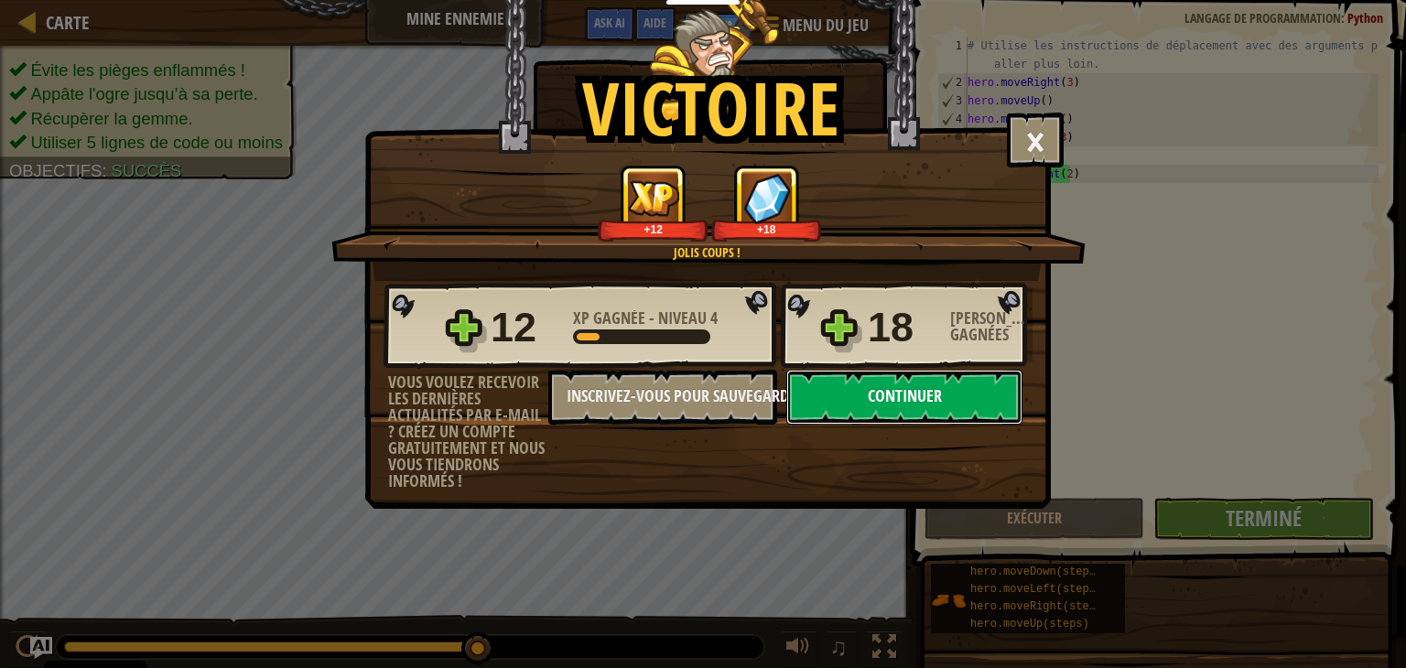
click at [966, 393] on button "Continuer" at bounding box center [904, 397] width 236 height 55
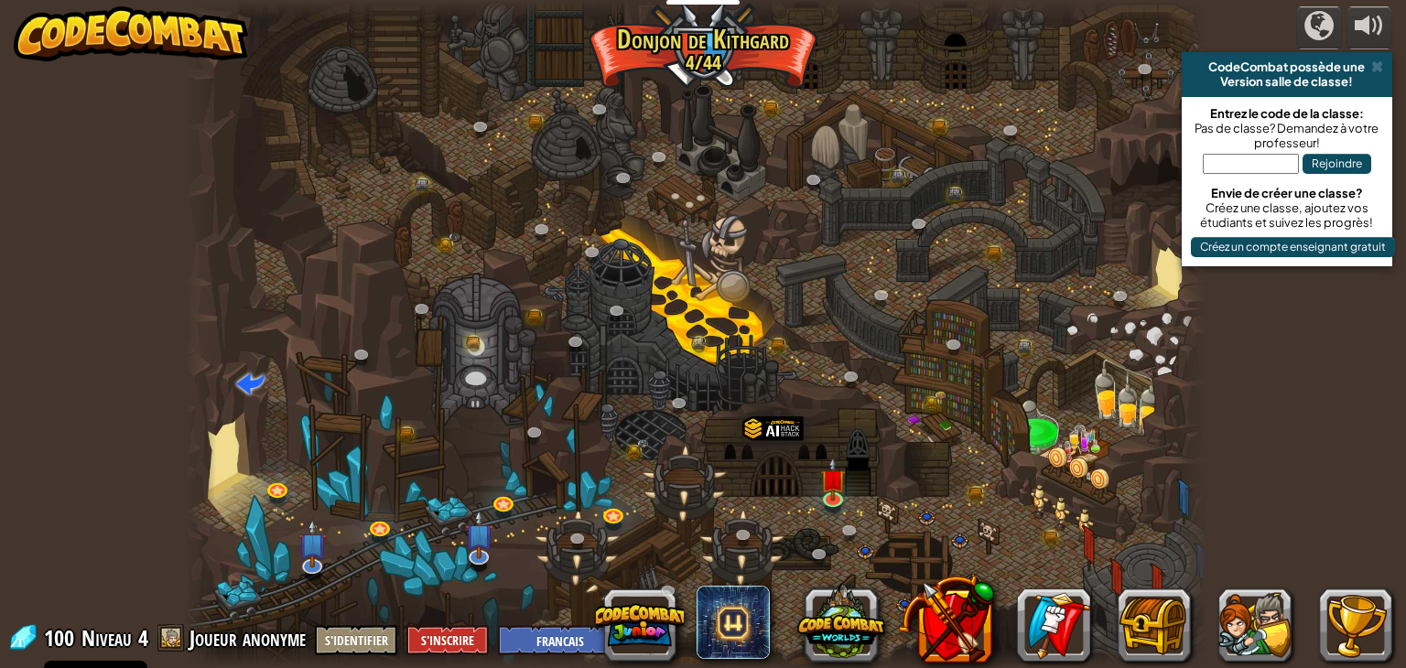
select select "fr"
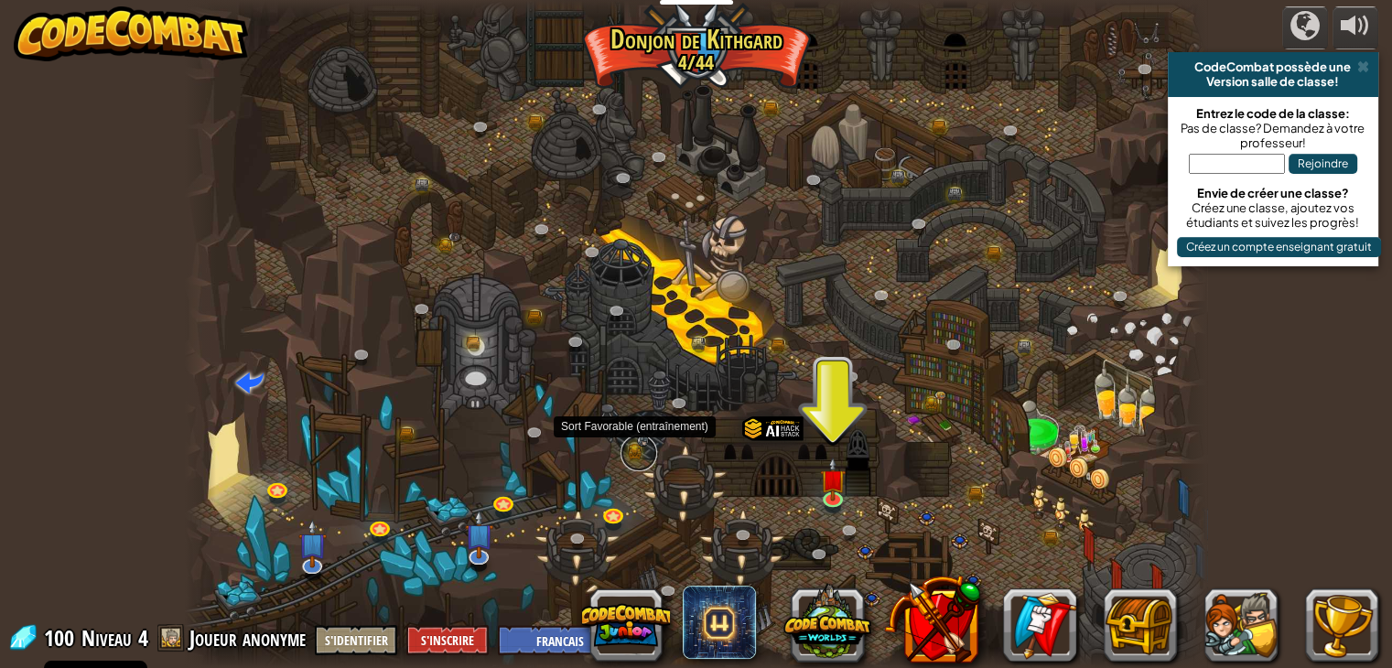
click at [633, 451] on link at bounding box center [639, 453] width 37 height 37
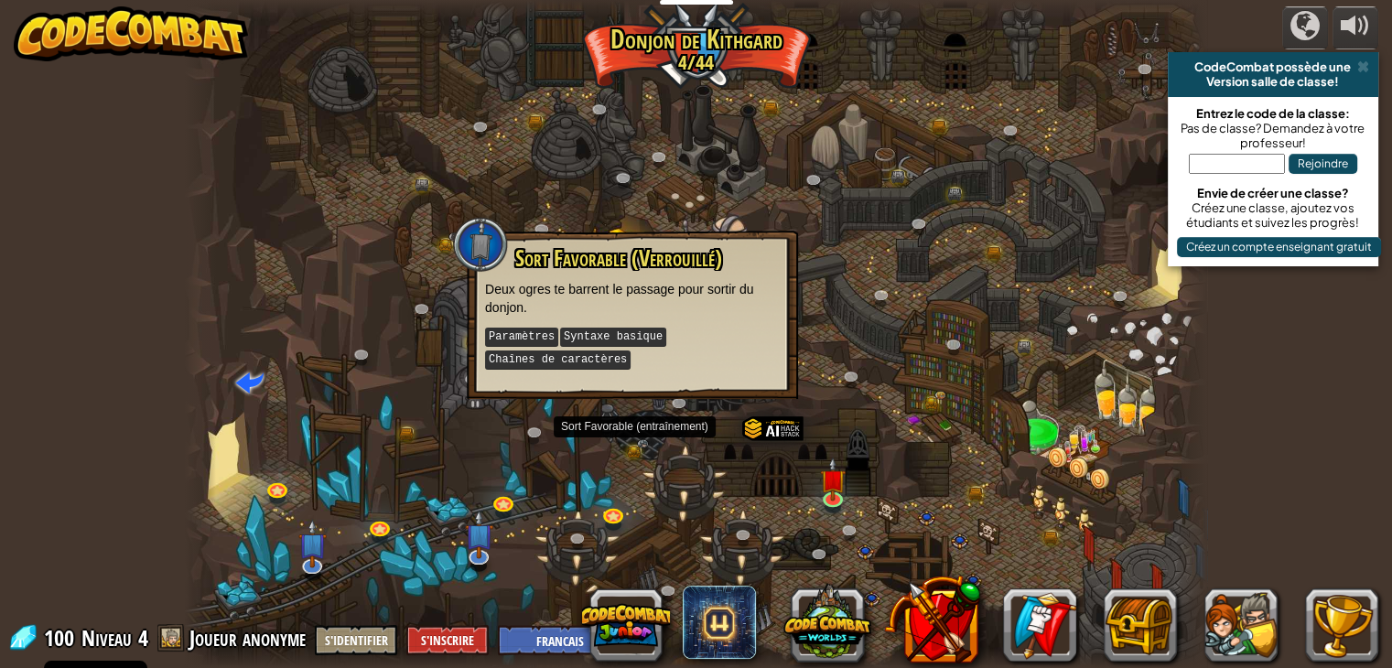
click at [737, 478] on div at bounding box center [696, 334] width 1023 height 668
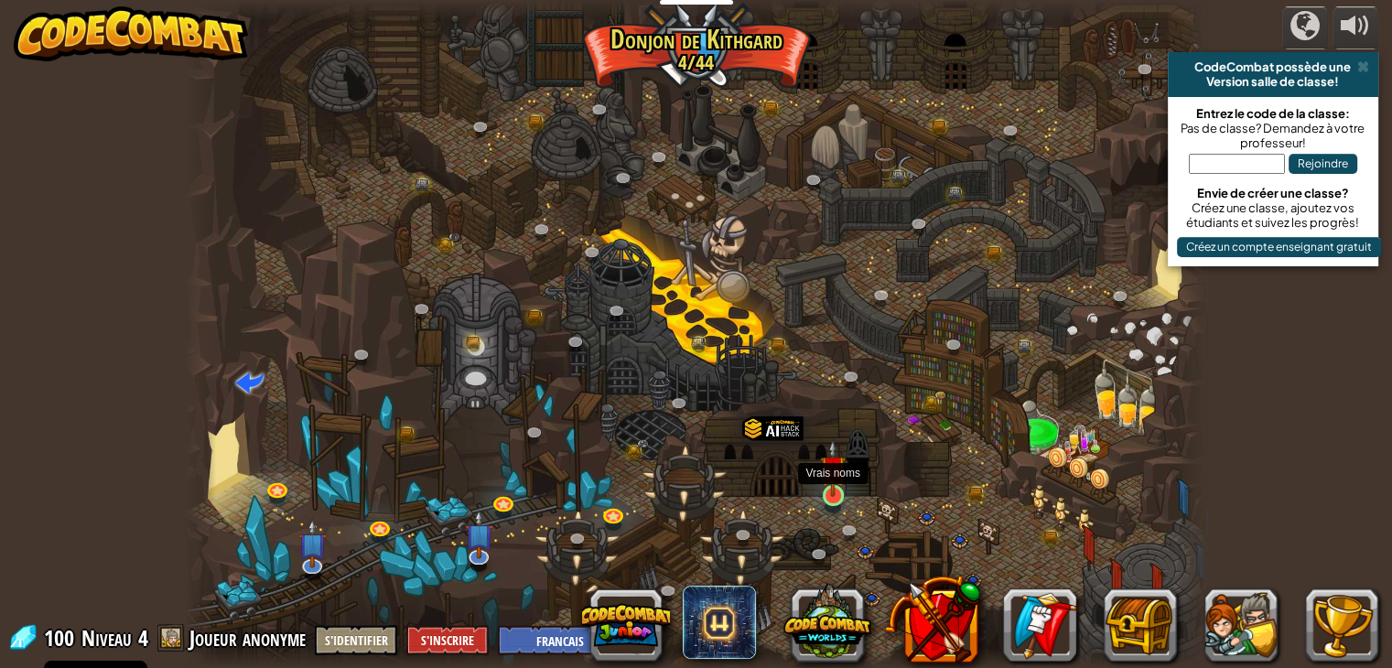
click at [831, 494] on img at bounding box center [833, 468] width 26 height 59
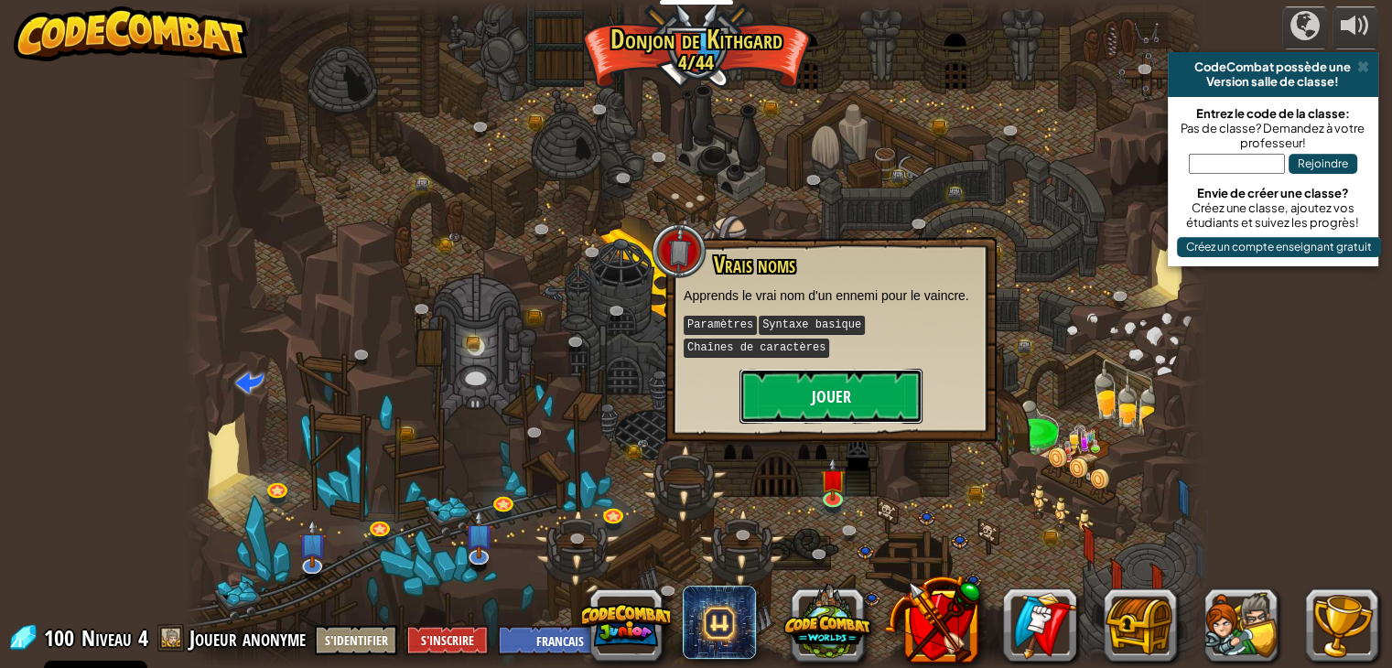
click at [833, 369] on button "Jouer" at bounding box center [831, 396] width 183 height 55
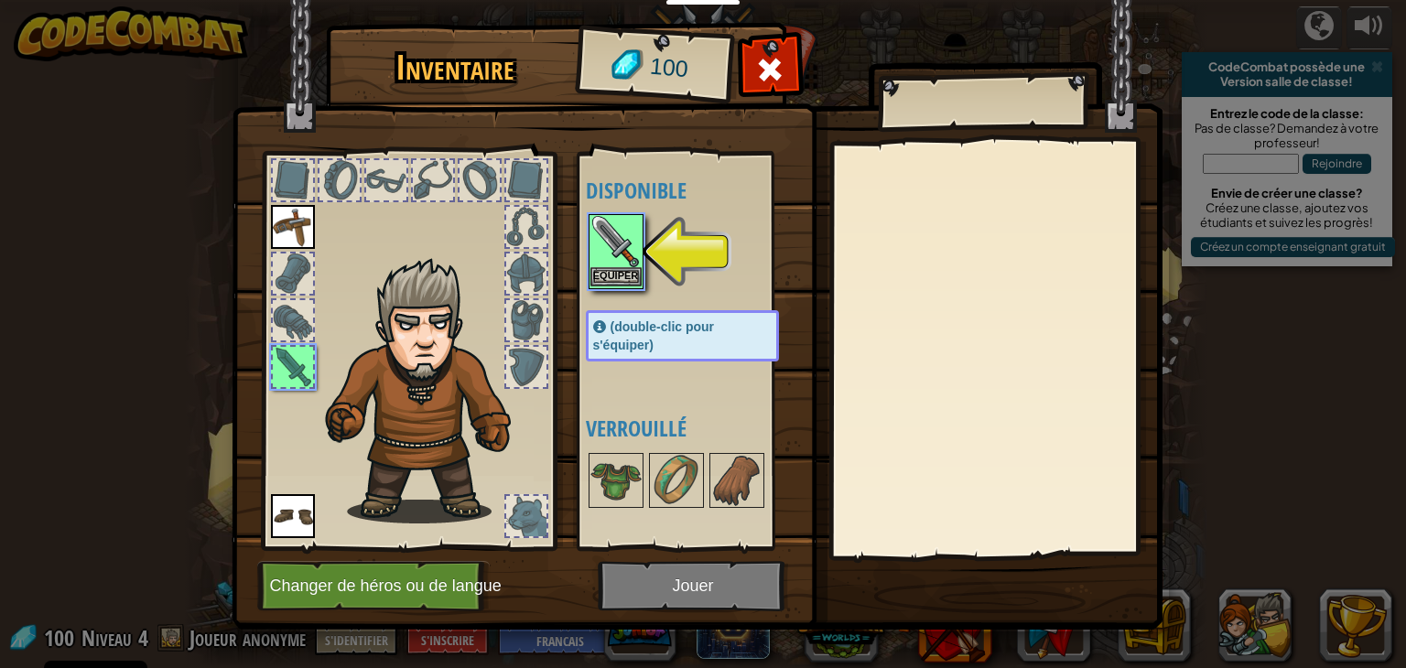
click at [607, 265] on img at bounding box center [615, 241] width 51 height 51
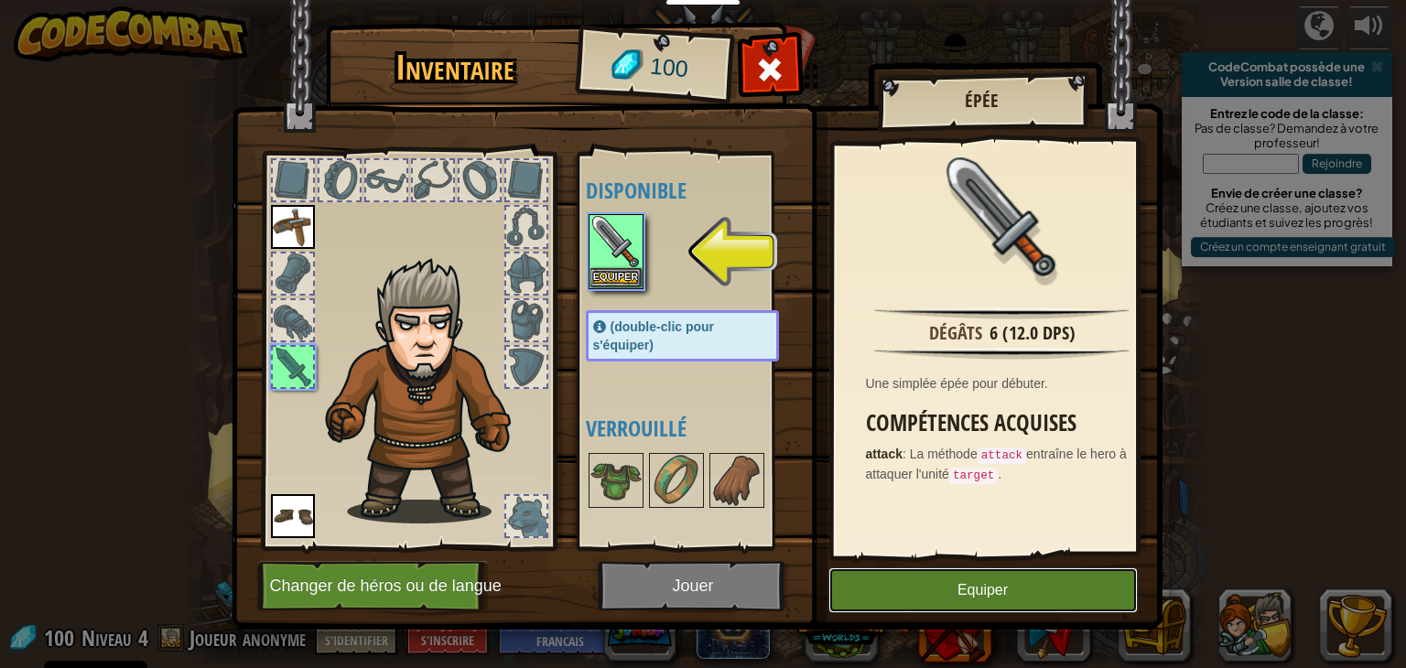
drag, startPoint x: 1092, startPoint y: 569, endPoint x: 1078, endPoint y: 572, distance: 14.0
click at [1086, 572] on button "Equiper" at bounding box center [982, 591] width 309 height 46
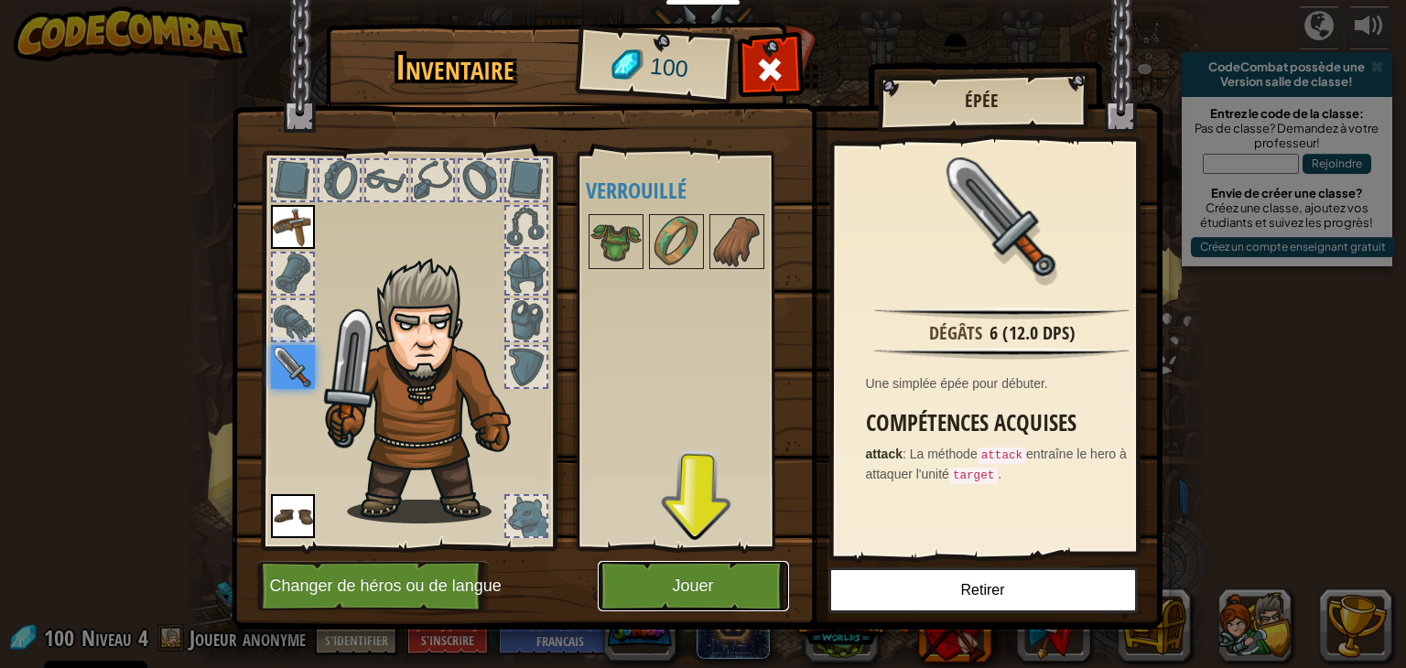
click at [648, 563] on button "Jouer" at bounding box center [693, 586] width 191 height 50
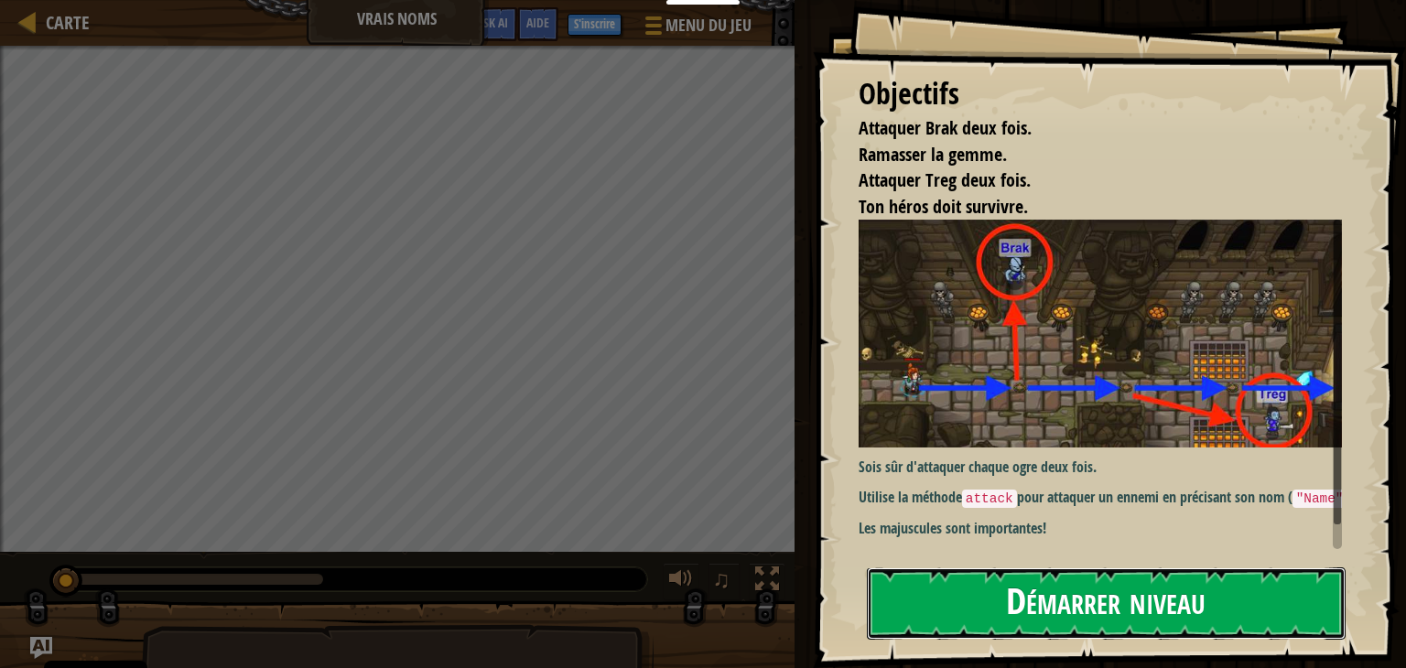
click at [1073, 572] on button "Démarrer niveau" at bounding box center [1106, 604] width 479 height 72
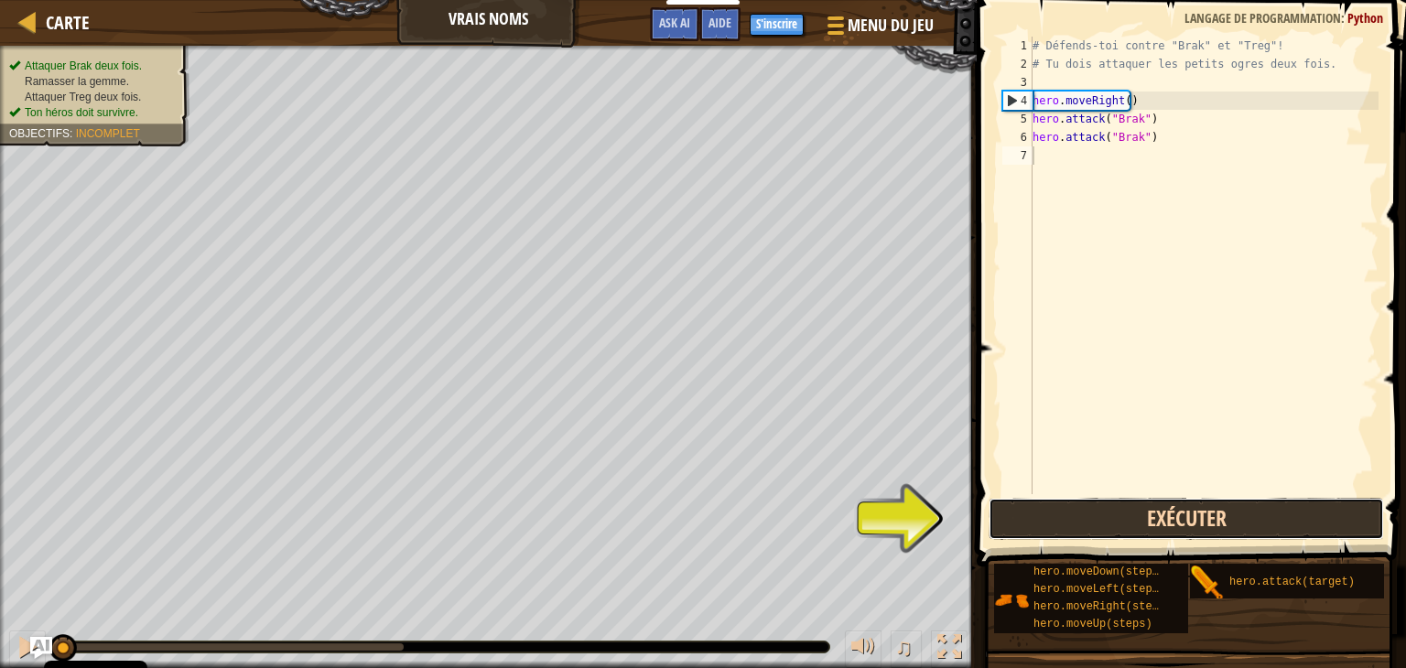
click at [1084, 507] on button "Exécuter" at bounding box center [1186, 519] width 395 height 42
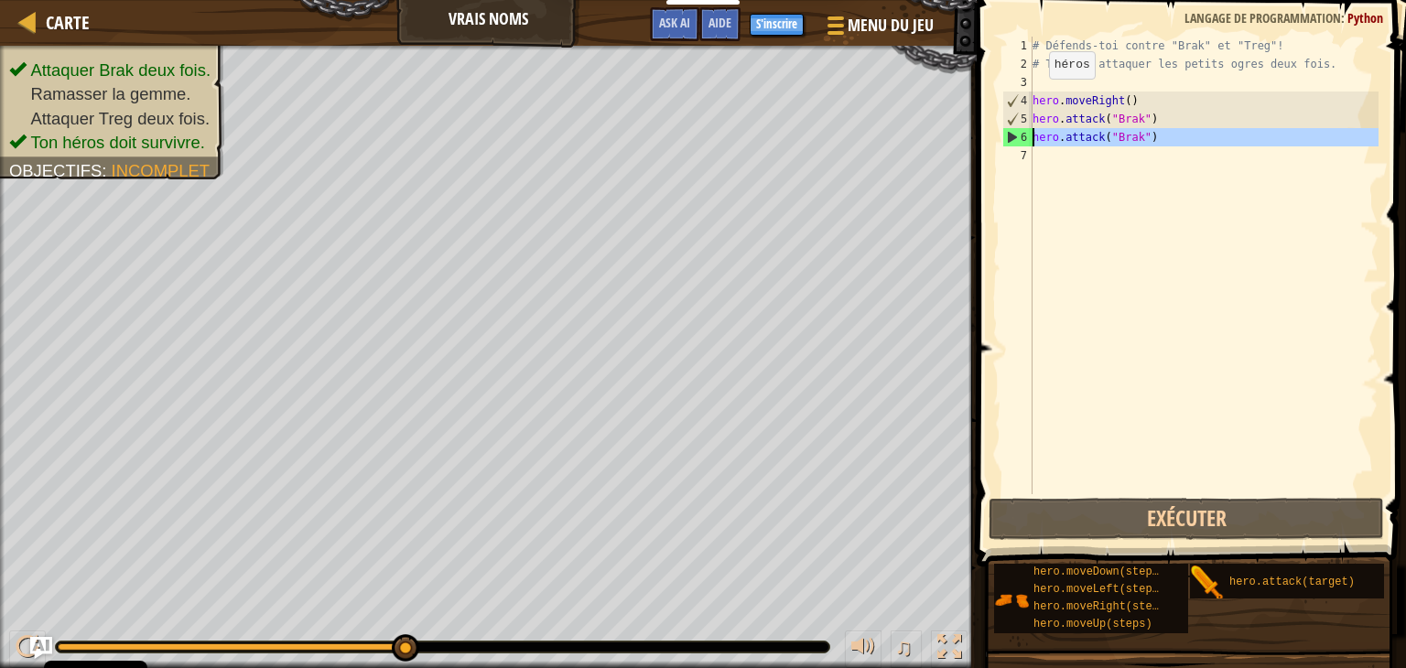
click at [1007, 136] on div "6" at bounding box center [1017, 137] width 29 height 18
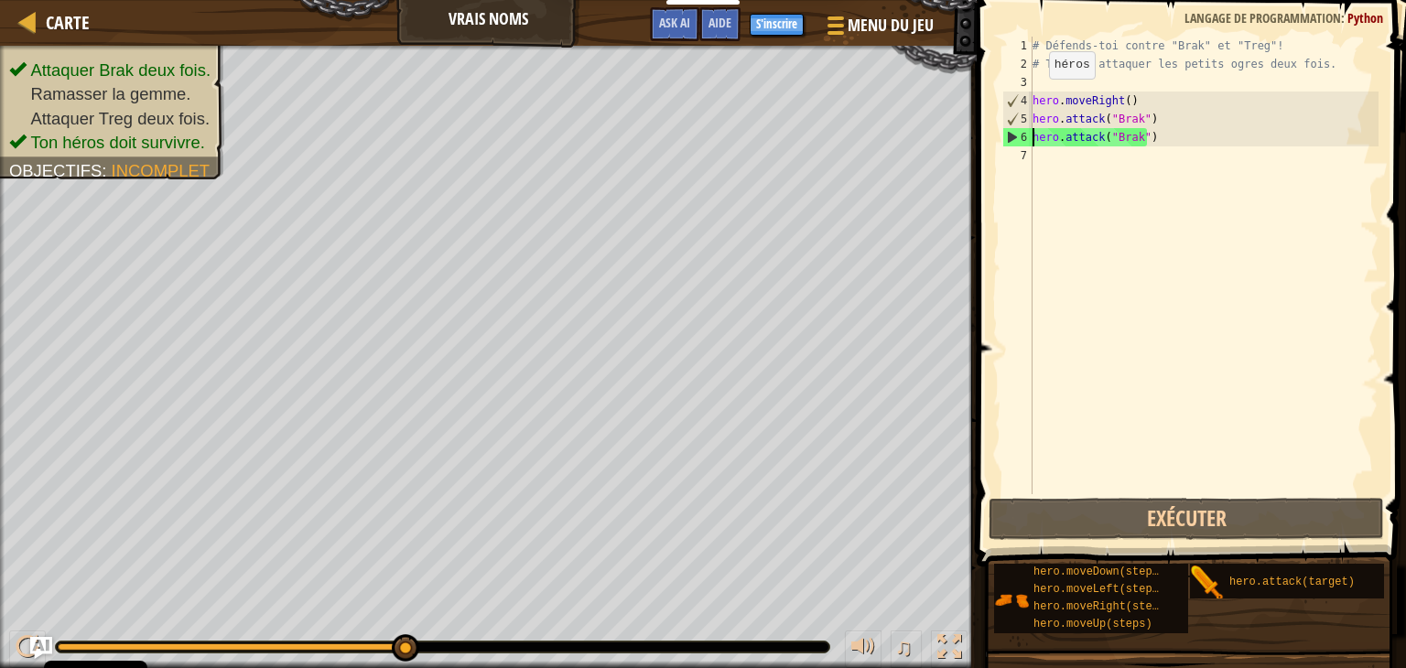
click at [1007, 136] on div "6" at bounding box center [1017, 137] width 29 height 18
type textarea "hero.attack("Brak")"
click at [1007, 136] on div "6" at bounding box center [1017, 137] width 29 height 18
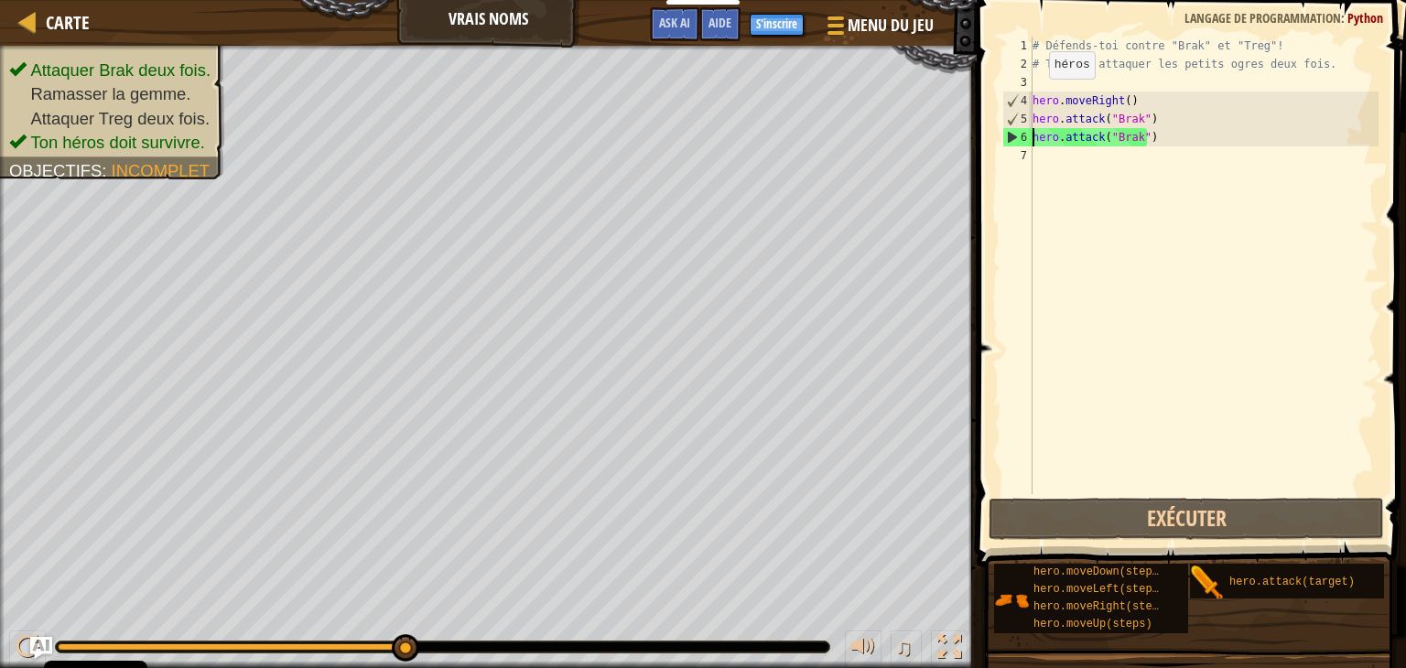
type textarea "hero.attack("Brak")"
click at [1081, 177] on div "# Défends-toi contre "Brak" et "Treg"! # Tu dois attaquer les petits ogres deux…" at bounding box center [1204, 284] width 350 height 494
type textarea "h"
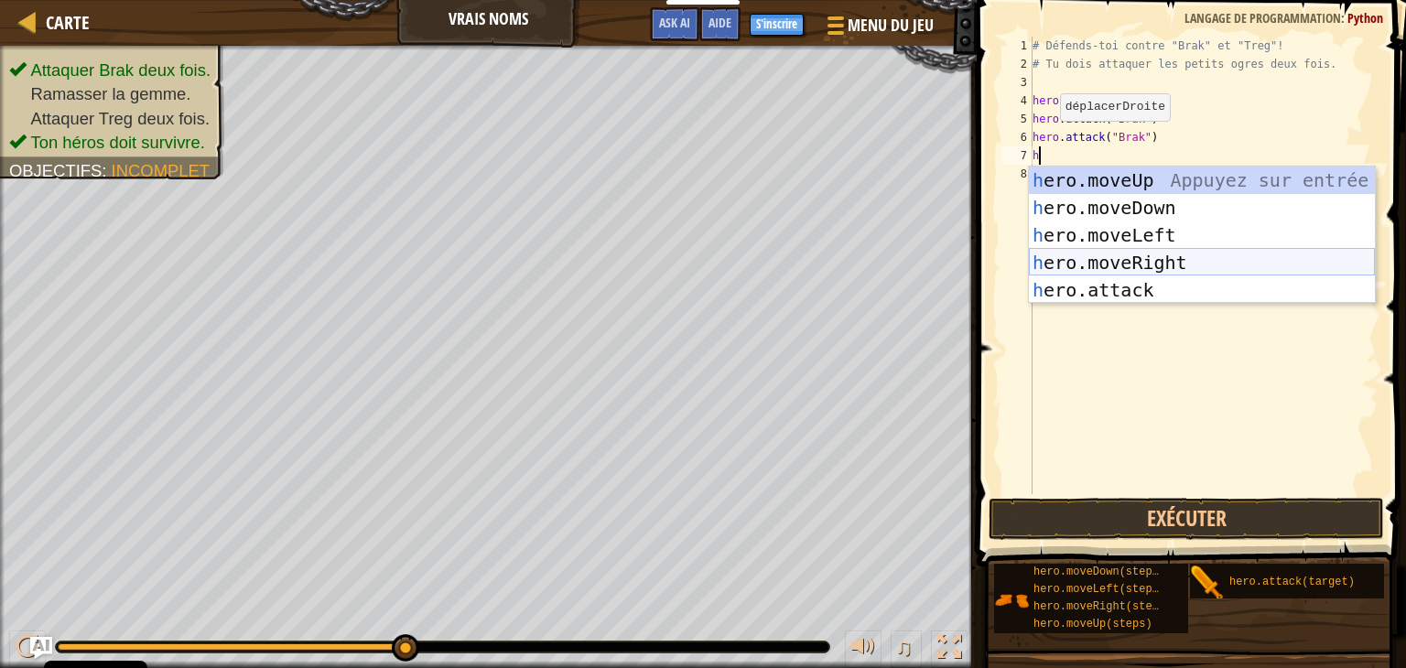
click at [1109, 257] on div "h ero.moveUp Appuyez sur entrée h ero.moveDown Appuyez sur entrée h ero.moveLef…" at bounding box center [1202, 263] width 346 height 192
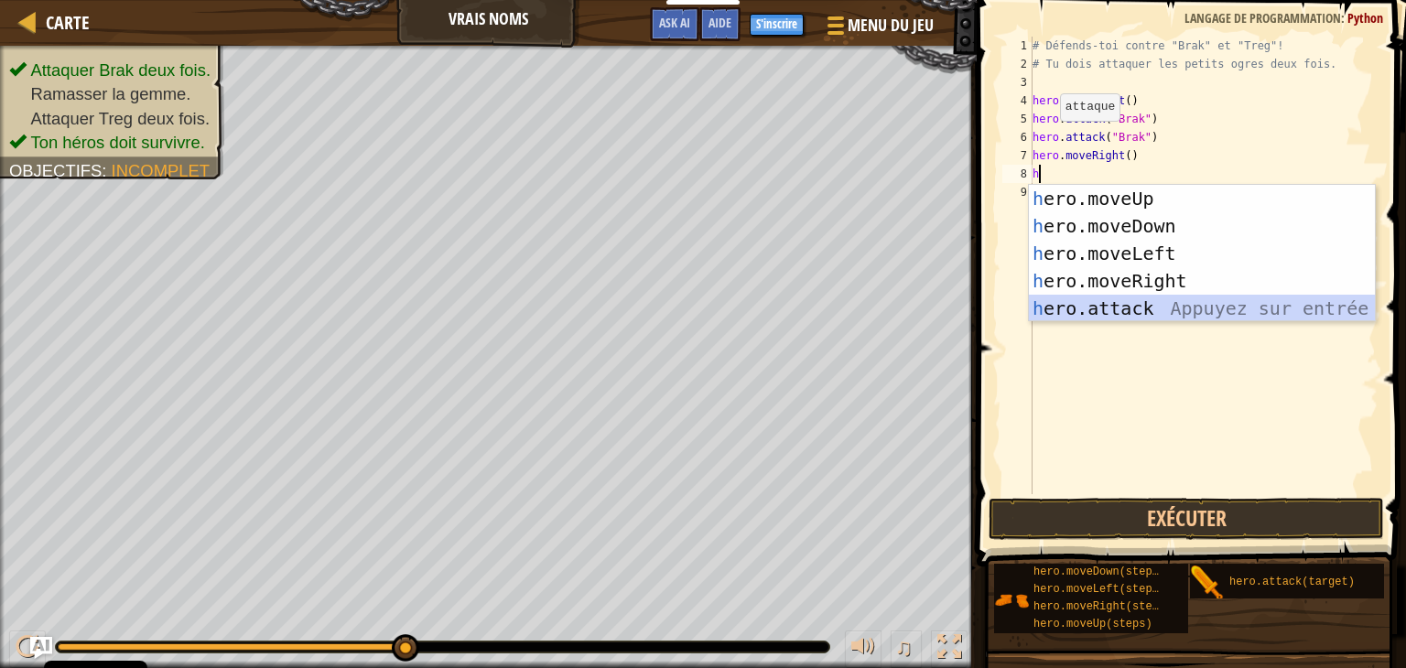
click at [1150, 315] on div "h ero.moveUp Appuyez sur entrée h ero.moveDown Appuyez sur entrée h ero.moveLef…" at bounding box center [1202, 281] width 346 height 192
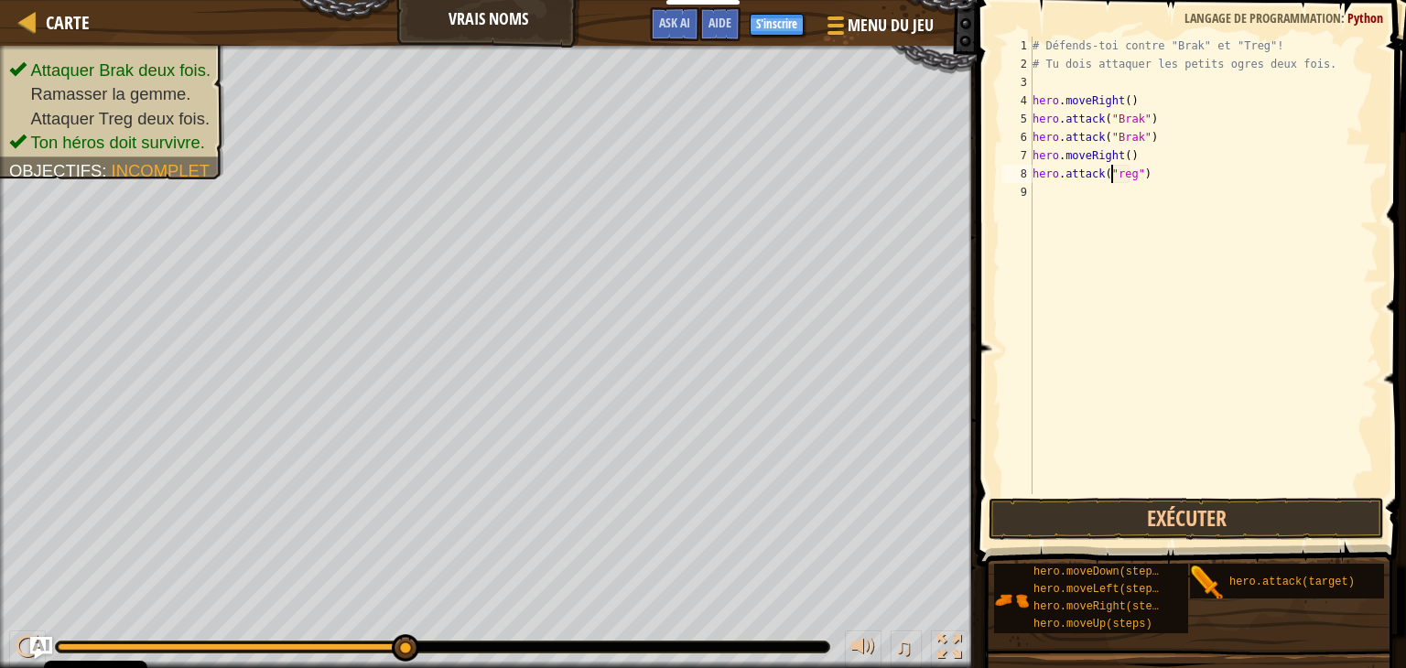
scroll to position [8, 7]
drag, startPoint x: 1186, startPoint y: 187, endPoint x: 1035, endPoint y: 182, distance: 151.1
click at [1035, 182] on div "# Défends-toi contre "Brak" et "Treg"! # Tu dois attaquer les petits ogres deux…" at bounding box center [1204, 284] width 350 height 494
type textarea "hero.attack("Treg")"
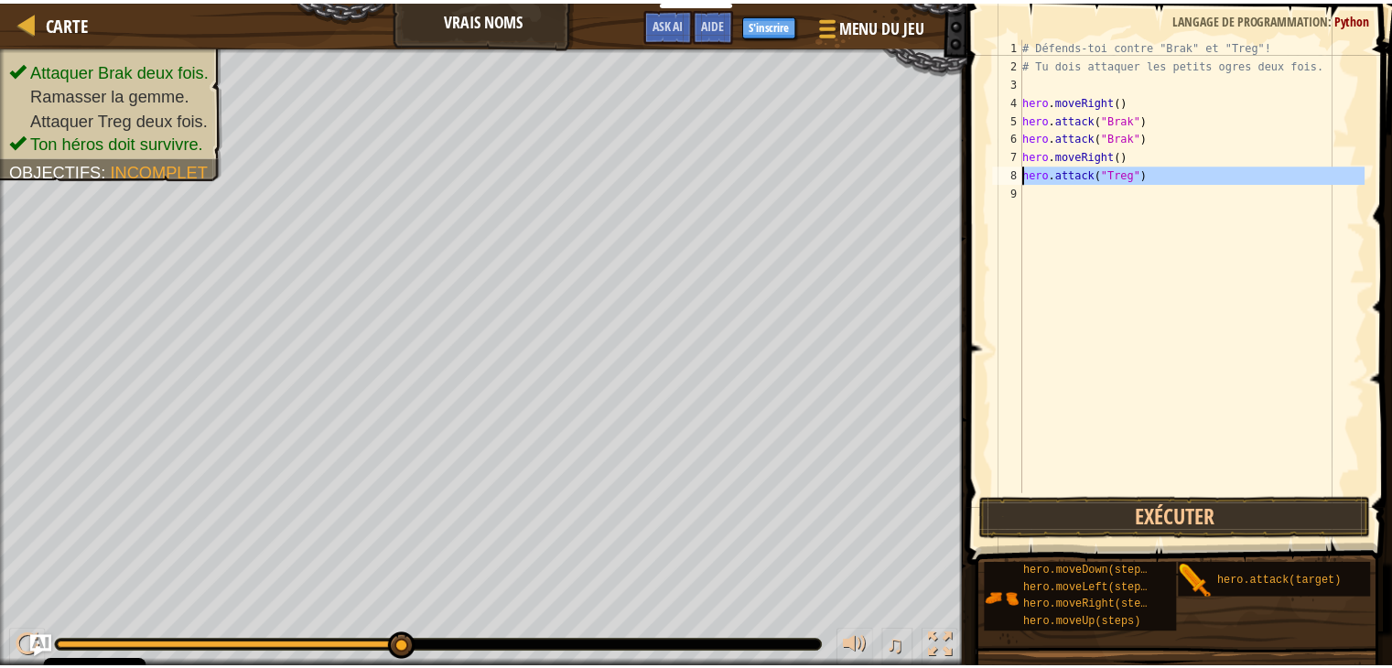
scroll to position [8, 0]
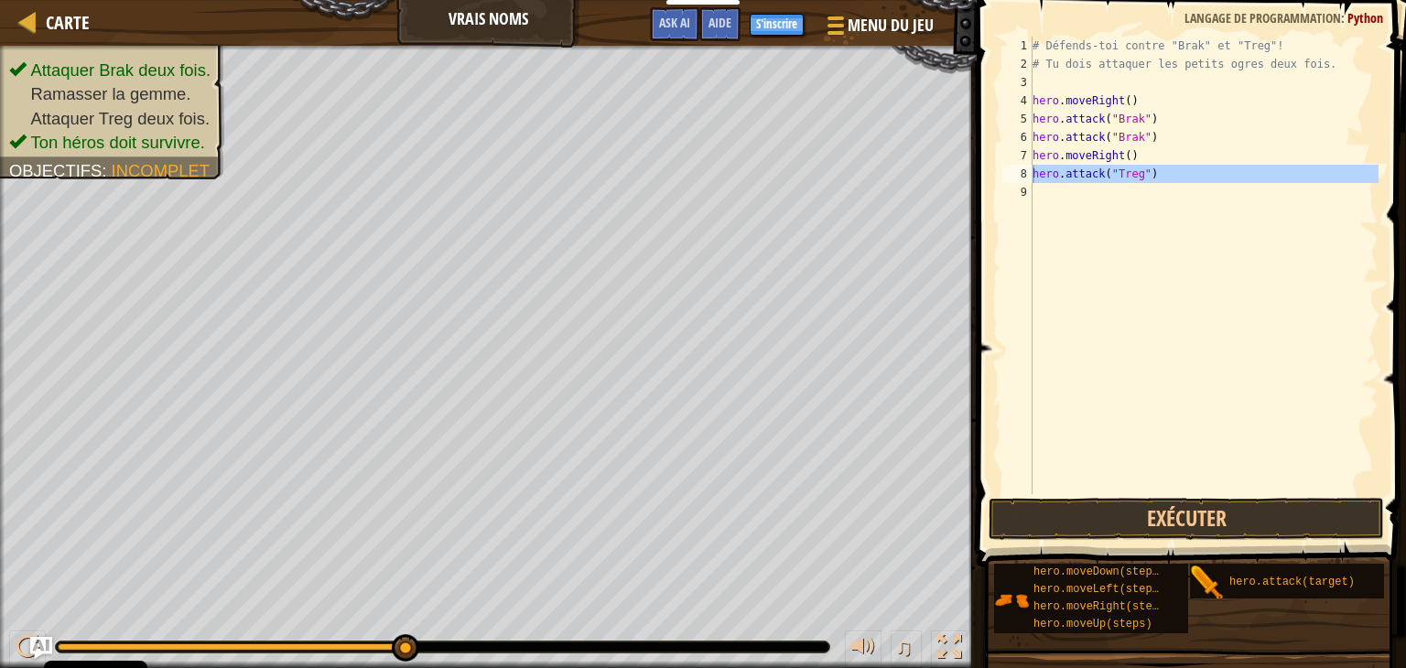
click at [1051, 199] on div "# Défends-toi contre "Brak" et "Treg"! # Tu dois attaquer les petits ogres deux…" at bounding box center [1204, 266] width 350 height 458
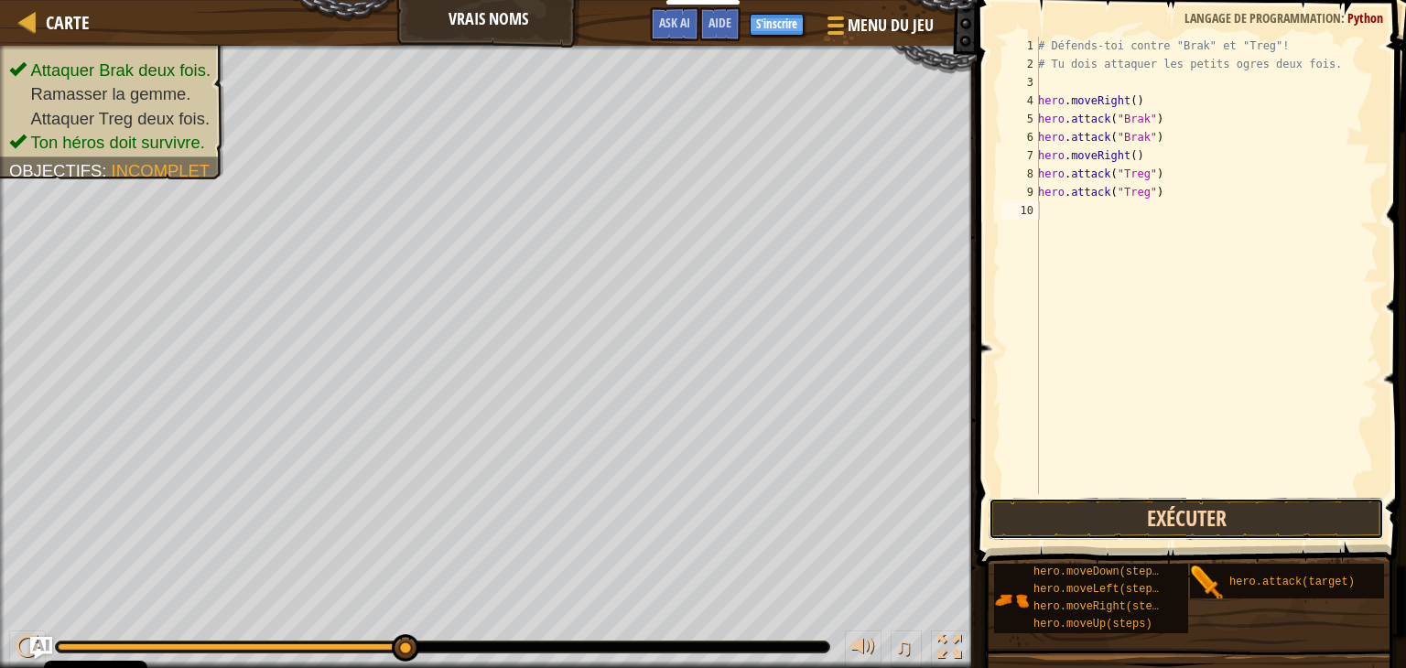
click at [1124, 503] on button "Exécuter" at bounding box center [1186, 519] width 395 height 42
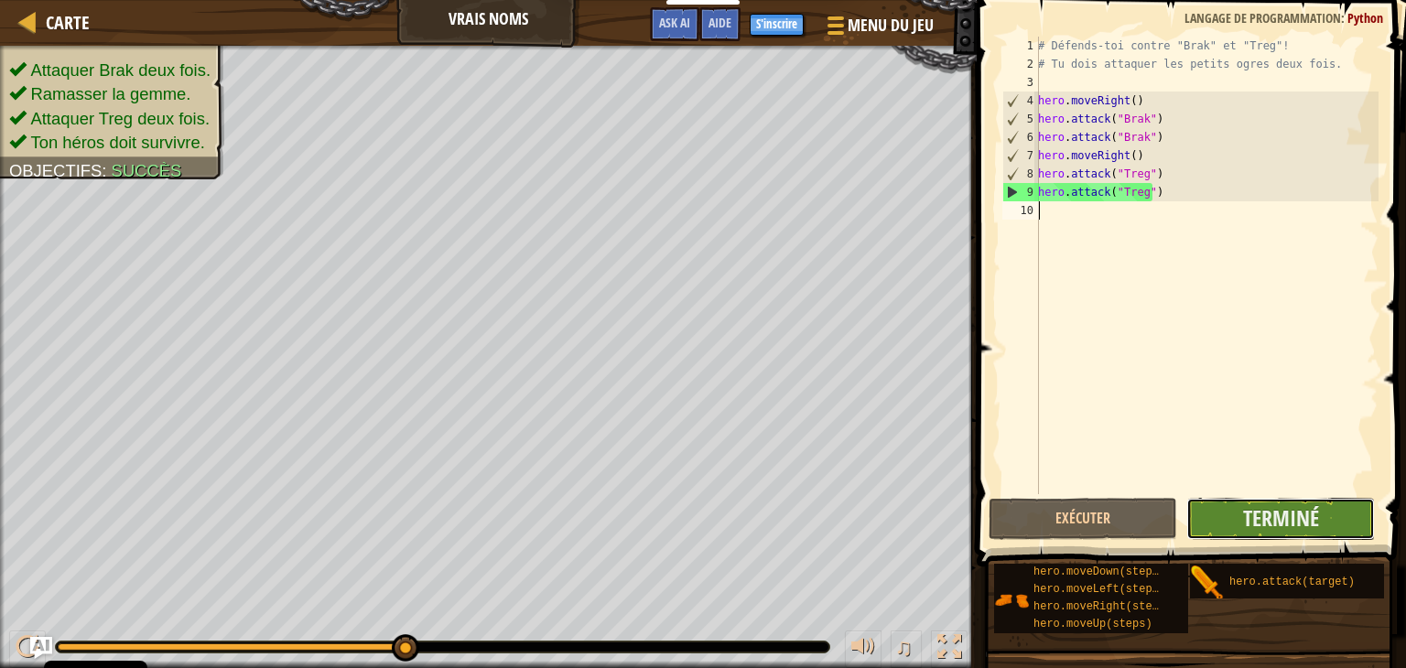
click at [1275, 498] on button "Terminé" at bounding box center [1280, 519] width 189 height 42
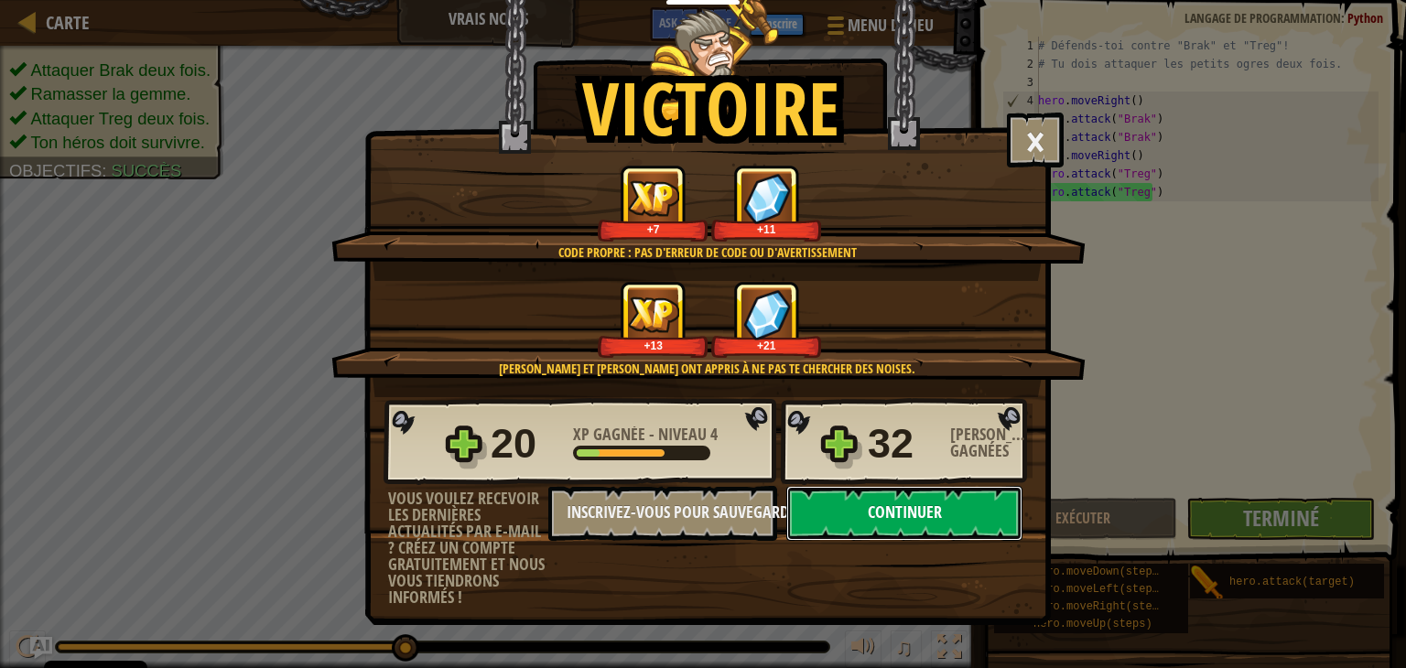
click at [839, 512] on button "Continuer" at bounding box center [904, 513] width 236 height 55
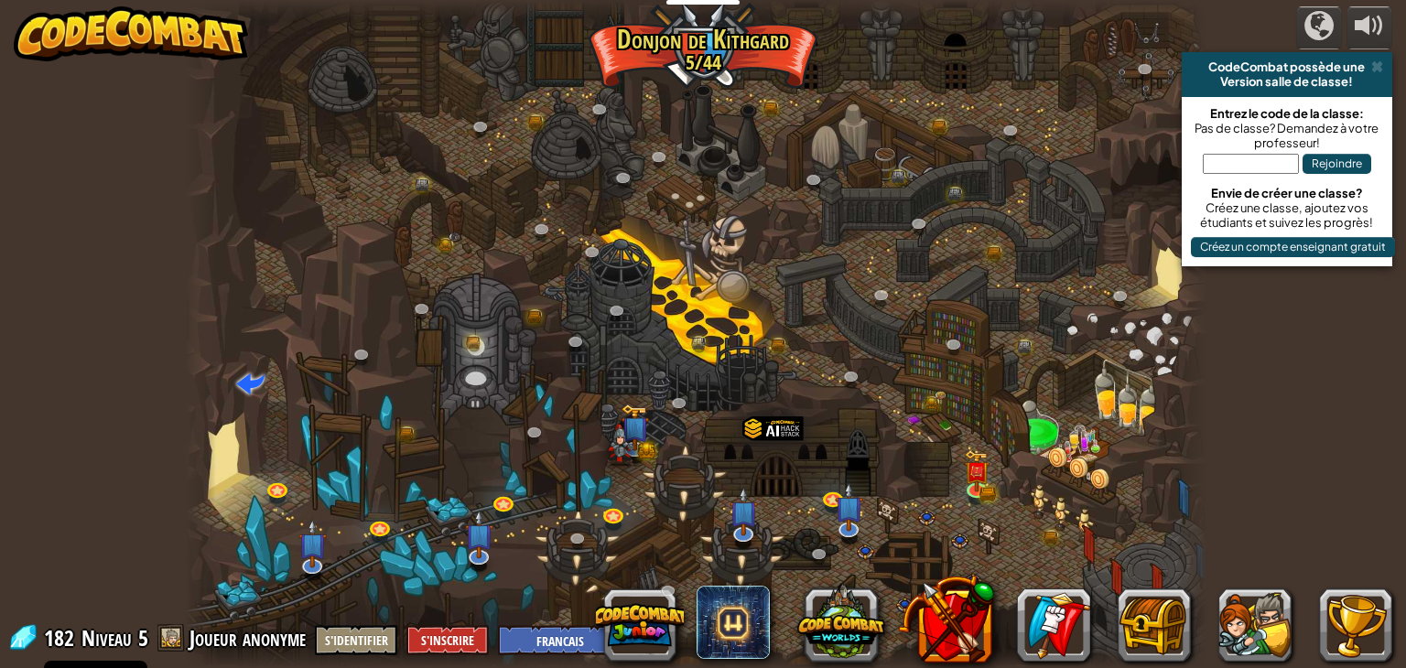
select select "fr"
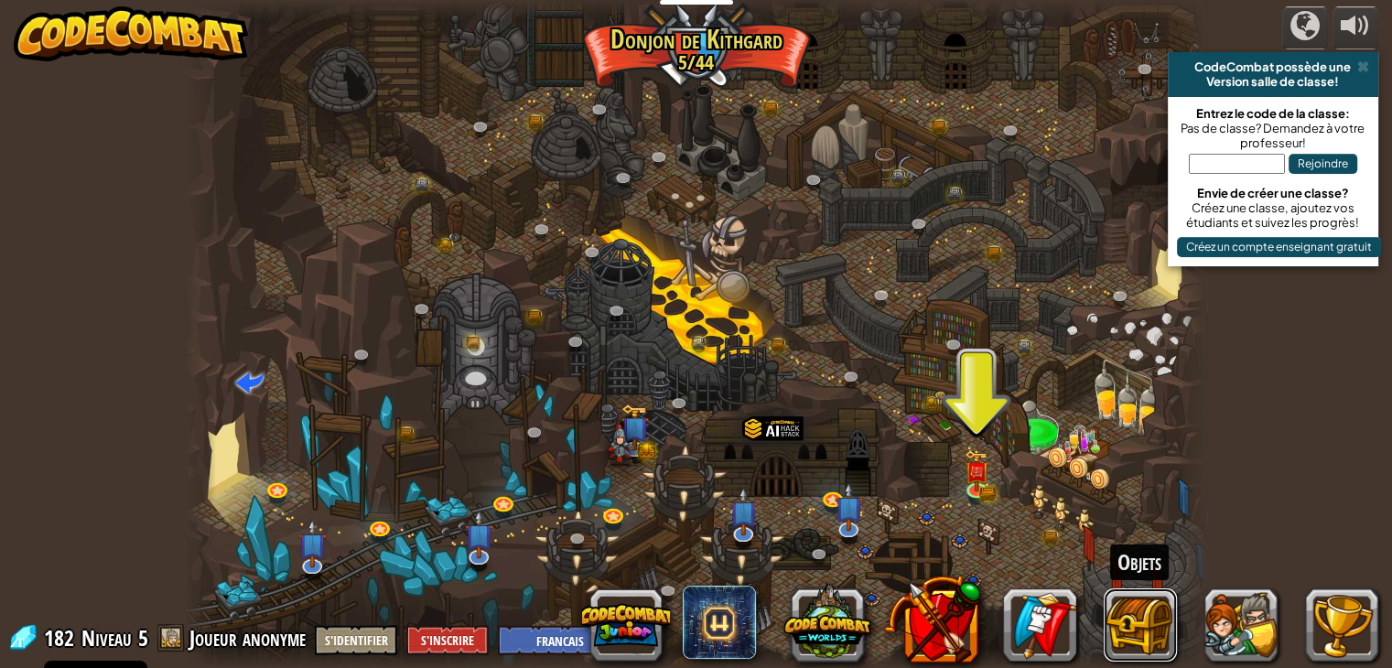
drag, startPoint x: 1115, startPoint y: 610, endPoint x: 96, endPoint y: 152, distance: 1117.0
click at [99, 152] on div "powered by CodeCombat possède une Version salle de classe! Entrez le code de la…" at bounding box center [696, 334] width 1392 height 668
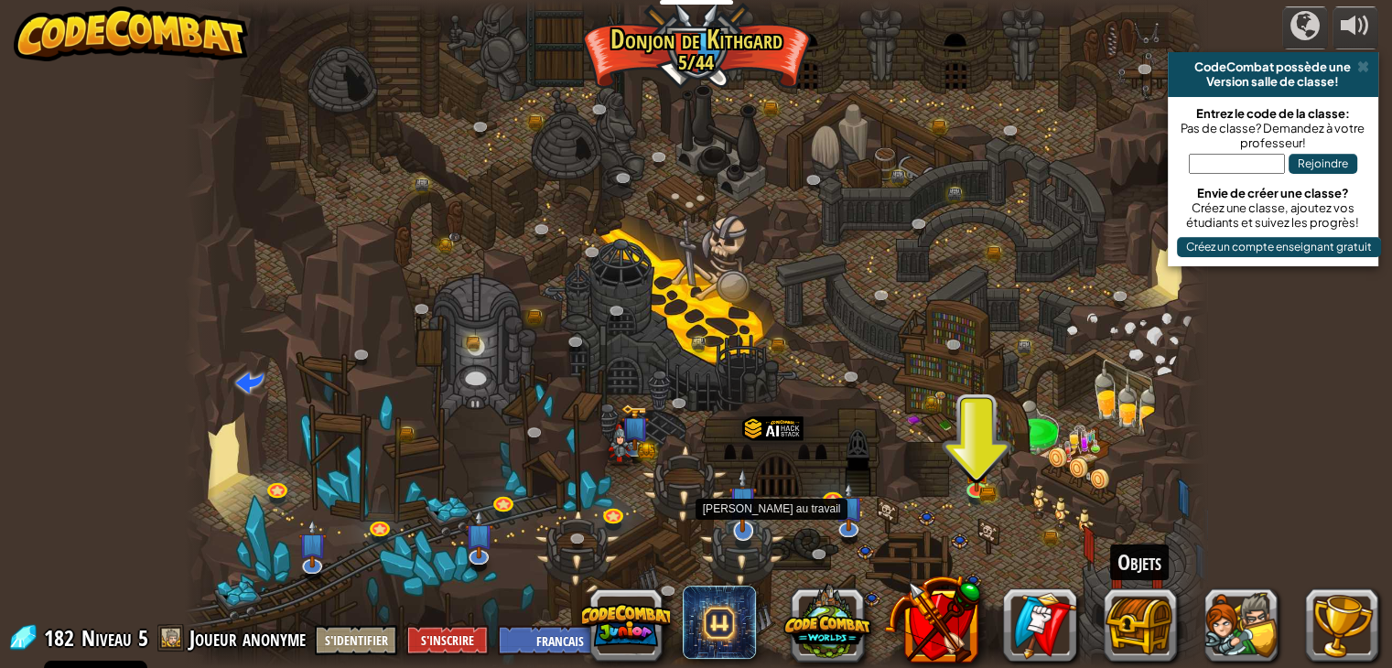
click at [732, 513] on img at bounding box center [743, 501] width 28 height 66
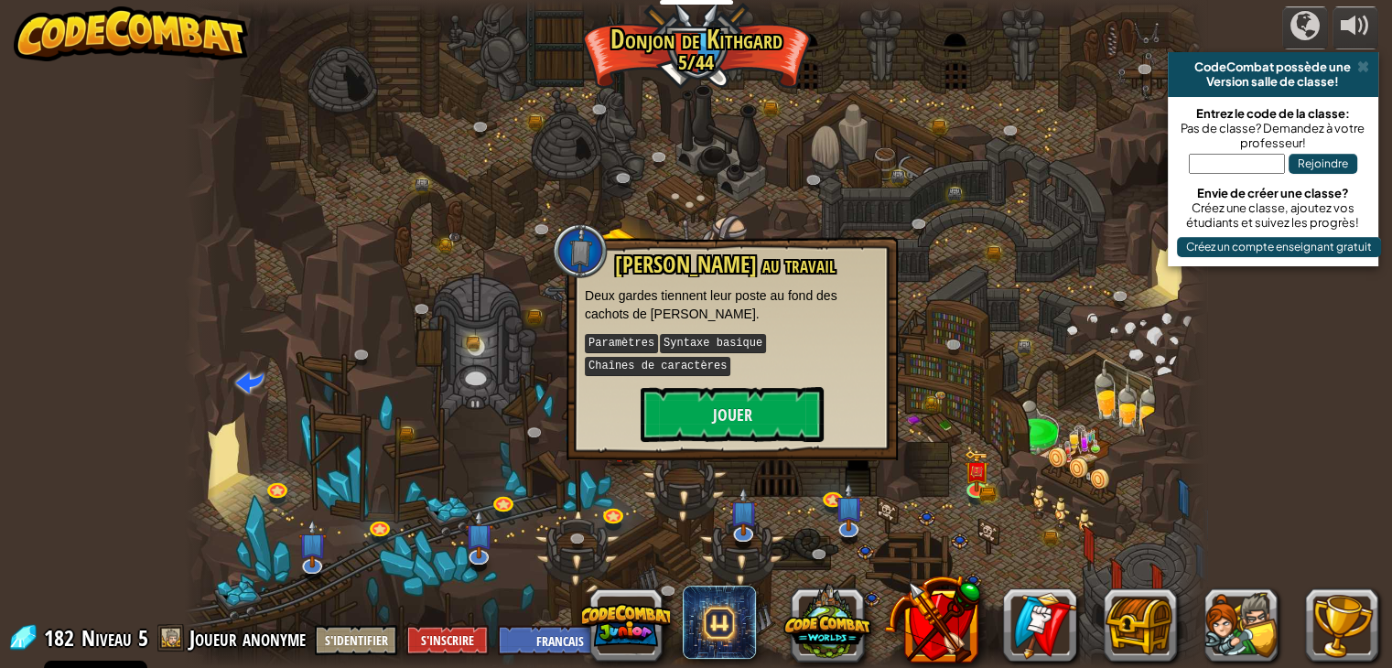
click at [181, 433] on div "powered by CodeCombat possède une Version salle de classe! Entrez le code de la…" at bounding box center [696, 334] width 1392 height 668
click at [309, 555] on img at bounding box center [312, 533] width 28 height 66
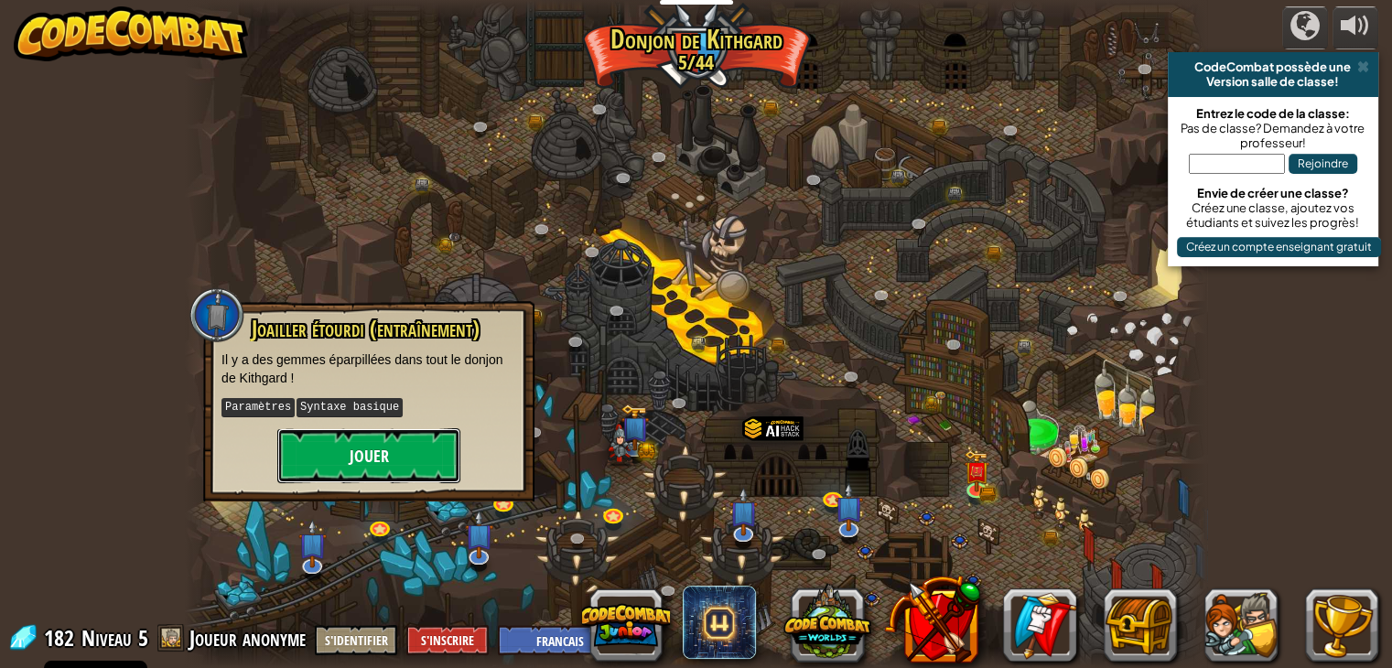
click at [339, 448] on button "Jouer" at bounding box center [368, 455] width 183 height 55
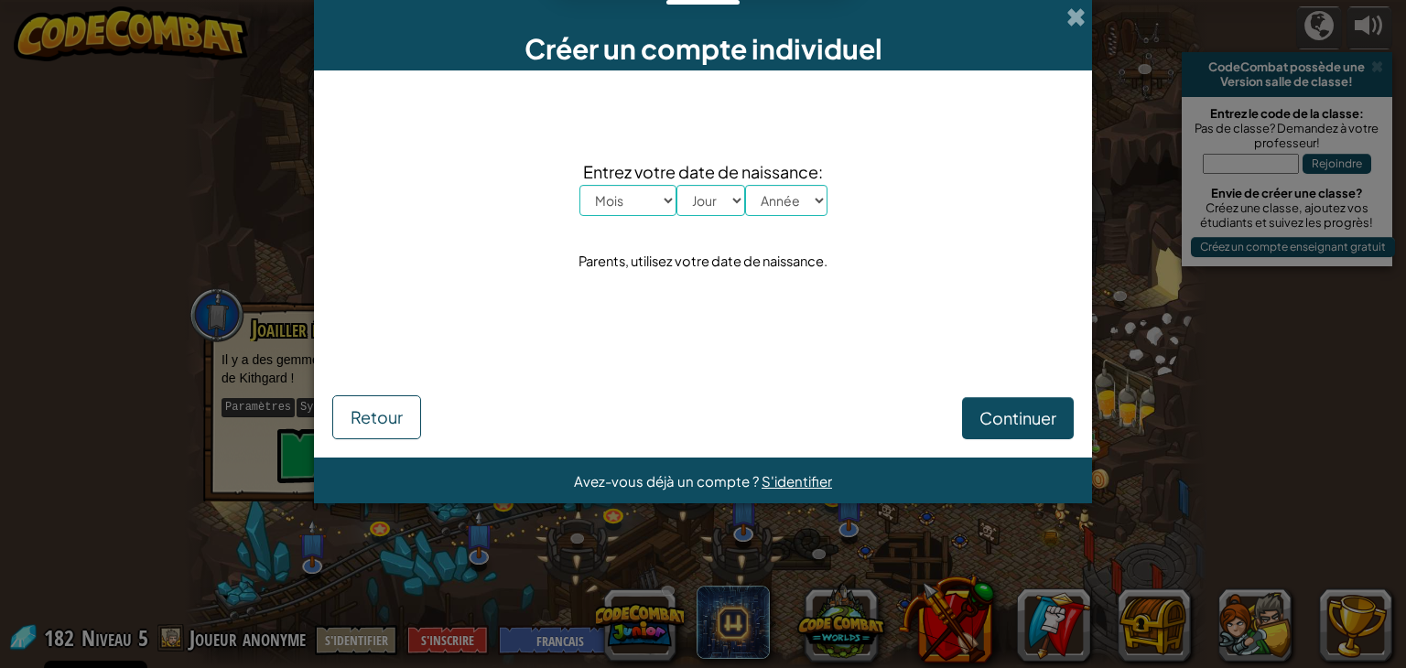
click at [137, 205] on div "Créer un compte individuel Entrez votre date de naissance: Mois Janvier Février…" at bounding box center [703, 334] width 1406 height 668
click at [611, 199] on select "Mois Janvier Février Mars Avril Mai Juin Juillet Août Septembre Octobre Novembr…" at bounding box center [627, 200] width 97 height 31
select select "4"
click at [579, 185] on select "Mois Janvier Février Mars Avril Mai Juin Juillet Août Septembre Octobre Novembr…" at bounding box center [627, 200] width 97 height 31
click at [702, 185] on select "Jour 1 2 3 4 5 6 7 8 9 10 11 12 13 14 15 16 17 18 19 20 21 22 23 24 25 26 27 28…" at bounding box center [711, 200] width 69 height 31
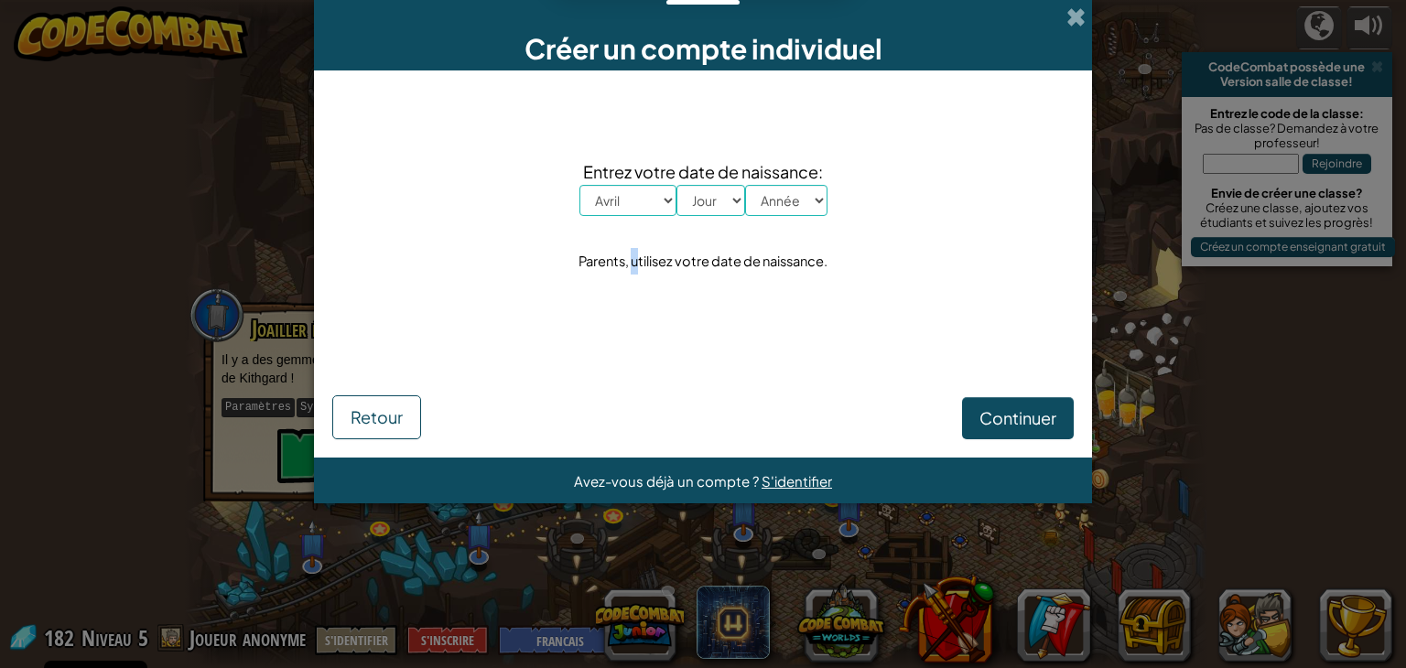
drag, startPoint x: 633, startPoint y: 286, endPoint x: 633, endPoint y: 297, distance: 11.0
click at [633, 297] on div "Entrez votre date de naissance: Mois Janvier Février Mars Avril Mai Juin Juille…" at bounding box center [703, 216] width 742 height 255
click at [705, 169] on span "Entrez votre date de naissance:" at bounding box center [703, 171] width 248 height 27
click at [705, 180] on span "Entrez votre date de naissance:" at bounding box center [703, 171] width 248 height 27
drag, startPoint x: 711, startPoint y: 196, endPoint x: 714, endPoint y: 214, distance: 18.5
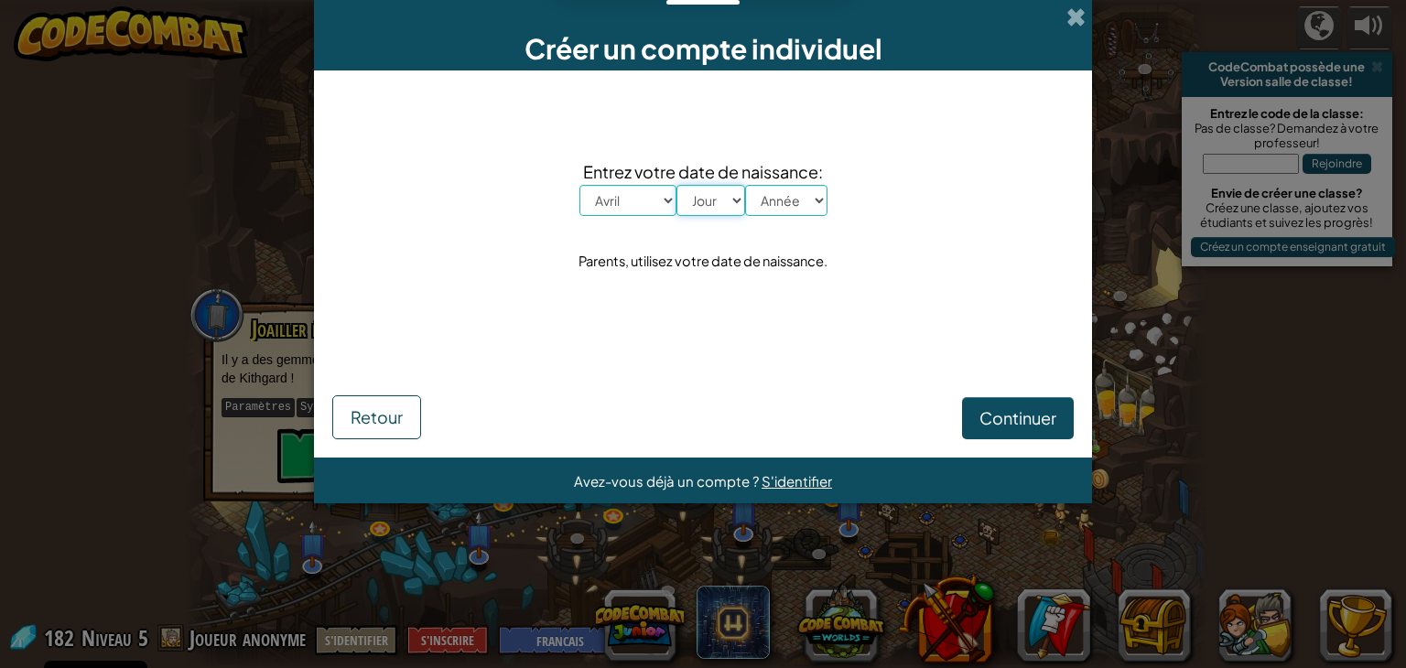
click at [711, 196] on select "Jour 1 2 3 4 5 6 7 8 9 10 11 12 13 14 15 16 17 18 19 20 21 22 23 24 25 26 27 28…" at bounding box center [711, 200] width 69 height 31
select select "8"
click at [677, 185] on select "Jour 1 2 3 4 5 6 7 8 9 10 11 12 13 14 15 16 17 18 19 20 21 22 23 24 25 26 27 28…" at bounding box center [711, 200] width 69 height 31
click at [790, 214] on select "Année 2025 2024 2023 2022 2021 2020 2019 2018 2017 2016 2015 2014 2013 2012 201…" at bounding box center [786, 200] width 82 height 31
click at [745, 185] on select "Année 2025 2024 2023 2022 2021 2020 2019 2018 2017 2016 2015 2014 2013 2012 201…" at bounding box center [786, 200] width 82 height 31
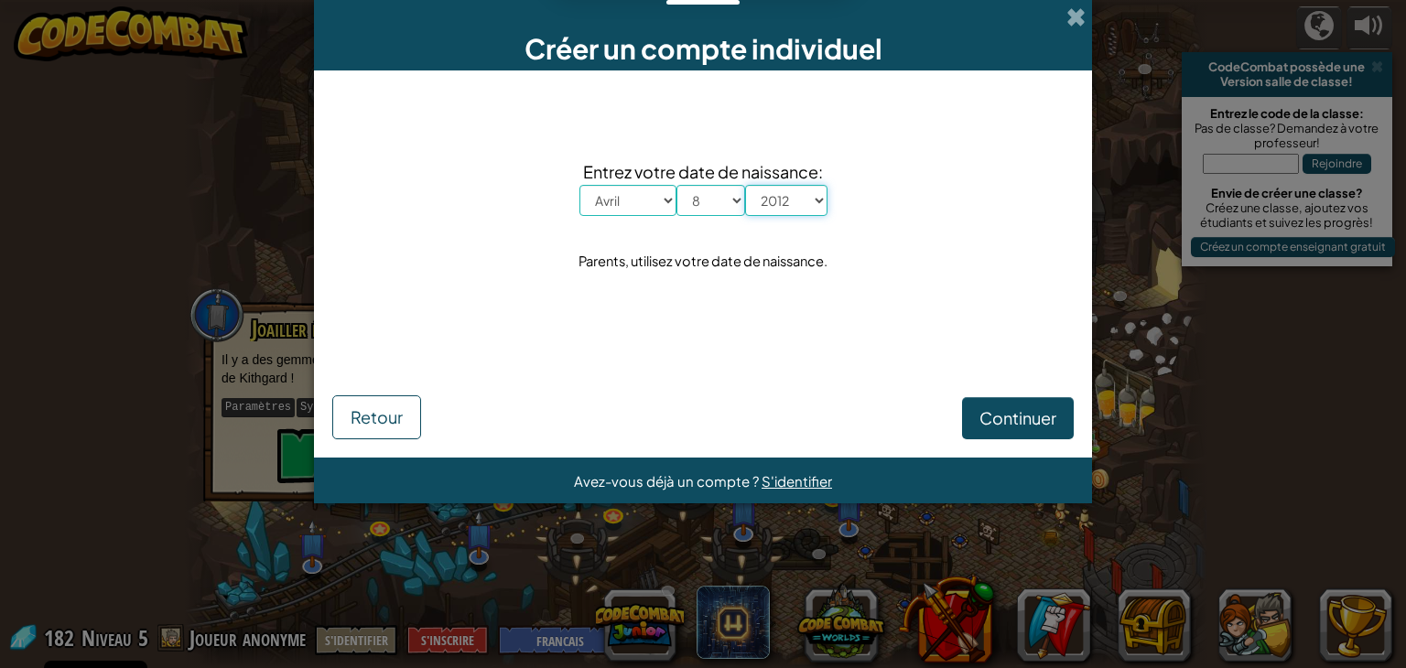
click at [824, 199] on select "Année 2025 2024 2023 2022 2021 2020 2019 2018 2017 2016 2015 2014 2013 2012 201…" at bounding box center [786, 200] width 82 height 31
select select "2000"
click at [745, 185] on select "Année 2025 2024 2023 2022 2021 2020 2019 2018 2017 2016 2015 2014 2013 2012 201…" at bounding box center [786, 200] width 82 height 31
click at [1021, 425] on span "Continuer" at bounding box center [1018, 417] width 77 height 21
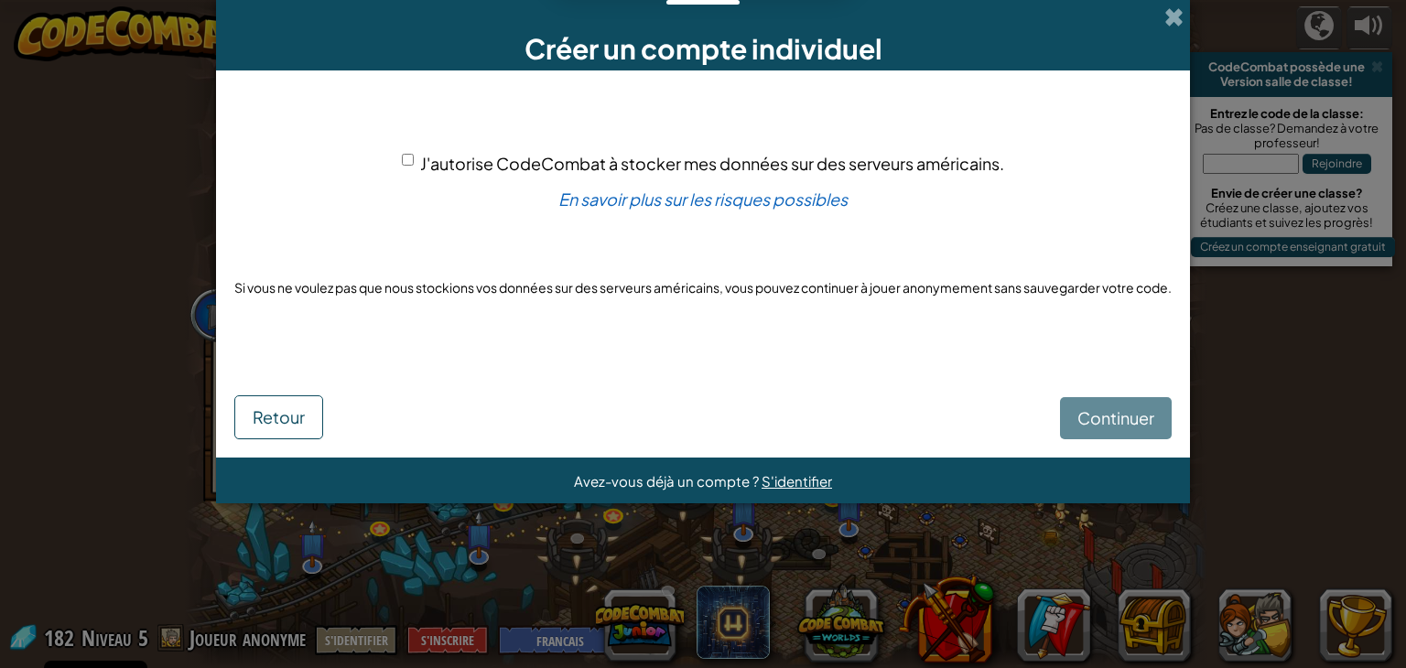
click at [421, 155] on span "J'autorise CodeCombat à stocker mes données sur des serveurs américains." at bounding box center [712, 163] width 584 height 21
click at [414, 155] on input "J'autorise CodeCombat à stocker mes données sur des serveurs américains." at bounding box center [408, 160] width 12 height 12
checkbox input "true"
click at [1103, 409] on span "Continuer" at bounding box center [1115, 417] width 77 height 21
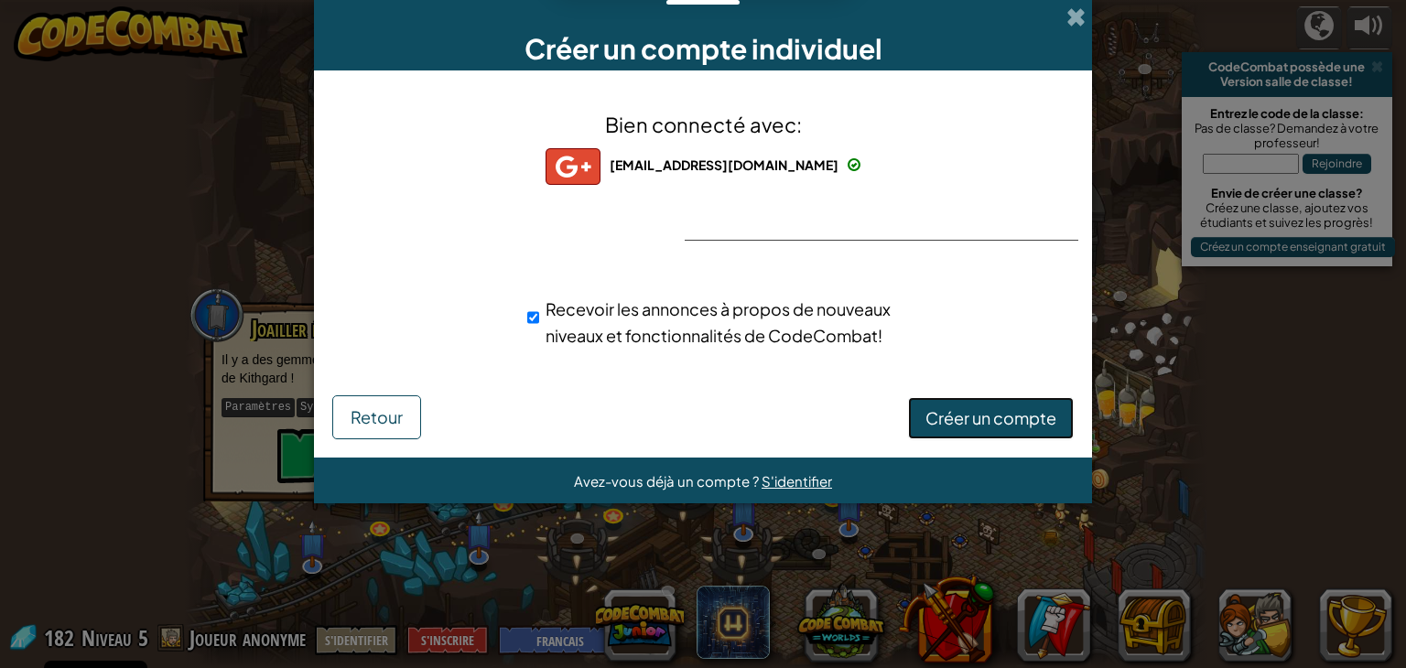
click at [989, 432] on button "Créer un compte" at bounding box center [991, 418] width 166 height 42
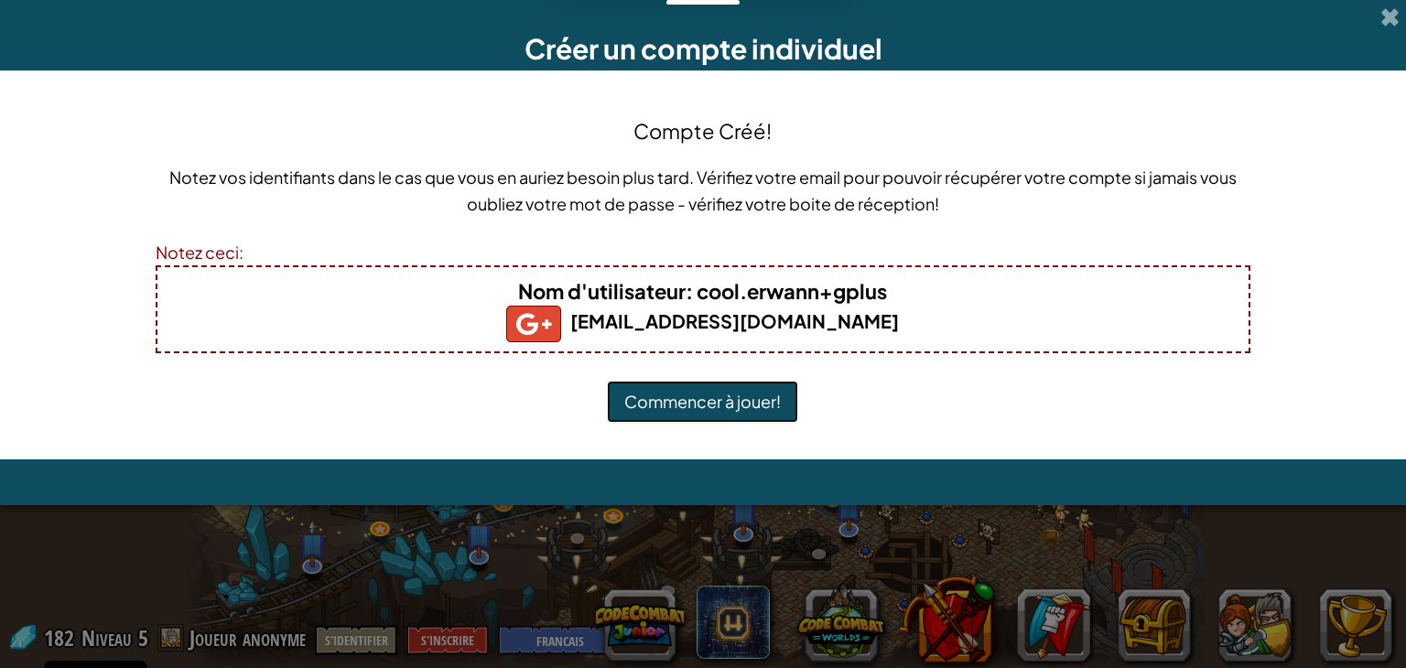
click at [702, 418] on button "Commencer à jouer!" at bounding box center [702, 402] width 191 height 42
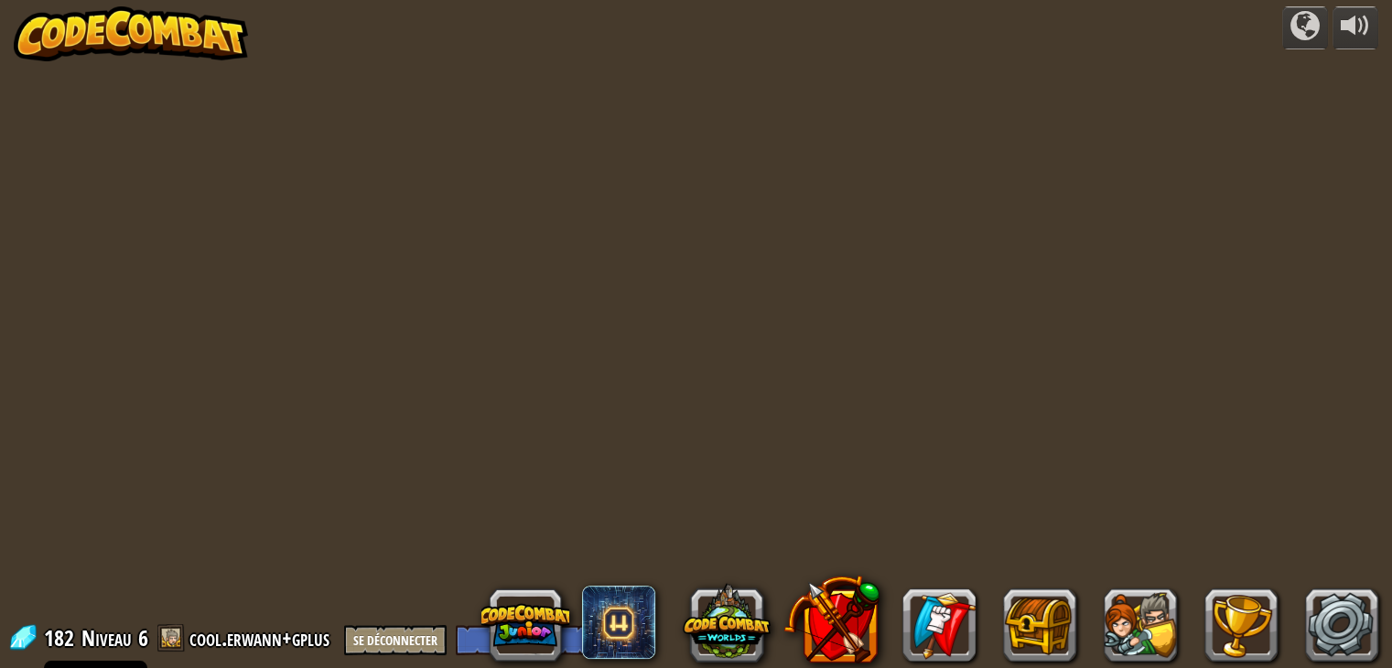
select select "fr"
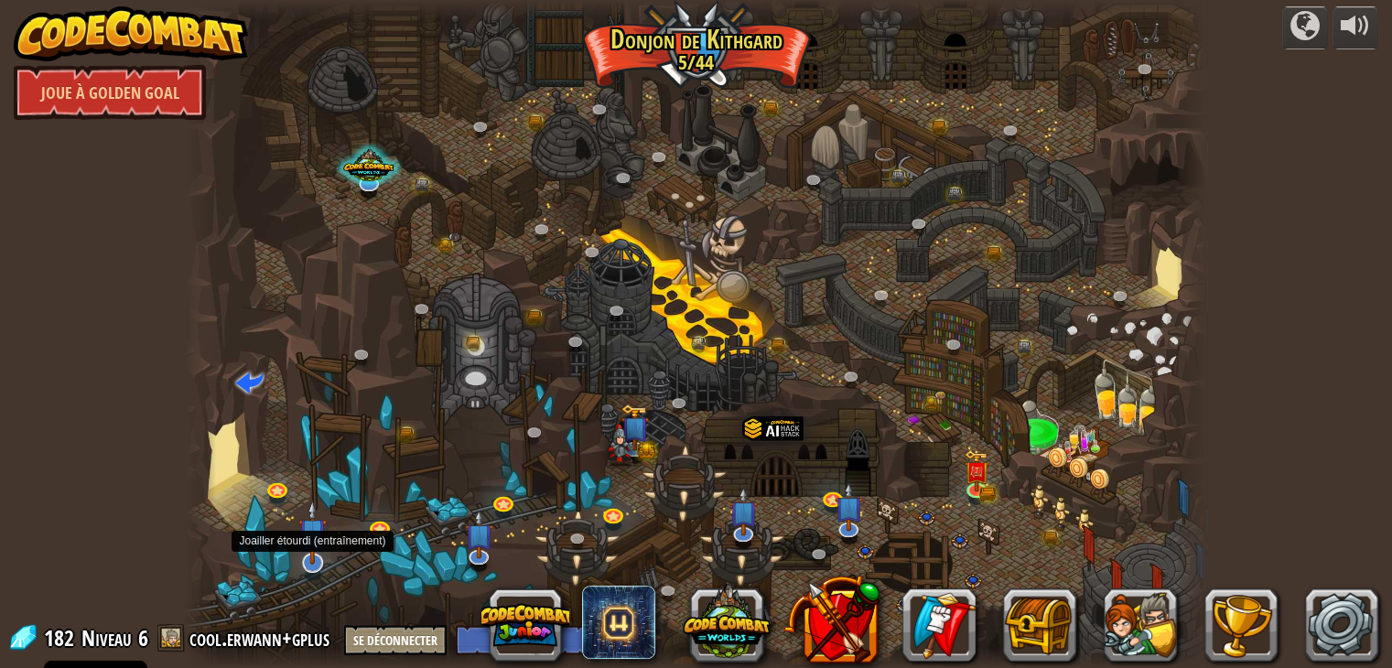
click at [324, 562] on img at bounding box center [312, 533] width 28 height 66
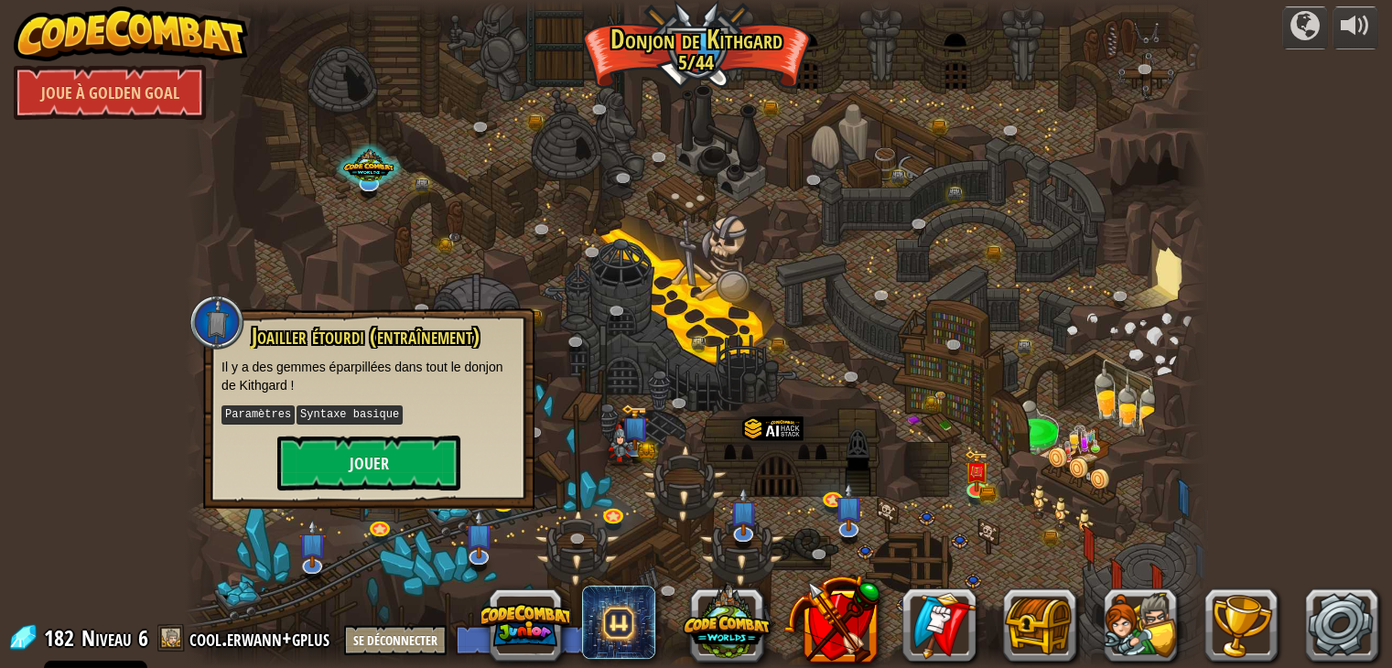
click at [333, 490] on div "Joailler étourdi (entraînement) Il y a des gemmes éparpillées dans tout le donj…" at bounding box center [368, 409] width 331 height 200
click at [341, 449] on button "Jouer" at bounding box center [368, 463] width 183 height 55
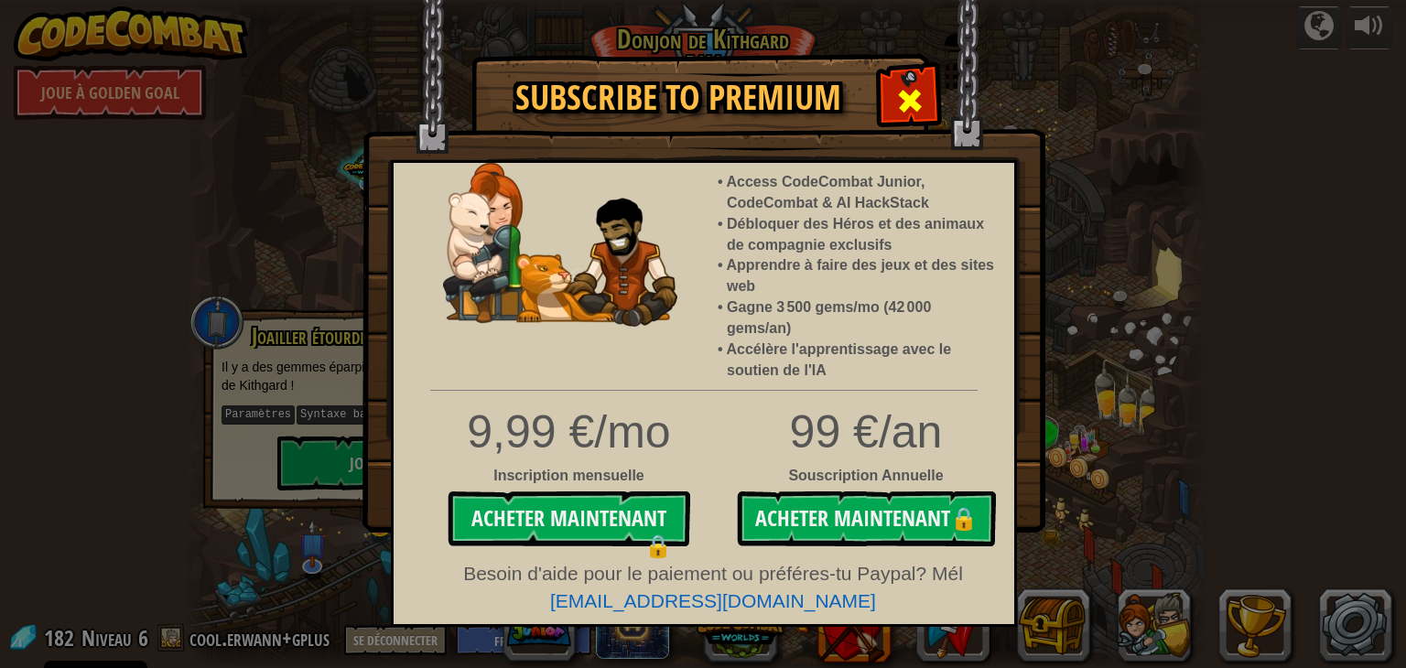
click at [910, 96] on span at bounding box center [909, 100] width 29 height 29
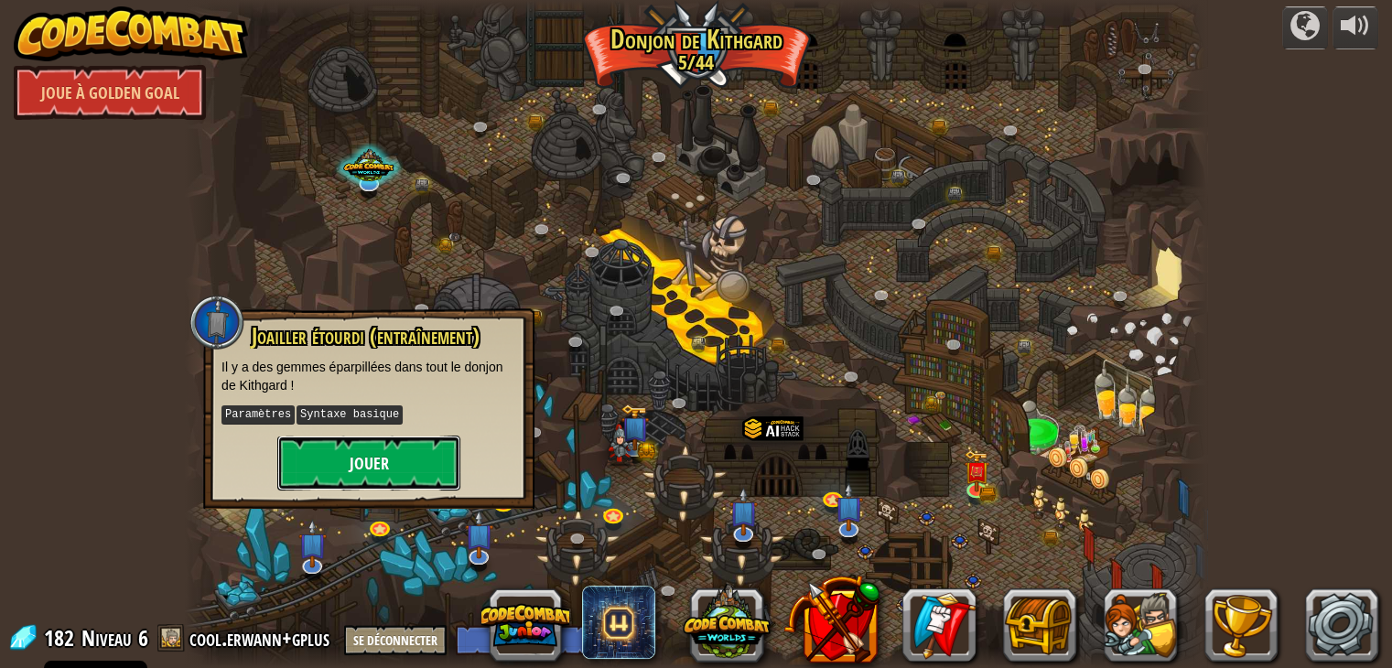
click at [338, 485] on button "Jouer" at bounding box center [368, 463] width 183 height 55
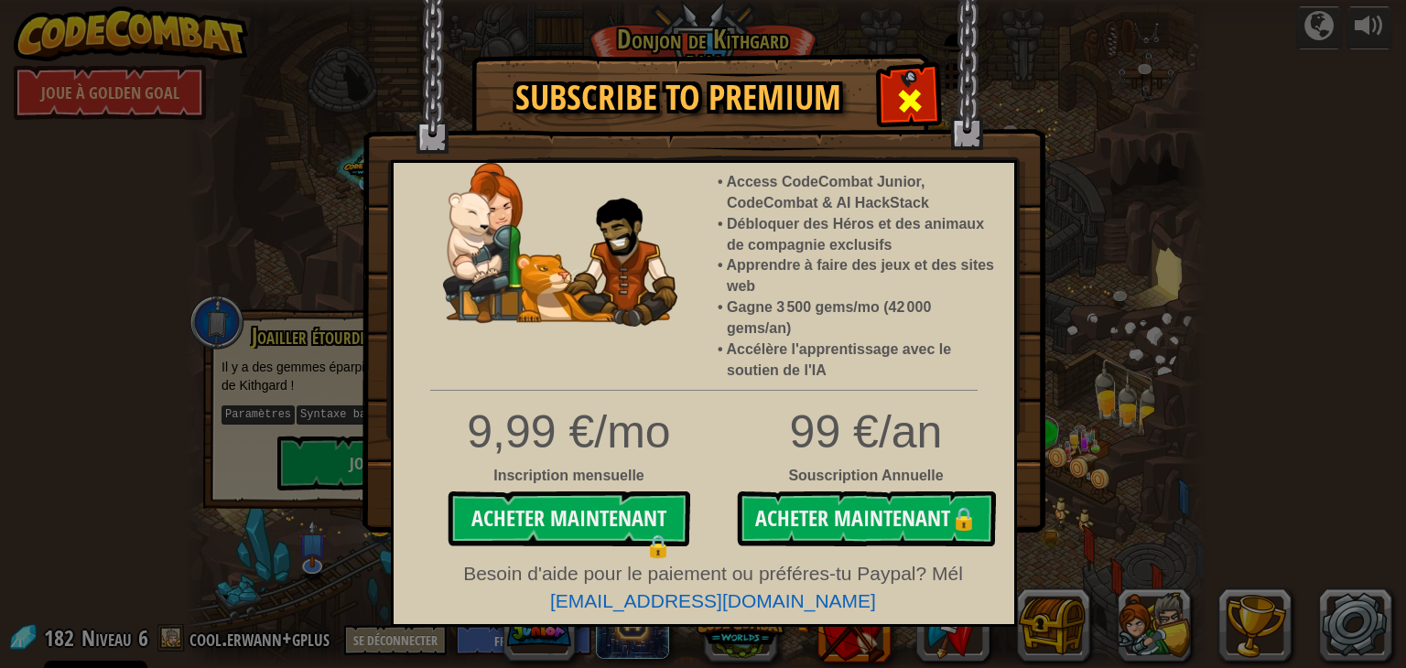
click at [930, 82] on div at bounding box center [910, 99] width 58 height 58
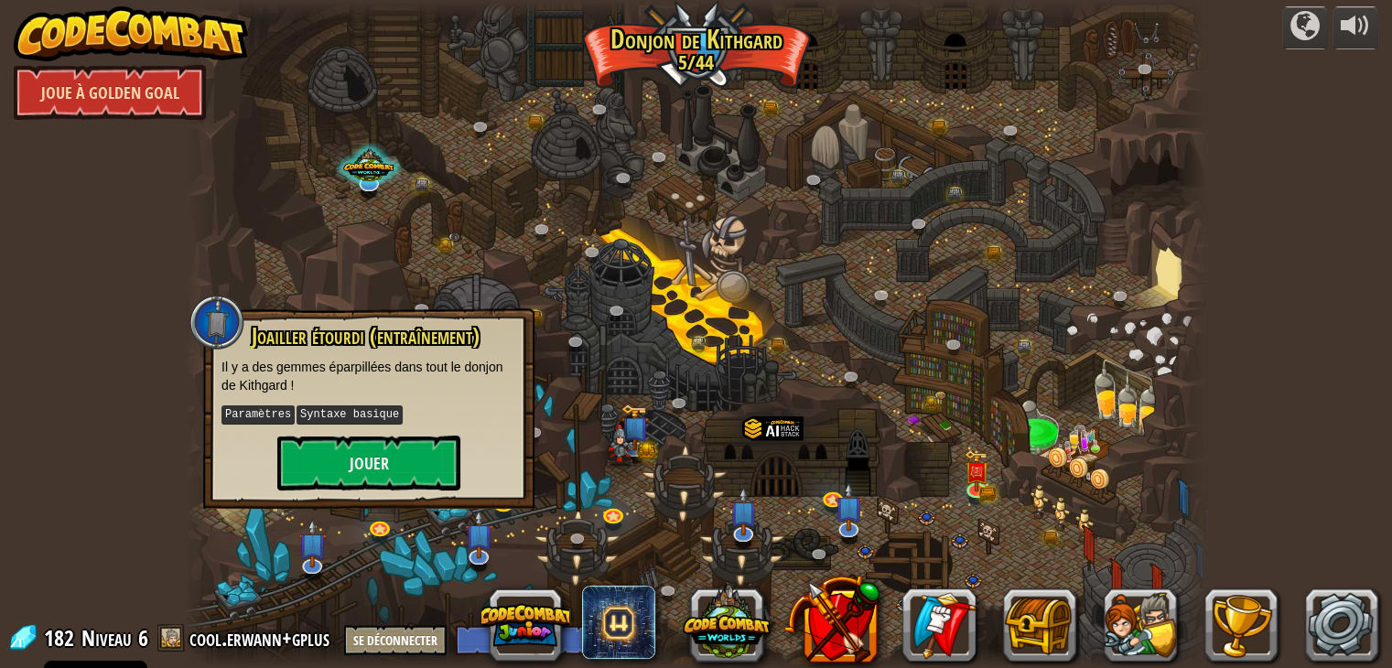
click at [153, 94] on link "Joue à Golden Goal" at bounding box center [110, 92] width 192 height 55
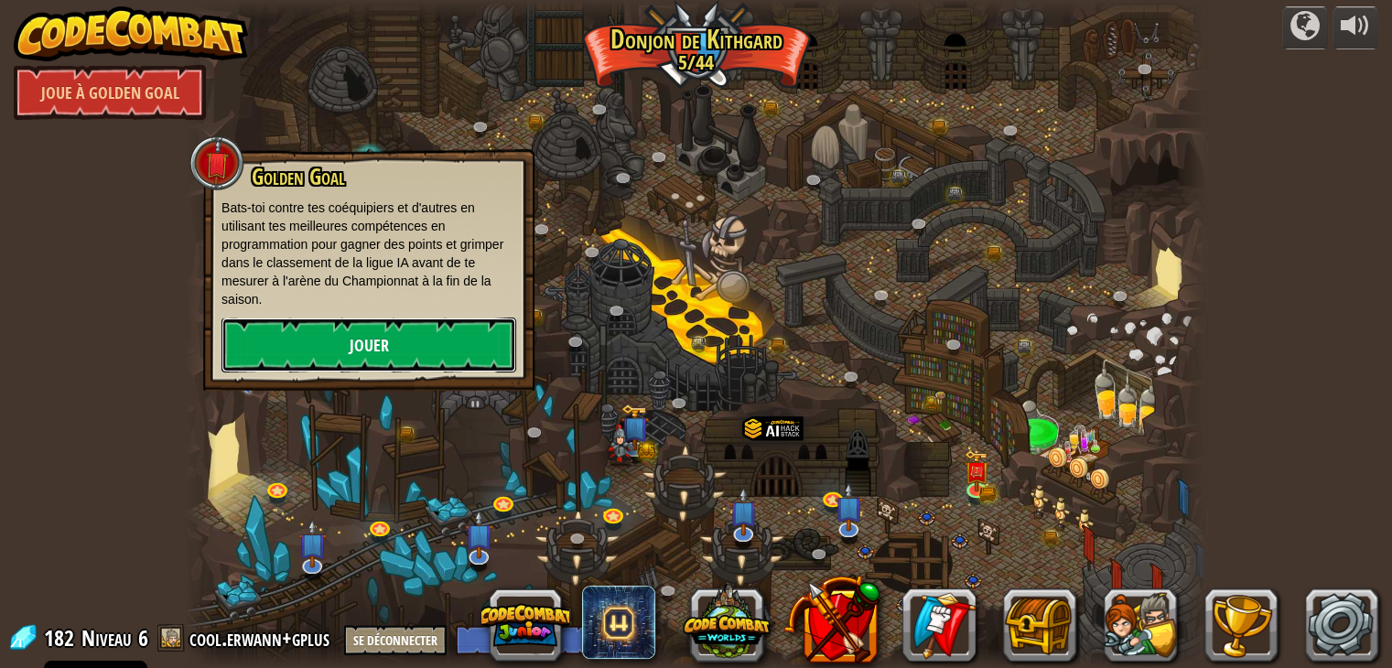
click at [377, 334] on link "Jouer" at bounding box center [369, 345] width 295 height 55
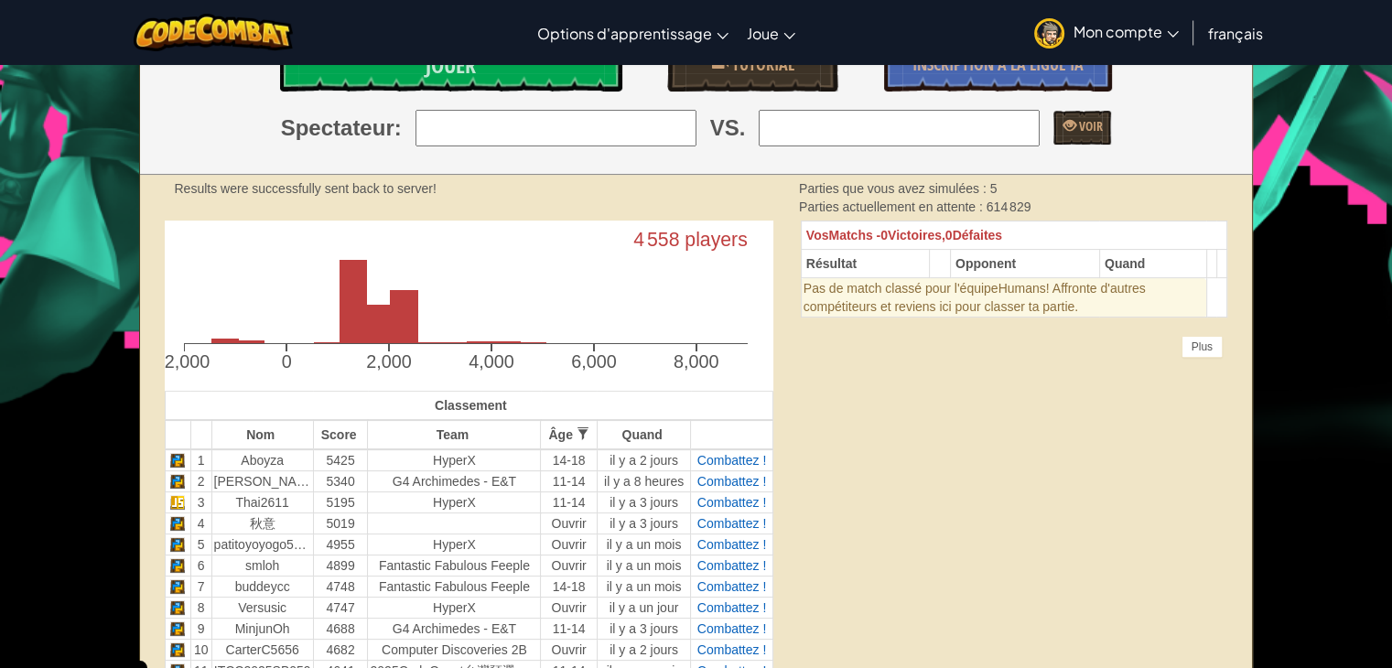
scroll to position [244, 0]
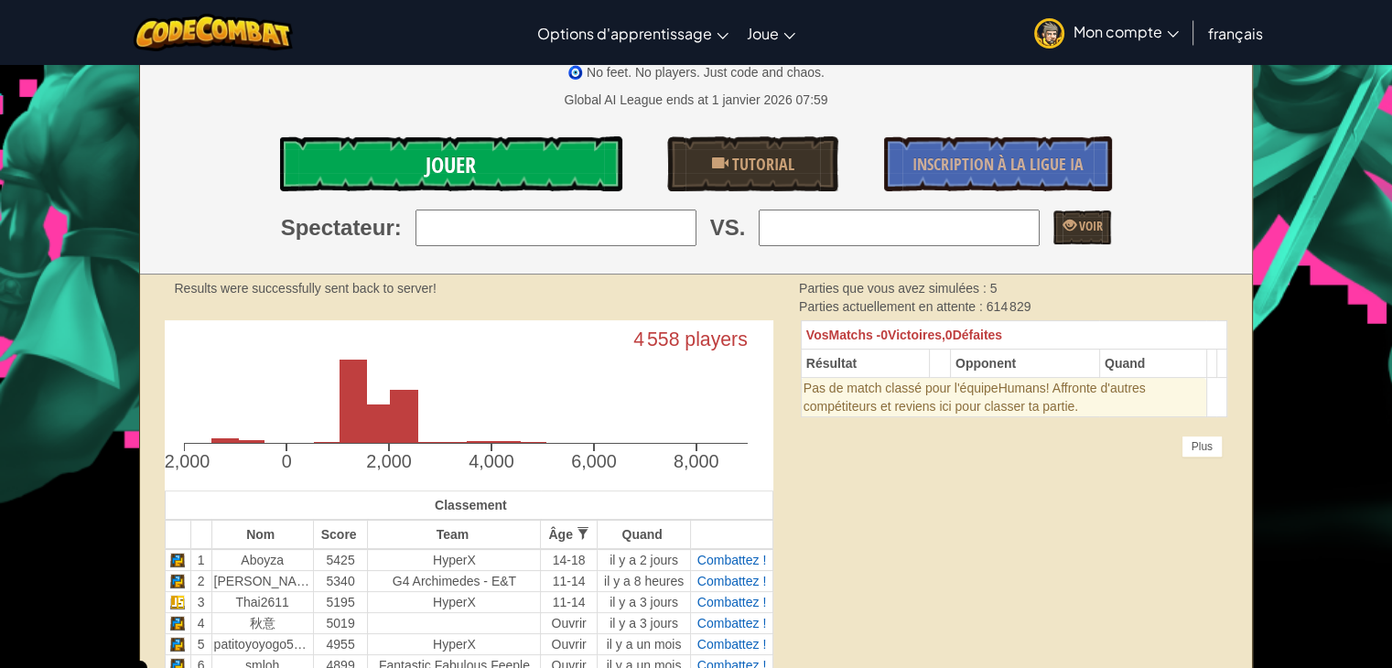
click at [471, 162] on span "Jouer" at bounding box center [451, 164] width 50 height 29
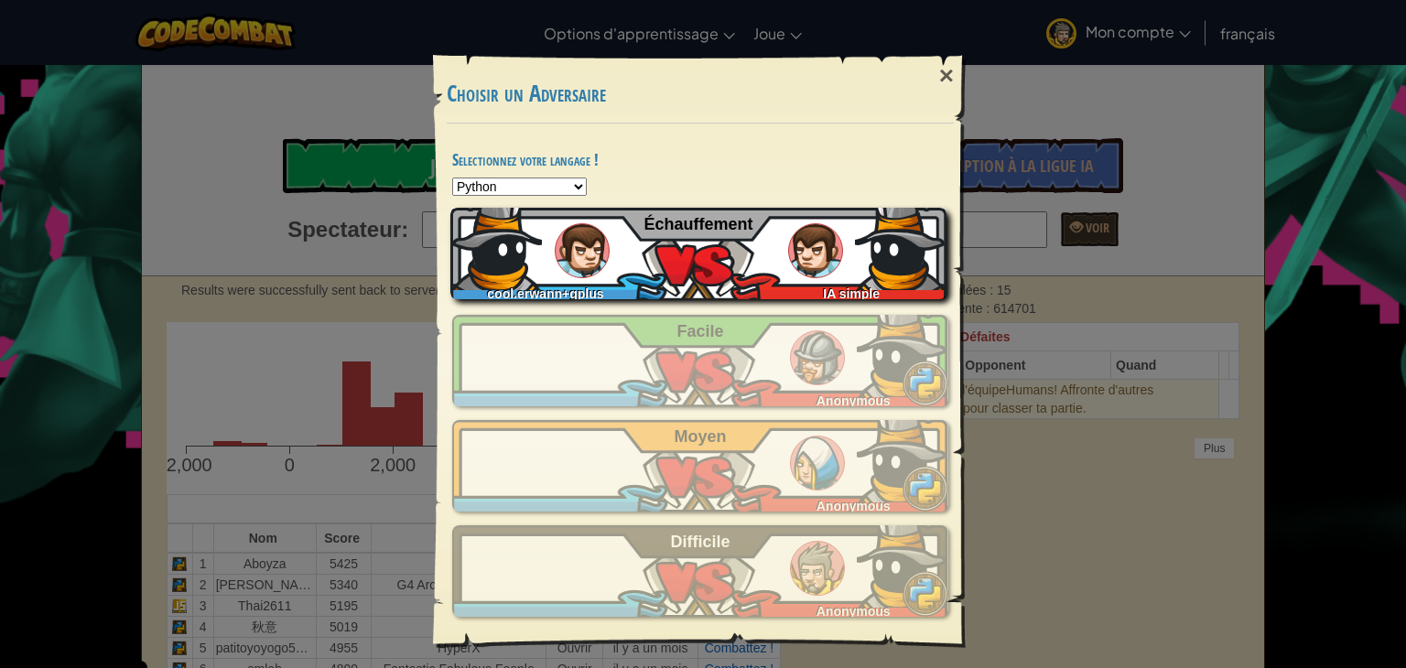
click at [788, 268] on div "cool.erwann+gplus IA simple Échauffement" at bounding box center [698, 254] width 496 height 92
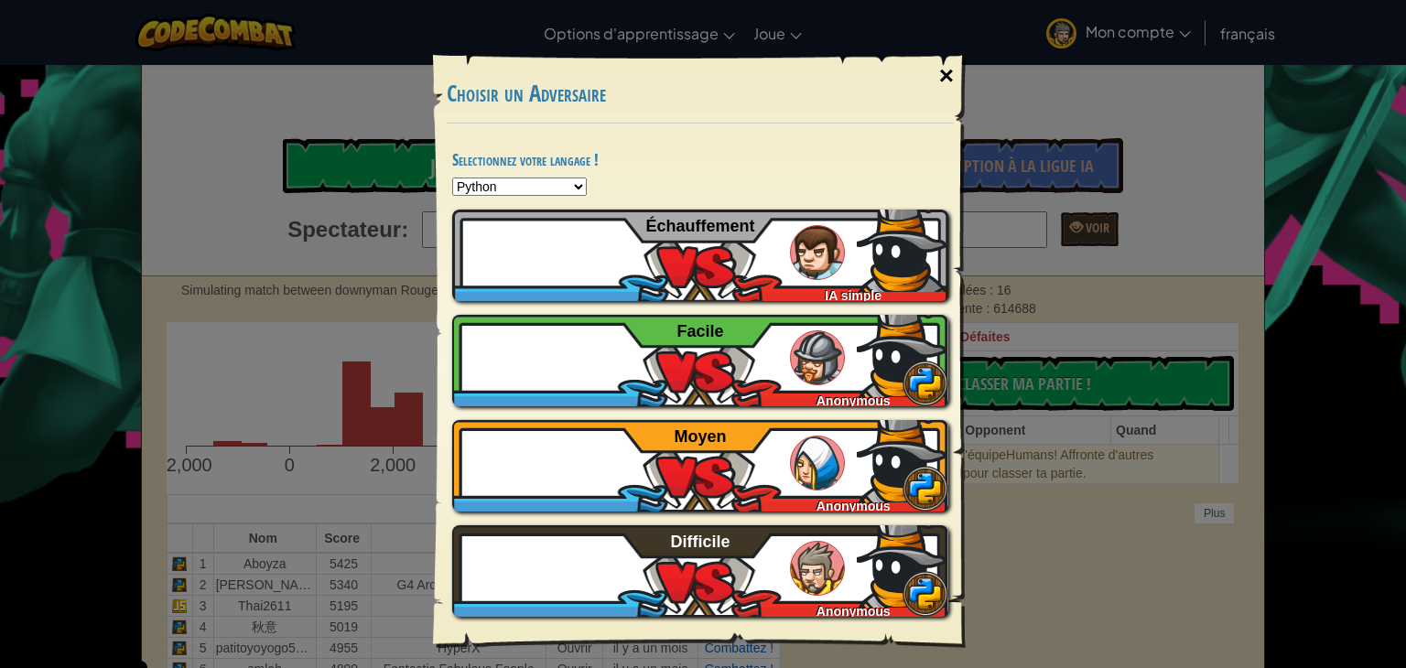
click at [945, 75] on div "×" at bounding box center [947, 75] width 42 height 53
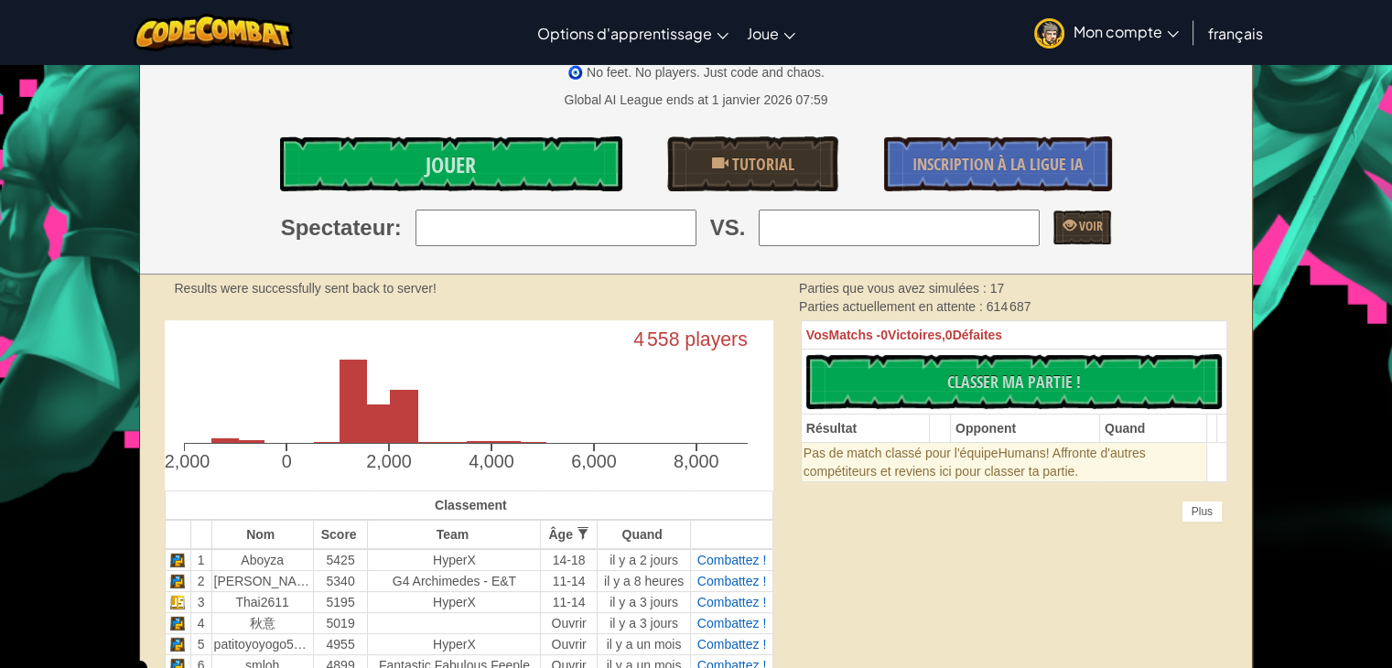
select select "fr"
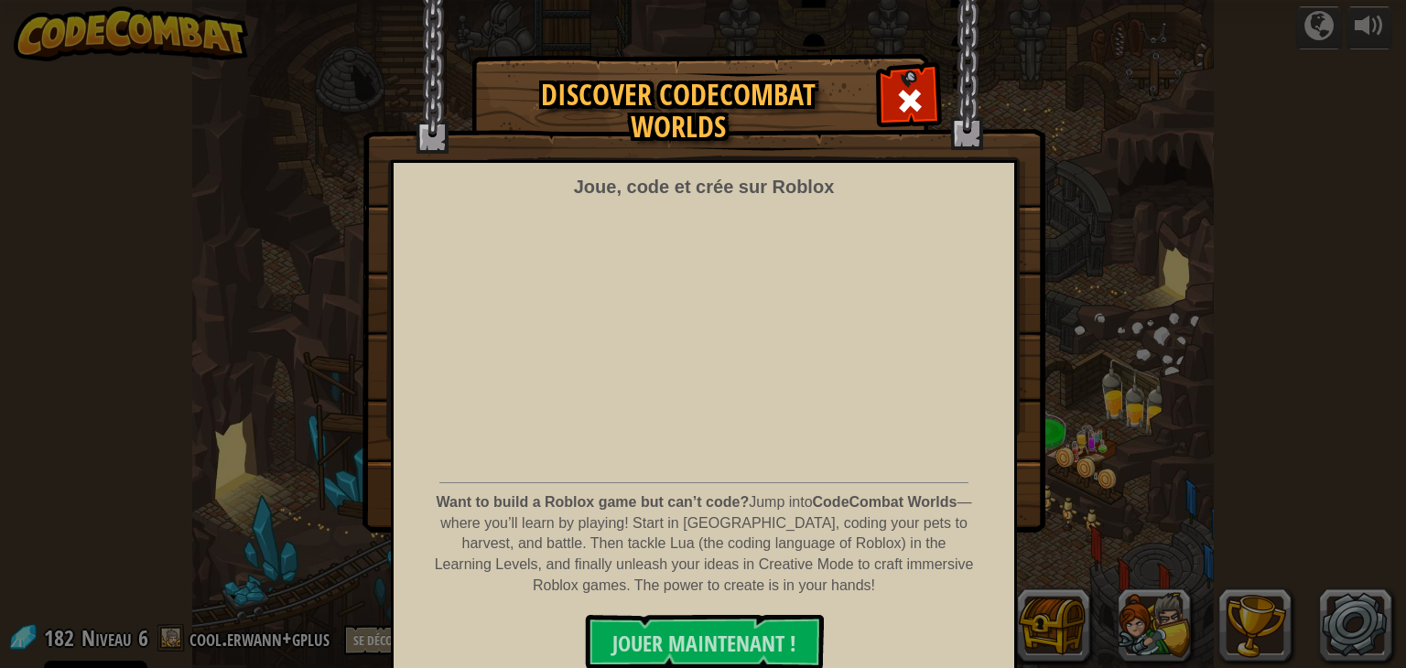
select select "fr"
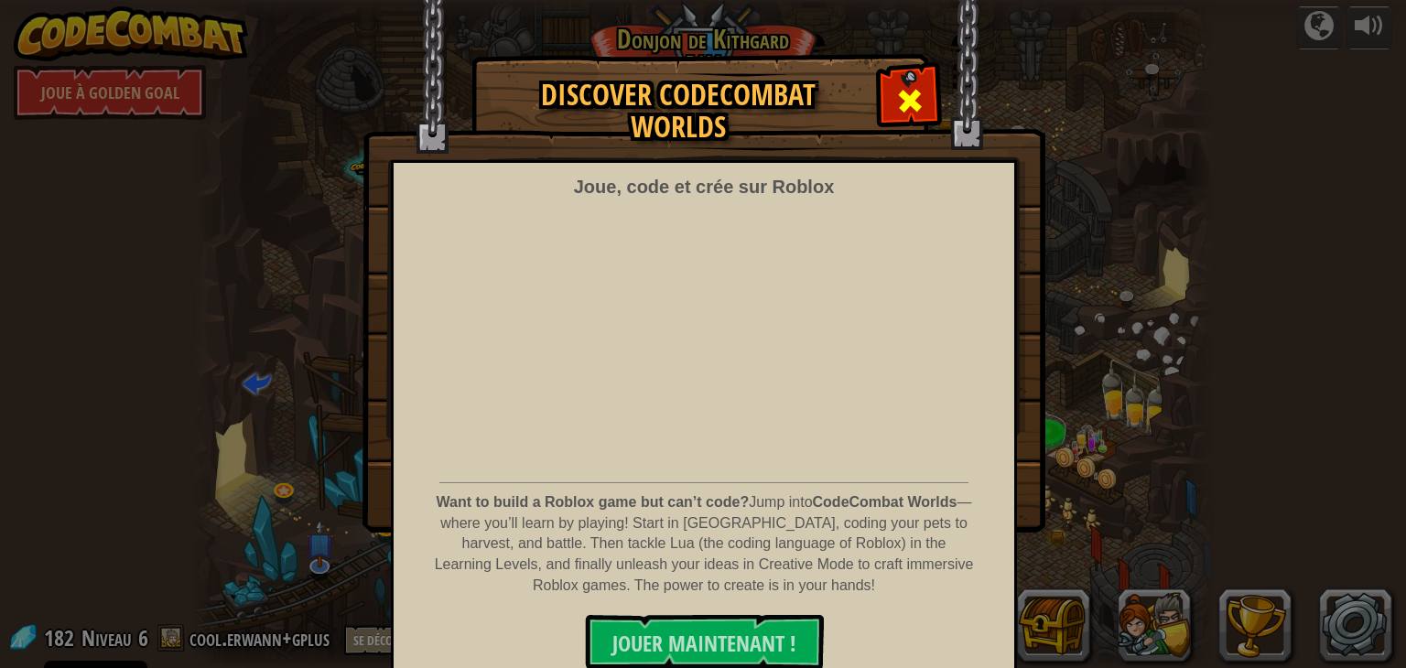
click at [881, 89] on div at bounding box center [910, 99] width 58 height 58
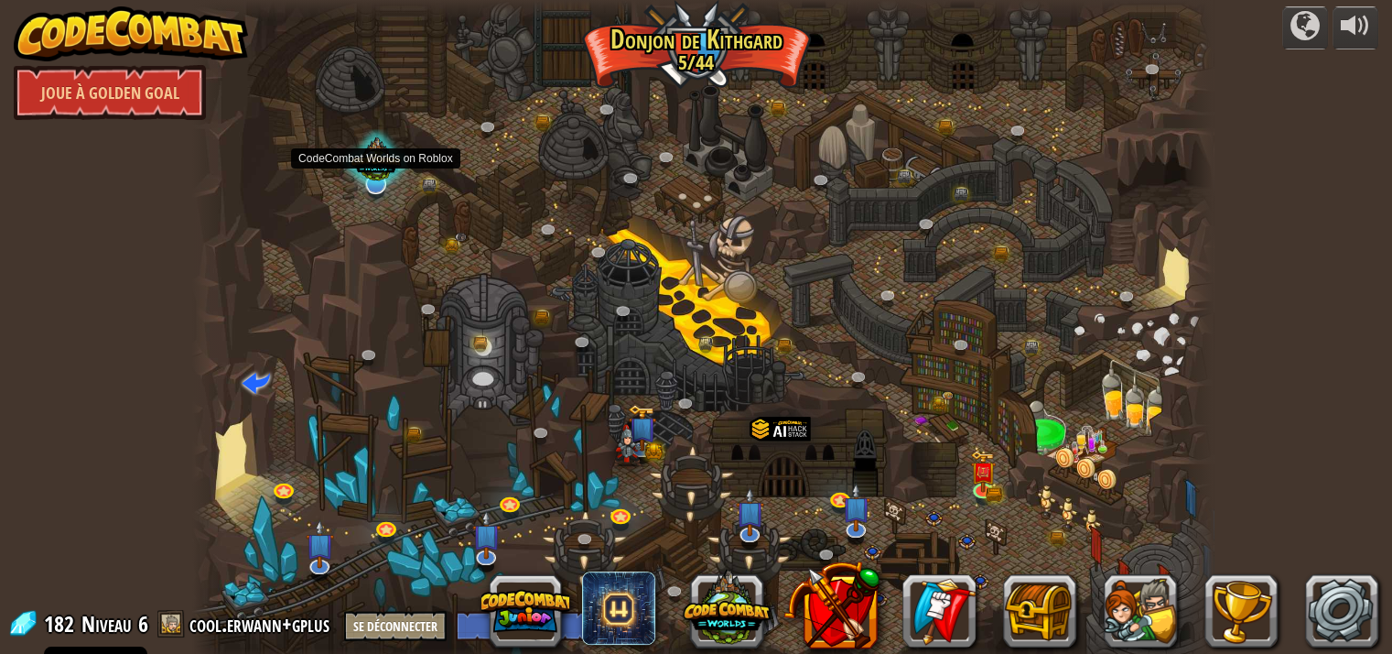
click at [369, 178] on div at bounding box center [375, 161] width 69 height 65
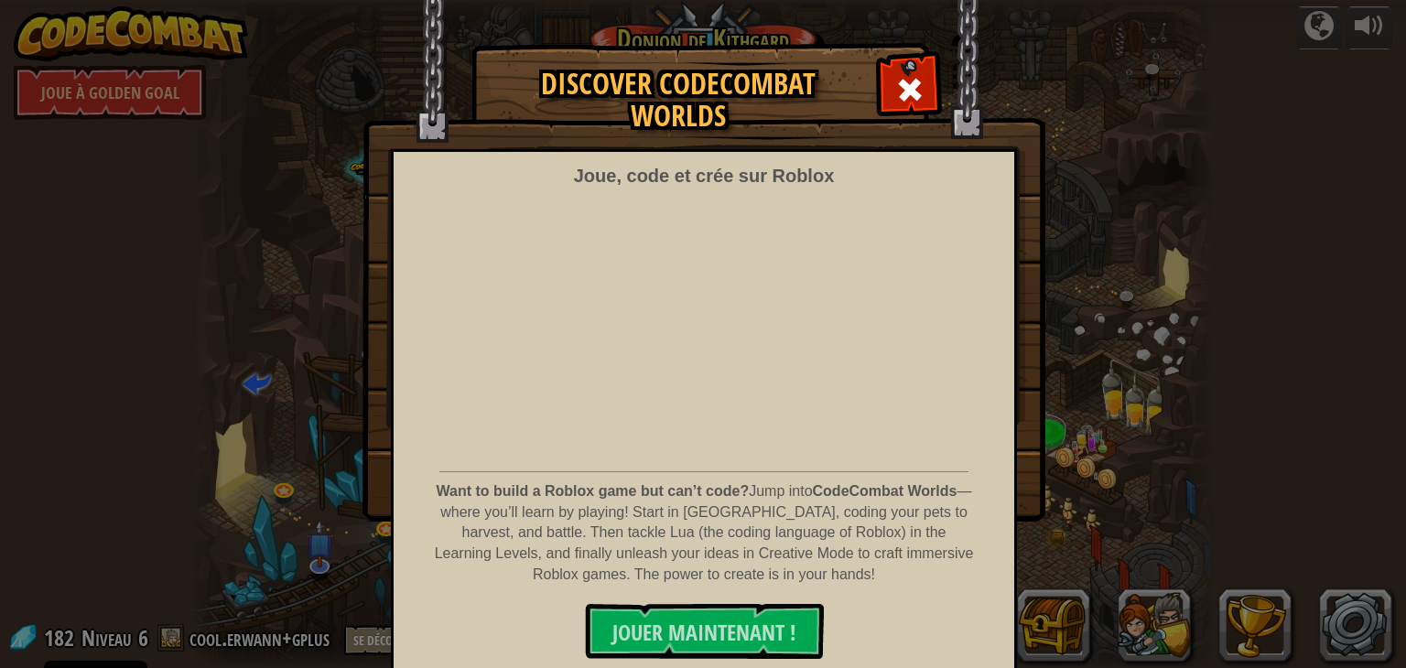
scroll to position [13, 0]
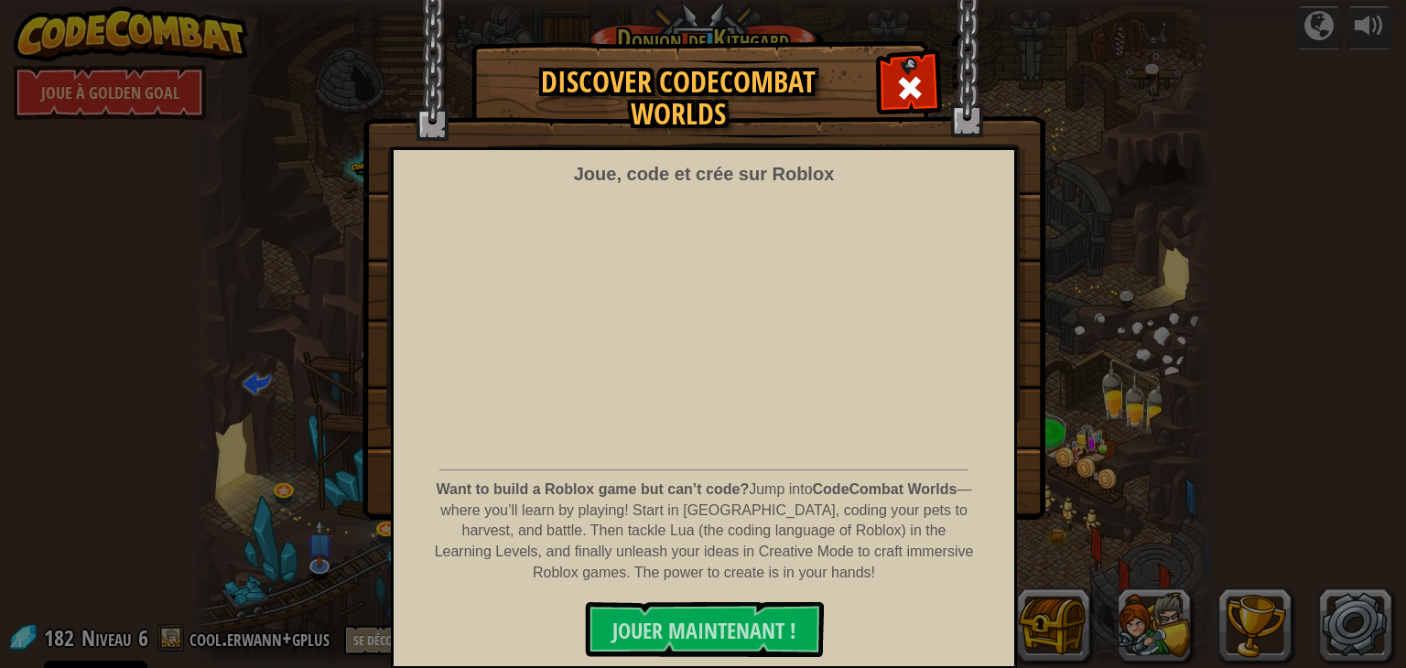
click at [1139, 356] on div "Discover CodeCombat Worlds Joue, code et crée sur Roblox Want to build a Roblox…" at bounding box center [703, 280] width 1406 height 476
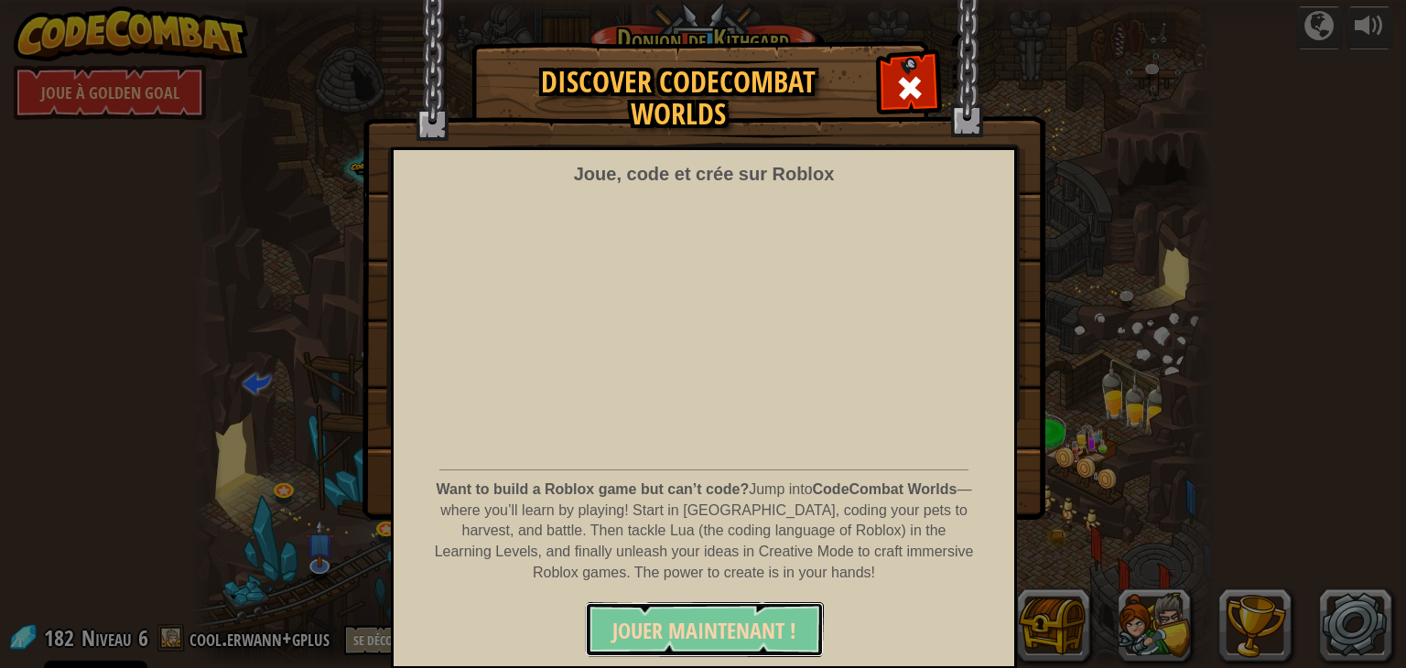
drag, startPoint x: 682, startPoint y: 627, endPoint x: 682, endPoint y: 616, distance: 11.0
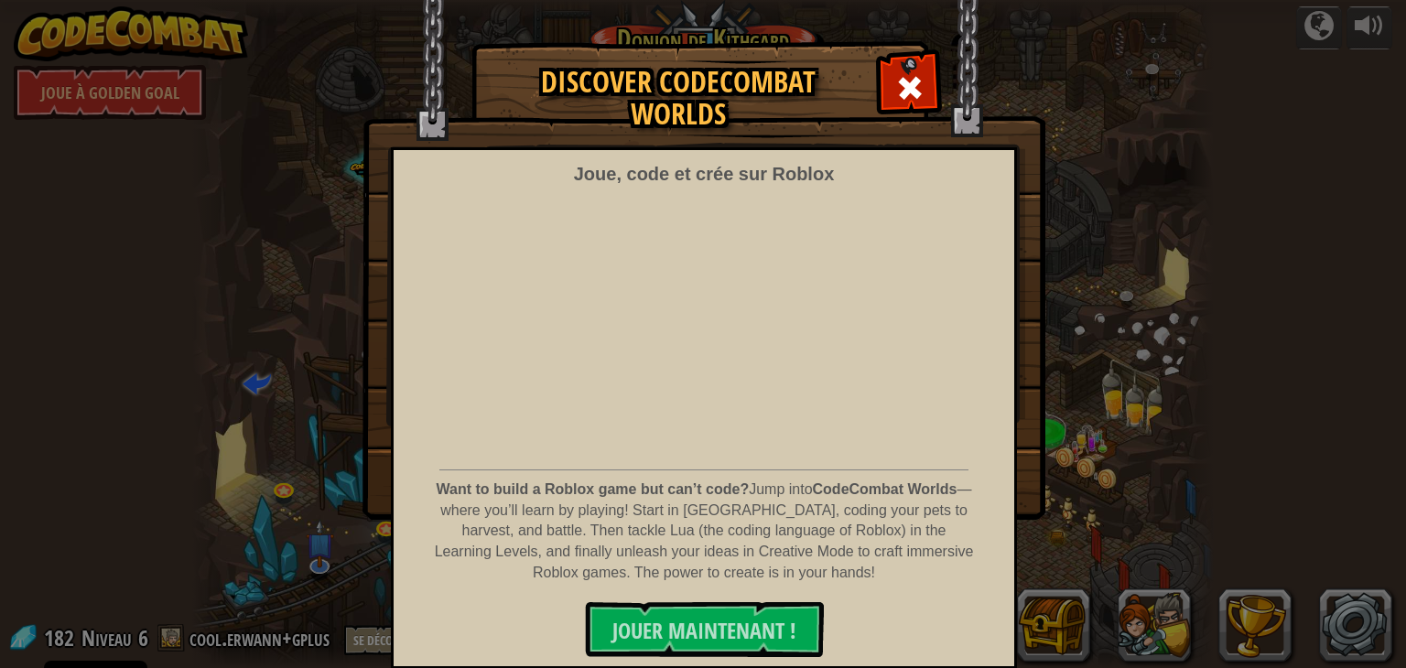
drag, startPoint x: 682, startPoint y: 616, endPoint x: 627, endPoint y: 591, distance: 60.2
click at [627, 591] on div "Want to build a Roblox game but can’t code? Jump into CodeCombat Worlds — where…" at bounding box center [704, 537] width 542 height 114
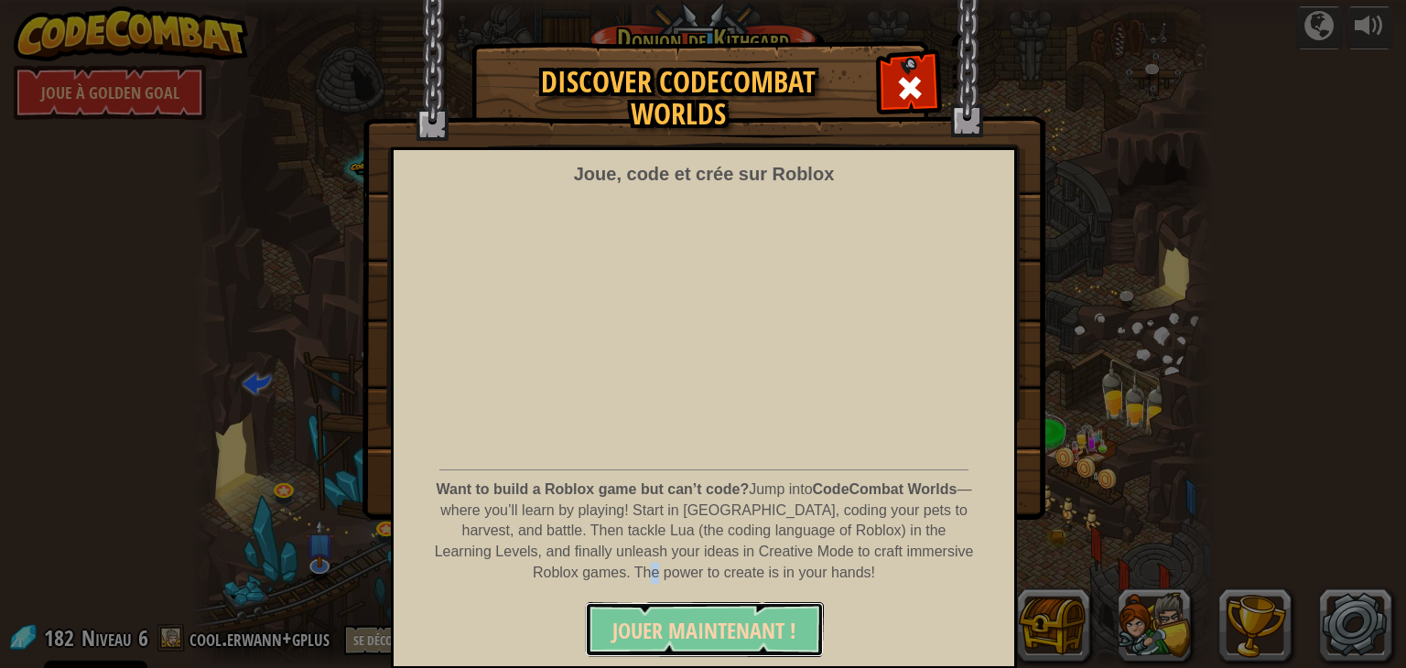
click at [672, 642] on span "JOUER MAINTENANT !" at bounding box center [704, 630] width 184 height 29
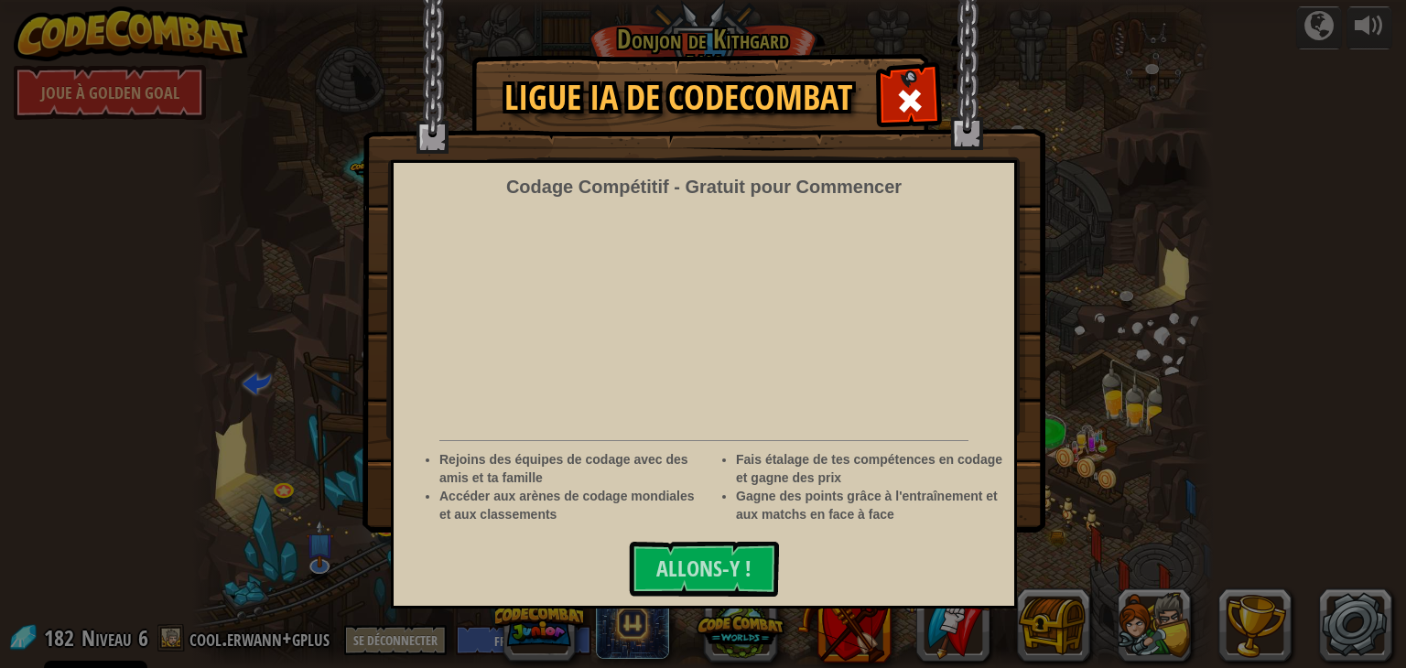
select select "fr"
click at [900, 111] on span at bounding box center [909, 100] width 29 height 29
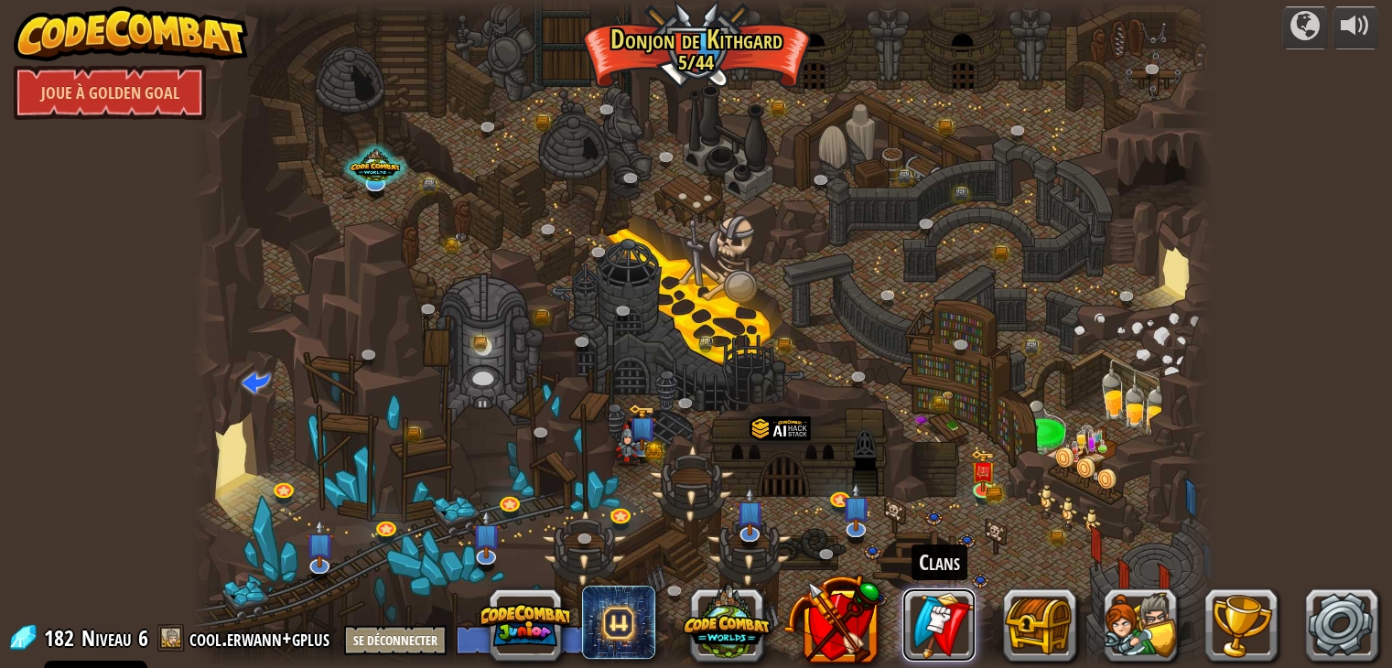
click at [952, 622] on link at bounding box center [939, 625] width 73 height 73
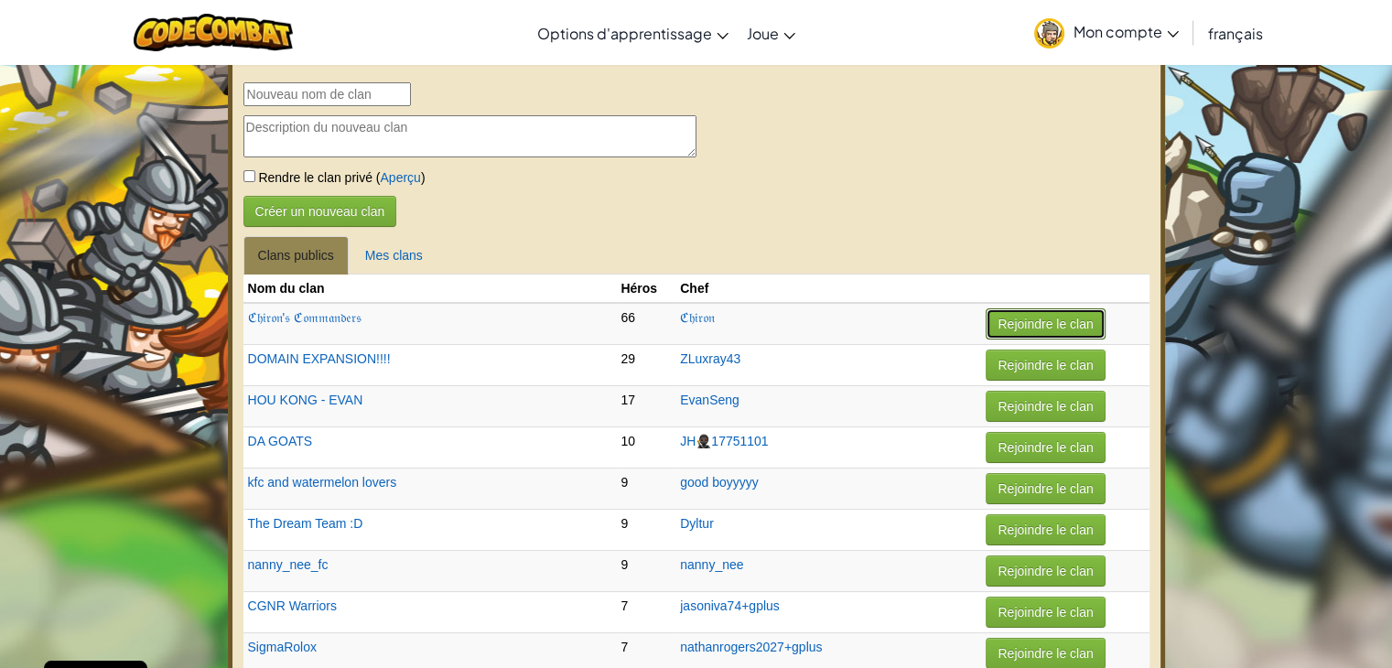
click at [995, 312] on button "Rejoindre le clan" at bounding box center [1045, 324] width 119 height 31
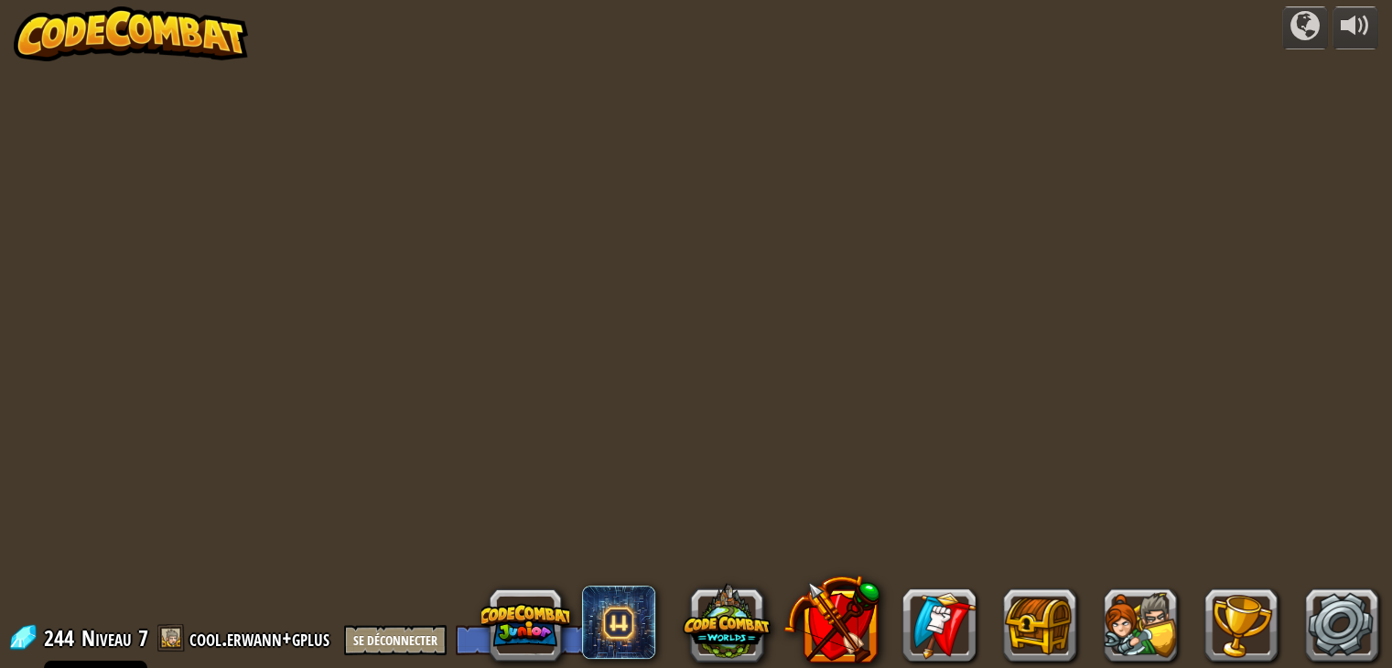
select select "fr"
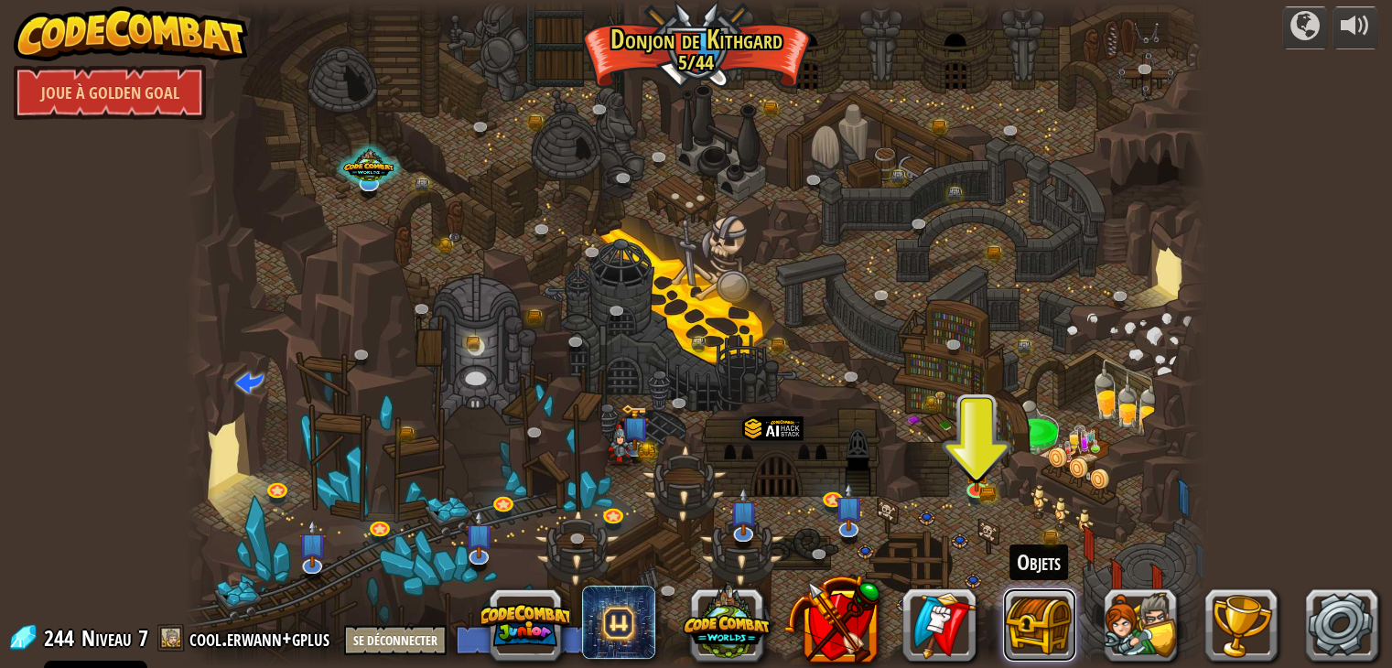
click at [1029, 620] on button at bounding box center [1039, 625] width 73 height 73
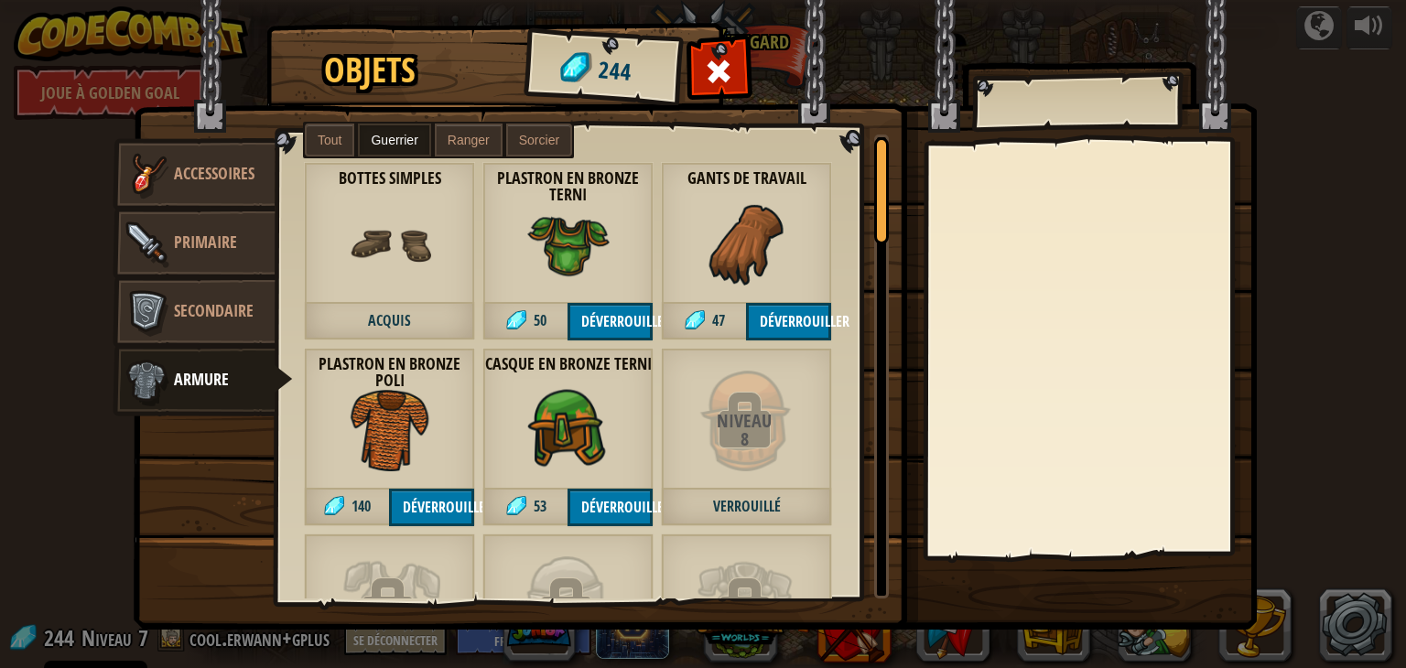
click at [1373, 268] on div "Objets 244 Divers Accessoires Primaire Secondaire Armure Tout Guerrier Ranger S…" at bounding box center [703, 334] width 1406 height 668
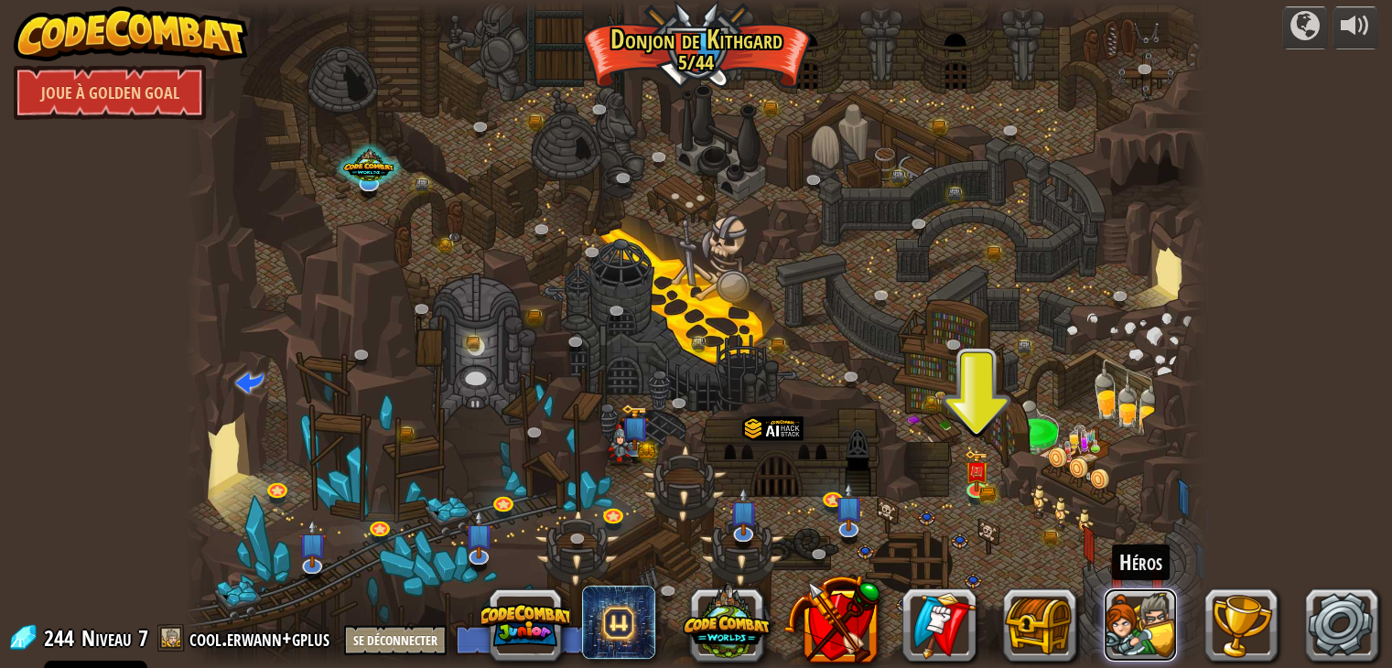
click at [1161, 615] on button at bounding box center [1140, 625] width 73 height 73
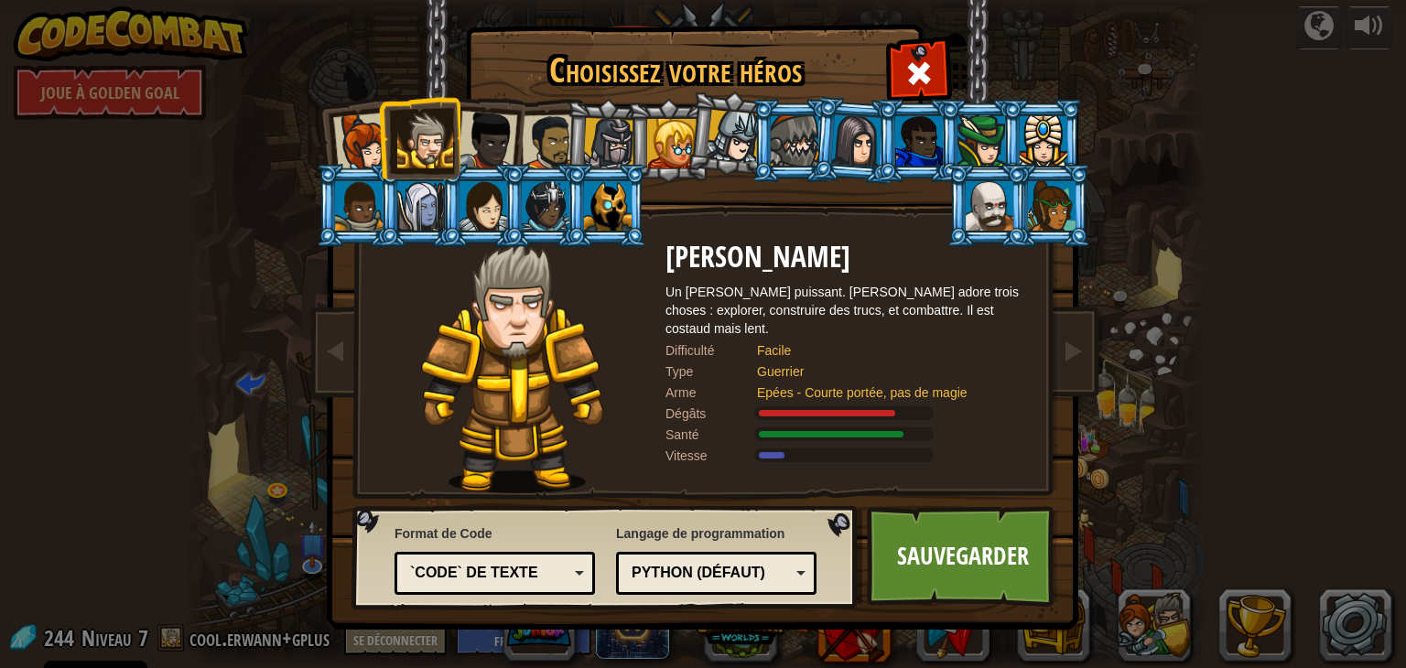
drag, startPoint x: 666, startPoint y: 194, endPoint x: 630, endPoint y: 210, distance: 39.8
click at [653, 208] on div "Capitaine Anya Weston Anya est une leader qui ne se prend pas la tête et qui n'…" at bounding box center [703, 289] width 687 height 399
click at [698, 137] on li at bounding box center [730, 134] width 91 height 92
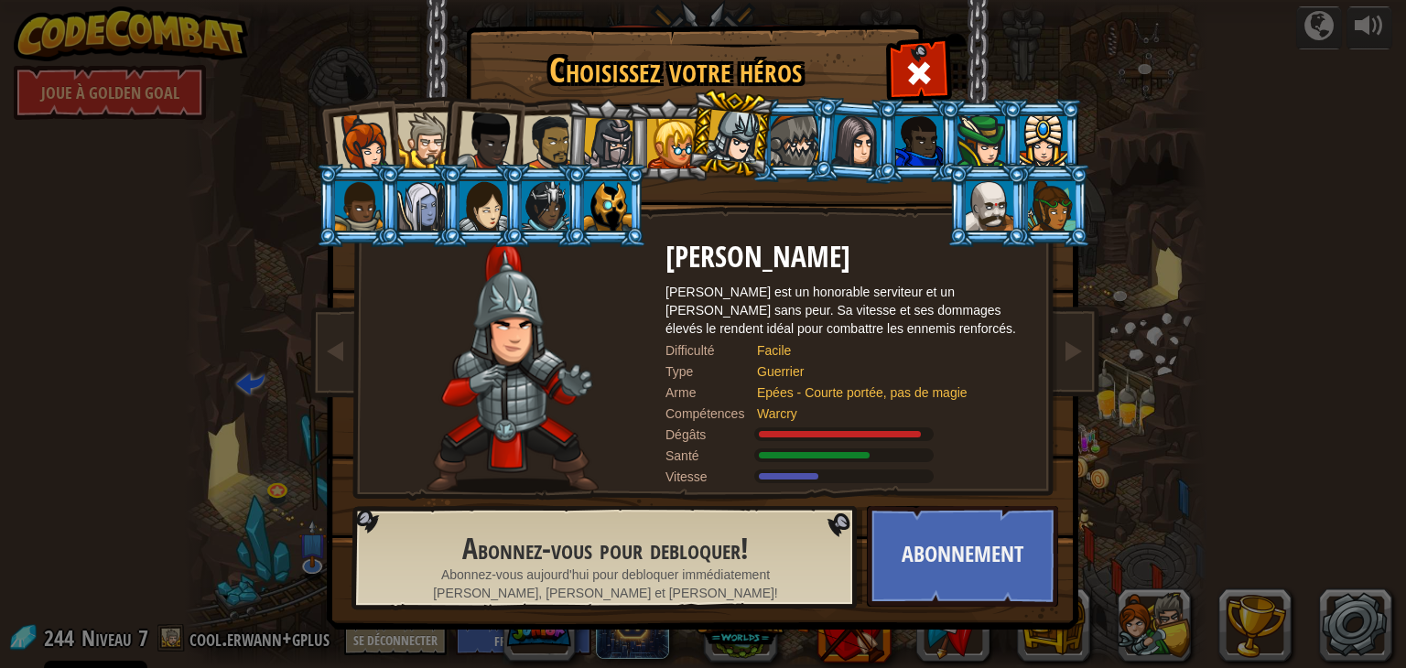
click at [692, 137] on li at bounding box center [730, 134] width 91 height 92
click at [674, 137] on div at bounding box center [671, 143] width 49 height 49
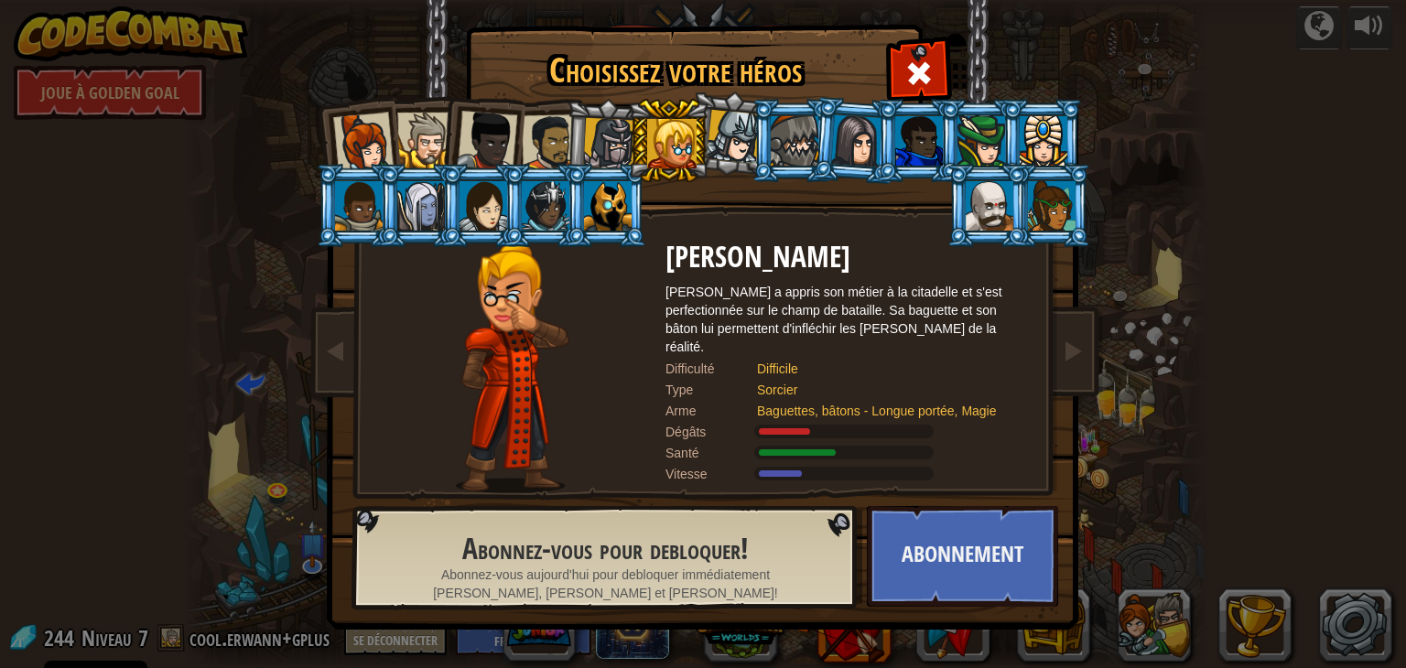
click at [628, 139] on li at bounding box center [668, 140] width 82 height 83
click at [616, 141] on div at bounding box center [609, 144] width 52 height 52
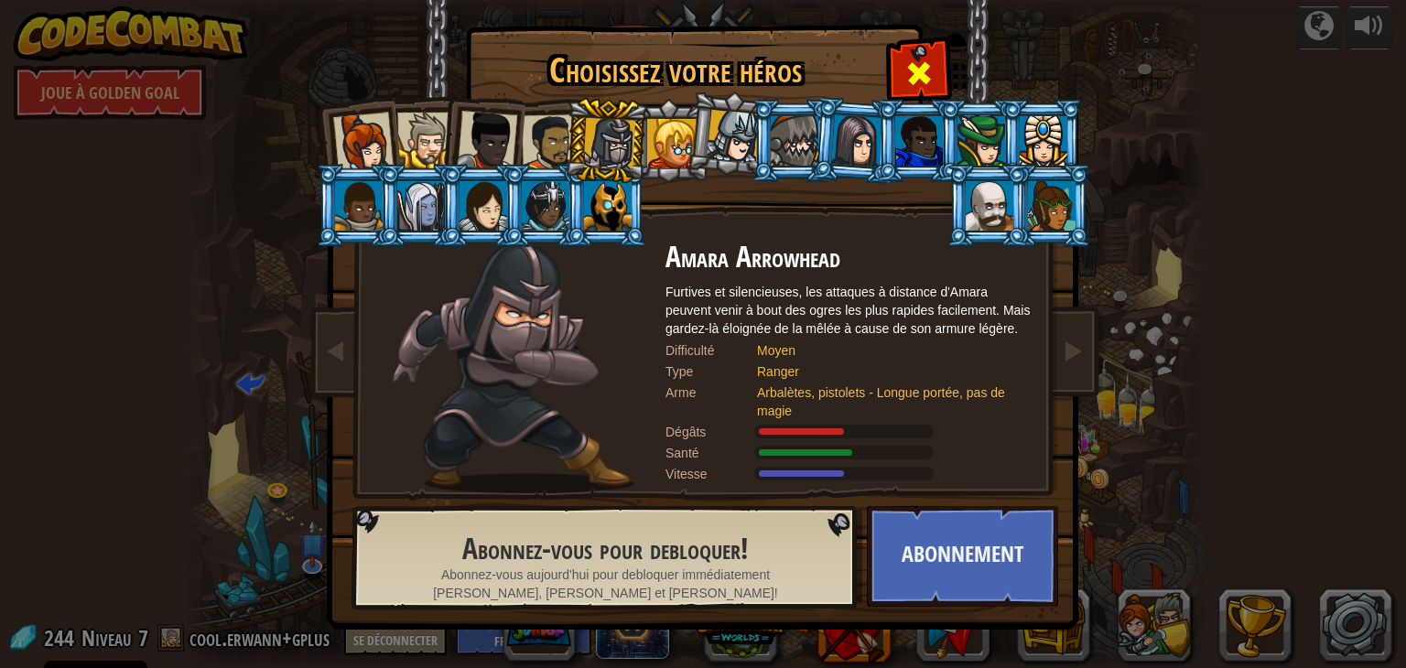
drag, startPoint x: 912, startPoint y: 62, endPoint x: 740, endPoint y: 9, distance: 180.1
click at [897, 60] on div at bounding box center [919, 71] width 58 height 58
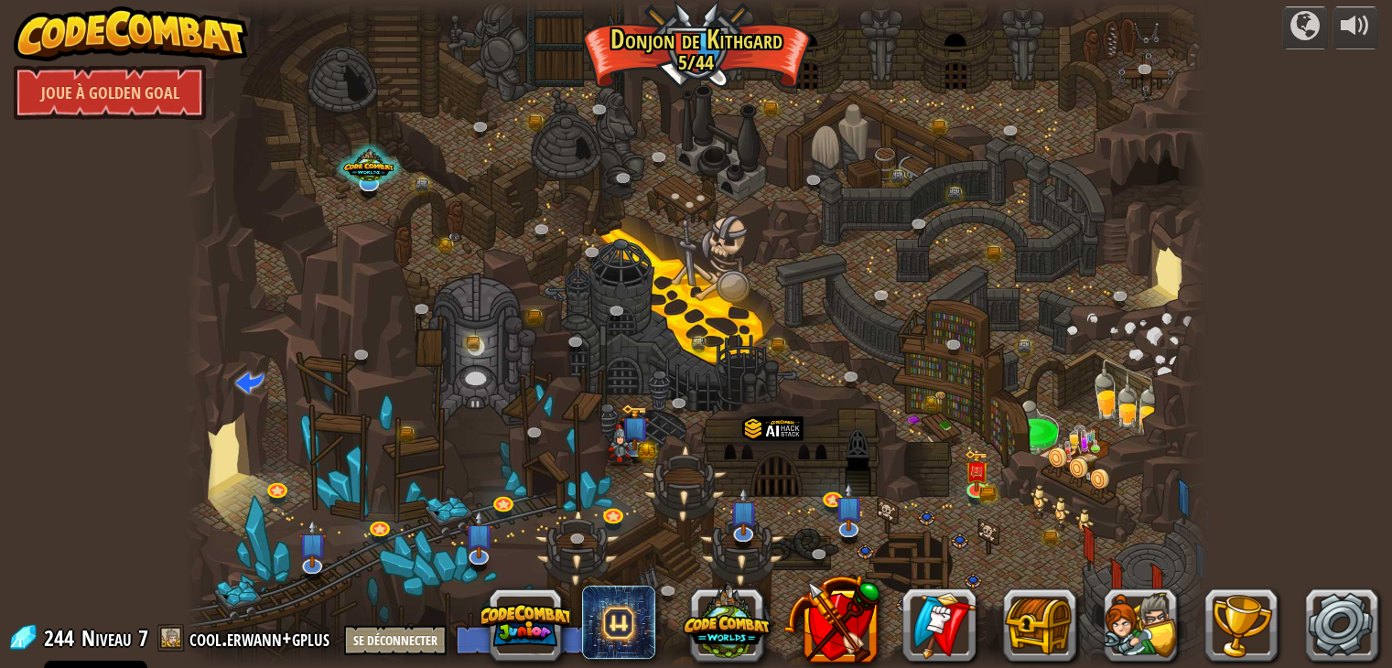
click at [700, 60] on div at bounding box center [696, 334] width 1023 height 668
click at [1307, 27] on div at bounding box center [1305, 25] width 29 height 29
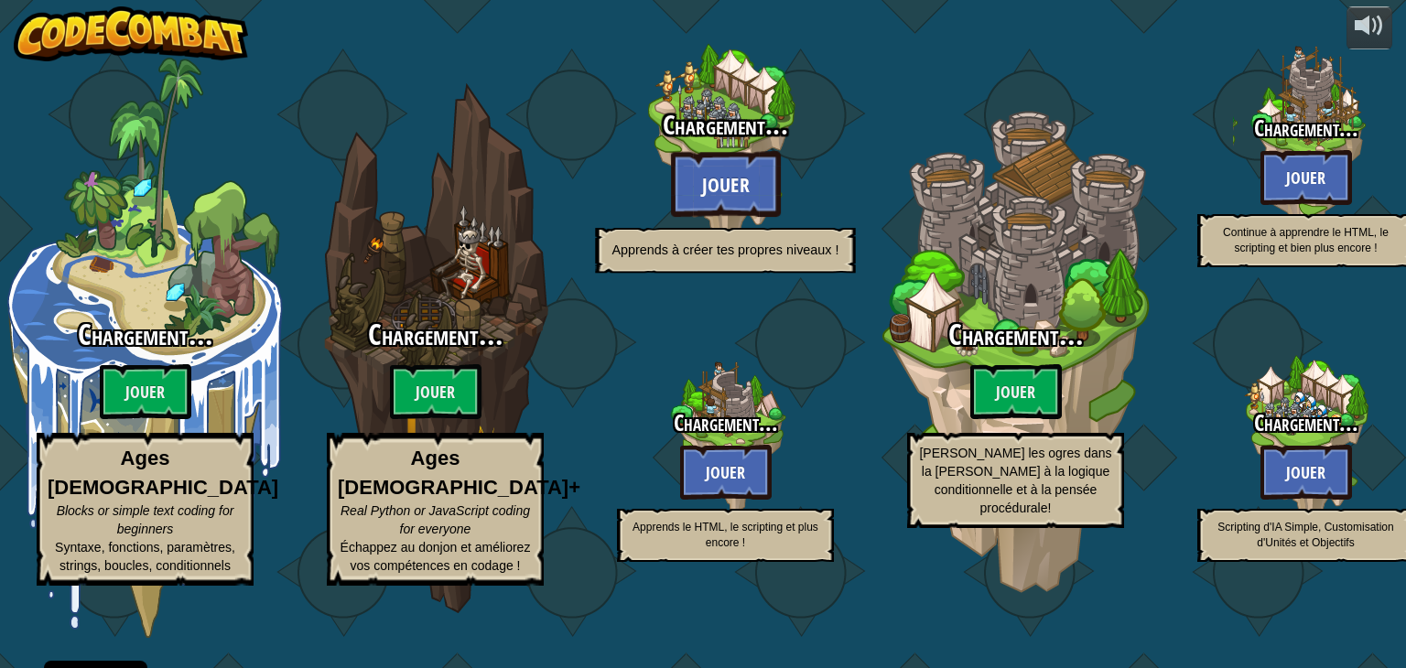
select select "fr"
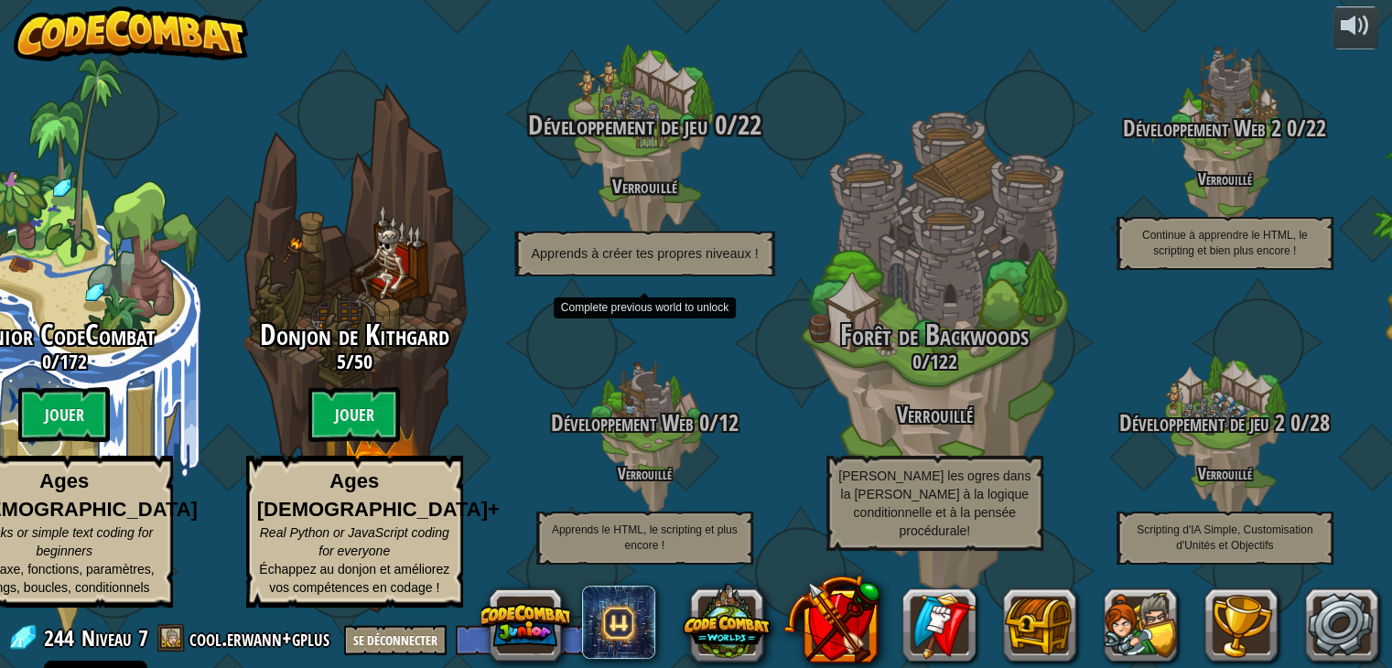
click at [604, 125] on span "Développement de jeu" at bounding box center [617, 125] width 180 height 38
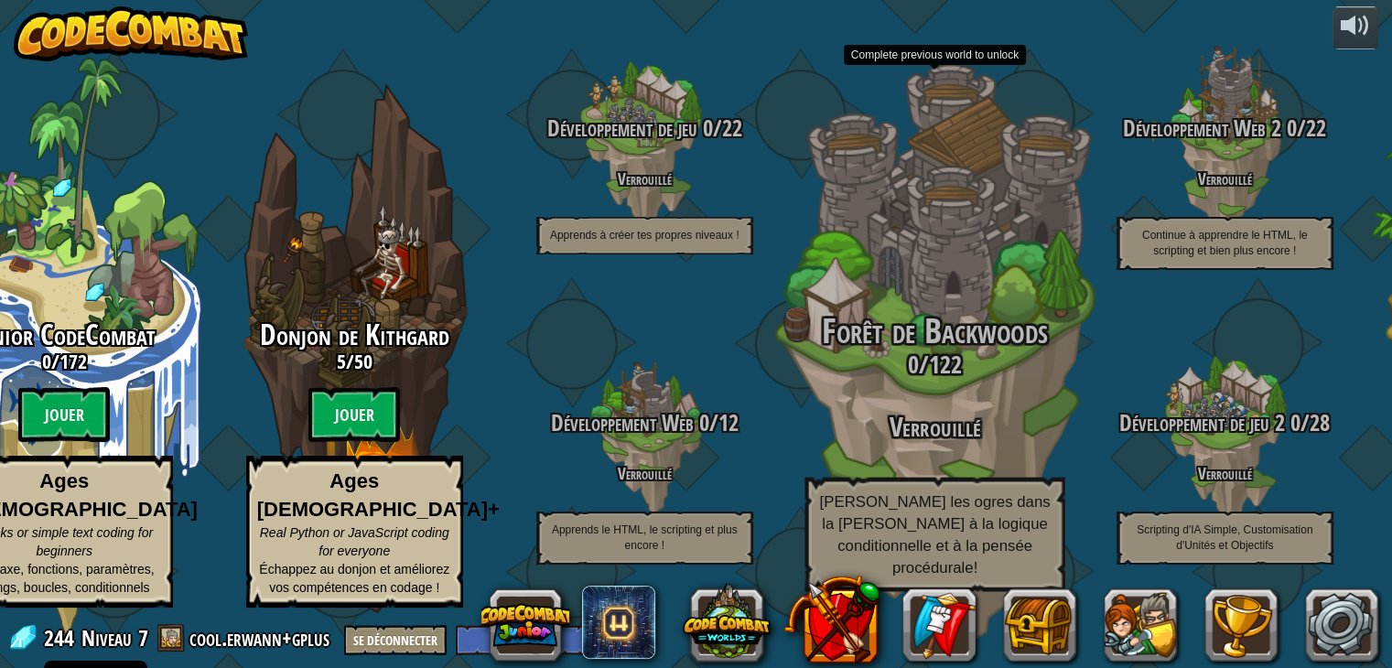
drag, startPoint x: 578, startPoint y: 455, endPoint x: 795, endPoint y: 499, distance: 221.4
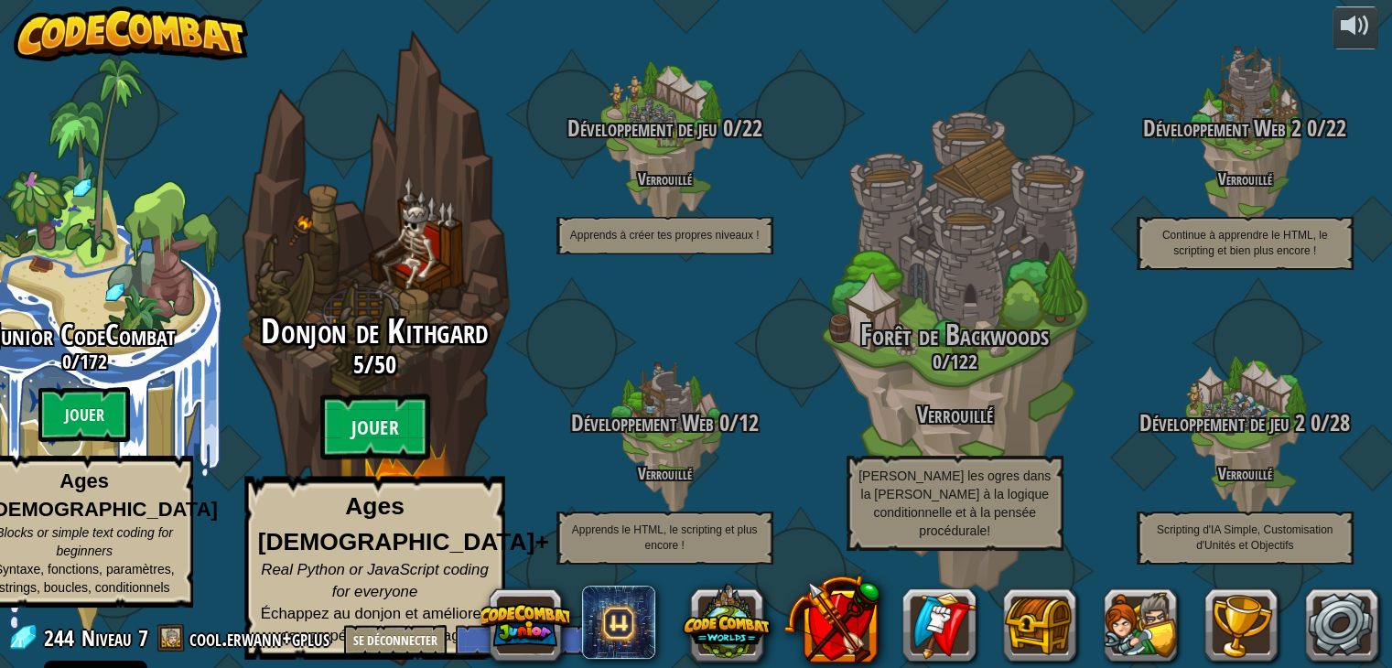
drag, startPoint x: 795, startPoint y: 499, endPoint x: 227, endPoint y: 78, distance: 706.7
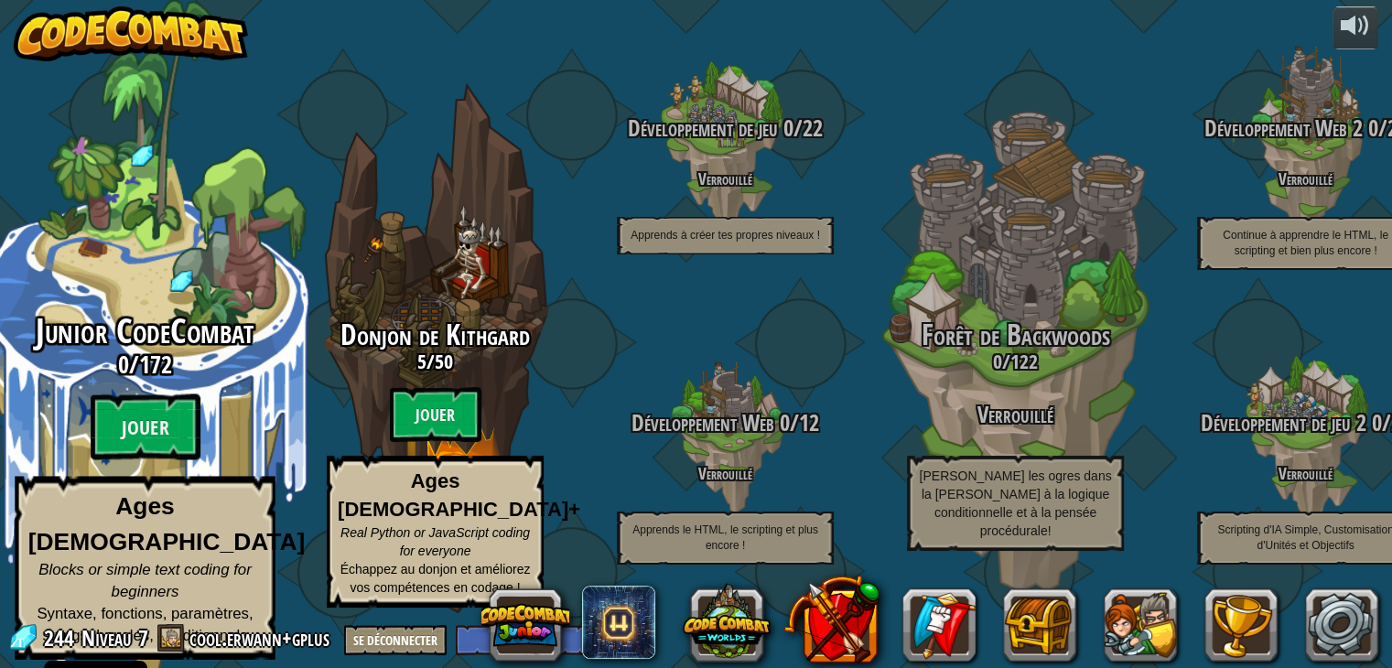
drag, startPoint x: 0, startPoint y: 189, endPoint x: 150, endPoint y: 210, distance: 151.6
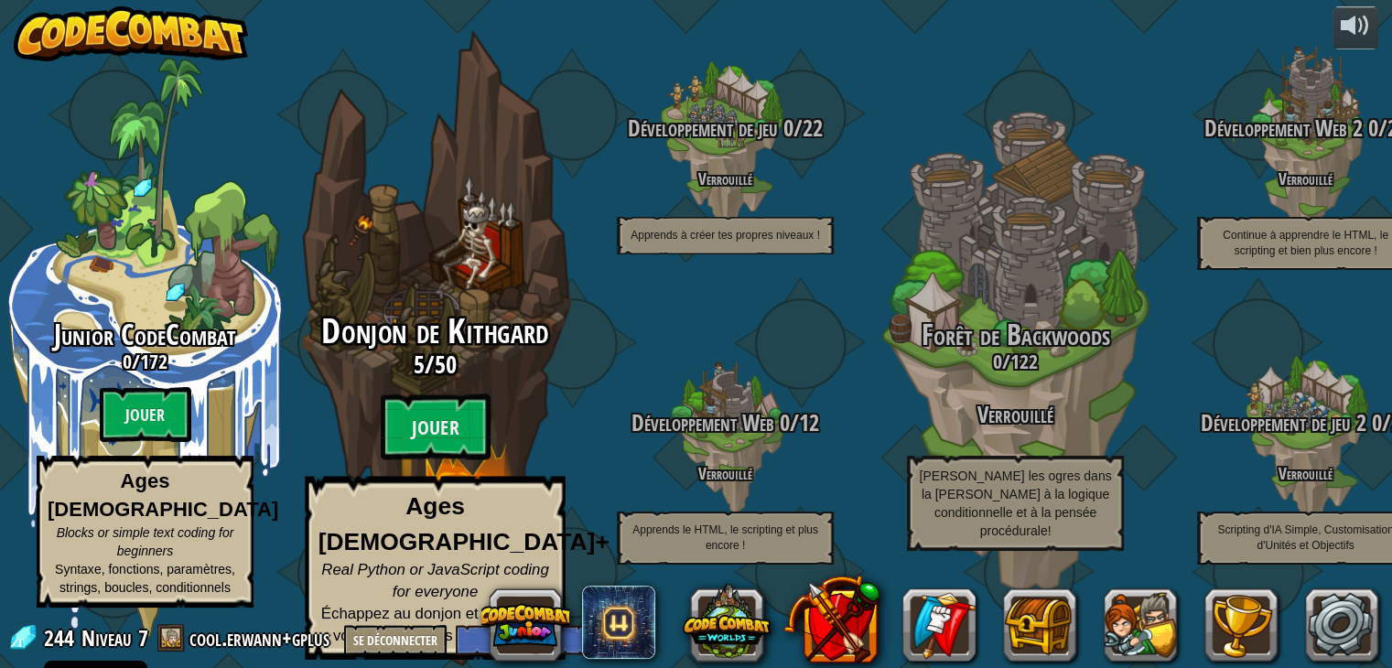
drag, startPoint x: 150, startPoint y: 210, endPoint x: 416, endPoint y: 146, distance: 273.1
click at [416, 146] on div "Donjon de Kithgard 5 / 50 Jouer Ages 8+ Real Python or JavaScript coding for ev…" at bounding box center [435, 348] width 348 height 697
select select "fr"
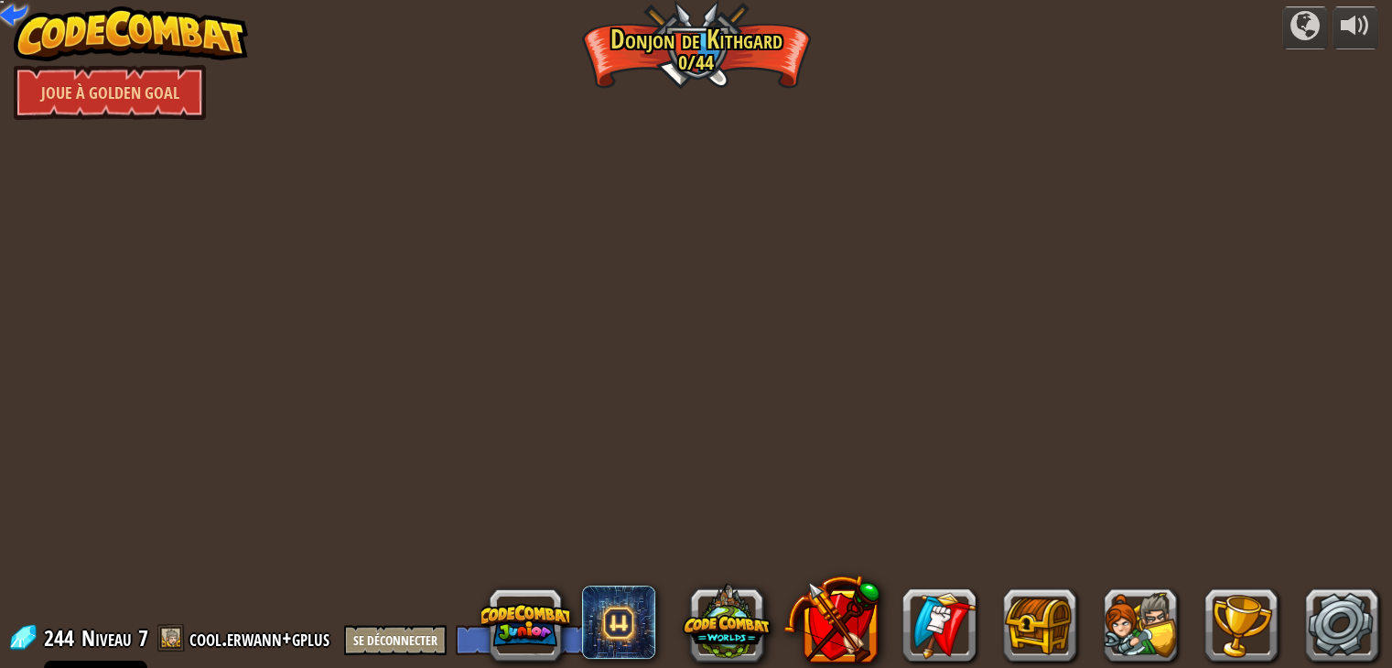
select select "fr"
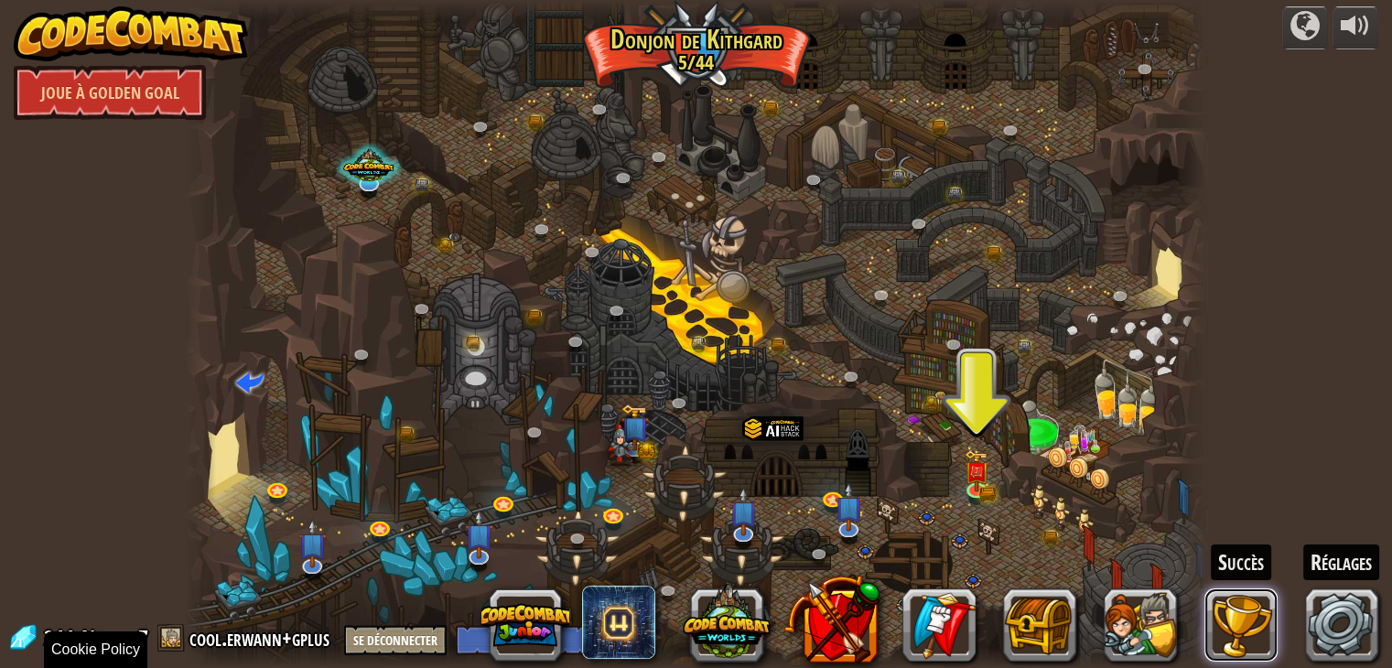
click at [1251, 617] on button at bounding box center [1241, 625] width 73 height 73
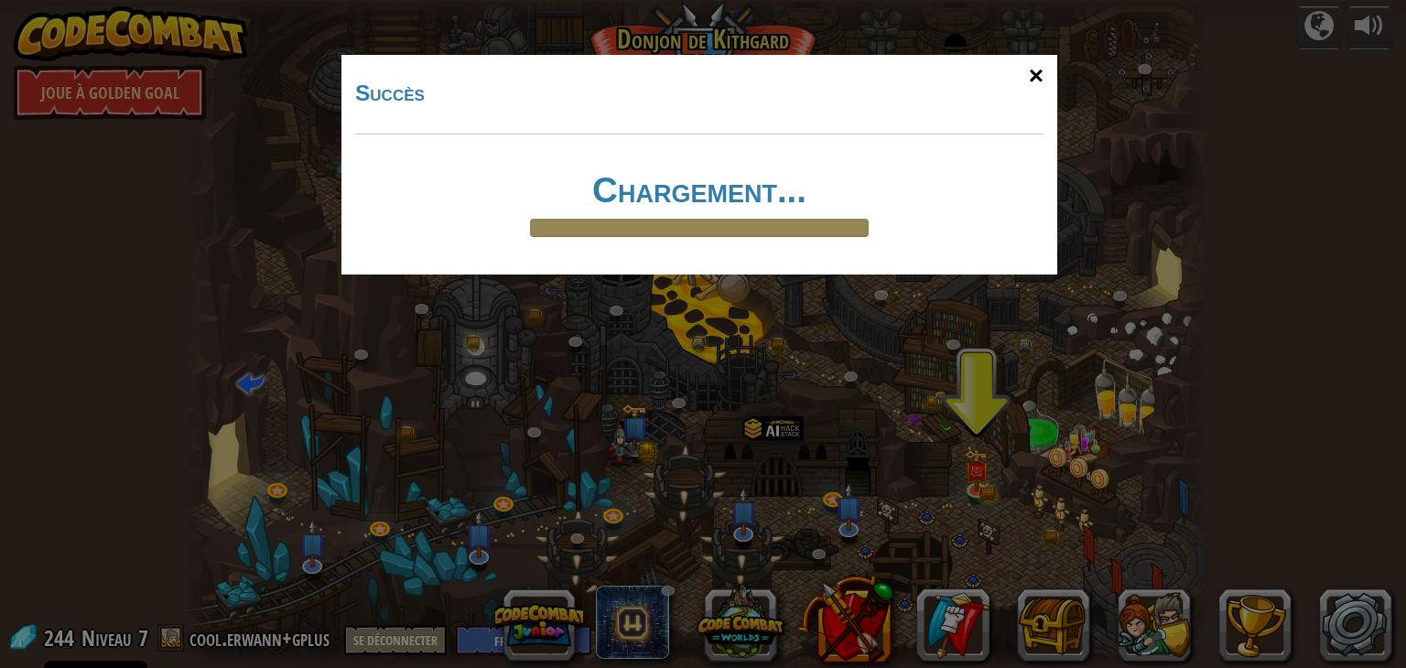
click at [1050, 77] on div "×" at bounding box center [1036, 75] width 42 height 53
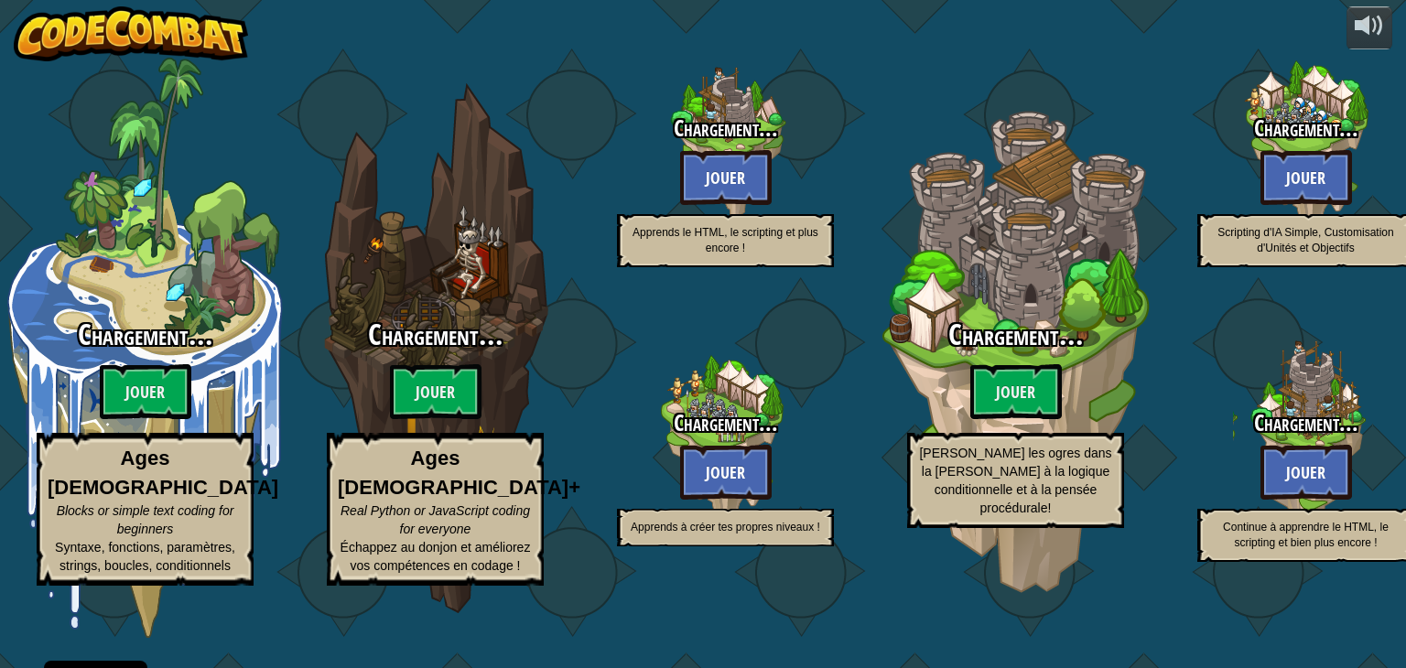
select select "fr"
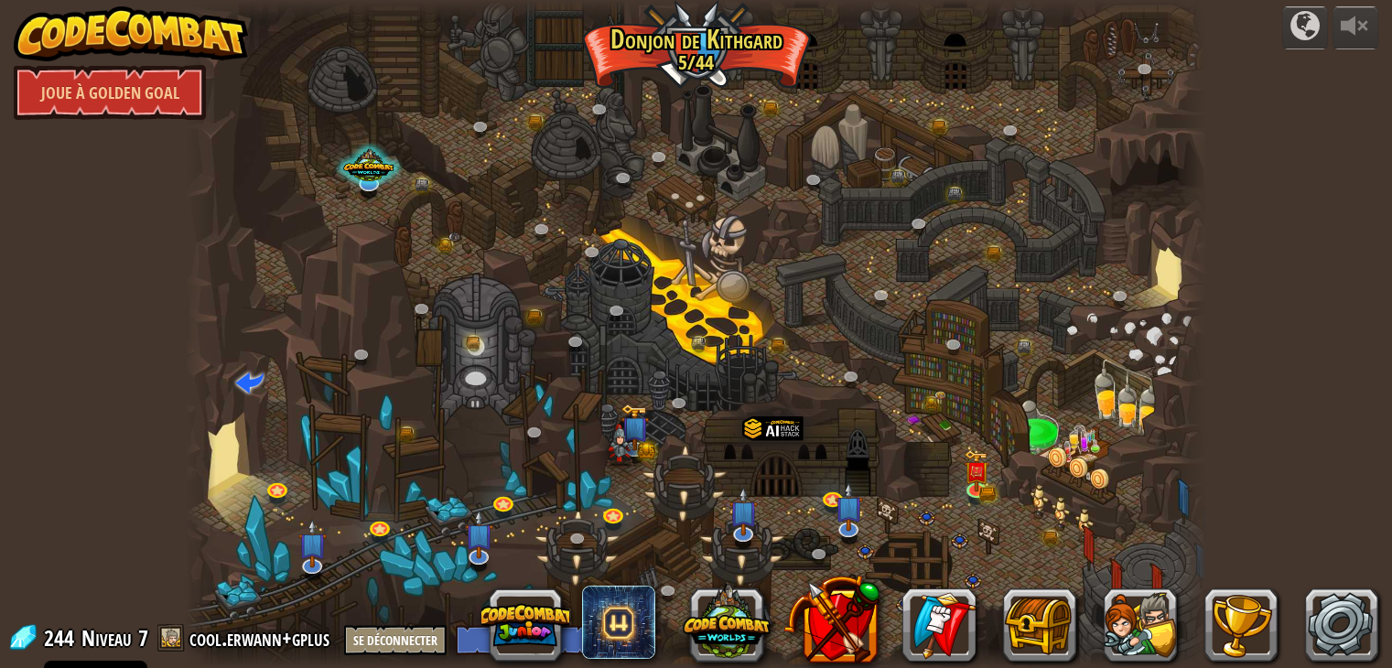
select select "fr"
click at [984, 476] on img at bounding box center [977, 461] width 26 height 56
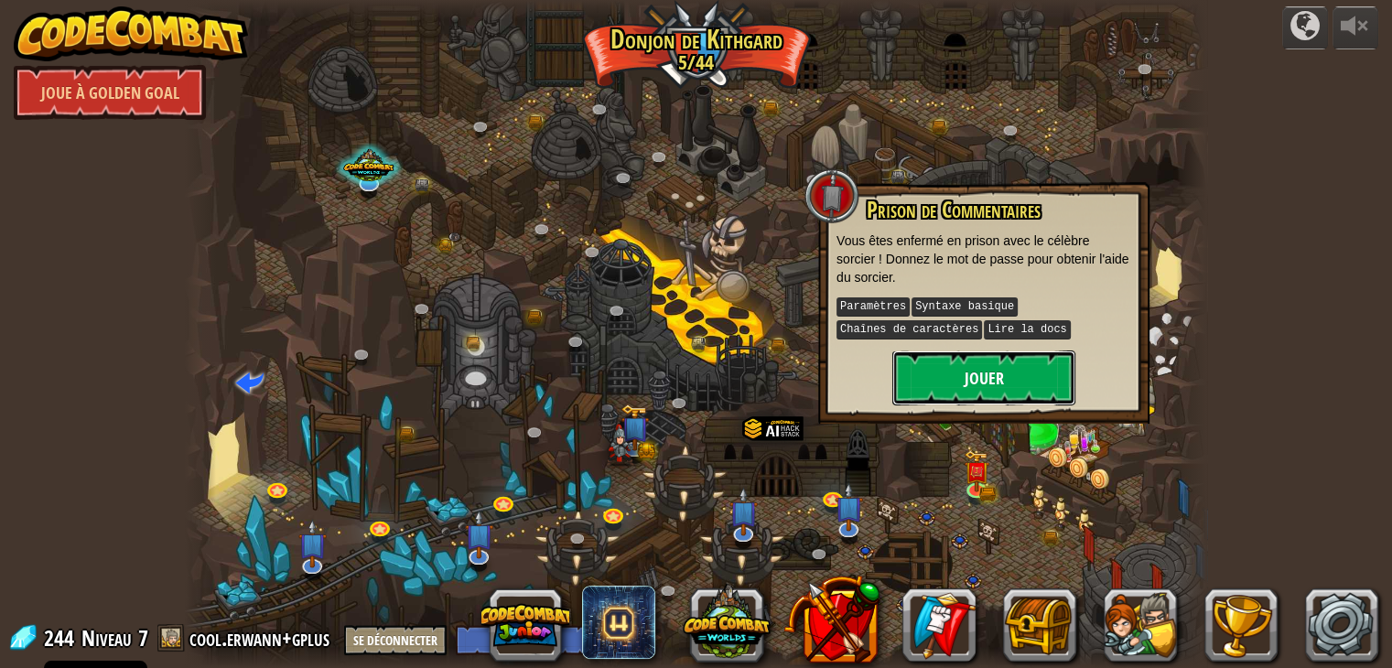
click at [973, 371] on button "Jouer" at bounding box center [984, 378] width 183 height 55
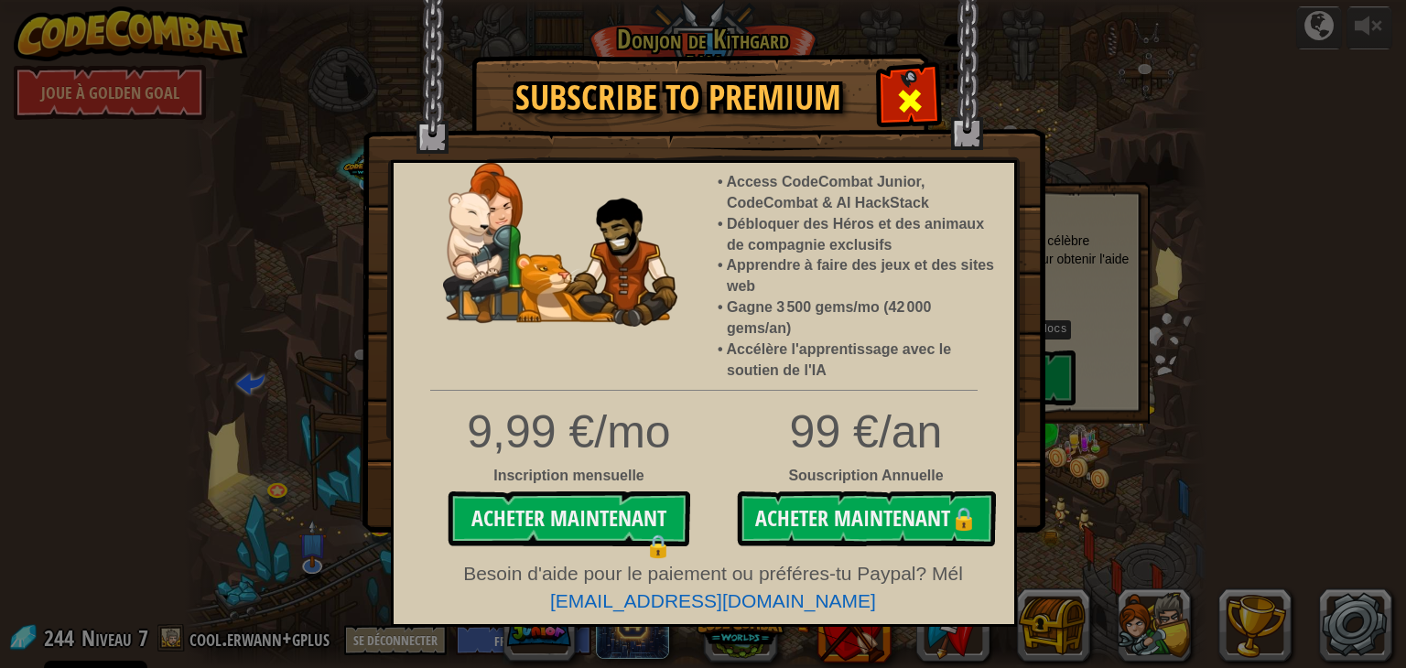
click at [927, 114] on div at bounding box center [910, 99] width 58 height 58
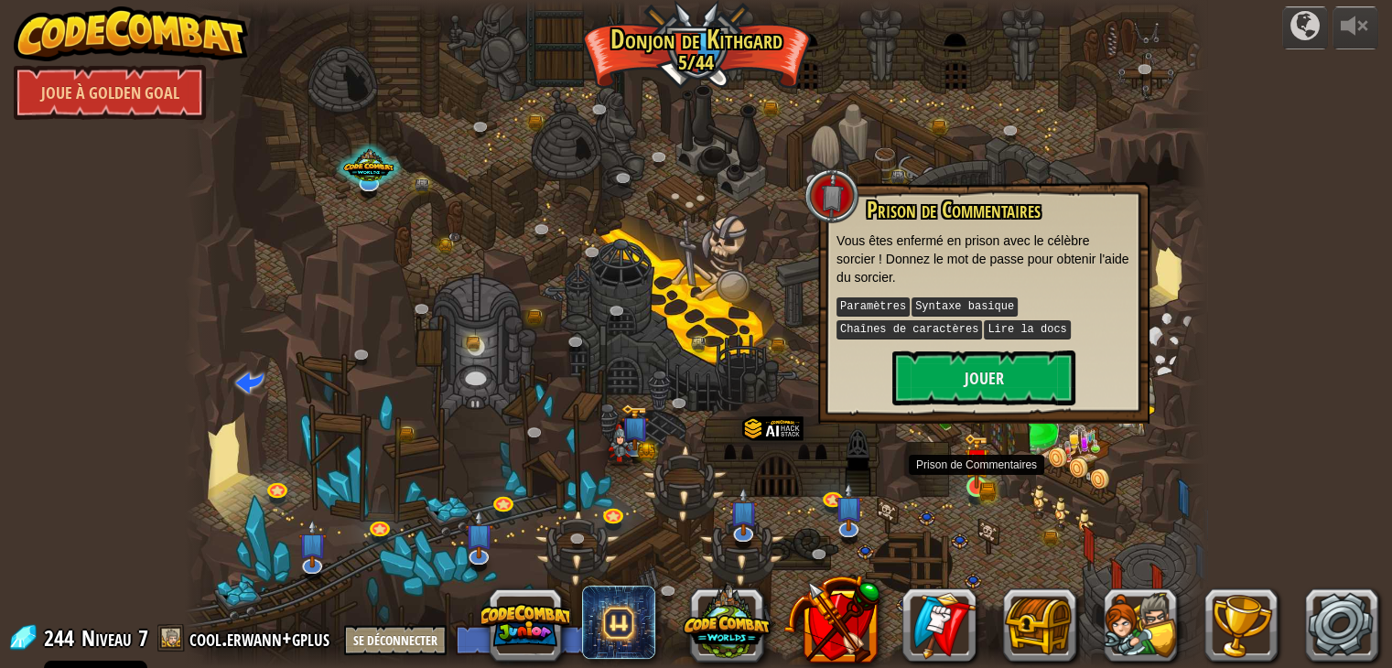
click at [982, 450] on img at bounding box center [977, 461] width 26 height 56
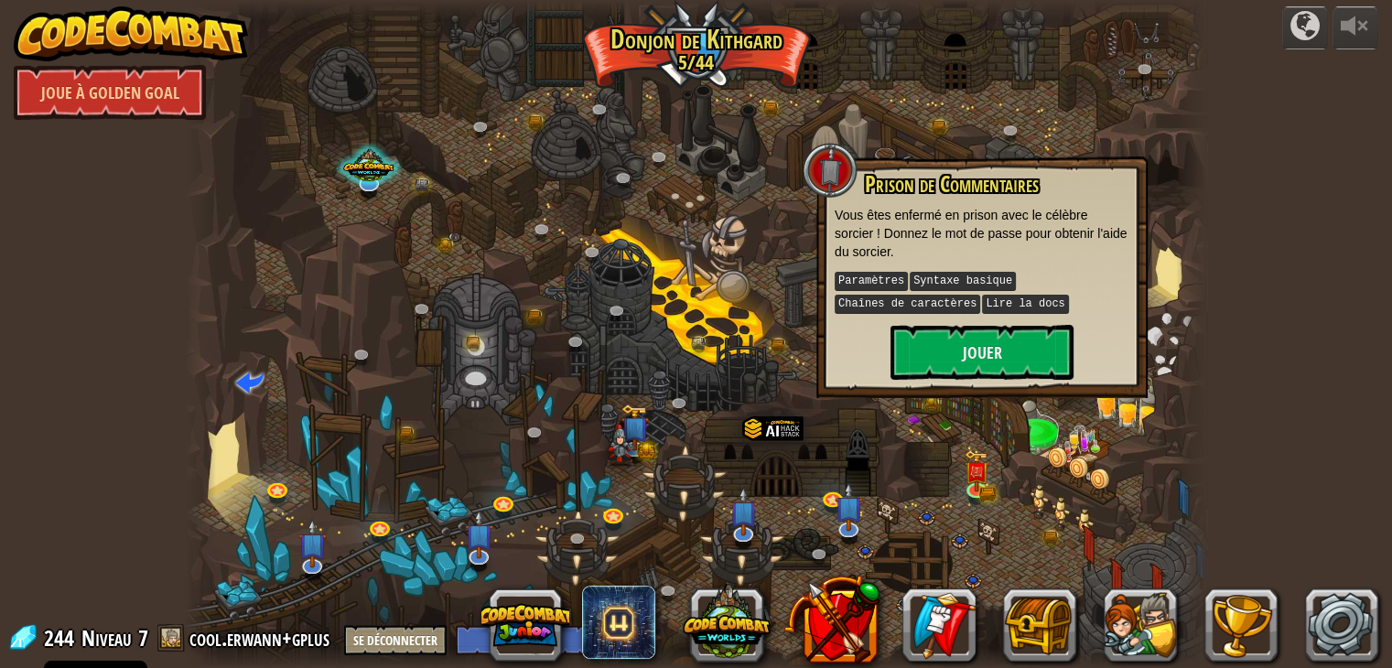
click at [980, 380] on div "Prison de Commentaires Vous êtes enfermé en prison avec le célèbre sorcier ! Do…" at bounding box center [982, 278] width 331 height 242
click at [984, 354] on button "Jouer" at bounding box center [982, 352] width 183 height 55
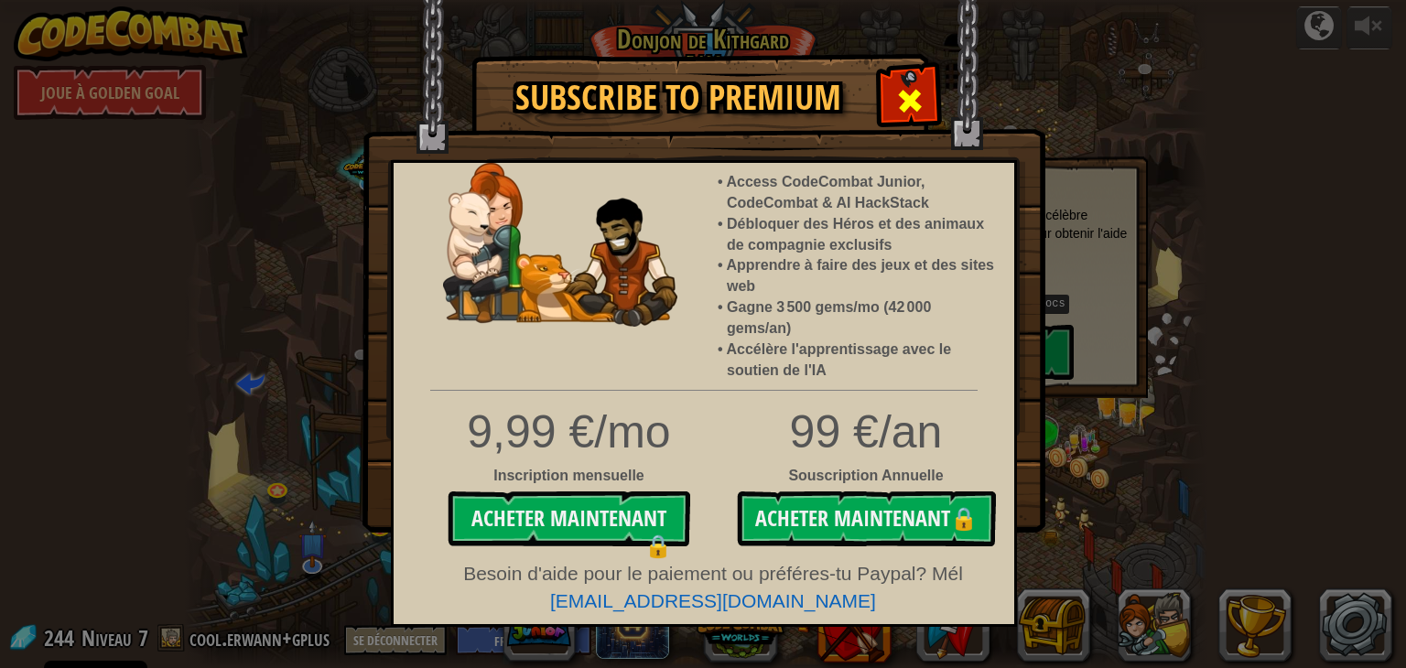
click at [897, 92] on span at bounding box center [909, 100] width 29 height 29
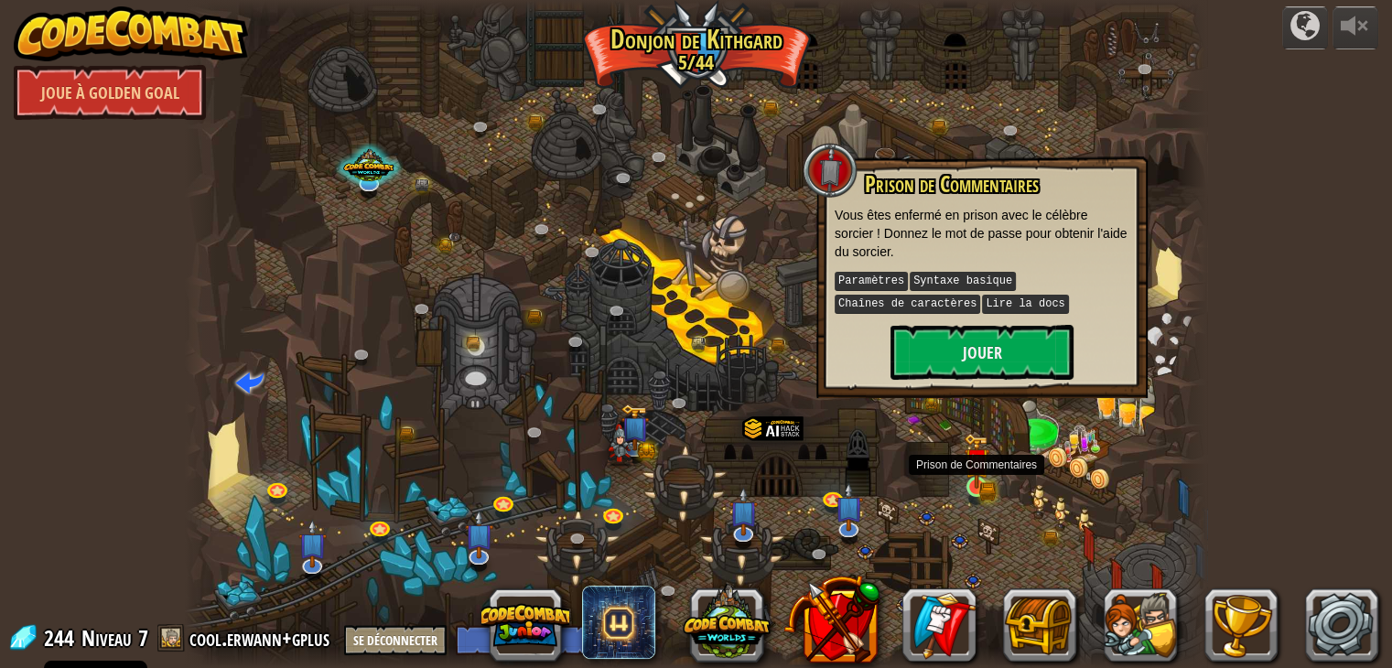
click at [978, 478] on img at bounding box center [977, 461] width 26 height 56
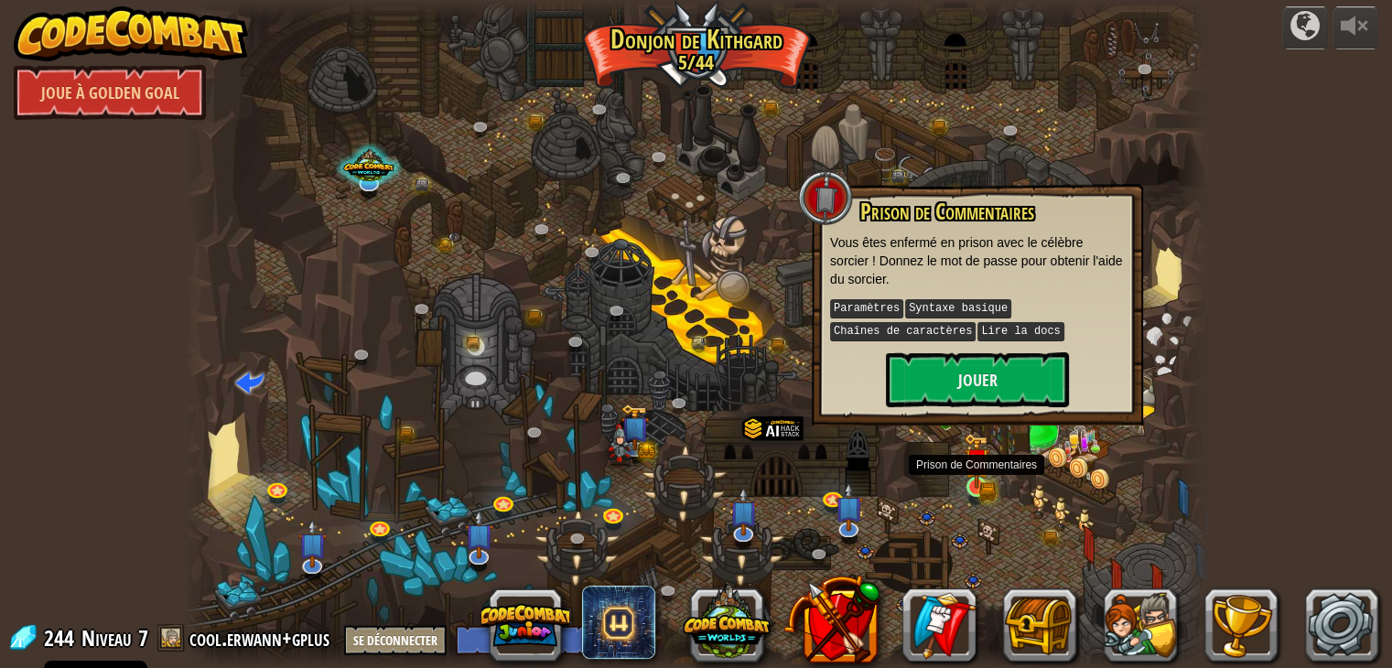
click at [978, 478] on img at bounding box center [977, 461] width 26 height 56
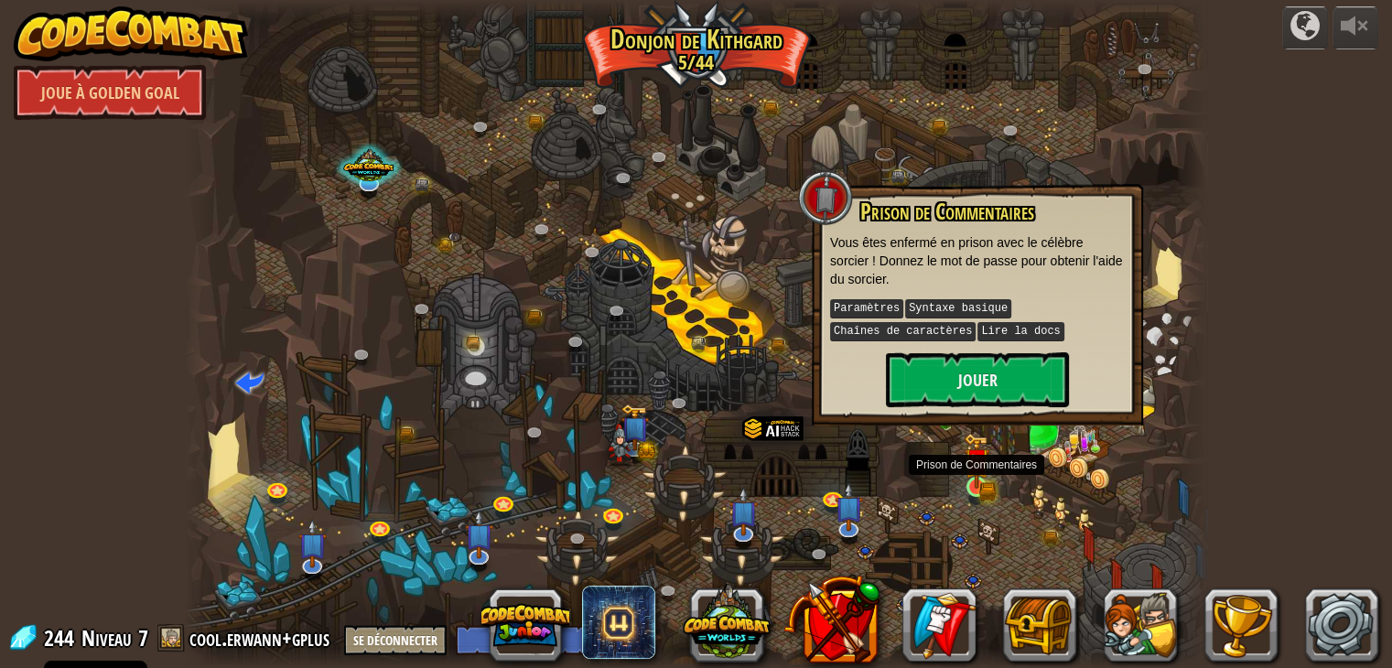
click at [978, 478] on img at bounding box center [977, 461] width 26 height 56
click at [999, 352] on button "Jouer" at bounding box center [977, 379] width 183 height 55
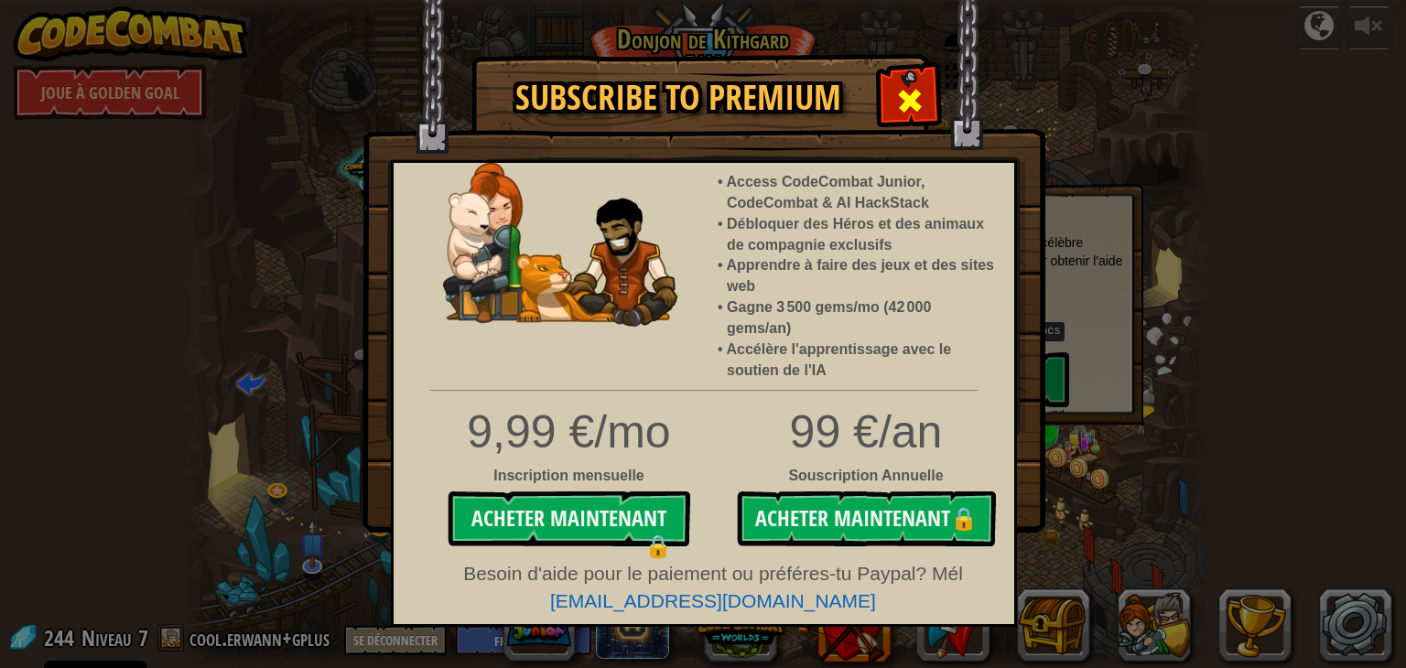
click at [923, 107] on span at bounding box center [909, 100] width 29 height 29
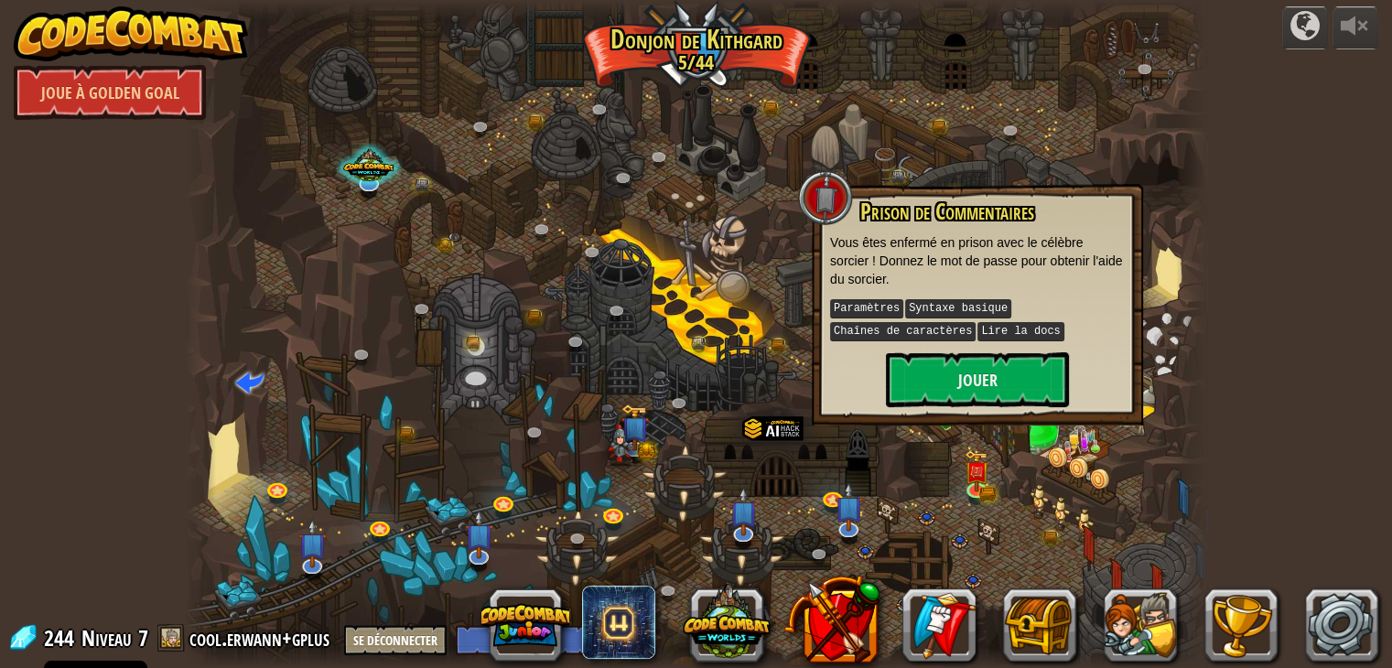
click at [1327, 213] on div "powered by Joue à Golden Goal Canyon Tortueux (Verrouillé) Défi : collecte le p…" at bounding box center [696, 334] width 1392 height 668
click at [30, 382] on div "powered by Joue à Golden Goal Canyon Tortueux (Verrouillé) Défi : collecte le p…" at bounding box center [696, 334] width 1392 height 668
click at [1302, 25] on div at bounding box center [1305, 25] width 29 height 29
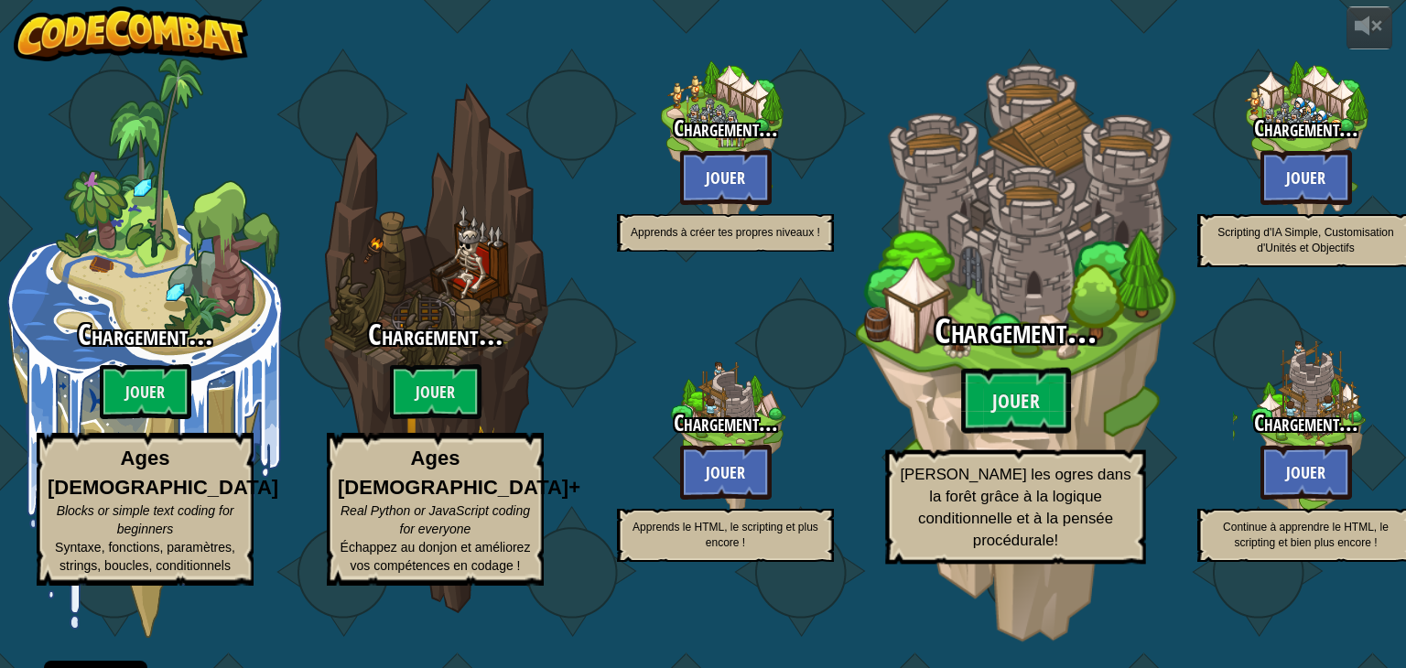
select select "fr"
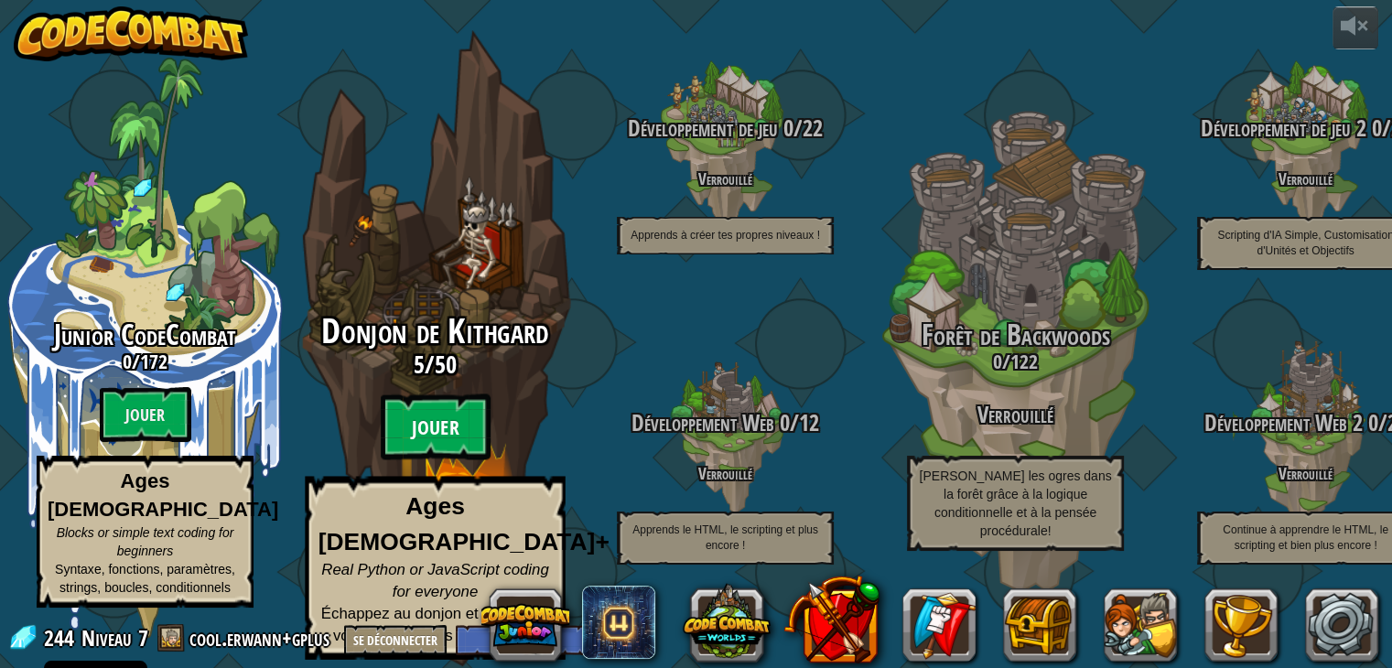
click at [394, 430] on btn "Jouer" at bounding box center [436, 428] width 110 height 66
select select "fr"
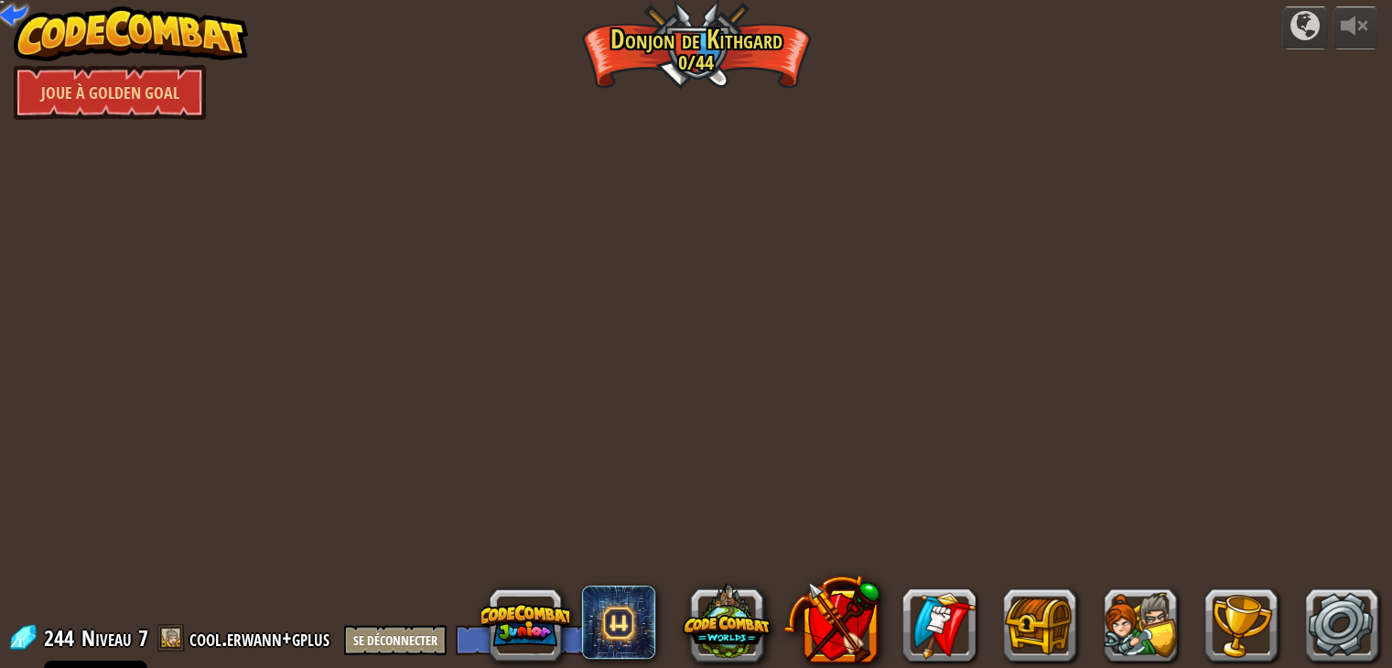
select select "fr"
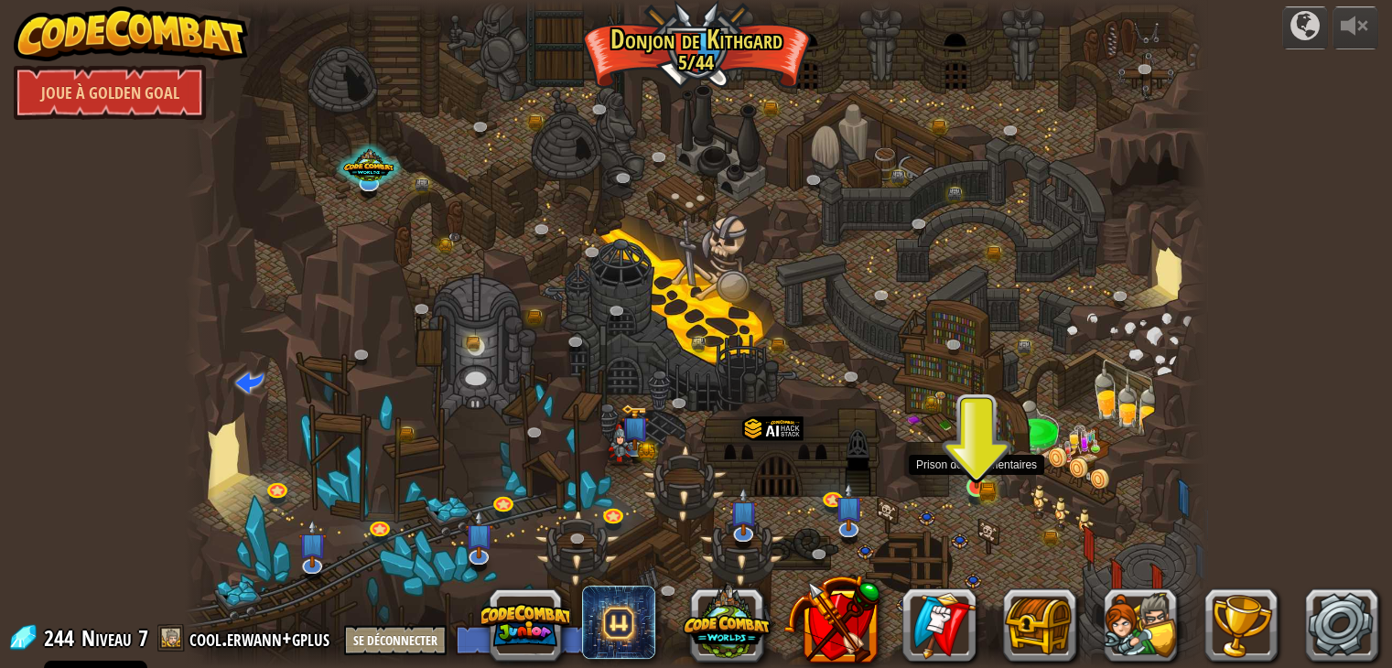
click at [970, 466] on img at bounding box center [976, 461] width 15 height 15
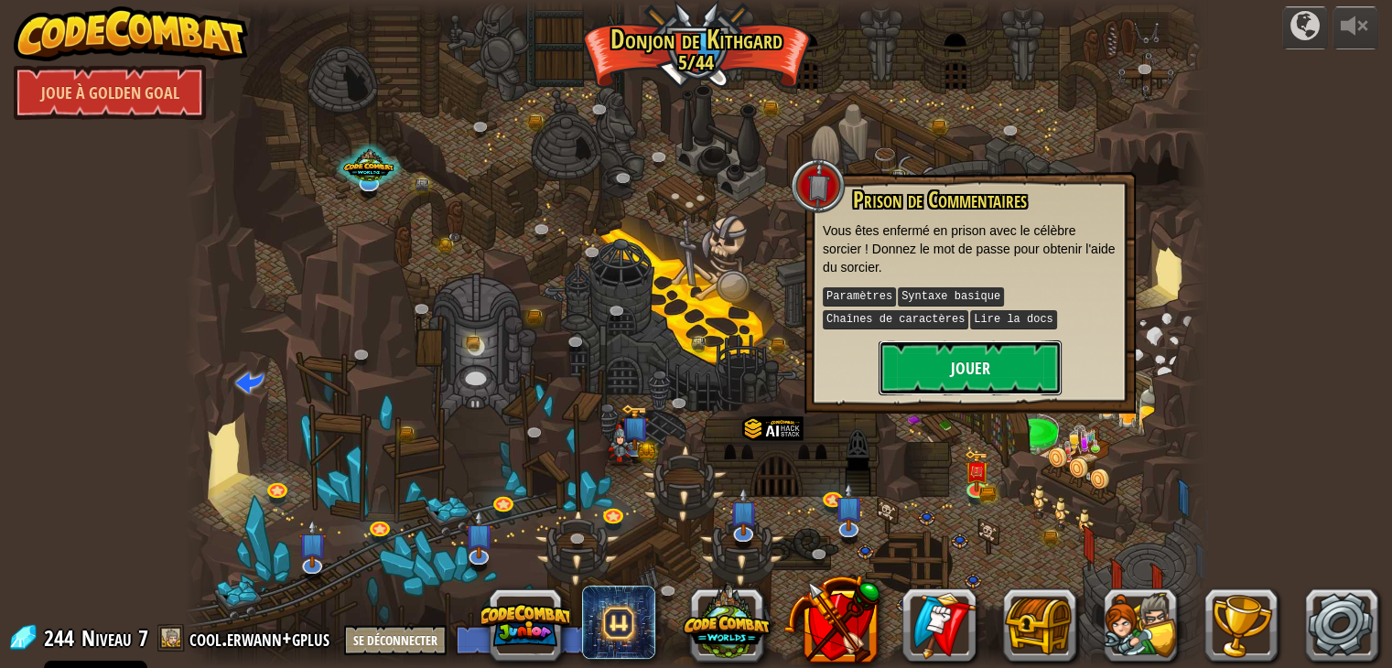
click at [1009, 345] on button "Jouer" at bounding box center [970, 368] width 183 height 55
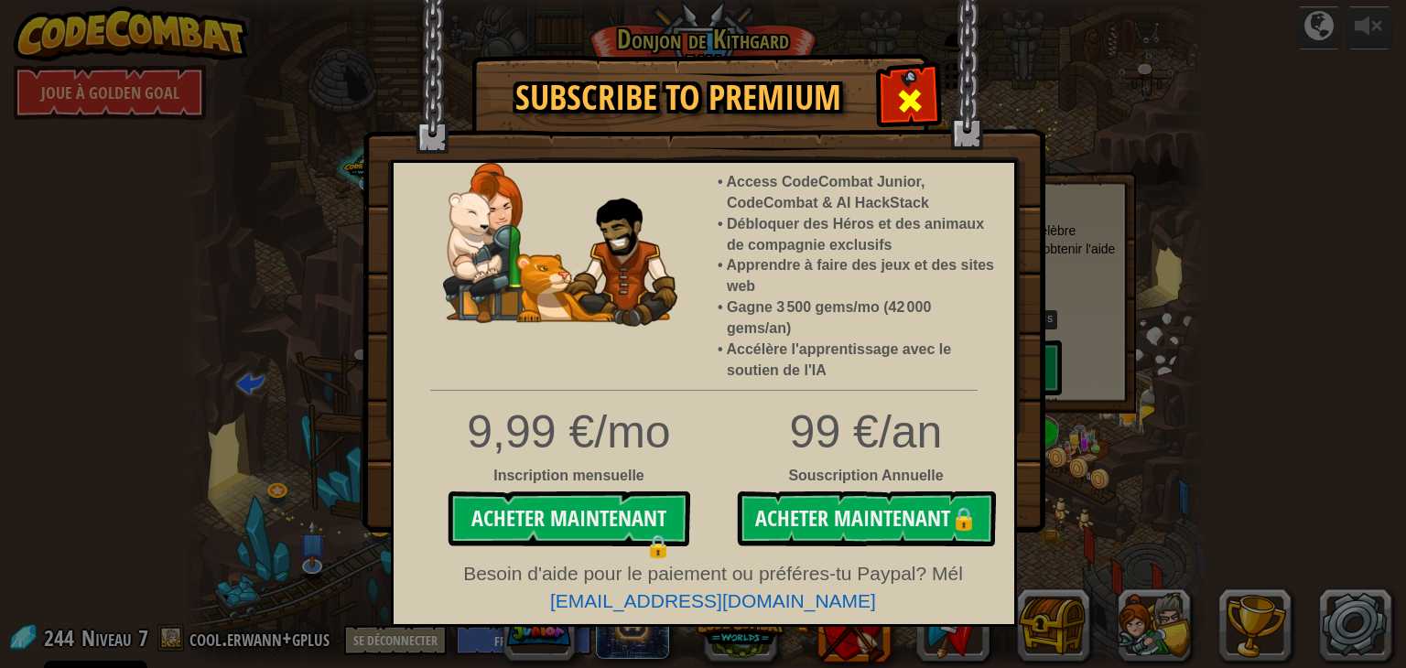
click at [894, 80] on div at bounding box center [910, 99] width 58 height 58
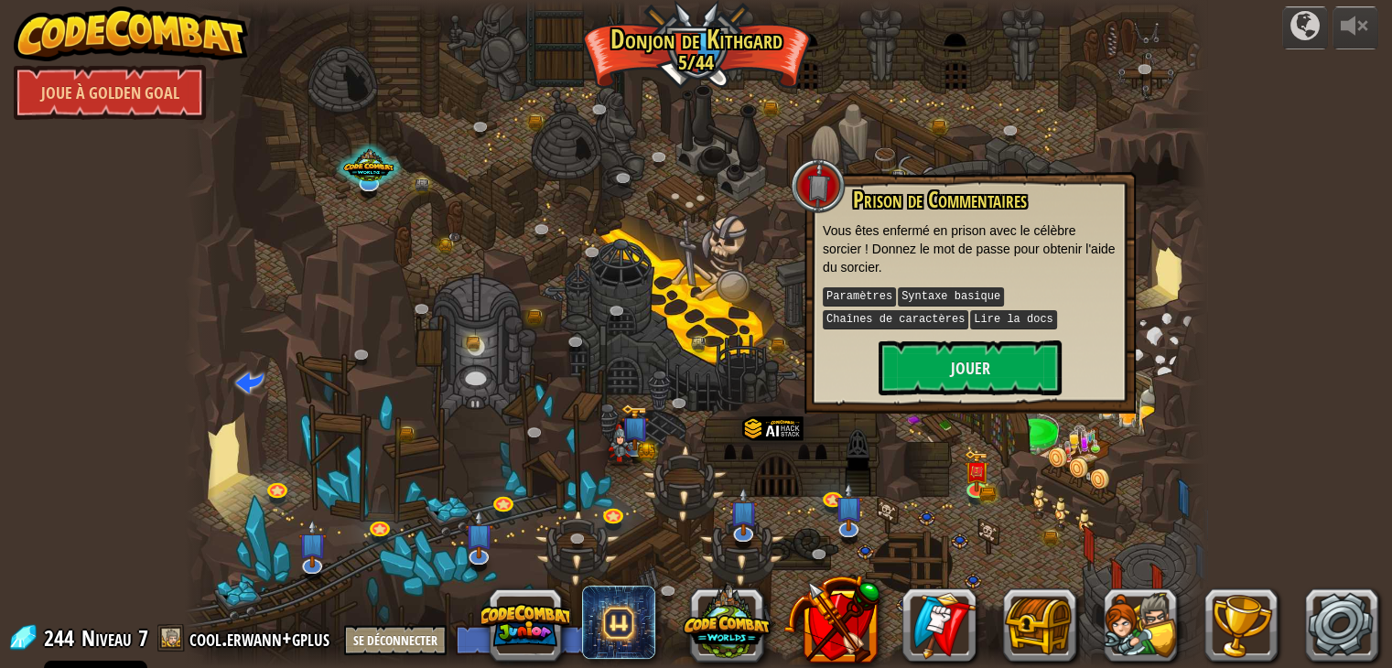
click at [1045, 397] on div "Prison de Commentaires Vous êtes enfermé en prison avec le célèbre sorcier ! Do…" at bounding box center [970, 293] width 331 height 242
click at [1007, 352] on button "Jouer" at bounding box center [970, 368] width 183 height 55
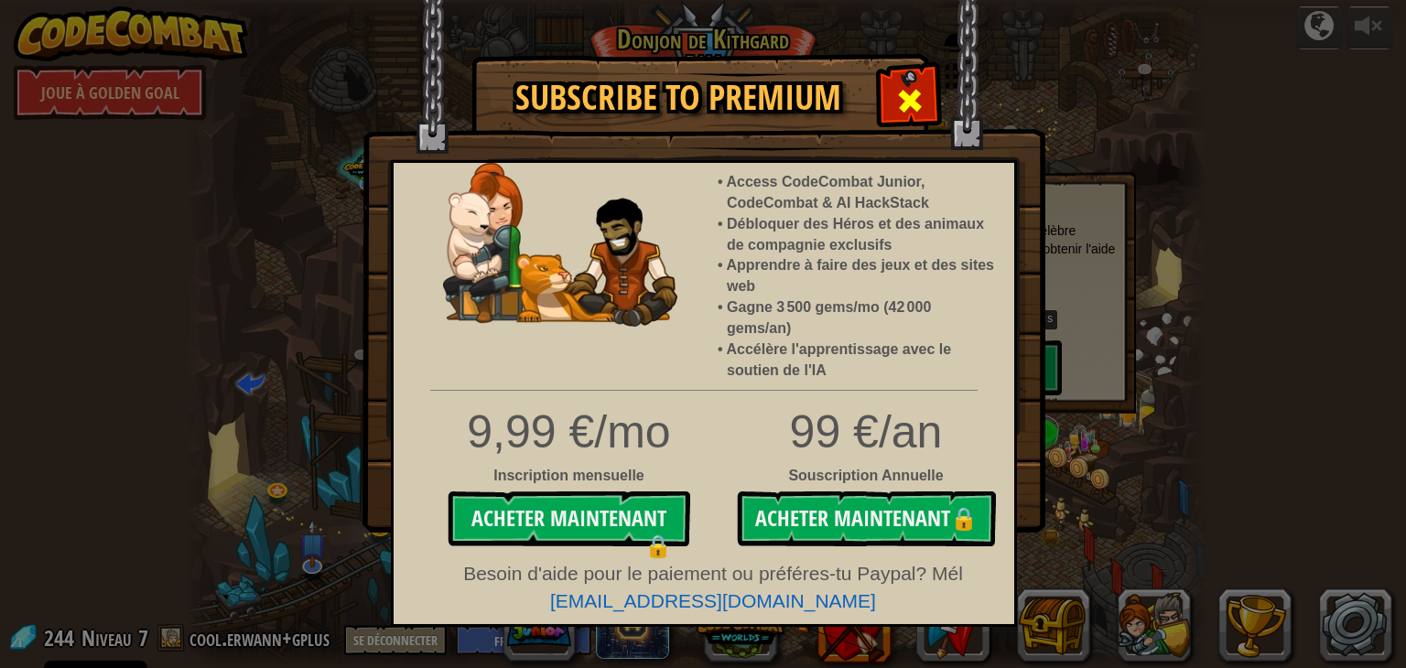
click at [899, 89] on span at bounding box center [909, 100] width 29 height 29
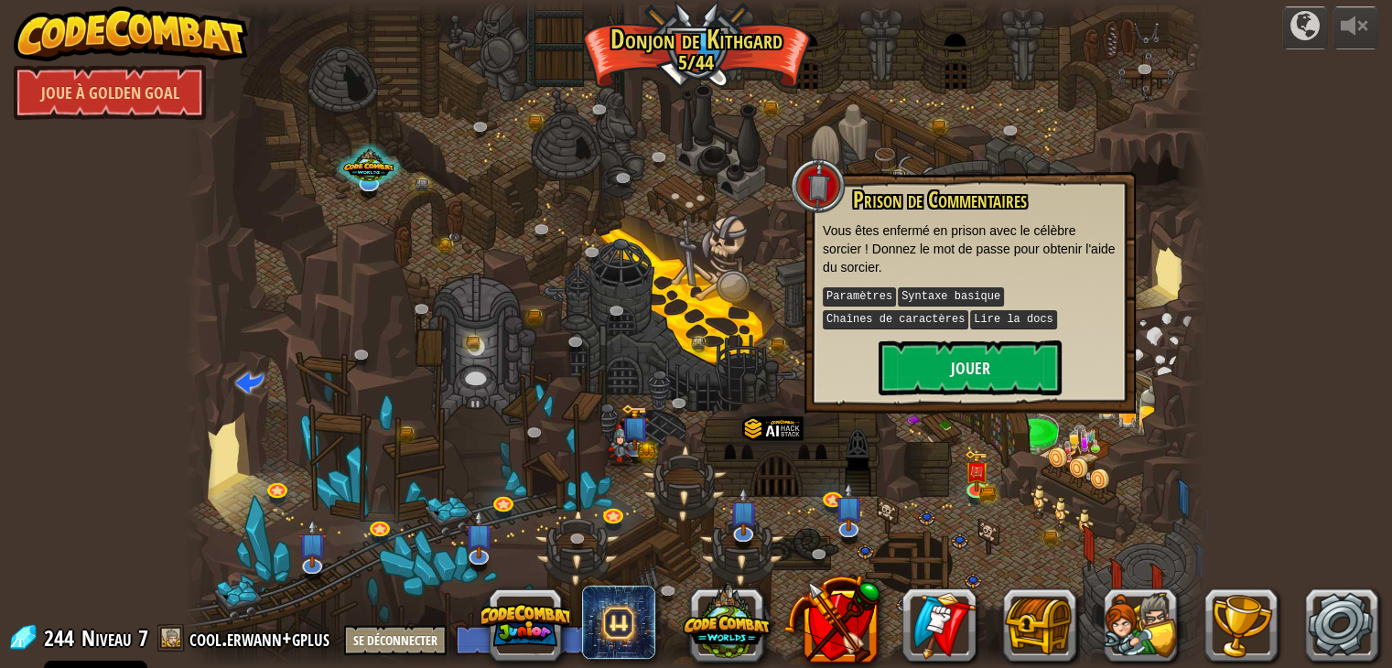
click at [1174, 489] on div at bounding box center [696, 334] width 1023 height 668
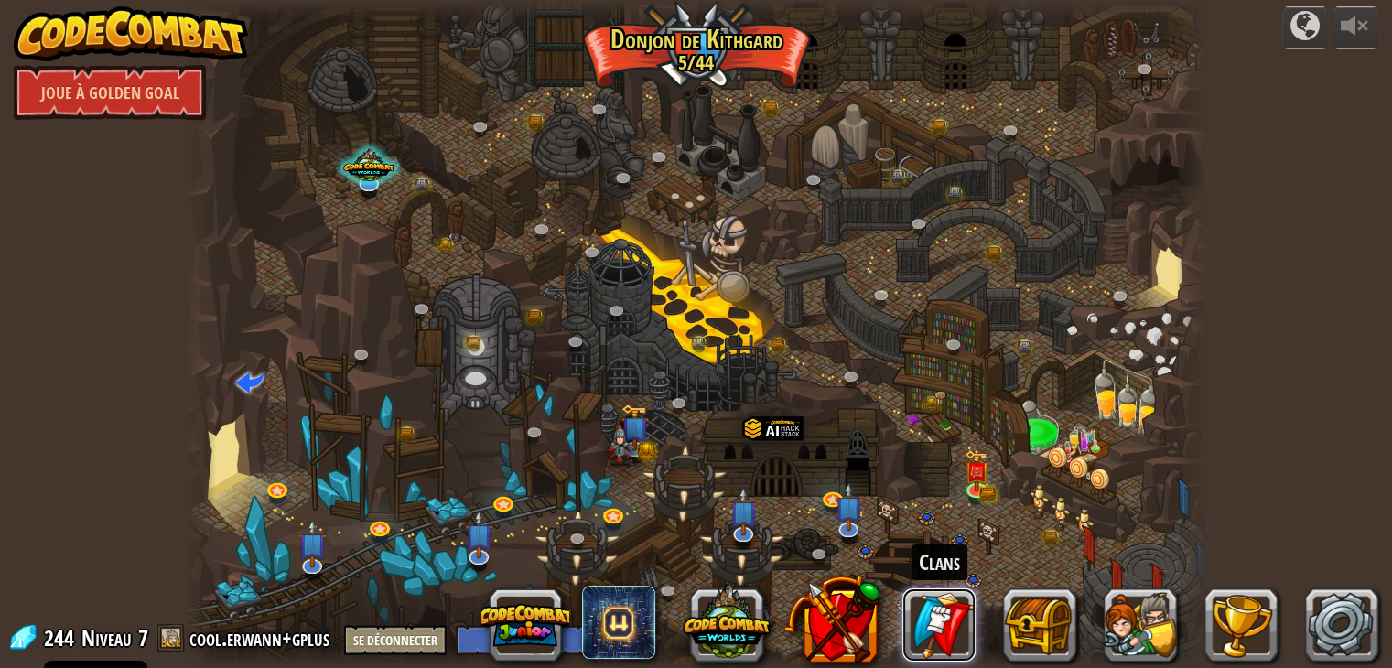
click at [954, 611] on link at bounding box center [939, 625] width 73 height 73
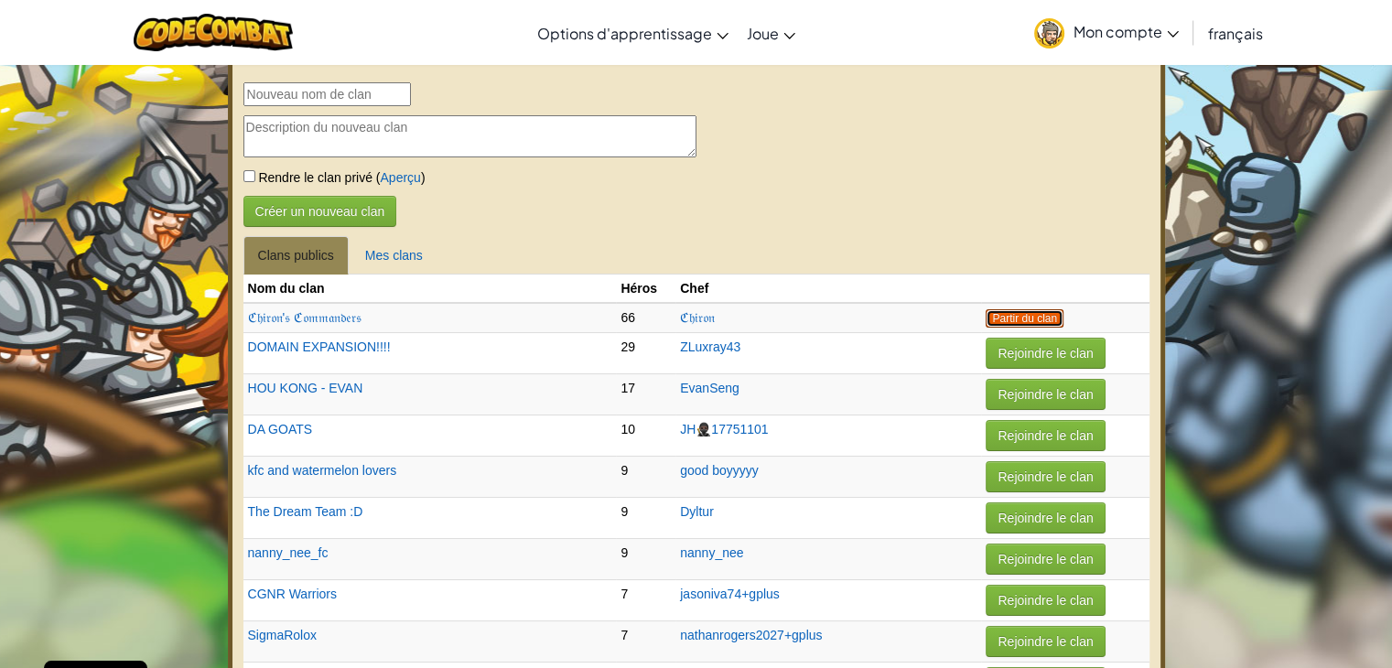
click at [993, 319] on button "Partir du clan" at bounding box center [1025, 318] width 78 height 18
click at [986, 319] on button "Partir du clan" at bounding box center [1025, 318] width 78 height 18
select select "fr"
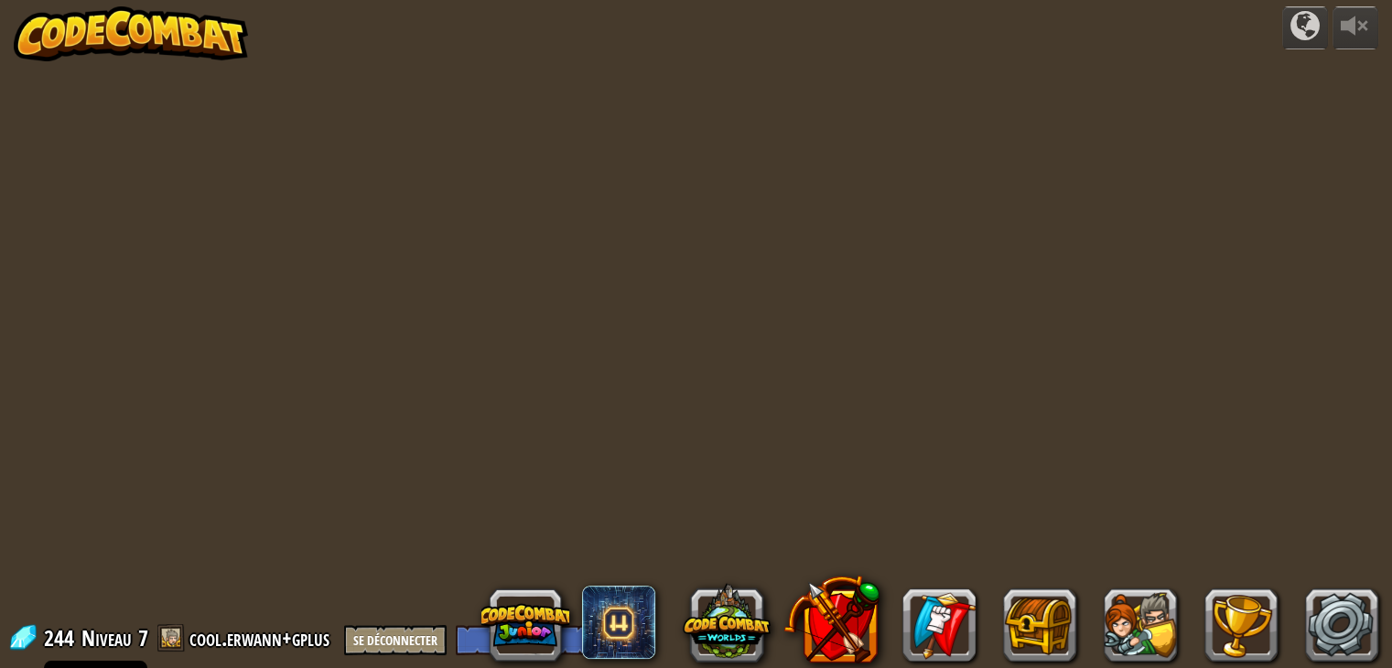
select select "fr"
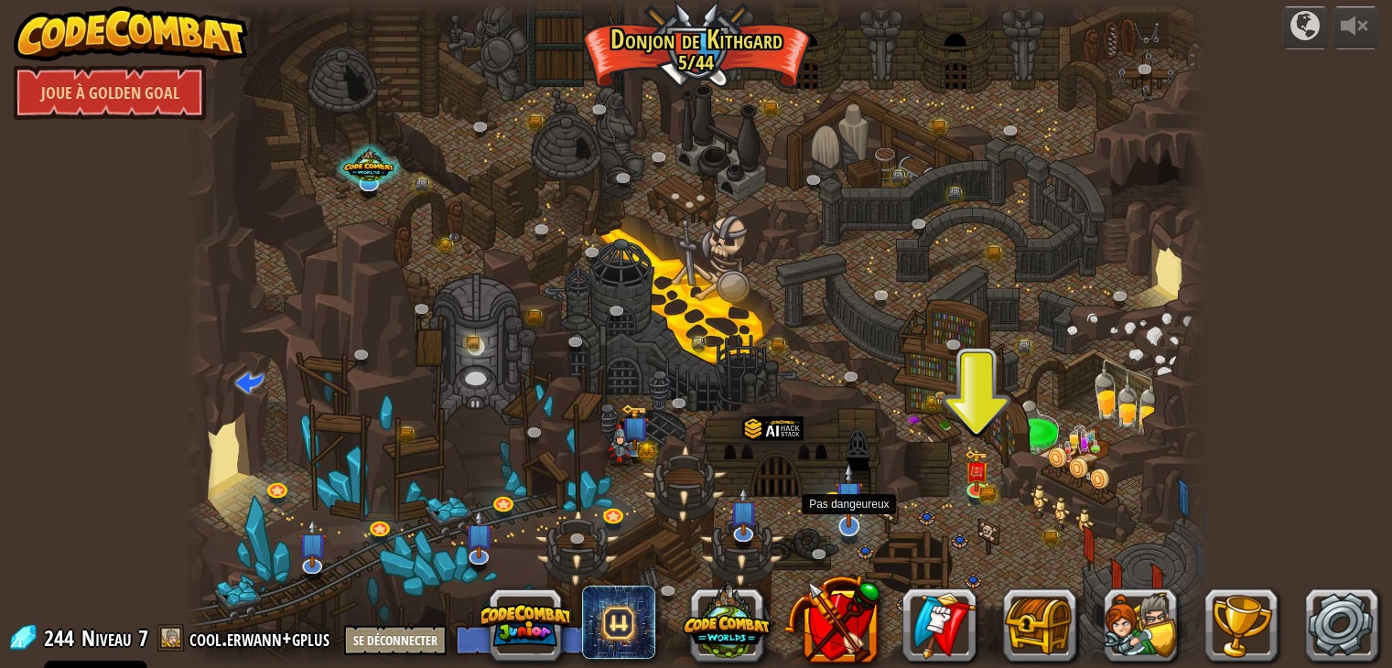
click at [850, 514] on img at bounding box center [849, 495] width 28 height 66
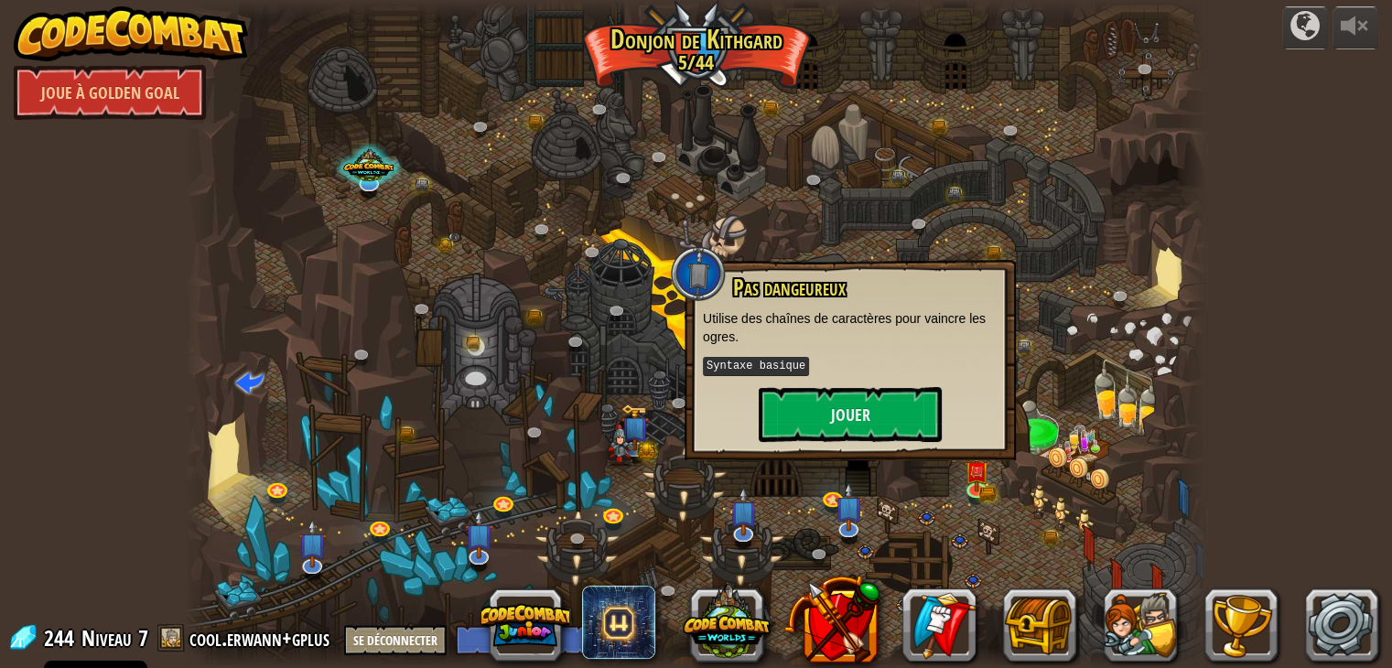
click at [689, 281] on div at bounding box center [698, 273] width 55 height 55
click at [715, 268] on div at bounding box center [698, 273] width 55 height 55
click at [617, 435] on img at bounding box center [621, 440] width 28 height 56
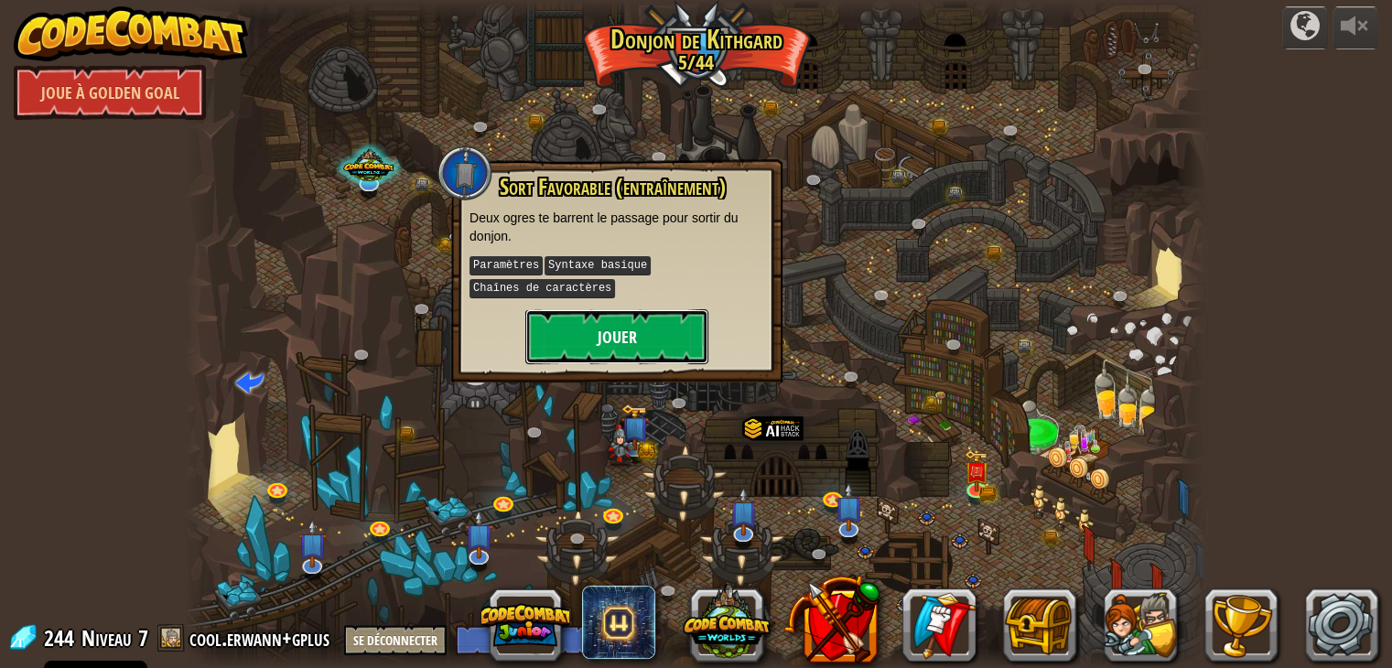
click at [655, 334] on button "Jouer" at bounding box center [616, 336] width 183 height 55
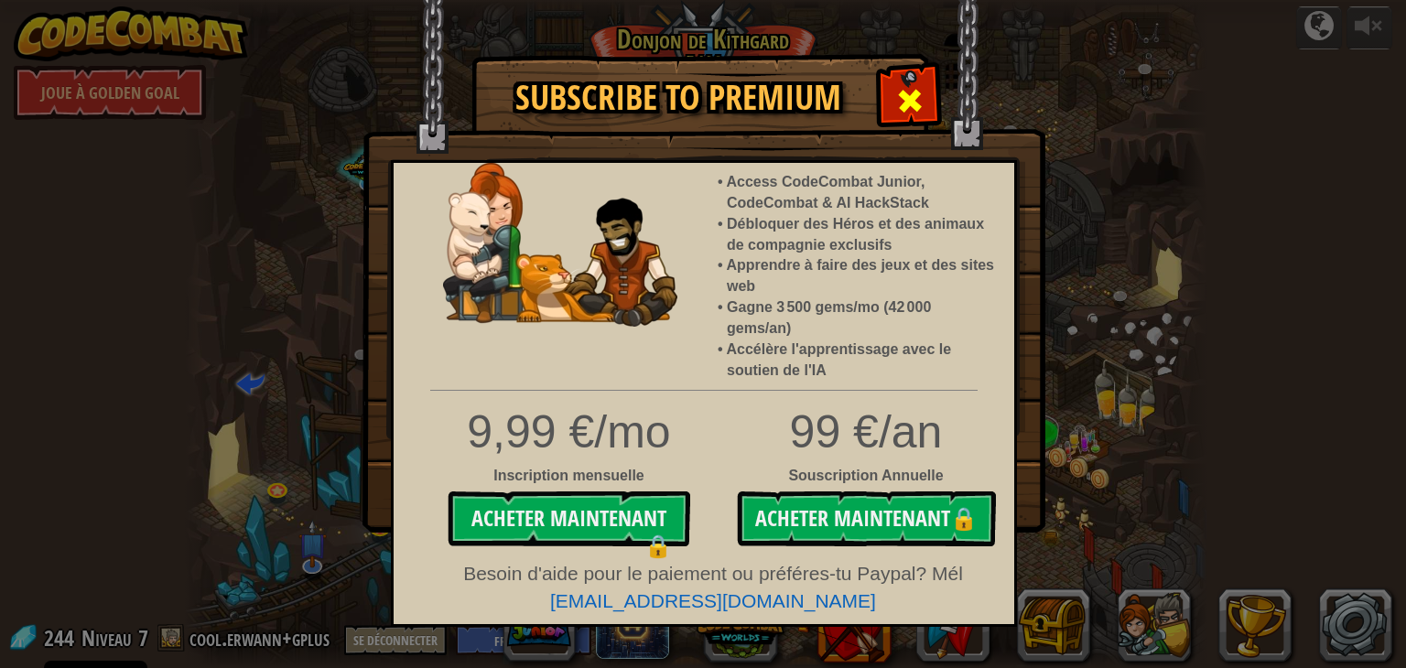
click at [893, 78] on div at bounding box center [910, 99] width 58 height 58
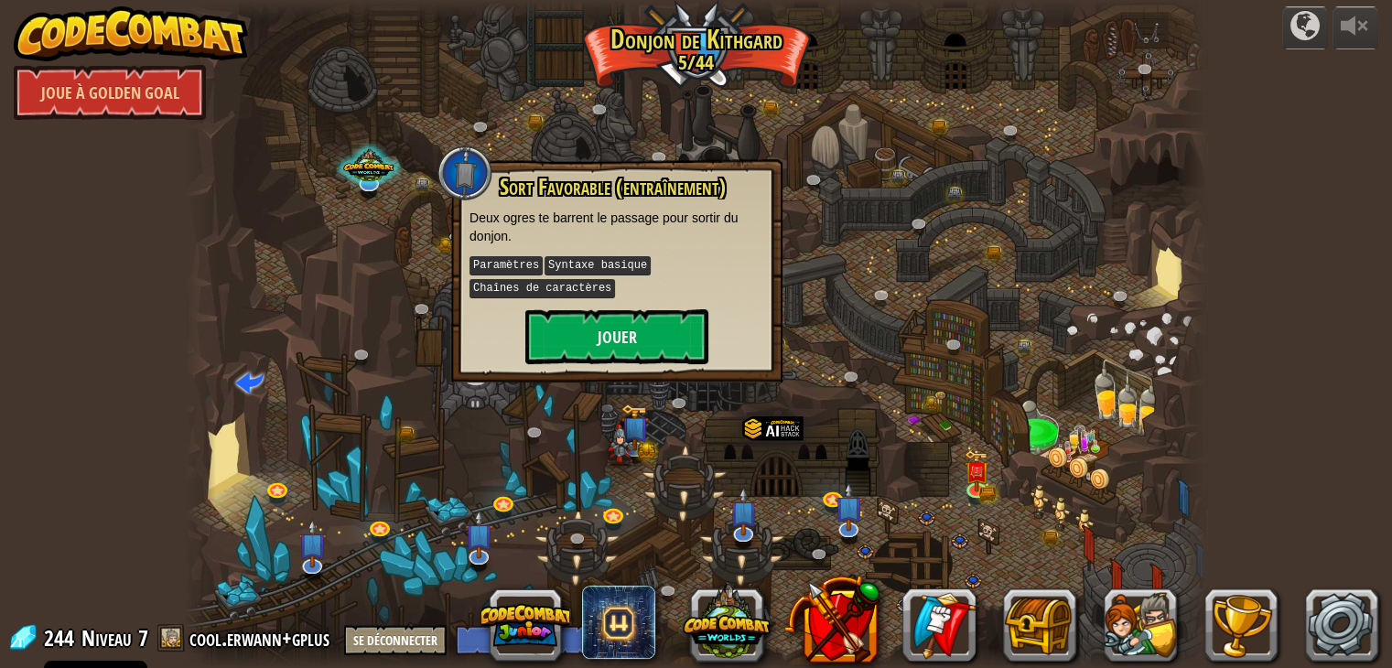
click at [1000, 473] on div at bounding box center [696, 334] width 1023 height 668
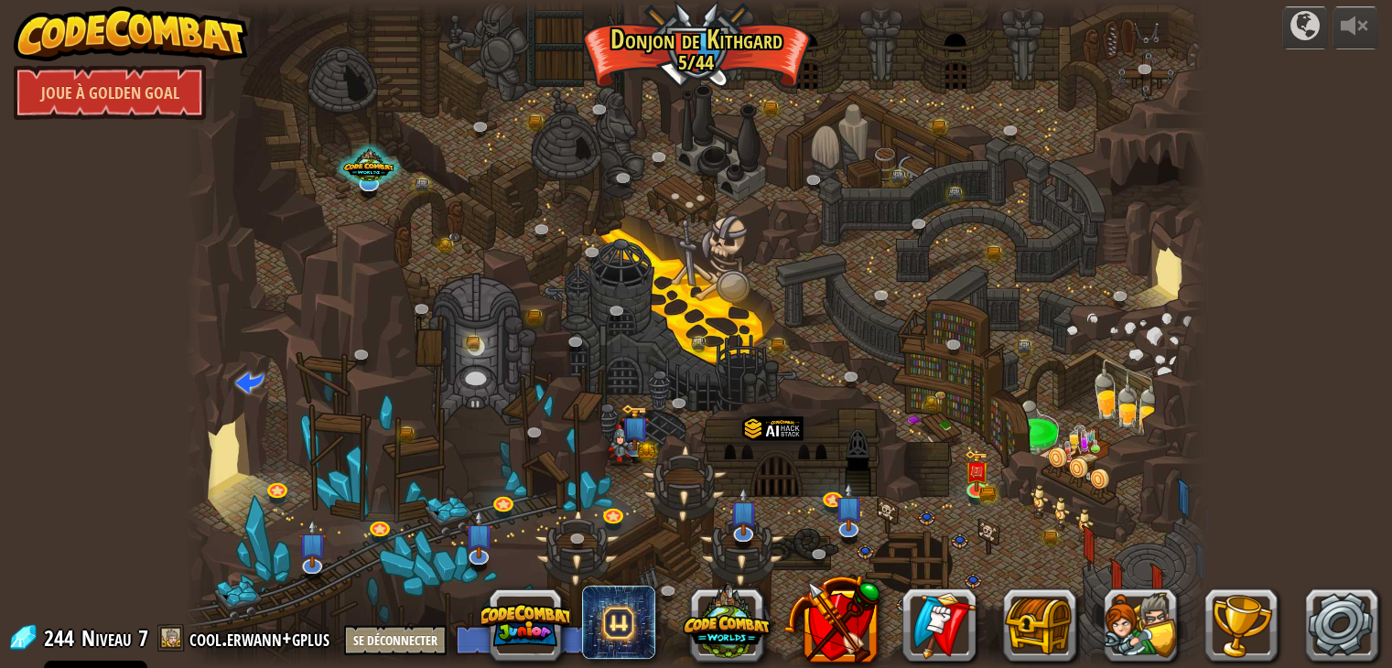
click at [995, 482] on div at bounding box center [696, 334] width 1023 height 668
click at [979, 478] on img at bounding box center [977, 461] width 26 height 56
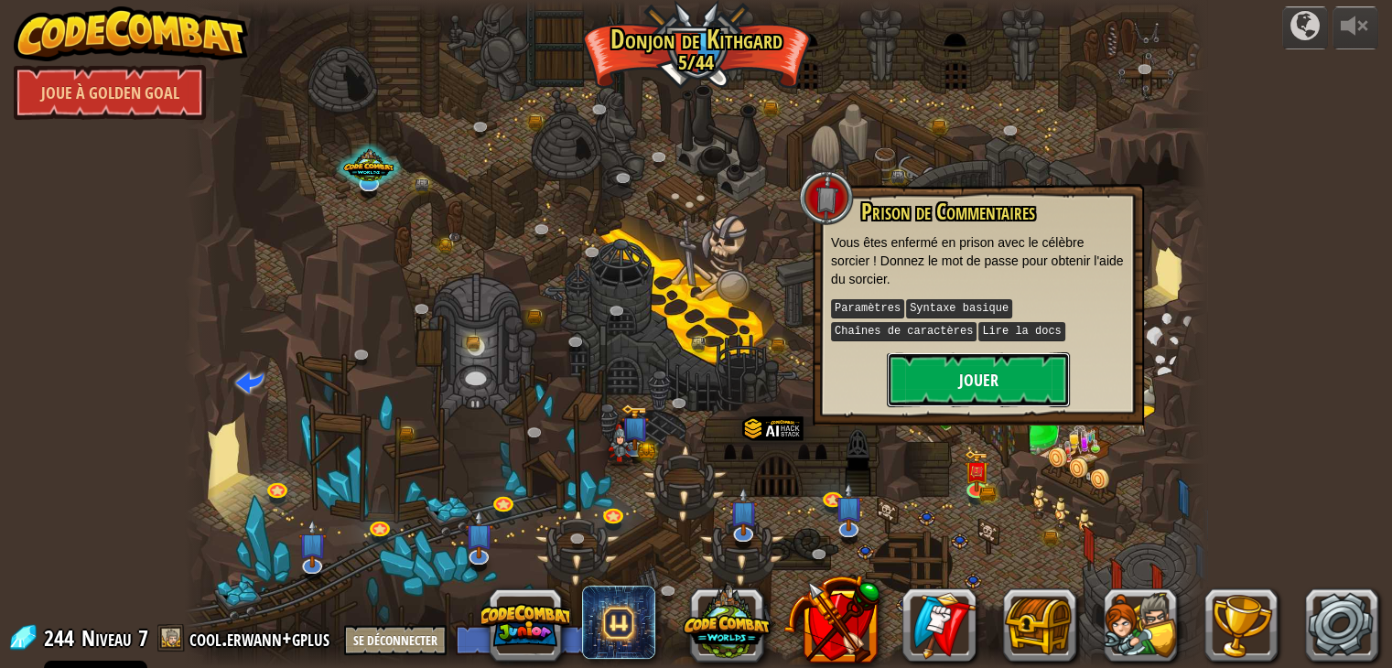
click at [960, 395] on button "Jouer" at bounding box center [978, 379] width 183 height 55
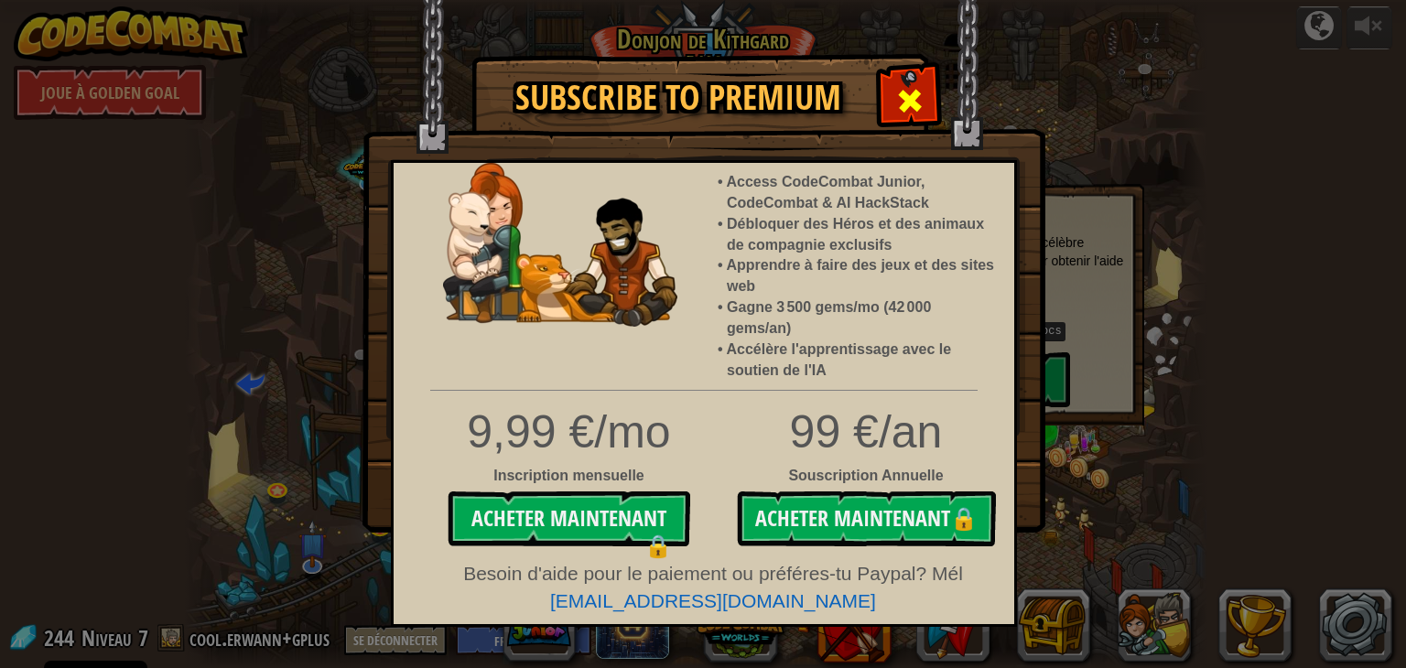
click at [916, 82] on div at bounding box center [910, 99] width 58 height 58
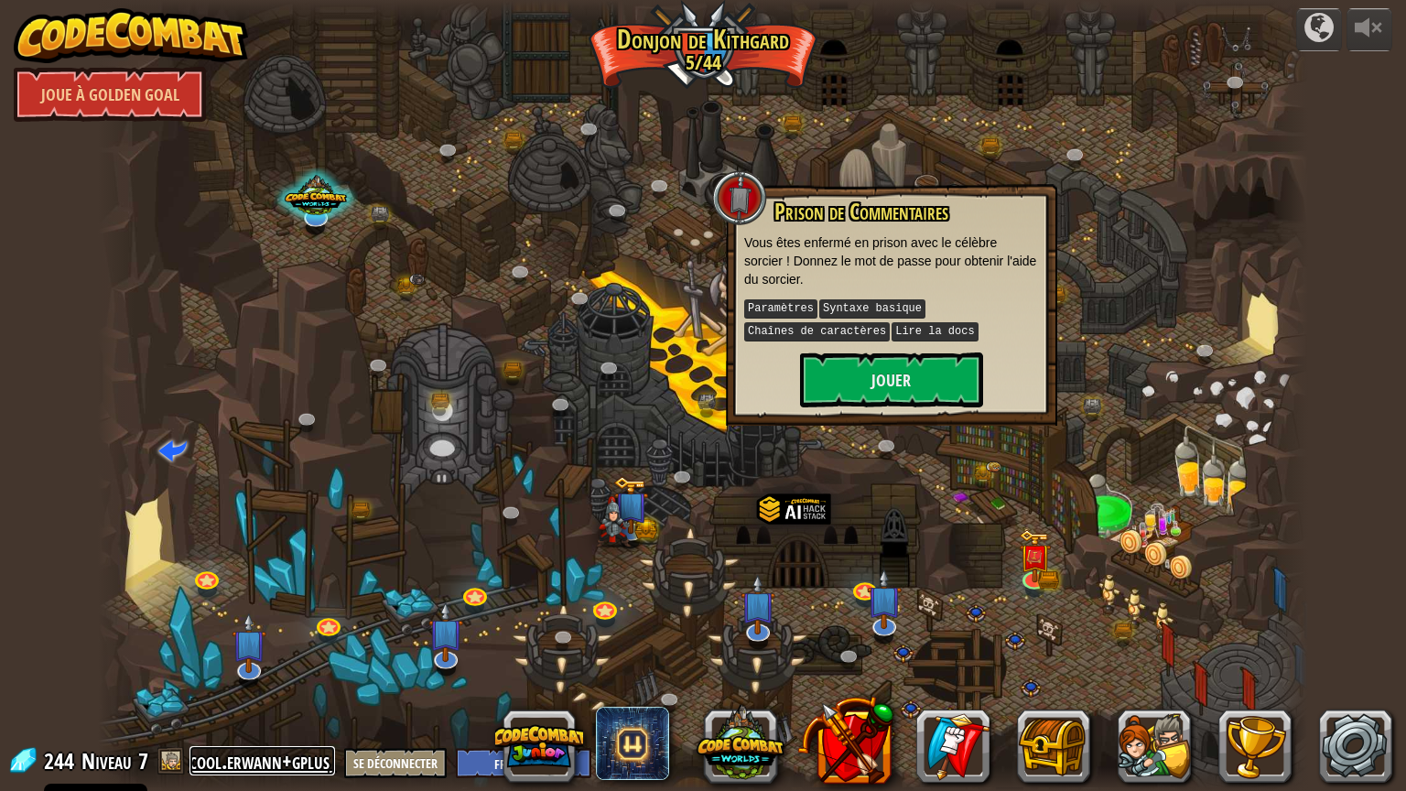
click at [272, 667] on link "cool.erwann+gplus" at bounding box center [262, 760] width 146 height 29
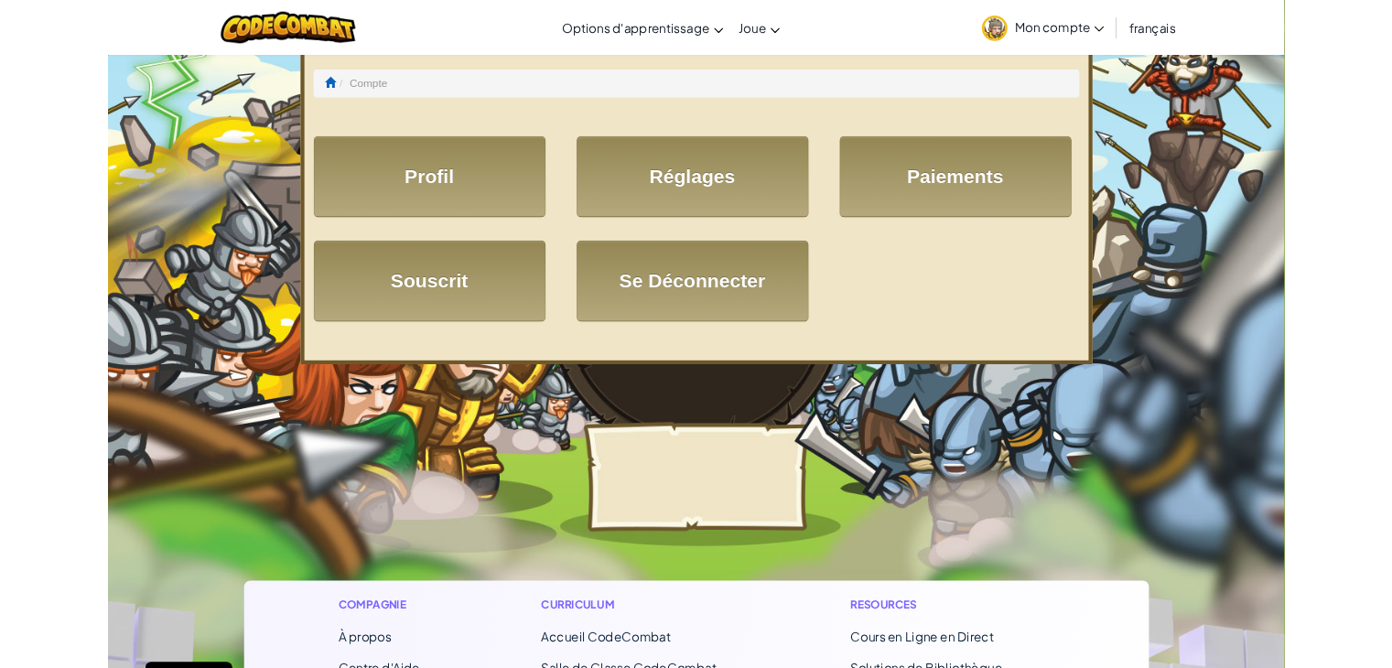
scroll to position [244, 0]
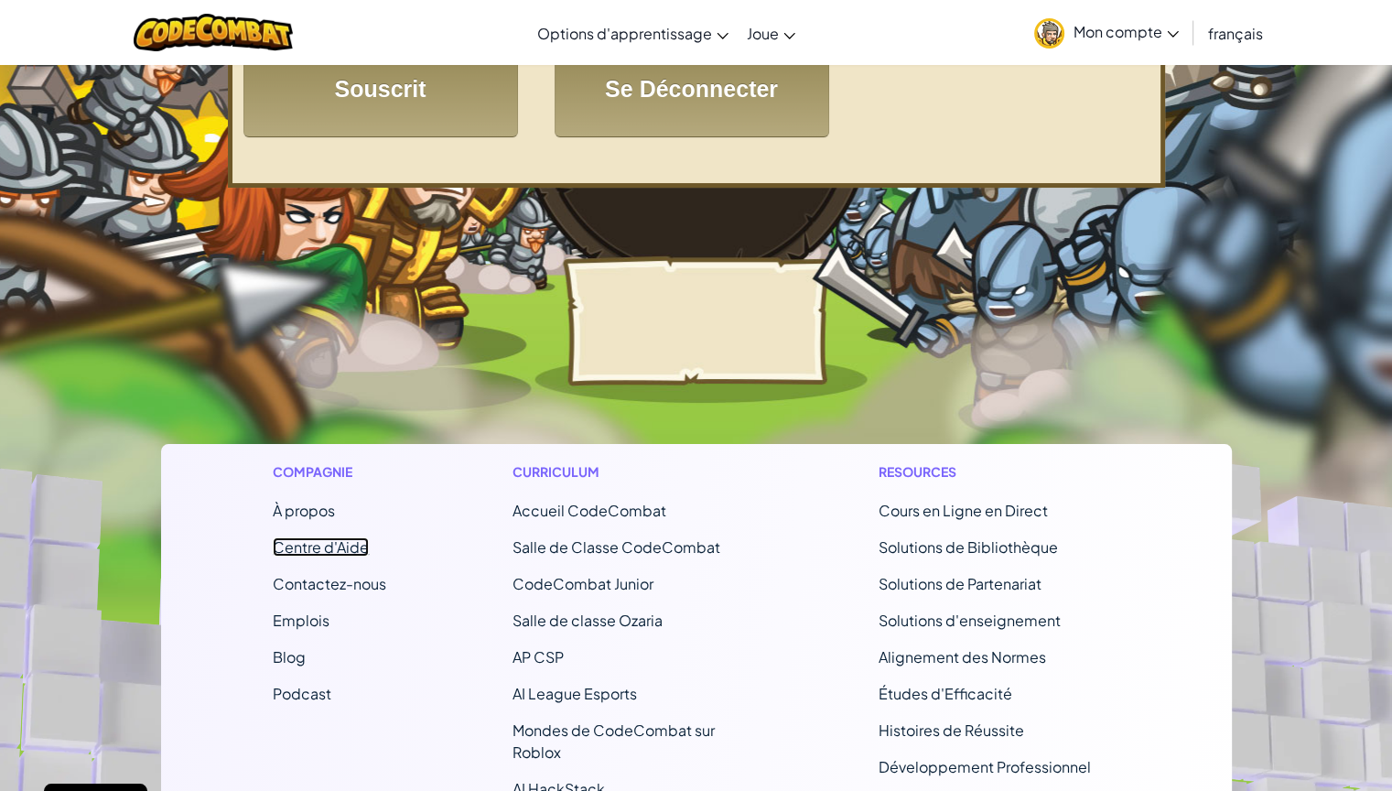
click at [311, 538] on link "Centre d'Aide" at bounding box center [321, 546] width 96 height 19
